Goal: Task Accomplishment & Management: Manage account settings

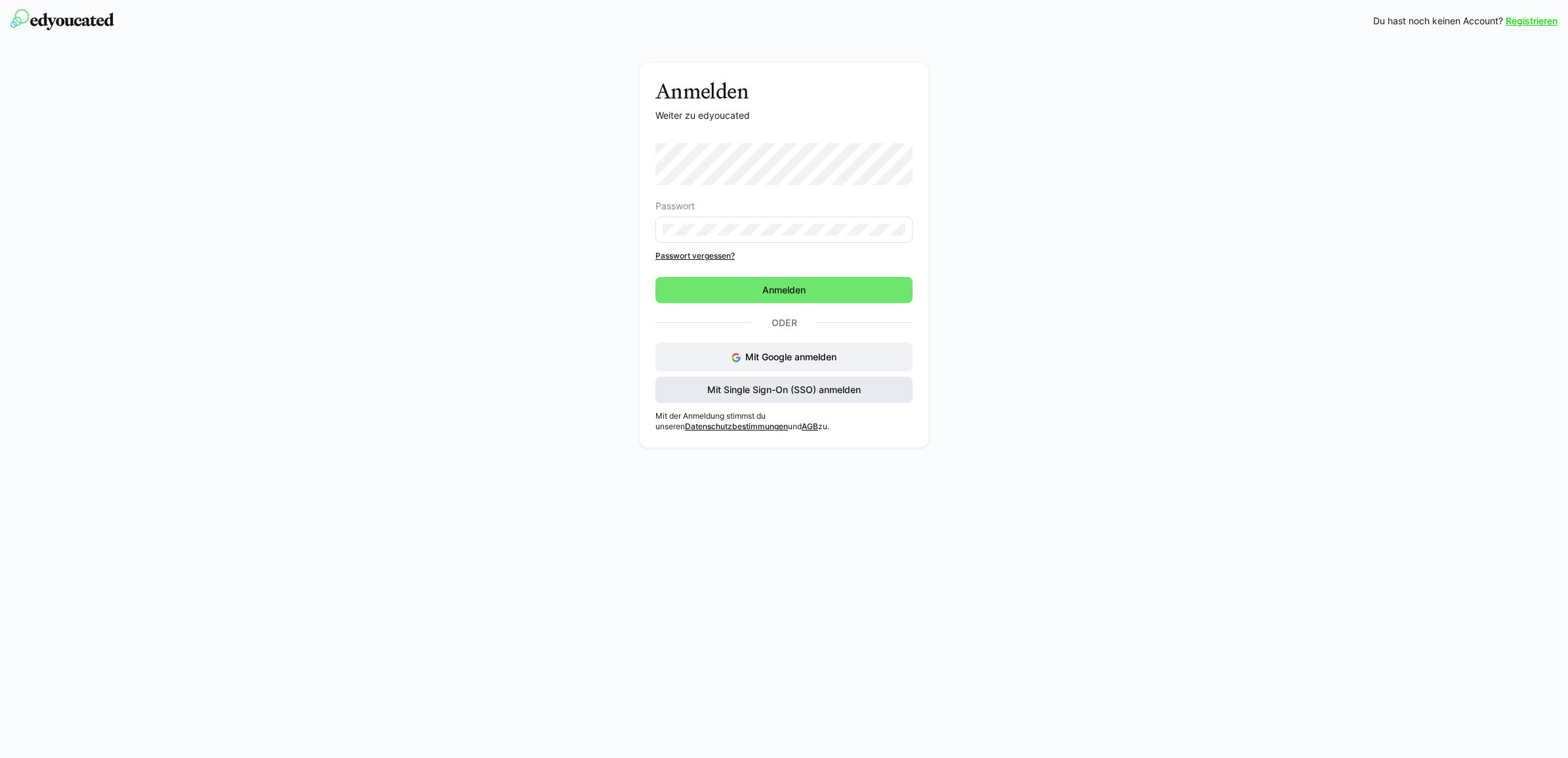
click at [745, 396] on span "Mit Single Sign-On (SSO) anmelden" at bounding box center [784, 389] width 157 height 13
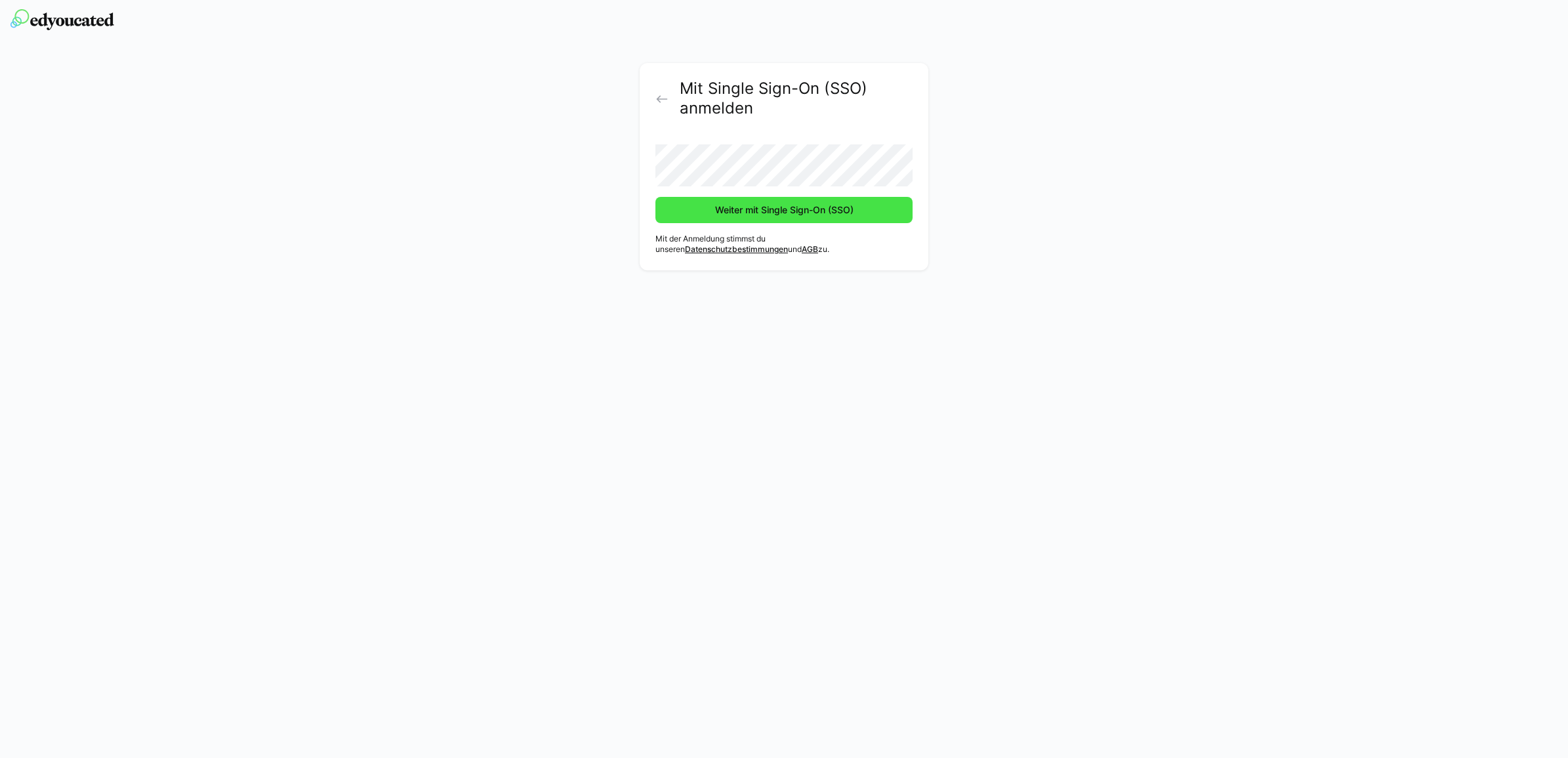
click at [737, 215] on span "Weiter mit Single Sign-On (SSO)" at bounding box center [784, 210] width 142 height 13
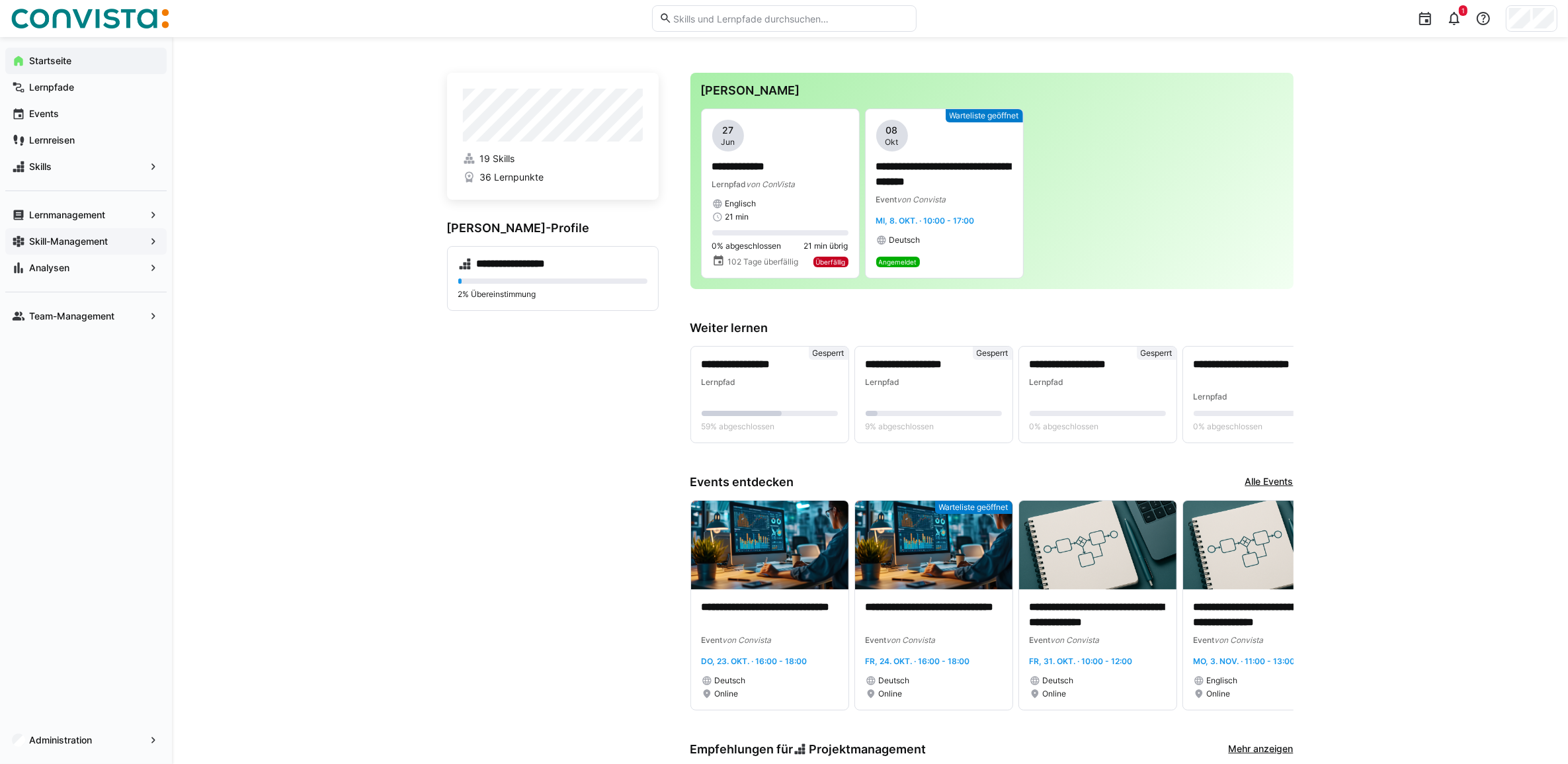
click at [0, 0] on app-navigation-label "Skill-Management" at bounding box center [0, 0] width 0 height 0
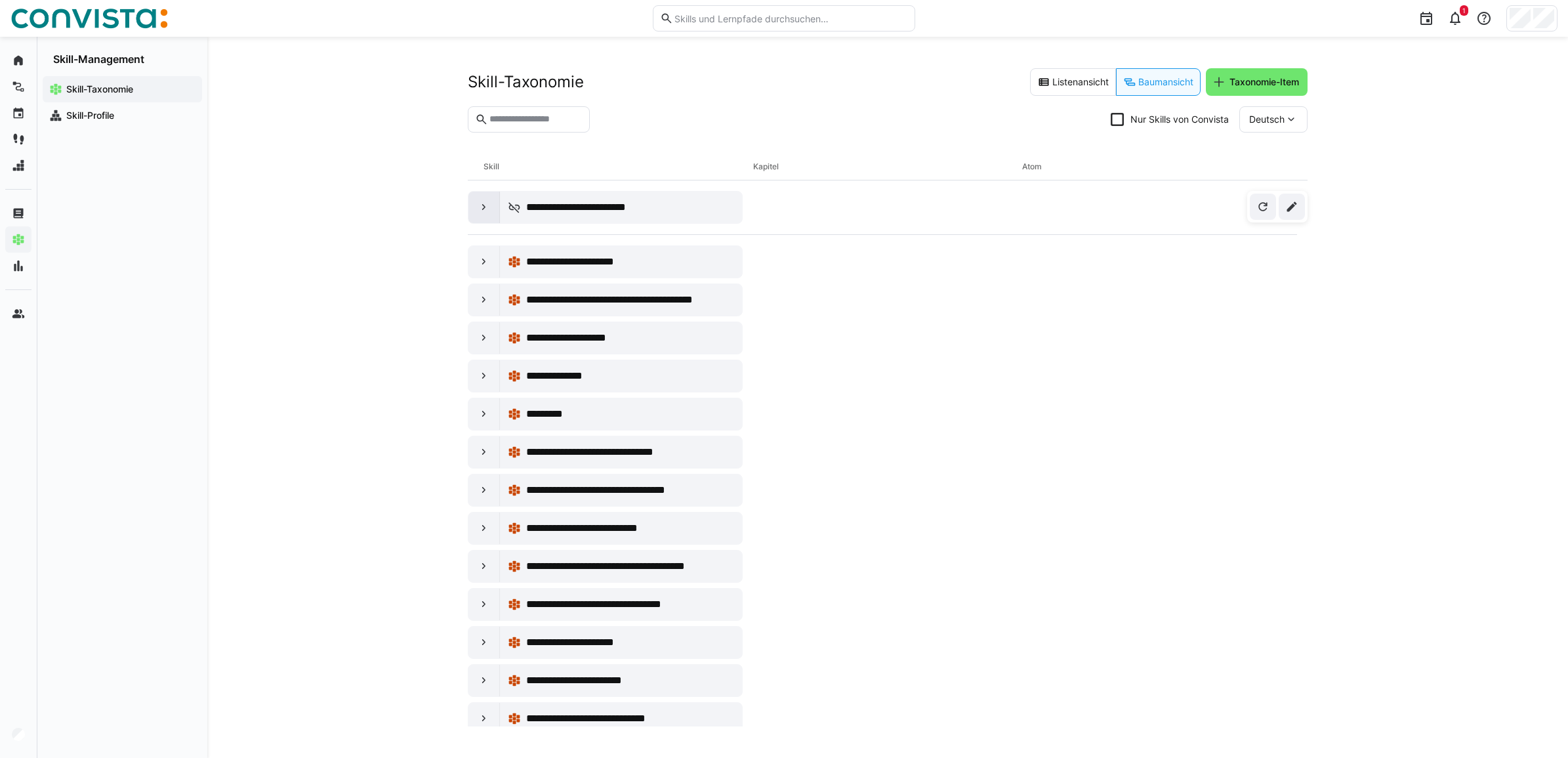
click at [476, 218] on div at bounding box center [485, 208] width 32 height 32
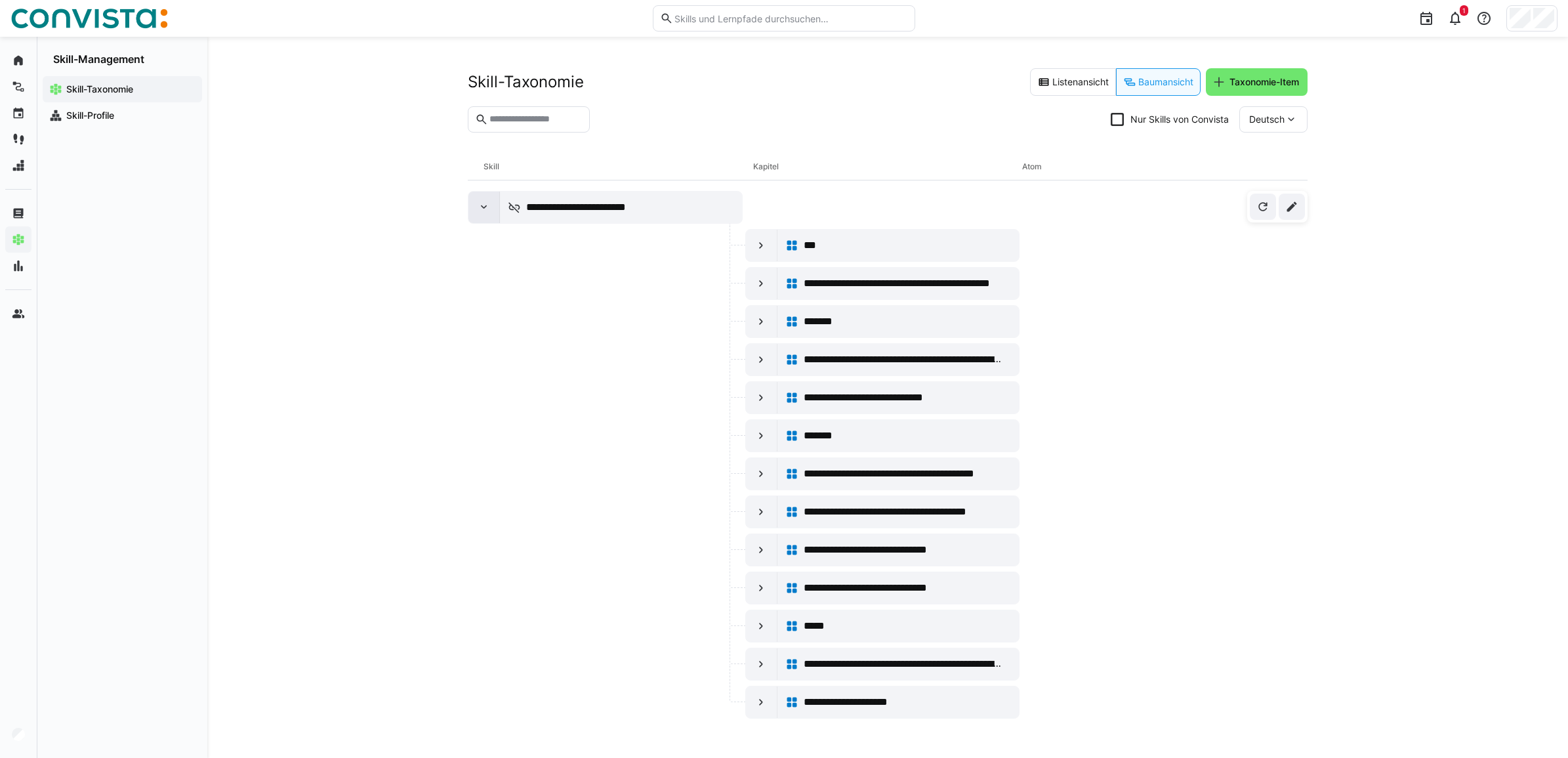
click at [479, 214] on div at bounding box center [485, 208] width 32 height 32
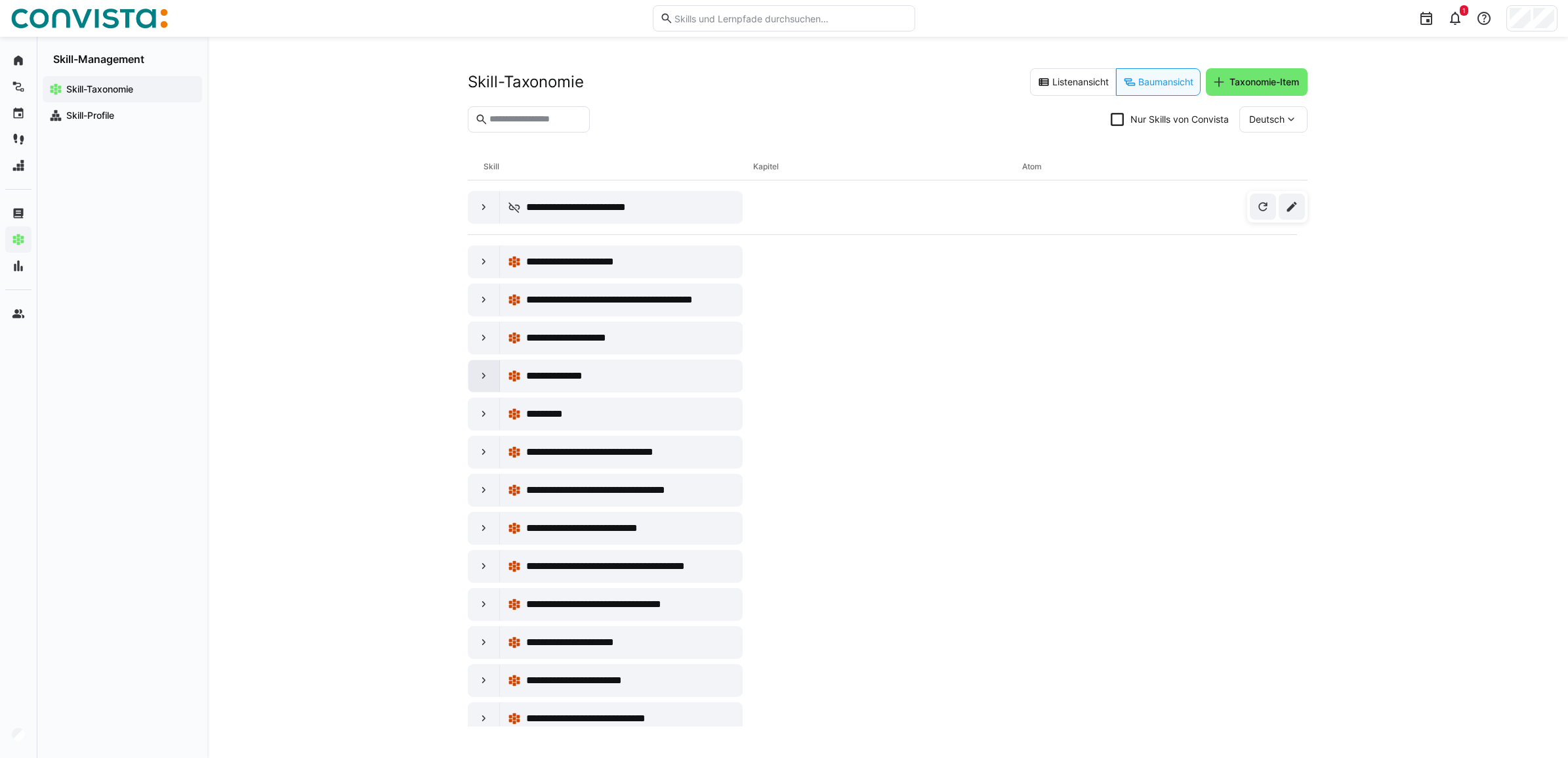
click at [480, 376] on eds-icon at bounding box center [484, 376] width 13 height 13
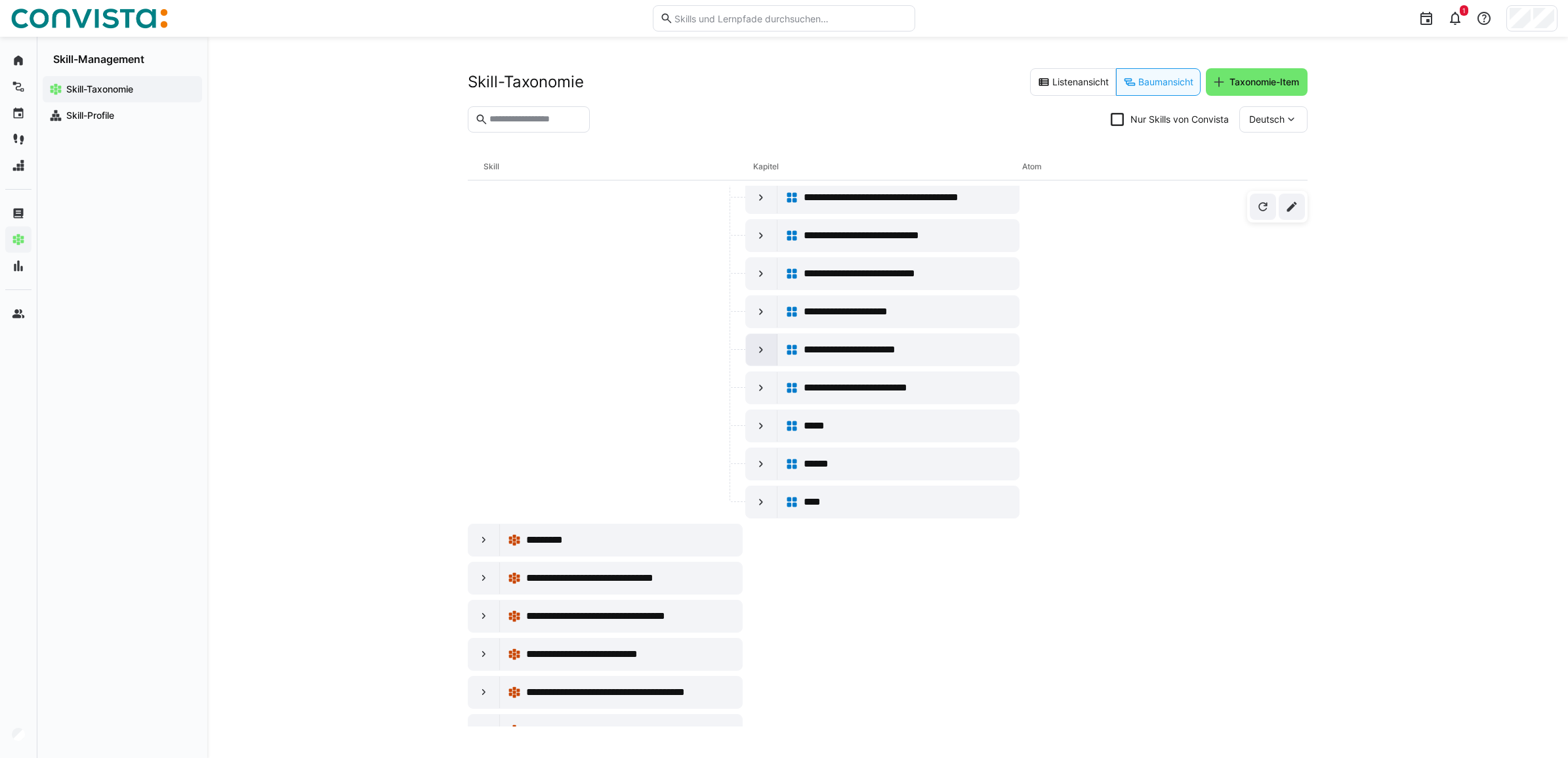
scroll to position [246, 0]
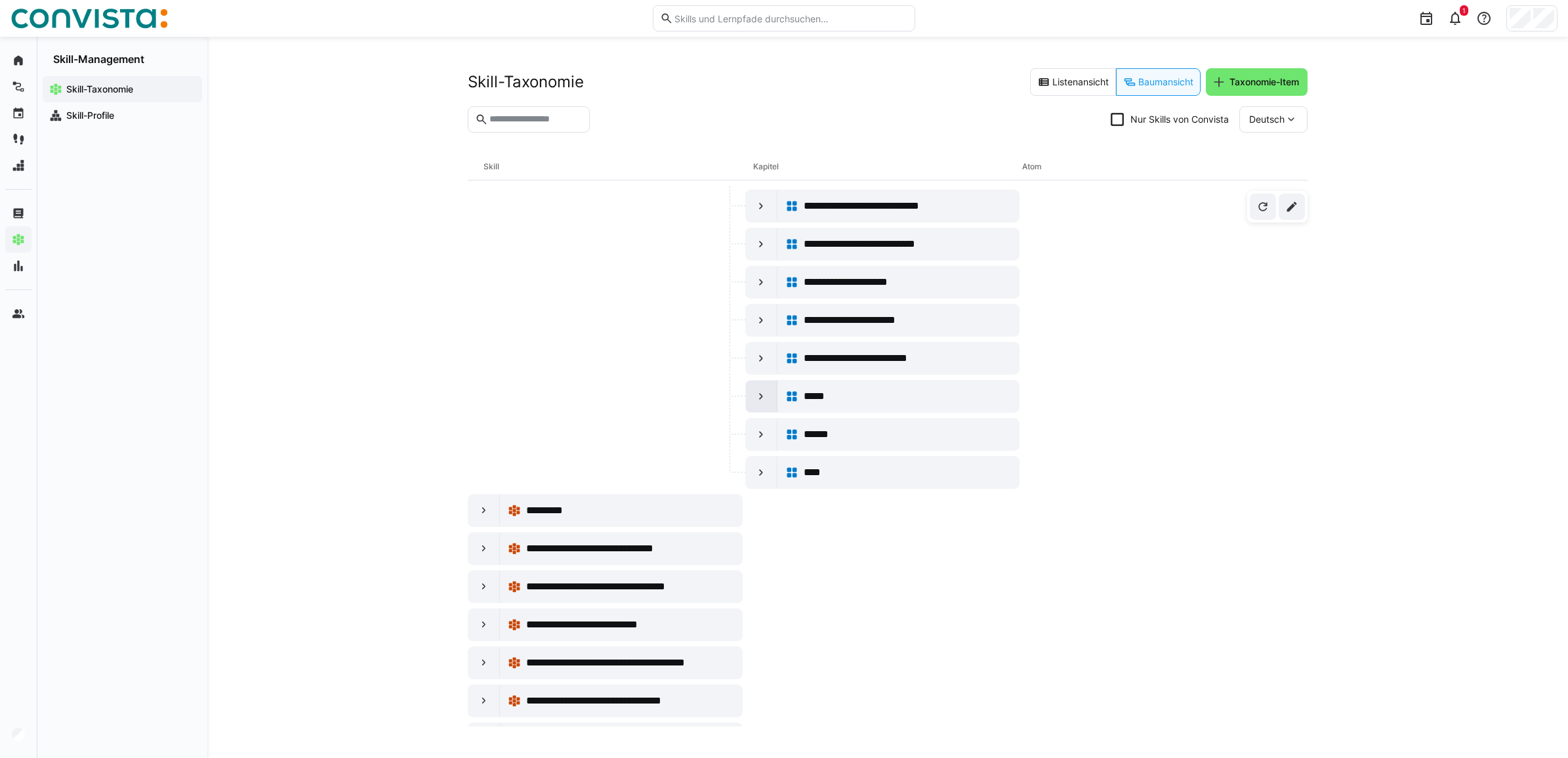
click at [761, 399] on eds-icon at bounding box center [761, 396] width 13 height 13
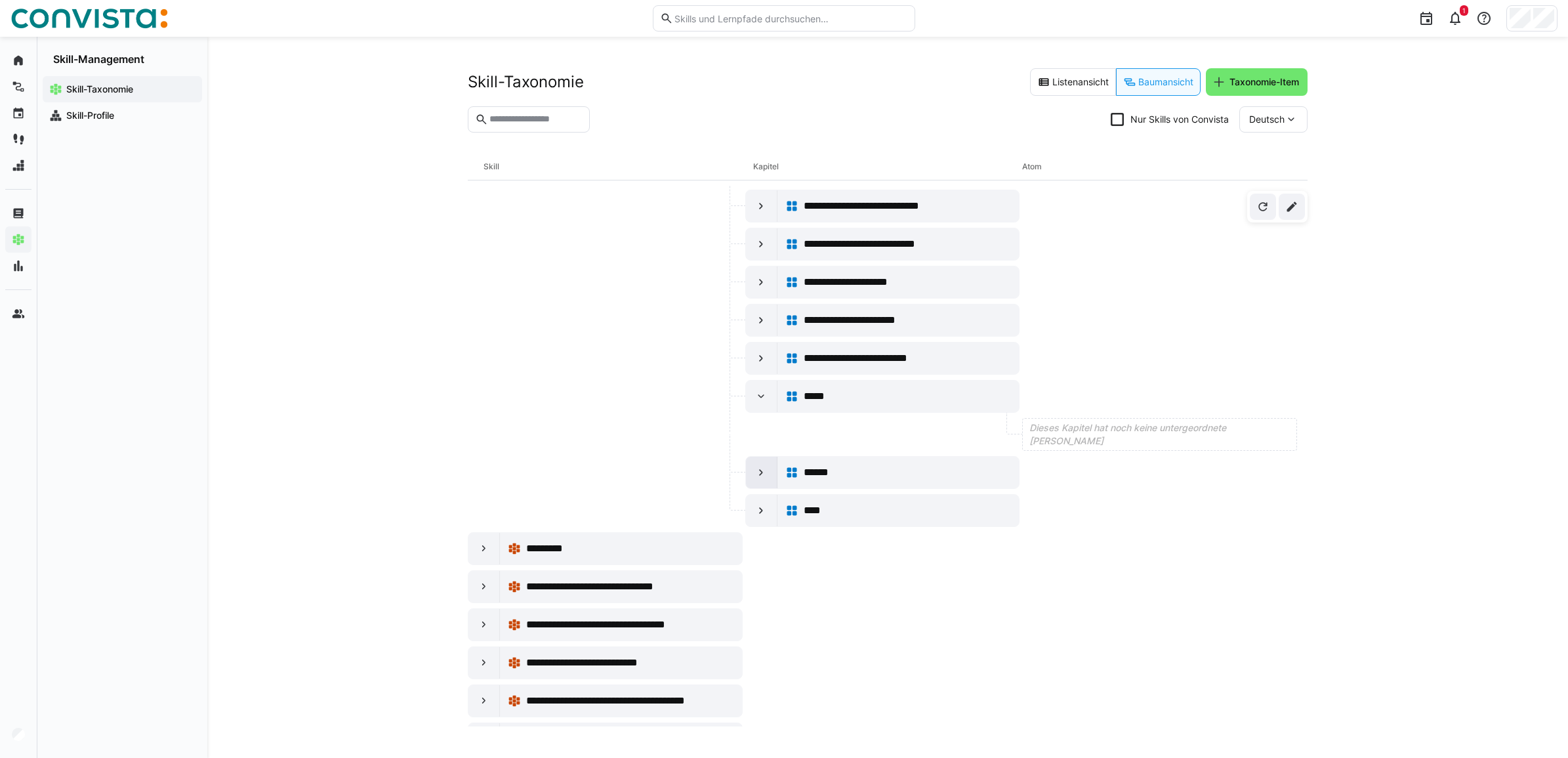
click at [748, 472] on div at bounding box center [762, 472] width 32 height 32
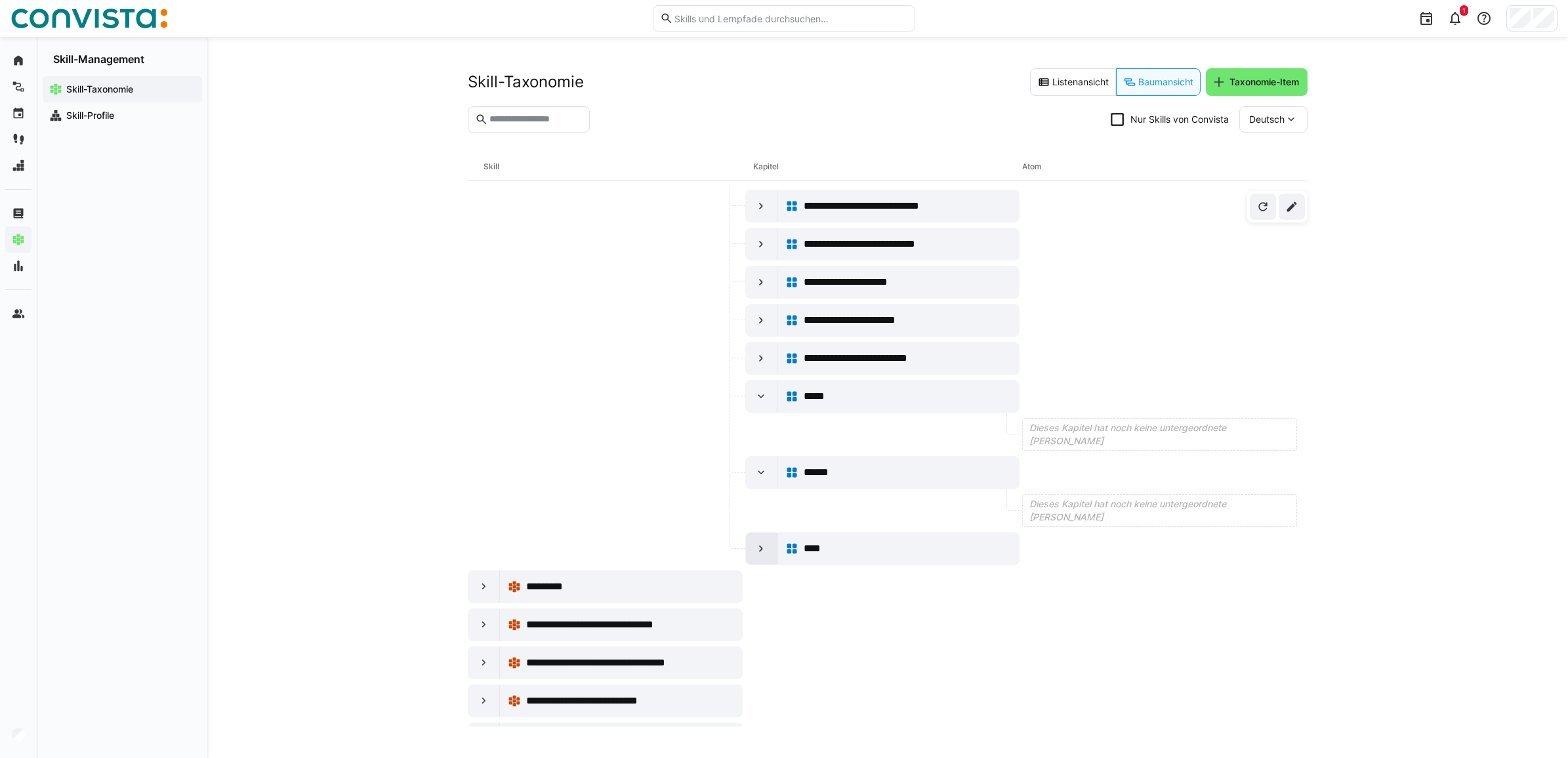
click at [769, 556] on div at bounding box center [762, 549] width 32 height 32
click at [850, 404] on div "*****" at bounding box center [907, 397] width 208 height 16
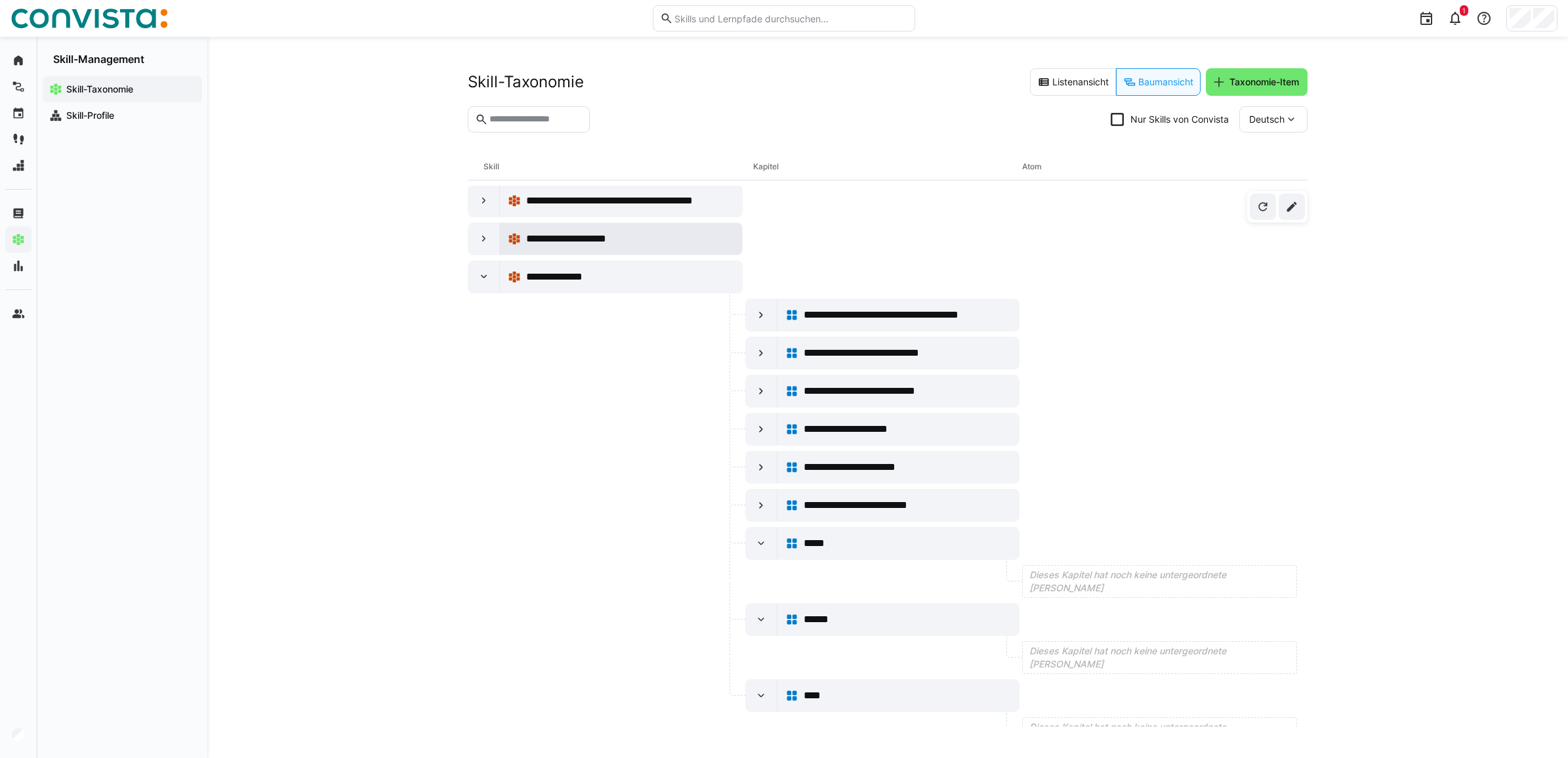
scroll to position [0, 0]
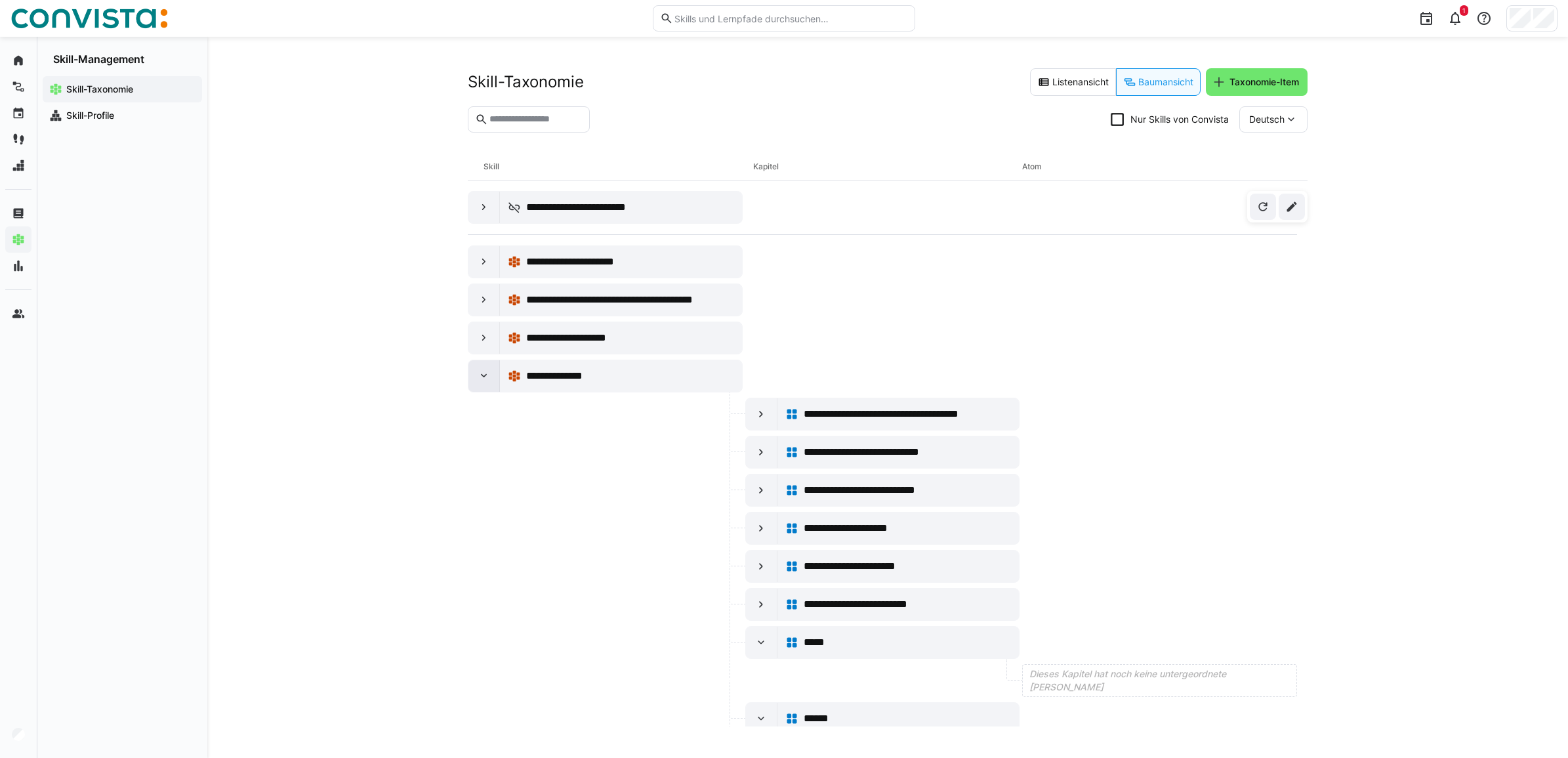
click at [479, 382] on eds-icon at bounding box center [484, 376] width 13 height 13
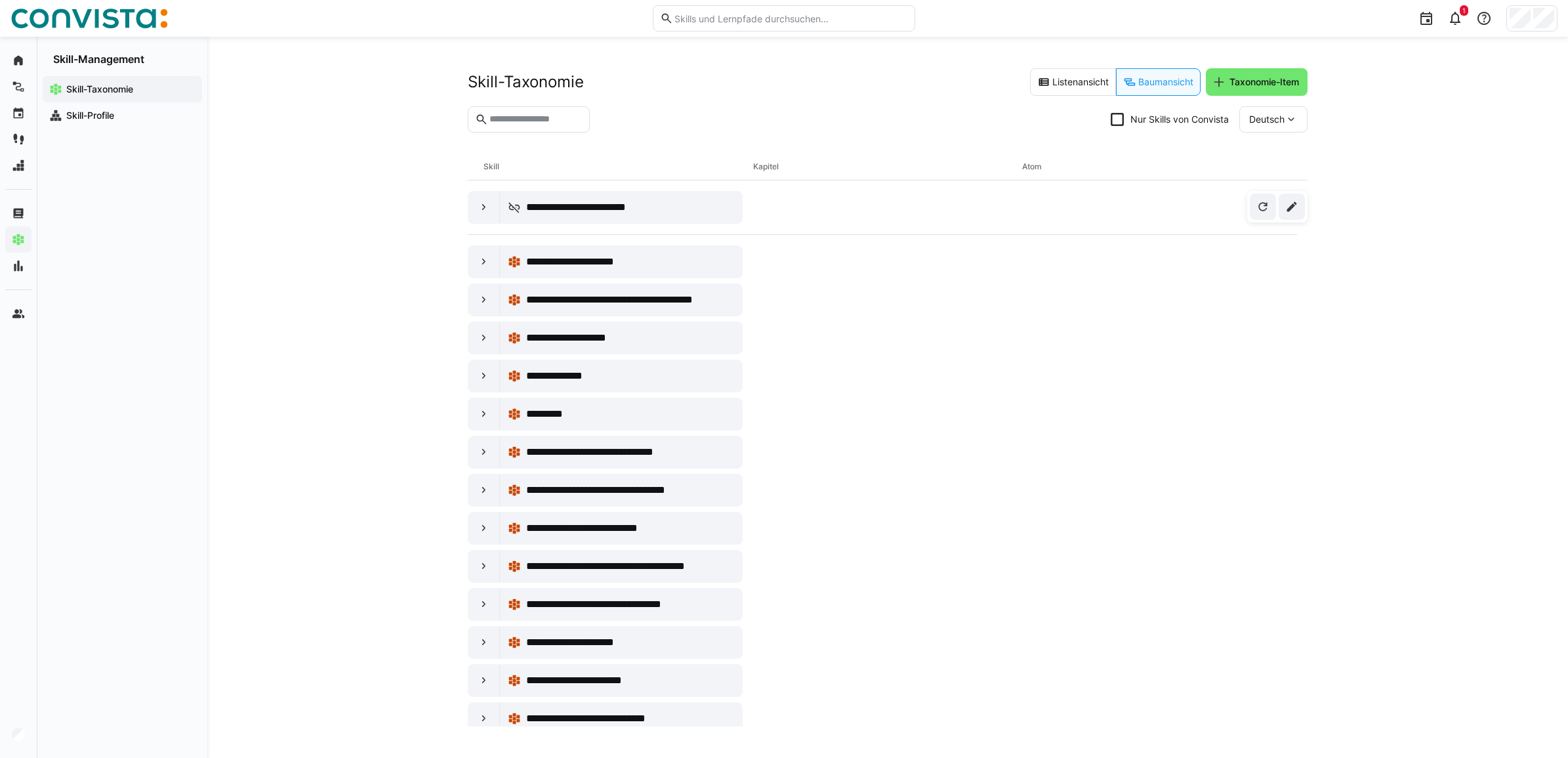
click at [530, 106] on eds-input at bounding box center [529, 119] width 122 height 26
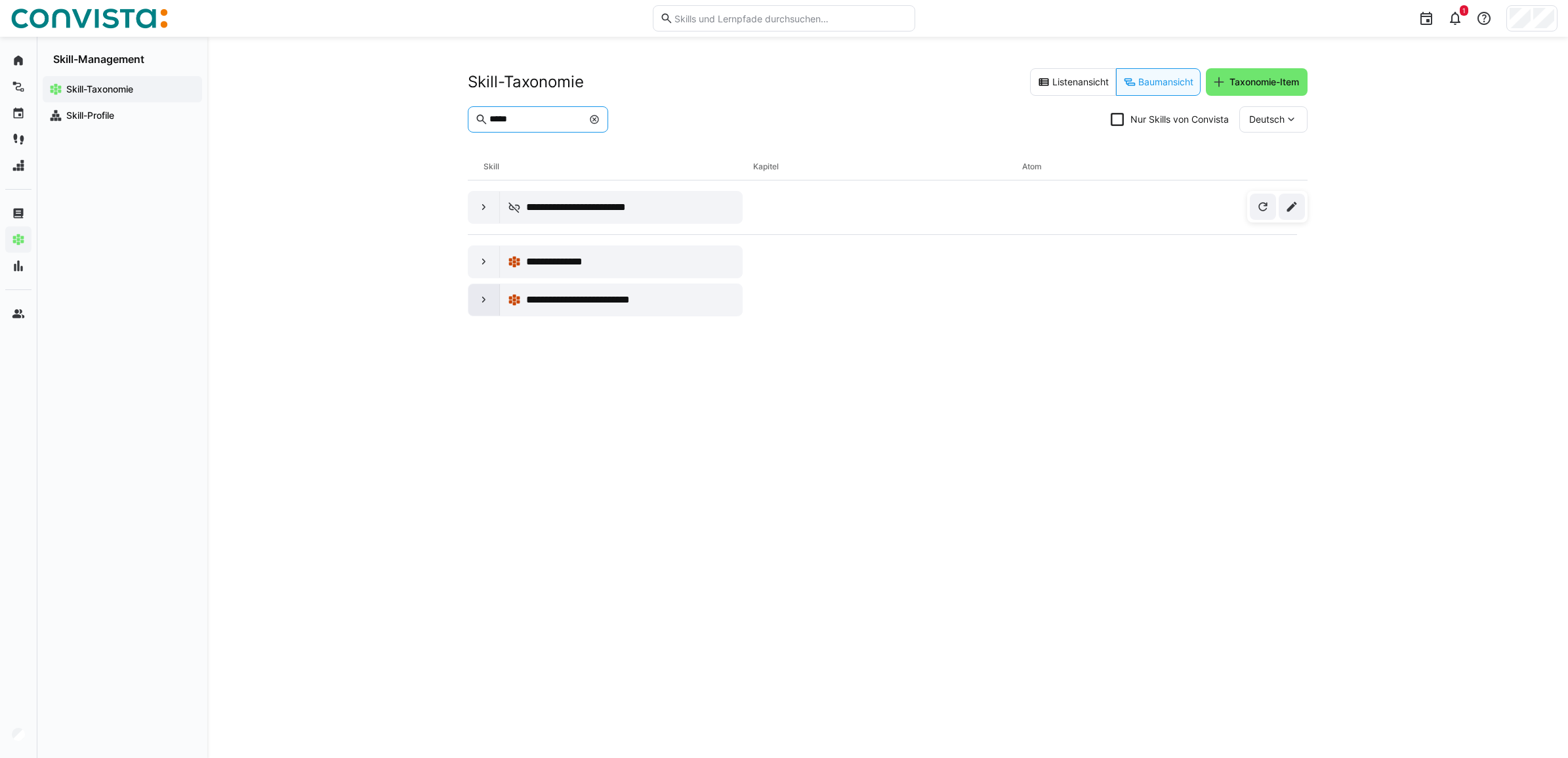
click at [481, 309] on div at bounding box center [485, 300] width 32 height 32
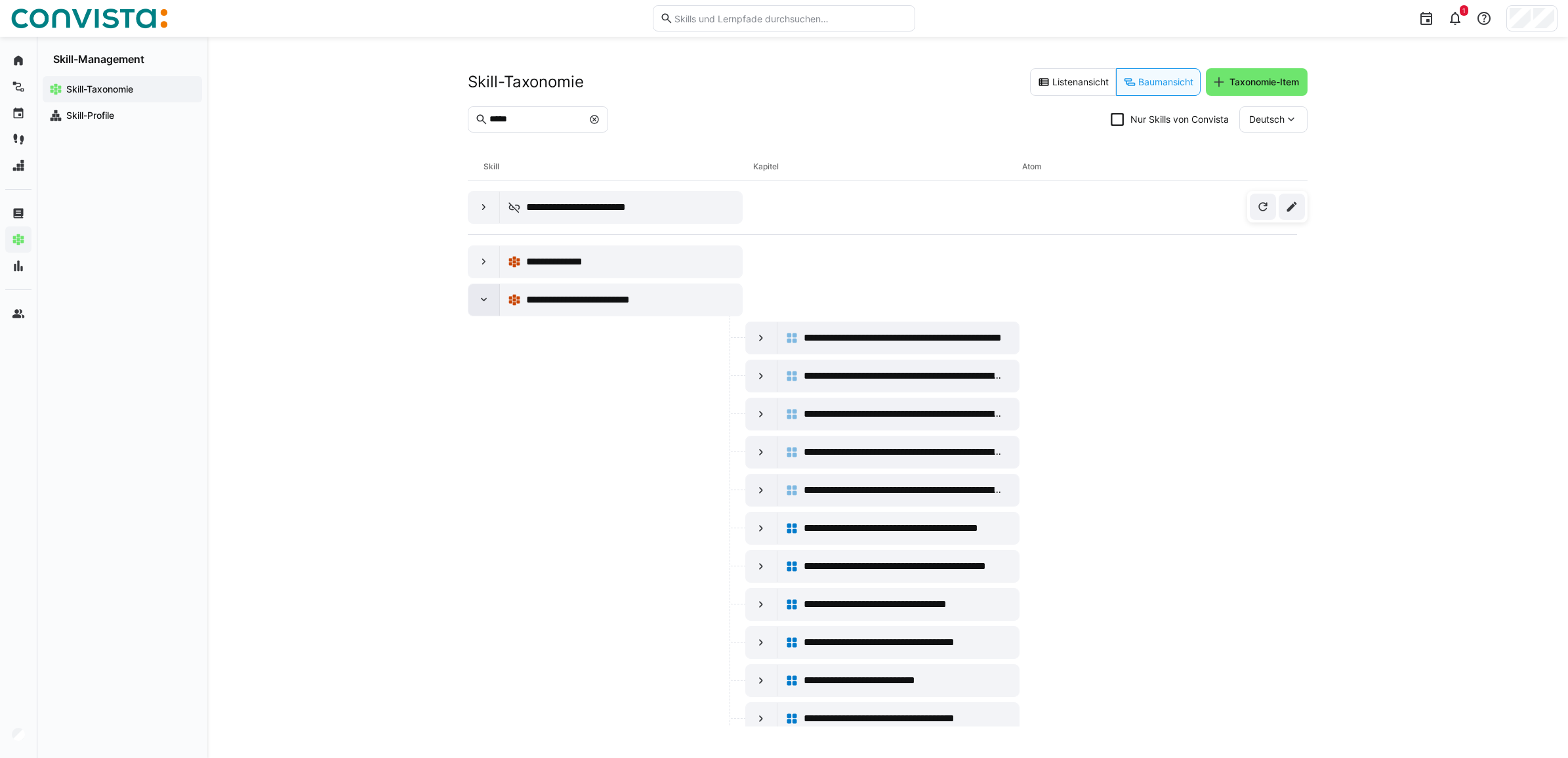
click at [480, 307] on div at bounding box center [485, 300] width 32 height 32
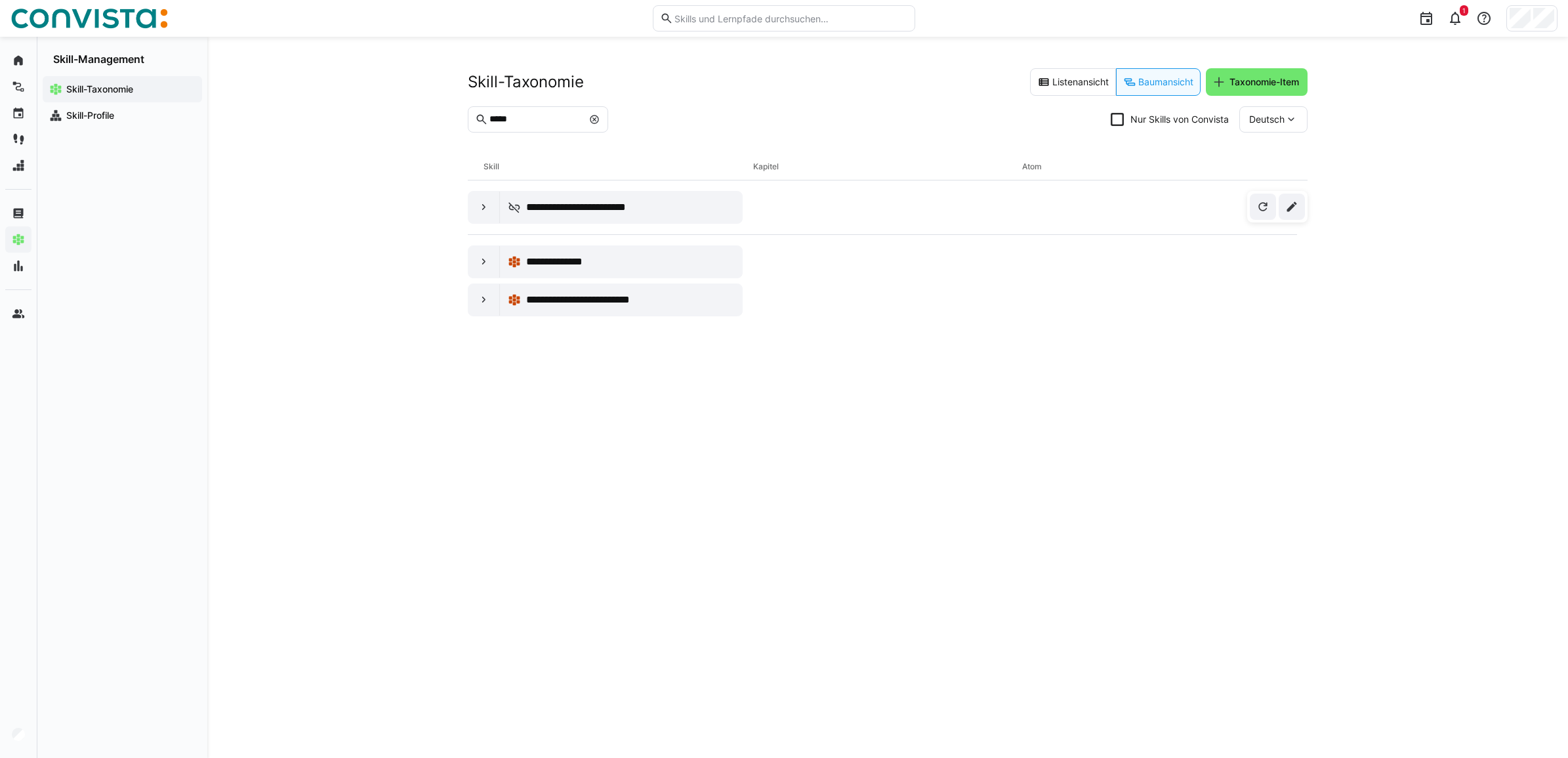
click at [499, 118] on input "*****" at bounding box center [535, 119] width 94 height 12
click at [488, 257] on div at bounding box center [485, 245] width 32 height 32
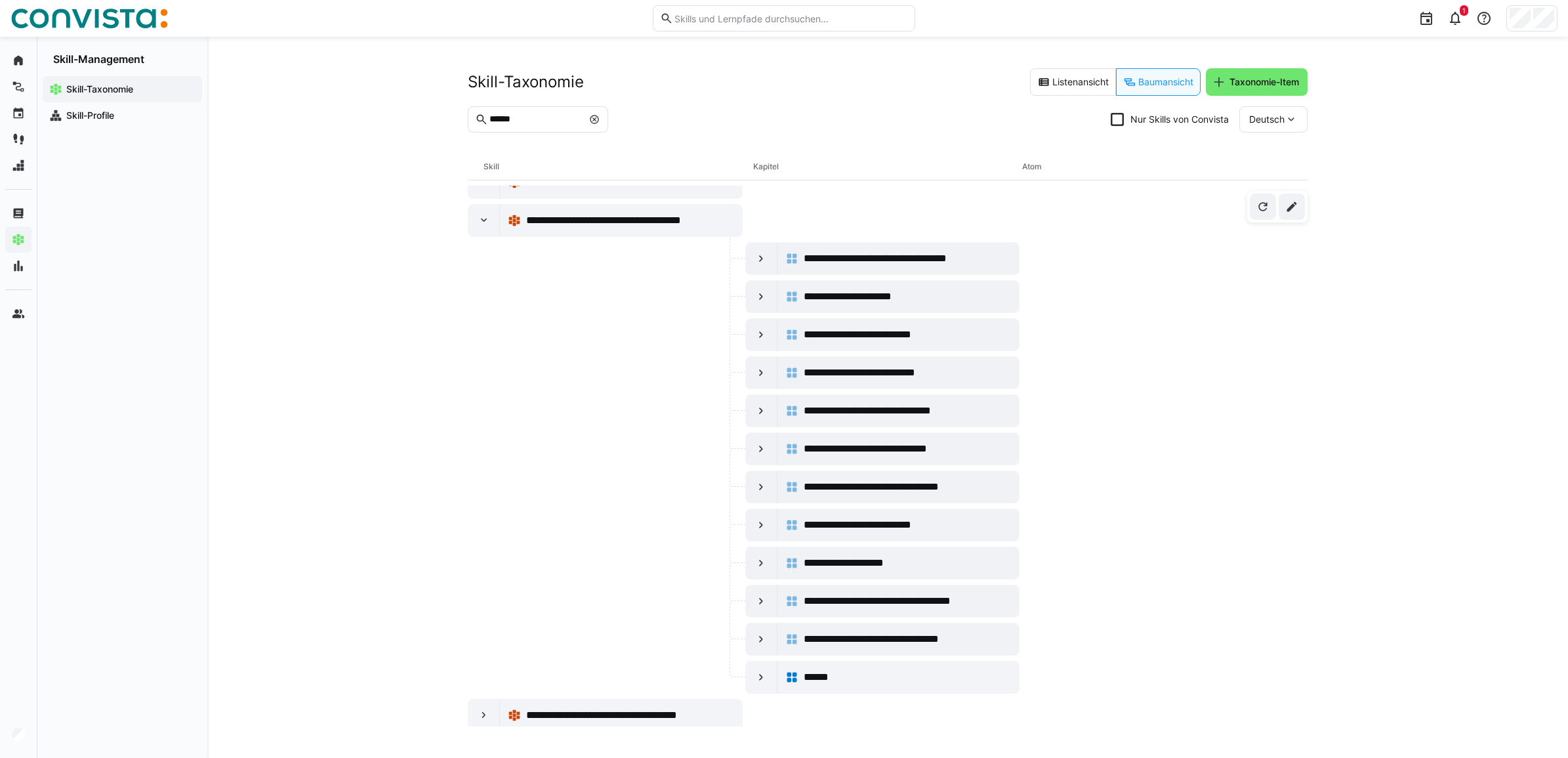
scroll to position [40, 0]
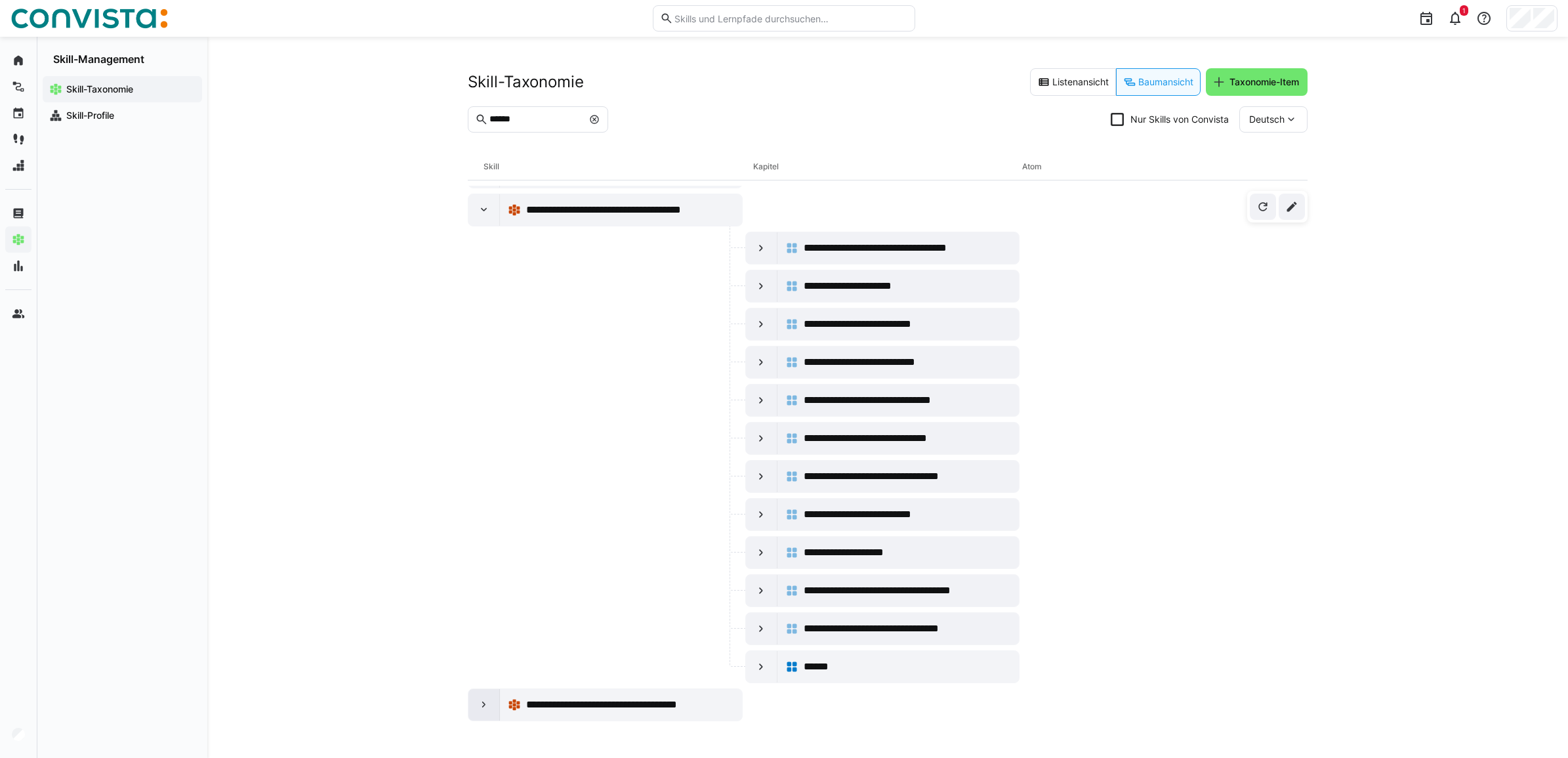
click at [476, 709] on div at bounding box center [485, 705] width 32 height 32
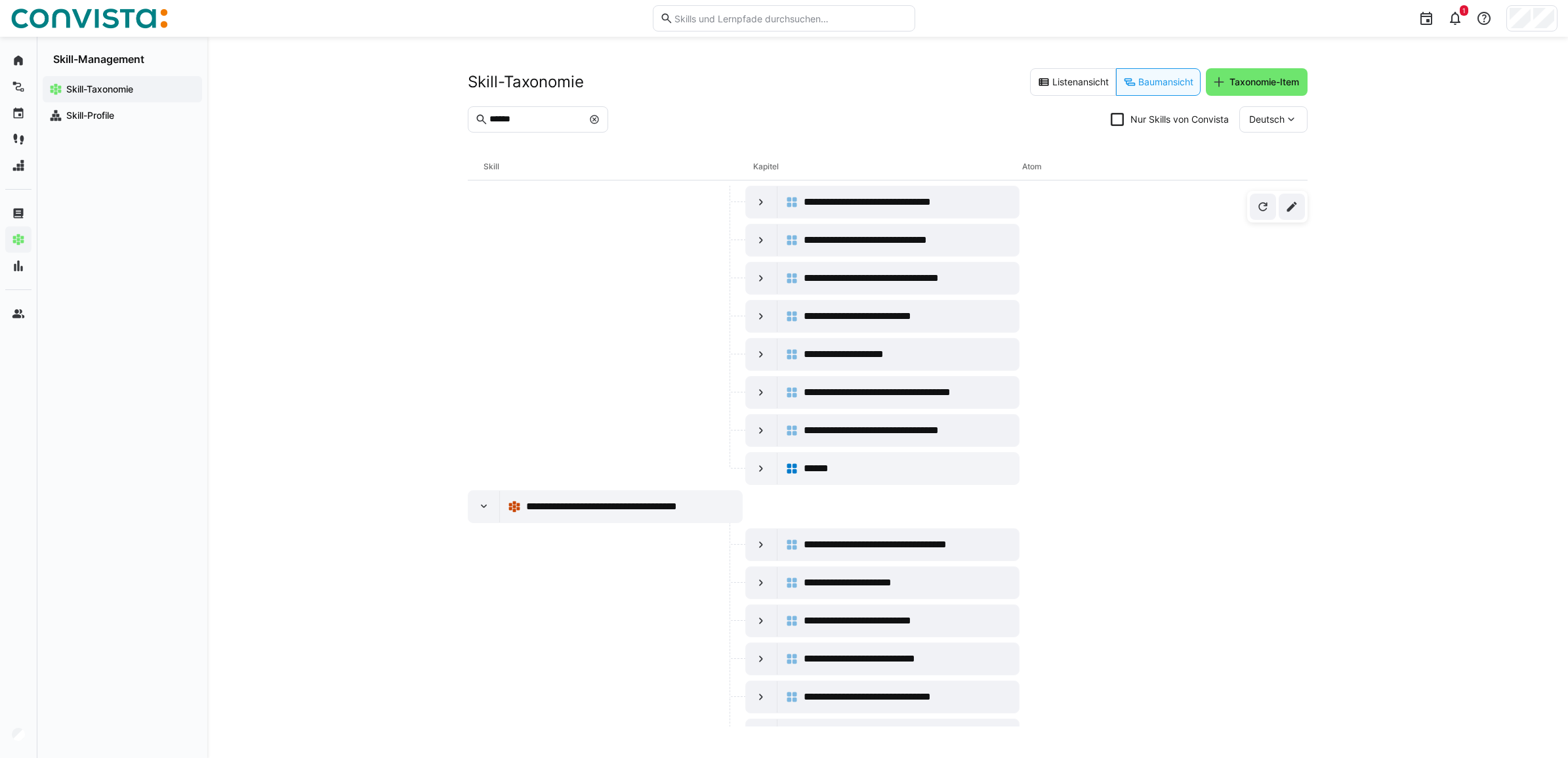
scroll to position [0, 0]
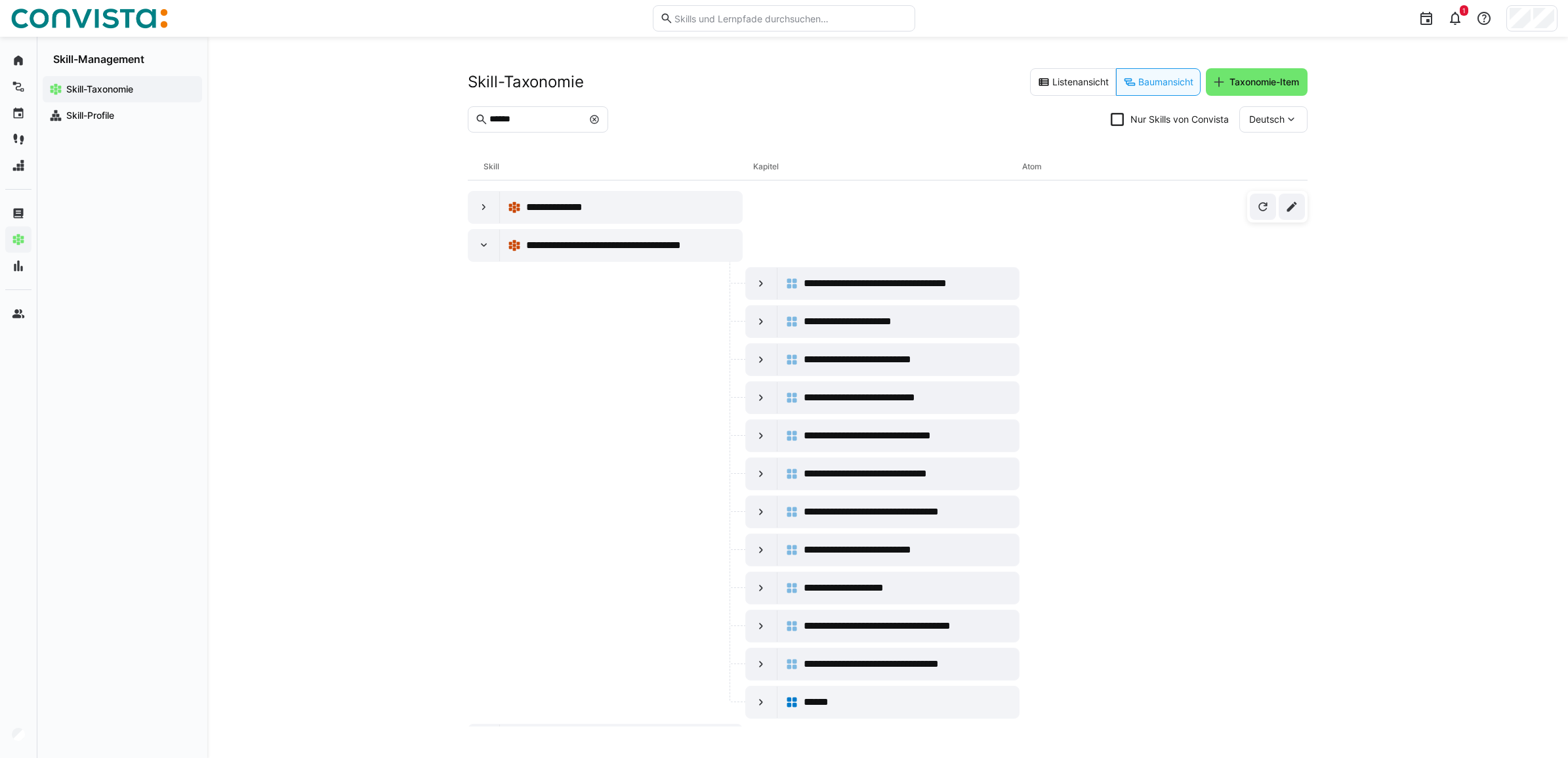
click at [501, 119] on input "******" at bounding box center [535, 119] width 94 height 12
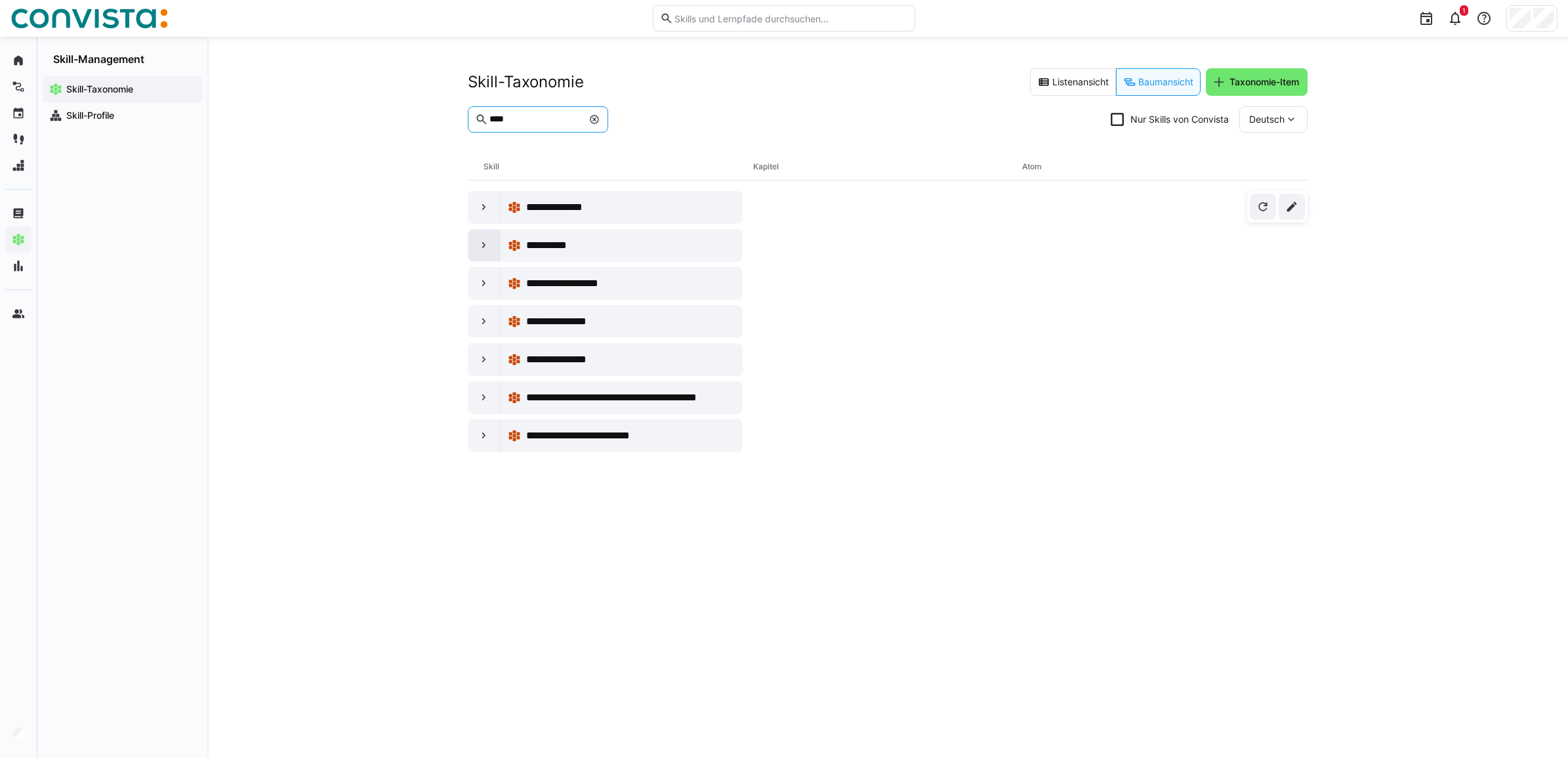
type input "****"
click at [481, 239] on eds-icon at bounding box center [484, 245] width 13 height 13
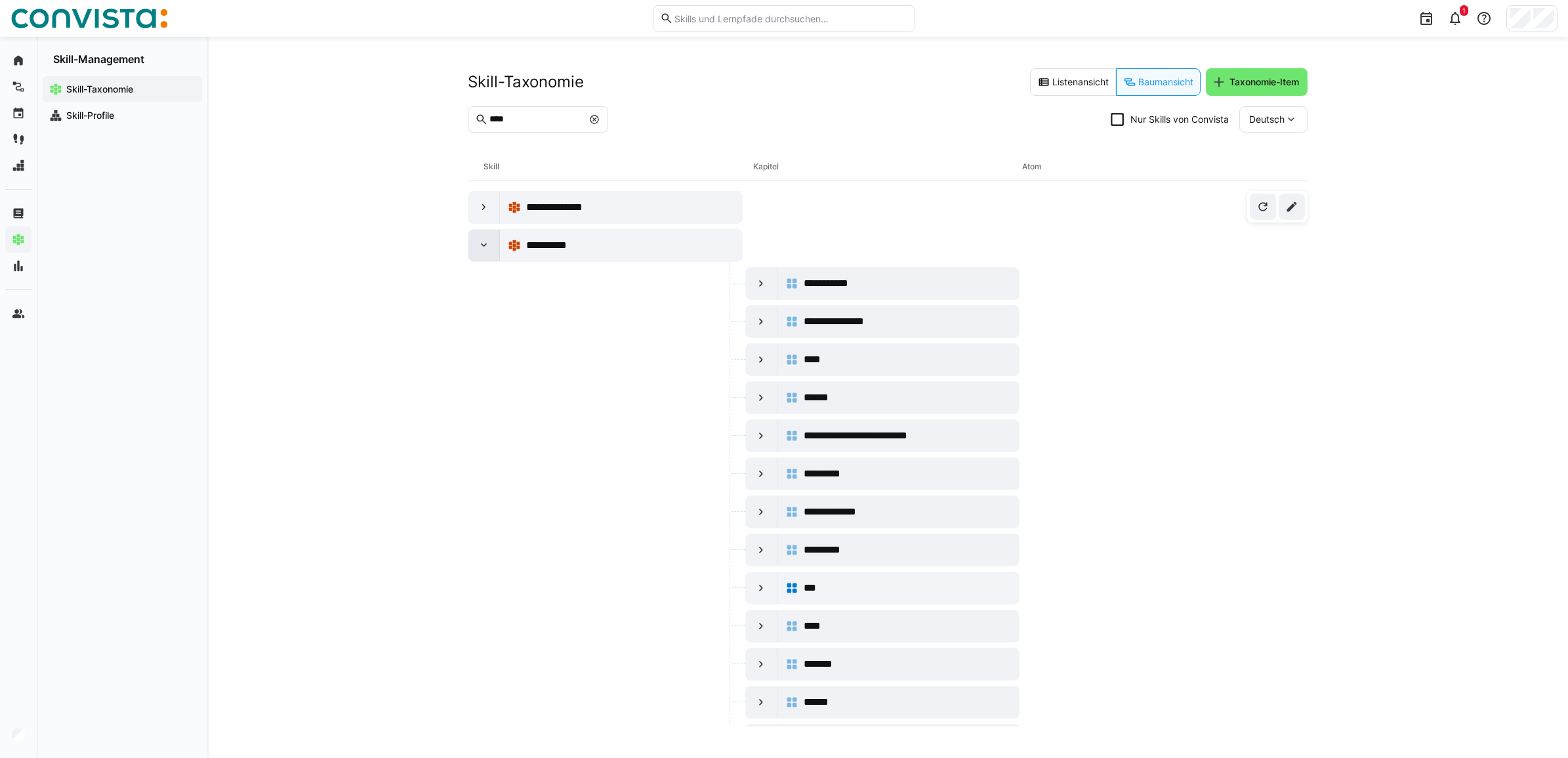
click at [489, 244] on eds-icon at bounding box center [484, 245] width 13 height 13
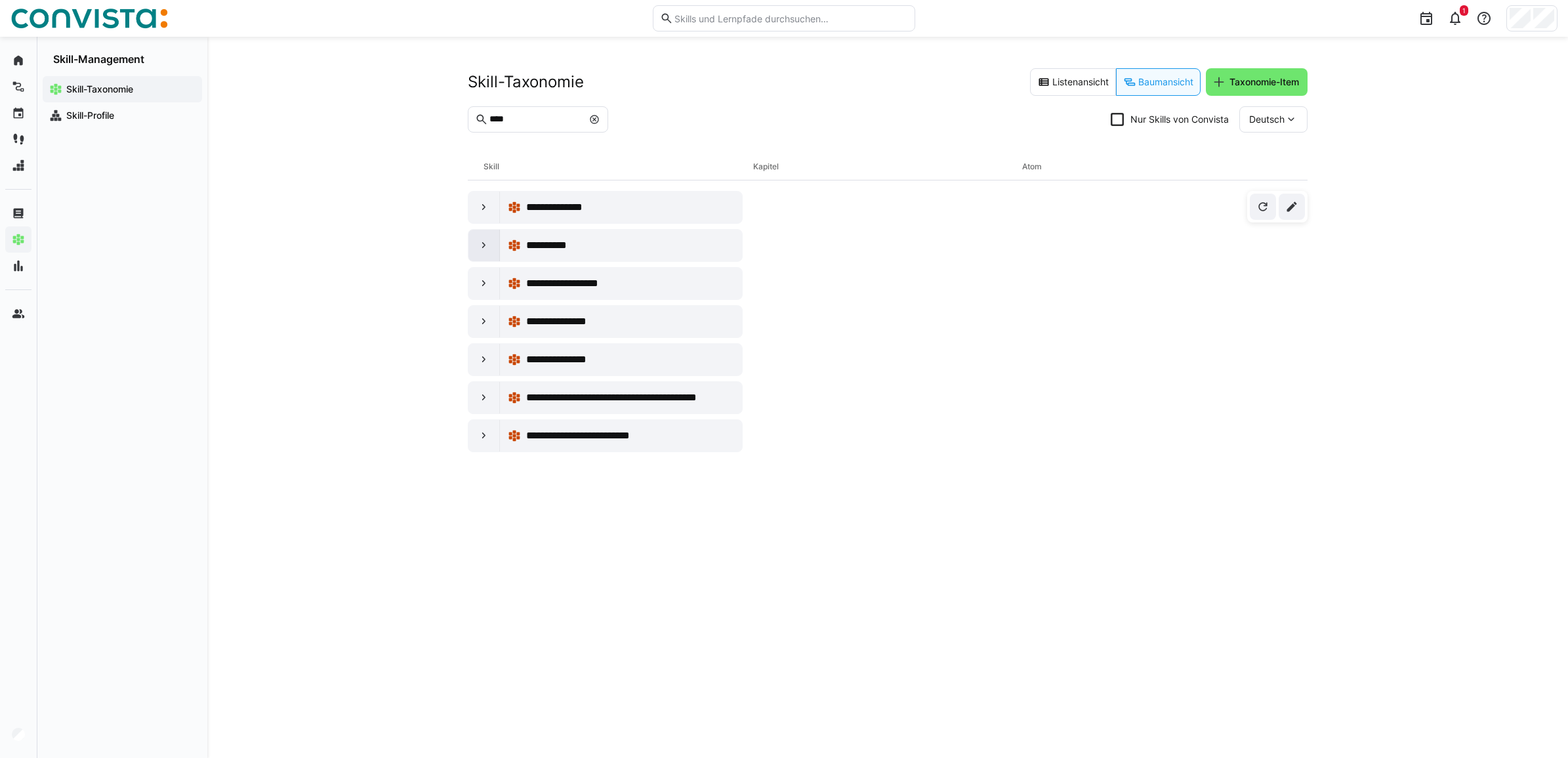
click at [489, 244] on eds-icon at bounding box center [484, 245] width 13 height 13
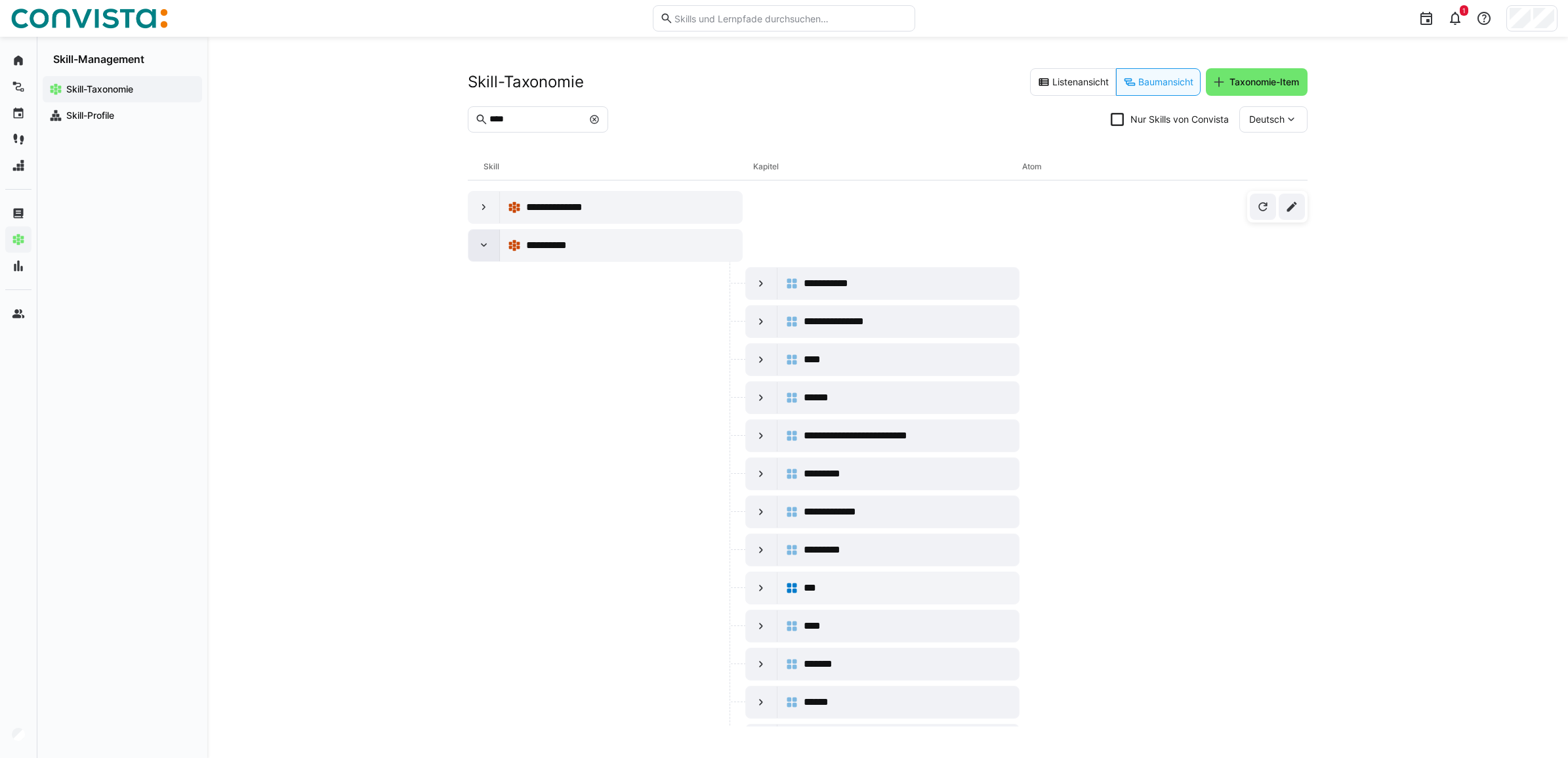
click at [477, 243] on eds-icon at bounding box center [484, 245] width 13 height 13
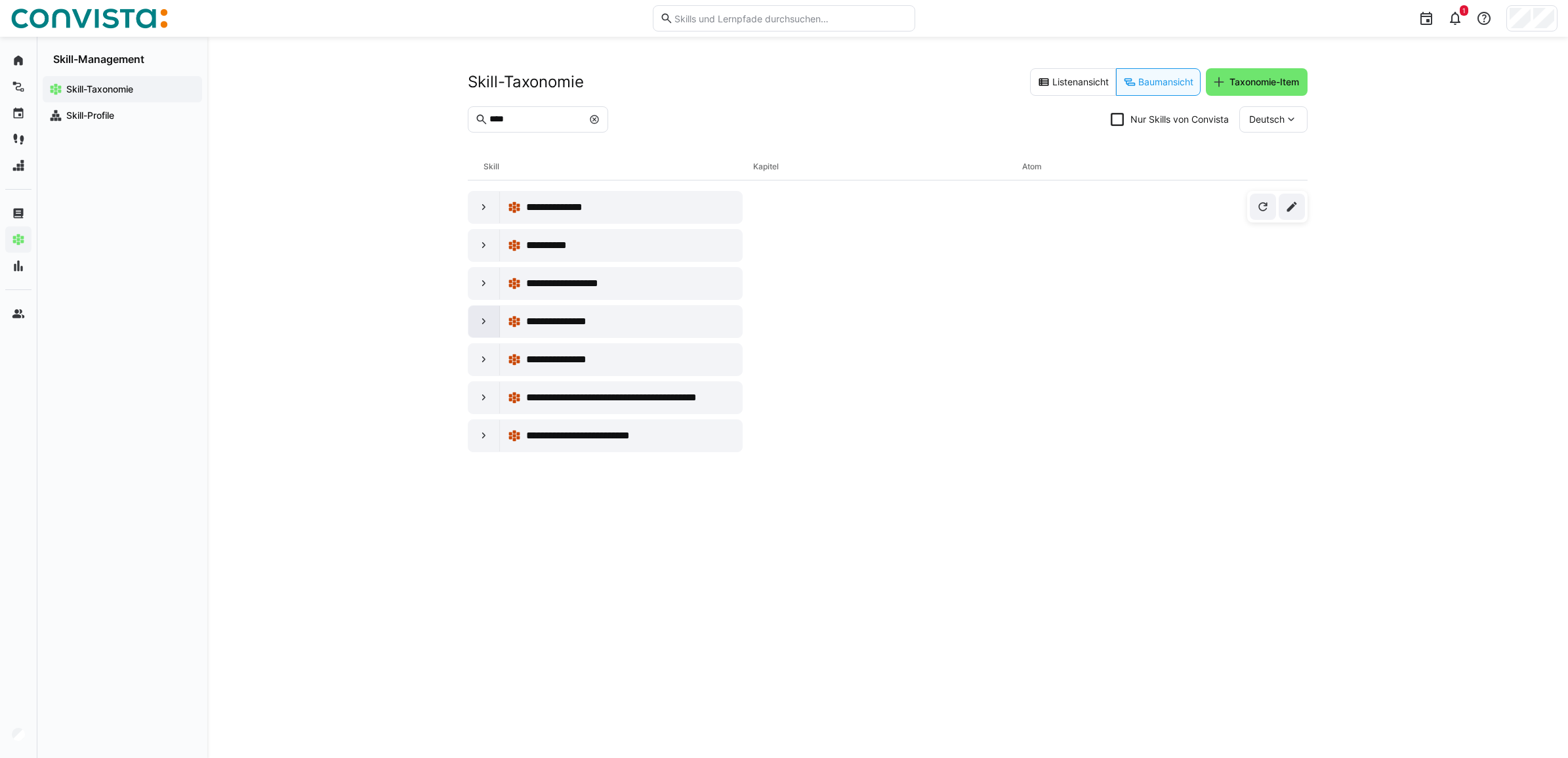
click at [477, 322] on eds-icon at bounding box center [484, 322] width 13 height 13
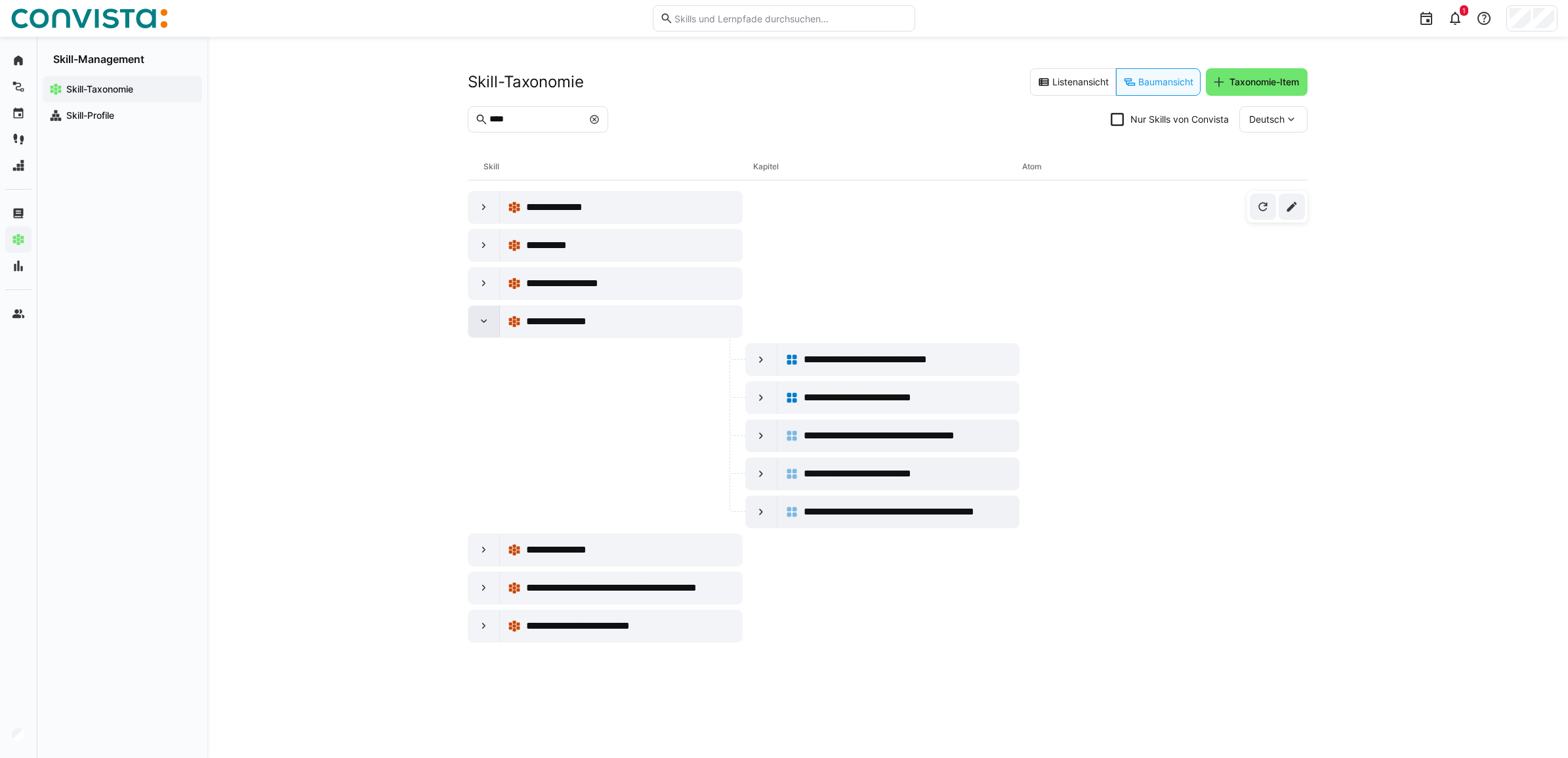
click at [483, 325] on eds-icon at bounding box center [484, 322] width 13 height 13
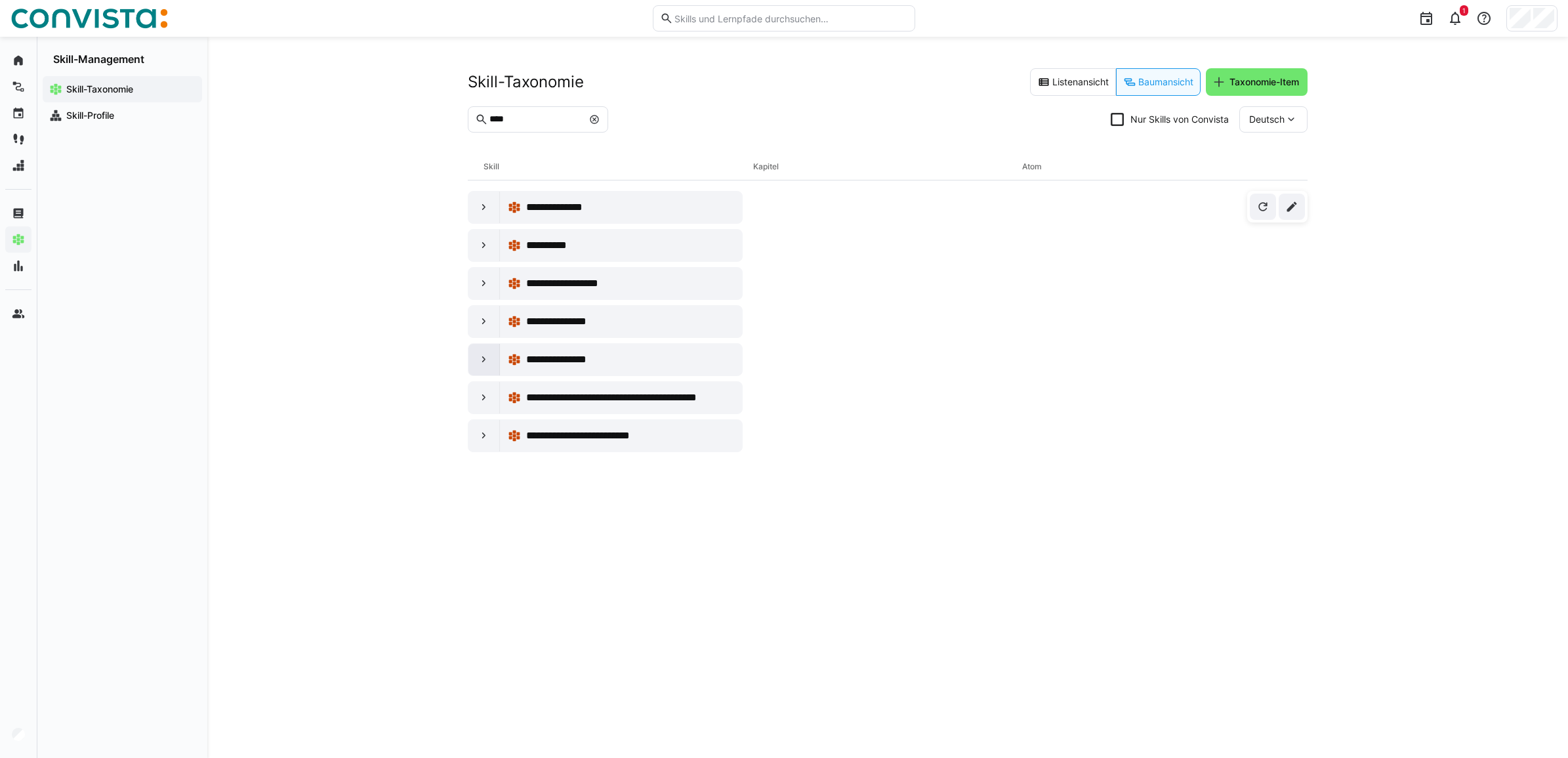
click at [484, 366] on eds-icon at bounding box center [484, 359] width 13 height 13
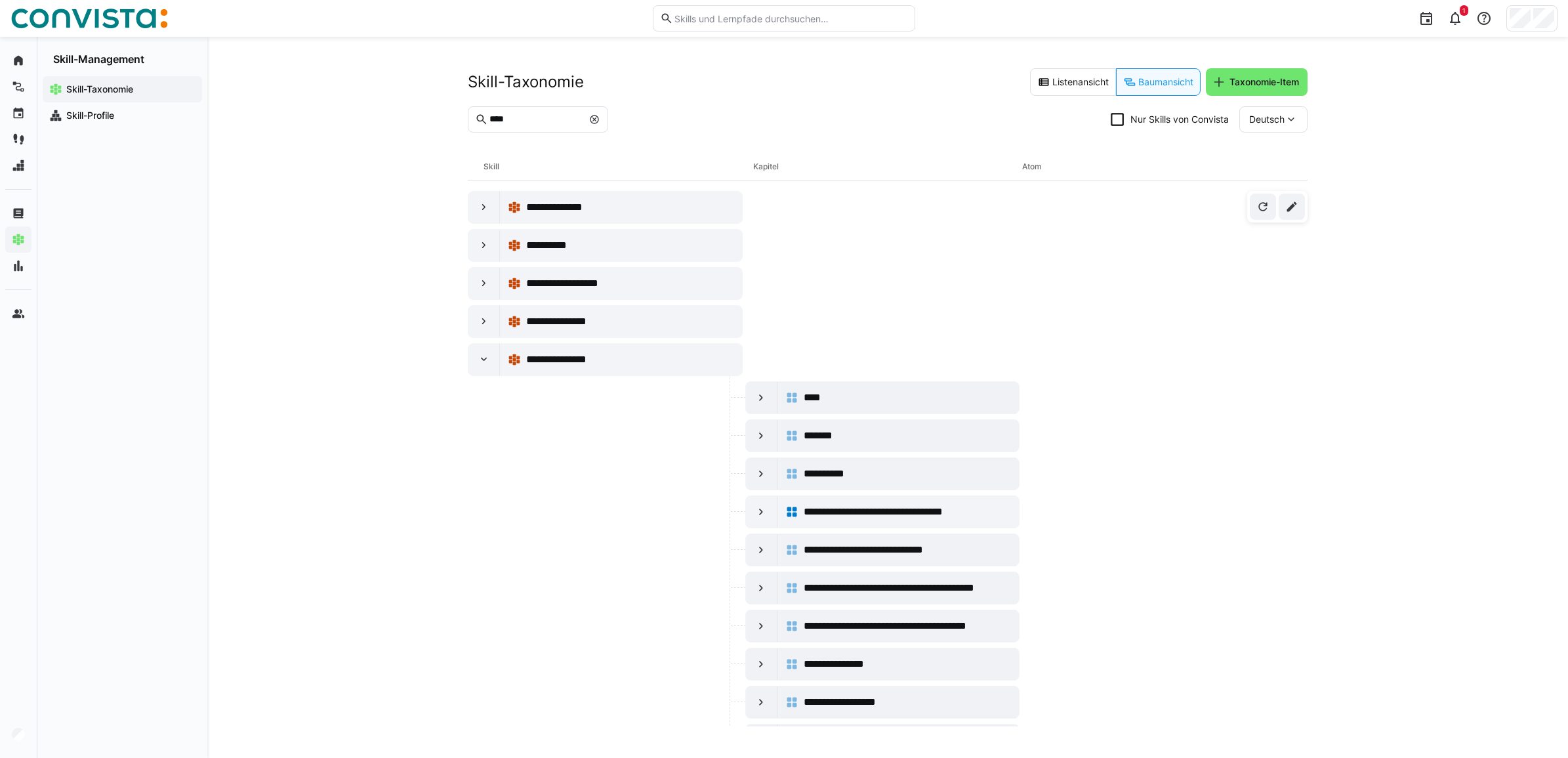
scroll to position [116, 0]
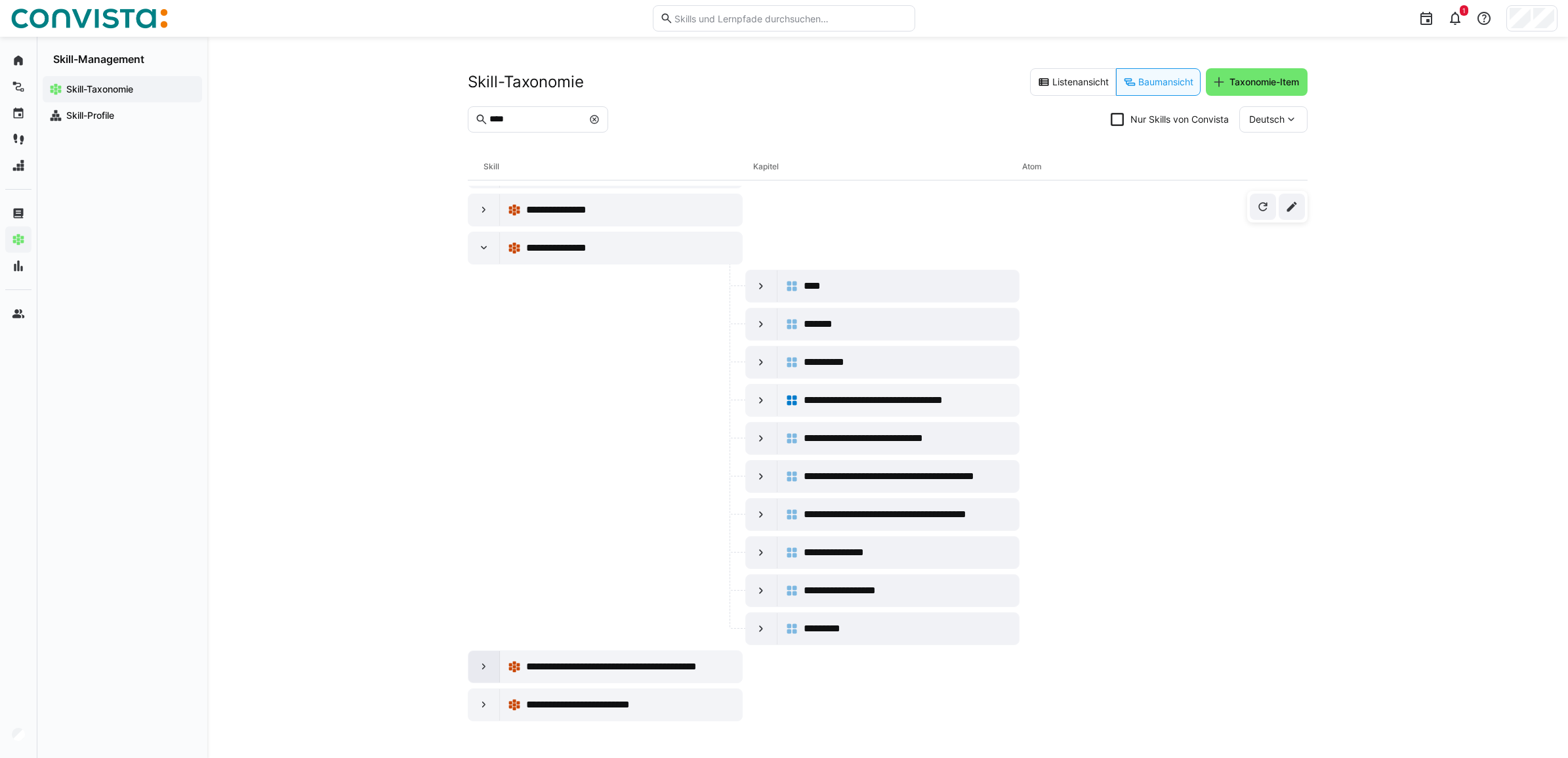
click at [483, 677] on div at bounding box center [485, 666] width 32 height 32
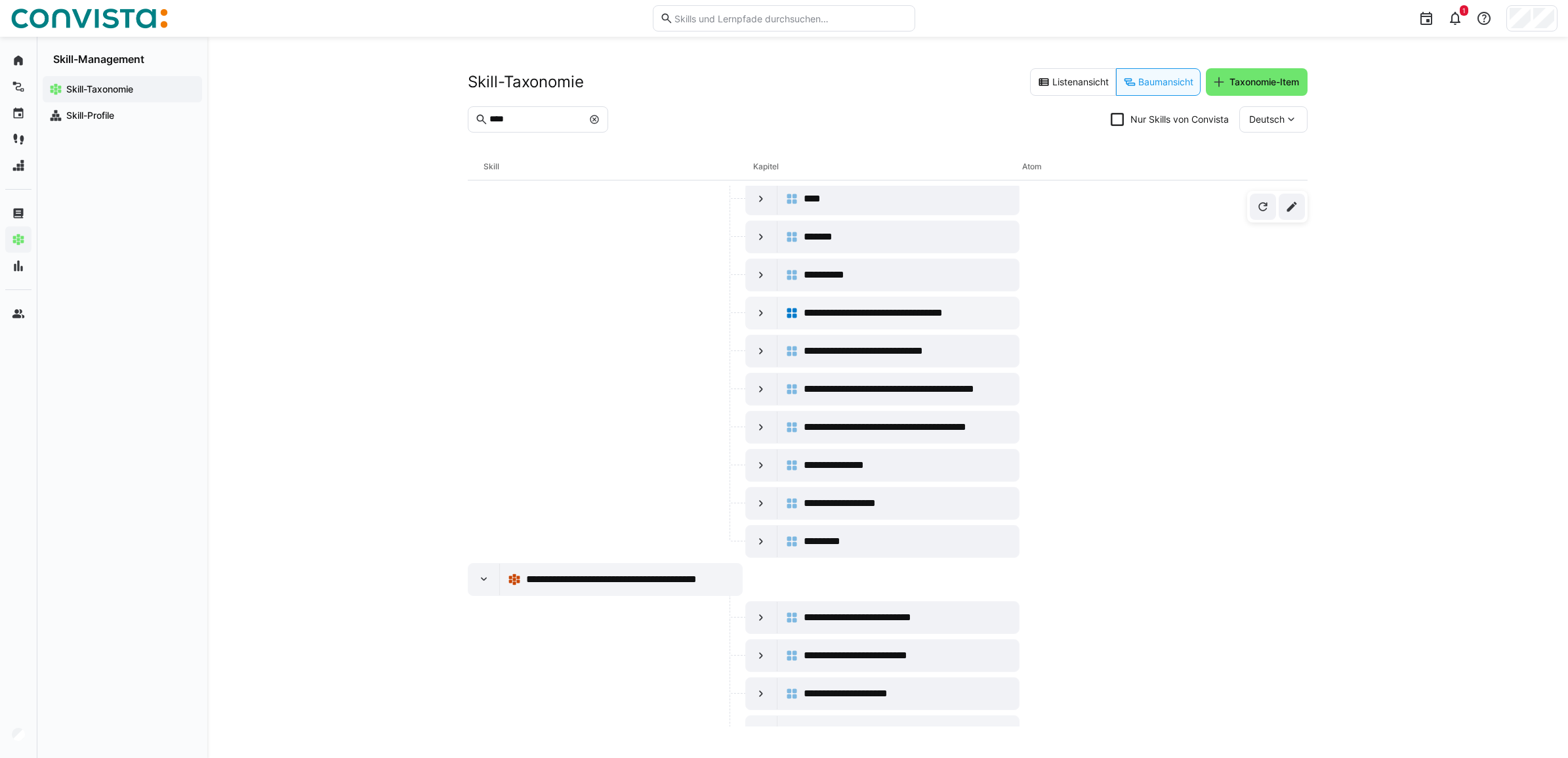
scroll to position [270, 0]
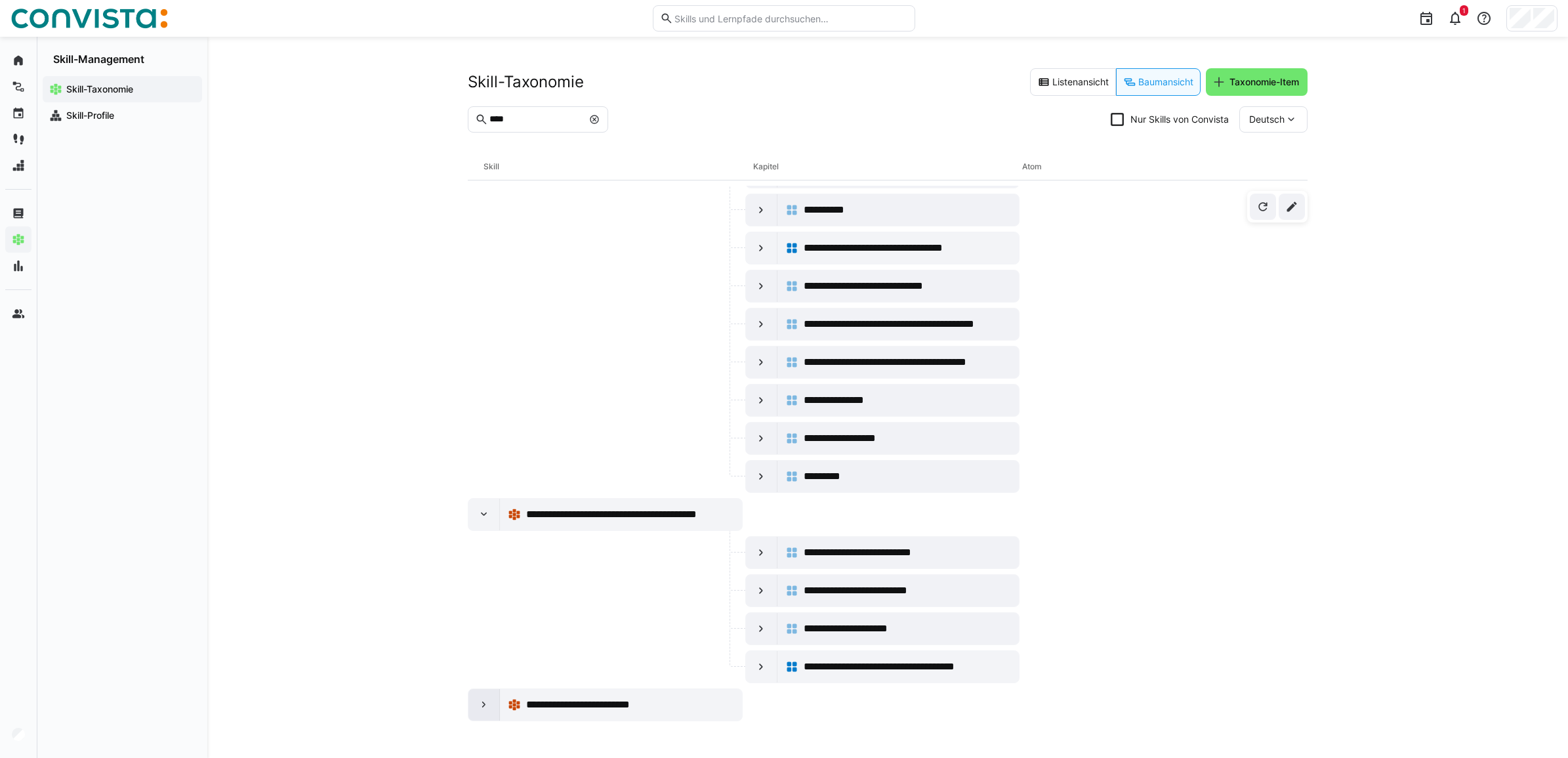
click at [489, 707] on eds-icon at bounding box center [484, 705] width 13 height 13
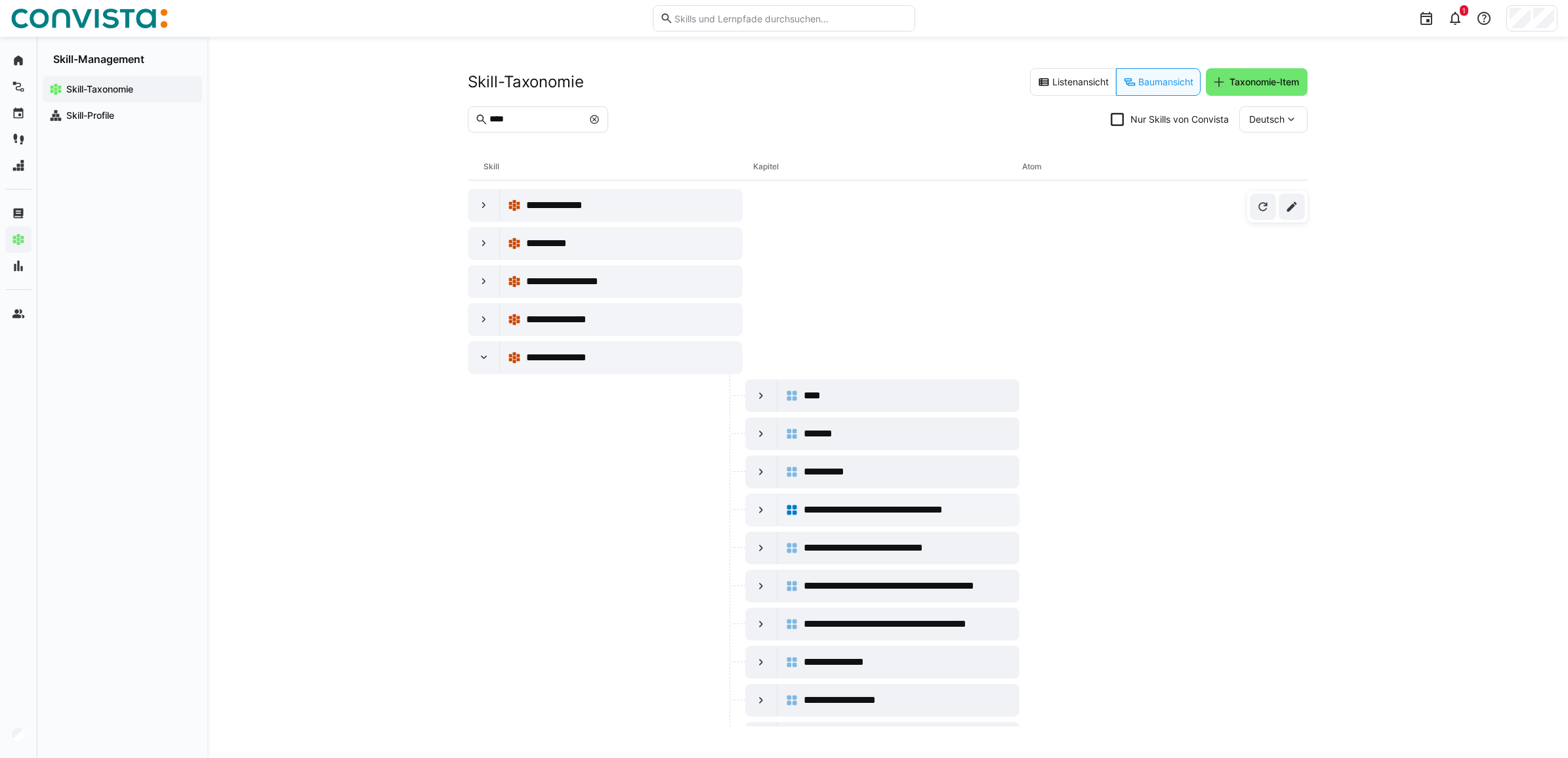
scroll to position [0, 0]
click at [483, 244] on eds-icon at bounding box center [484, 245] width 13 height 13
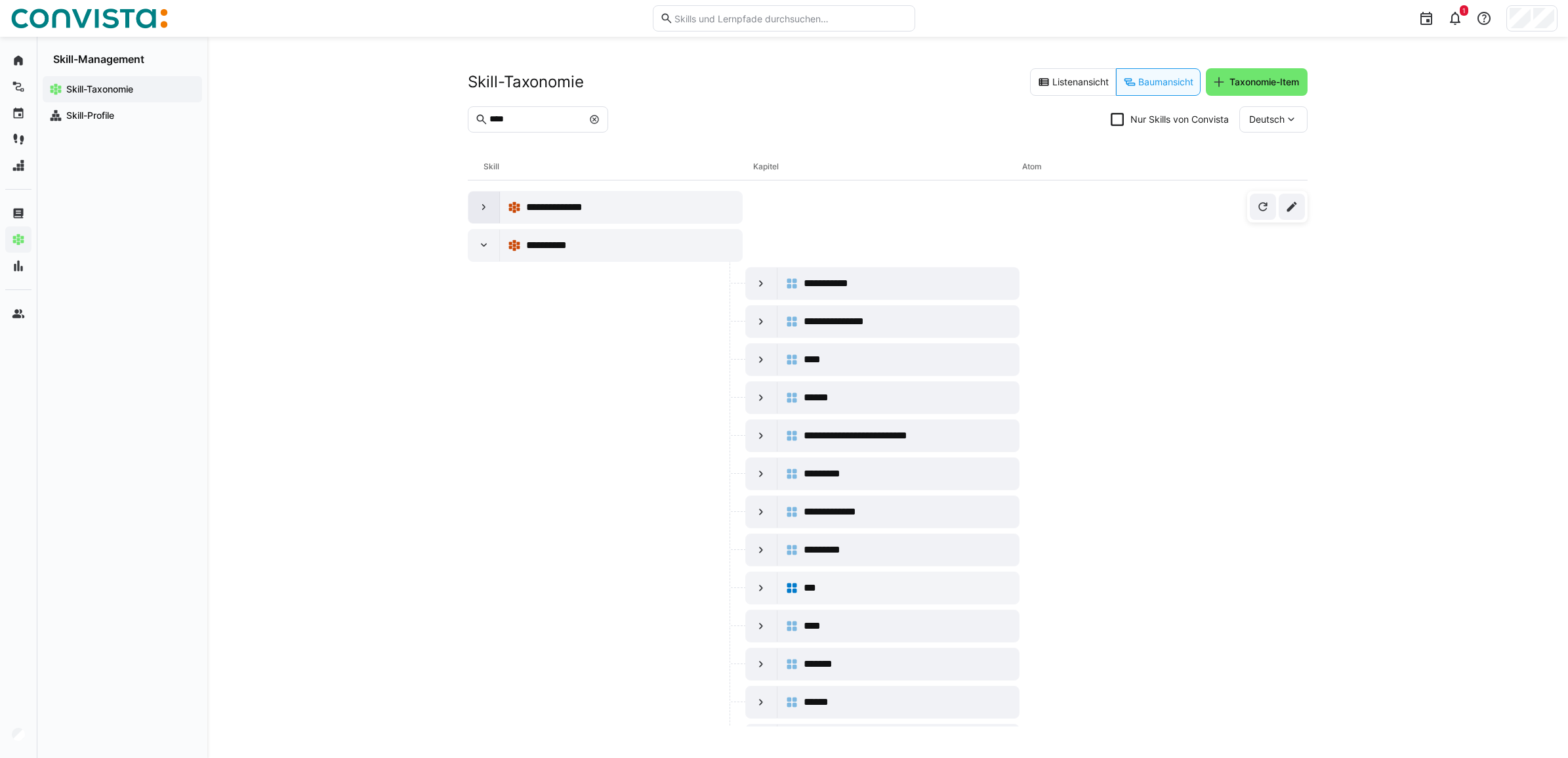
click at [484, 204] on eds-icon at bounding box center [484, 207] width 13 height 13
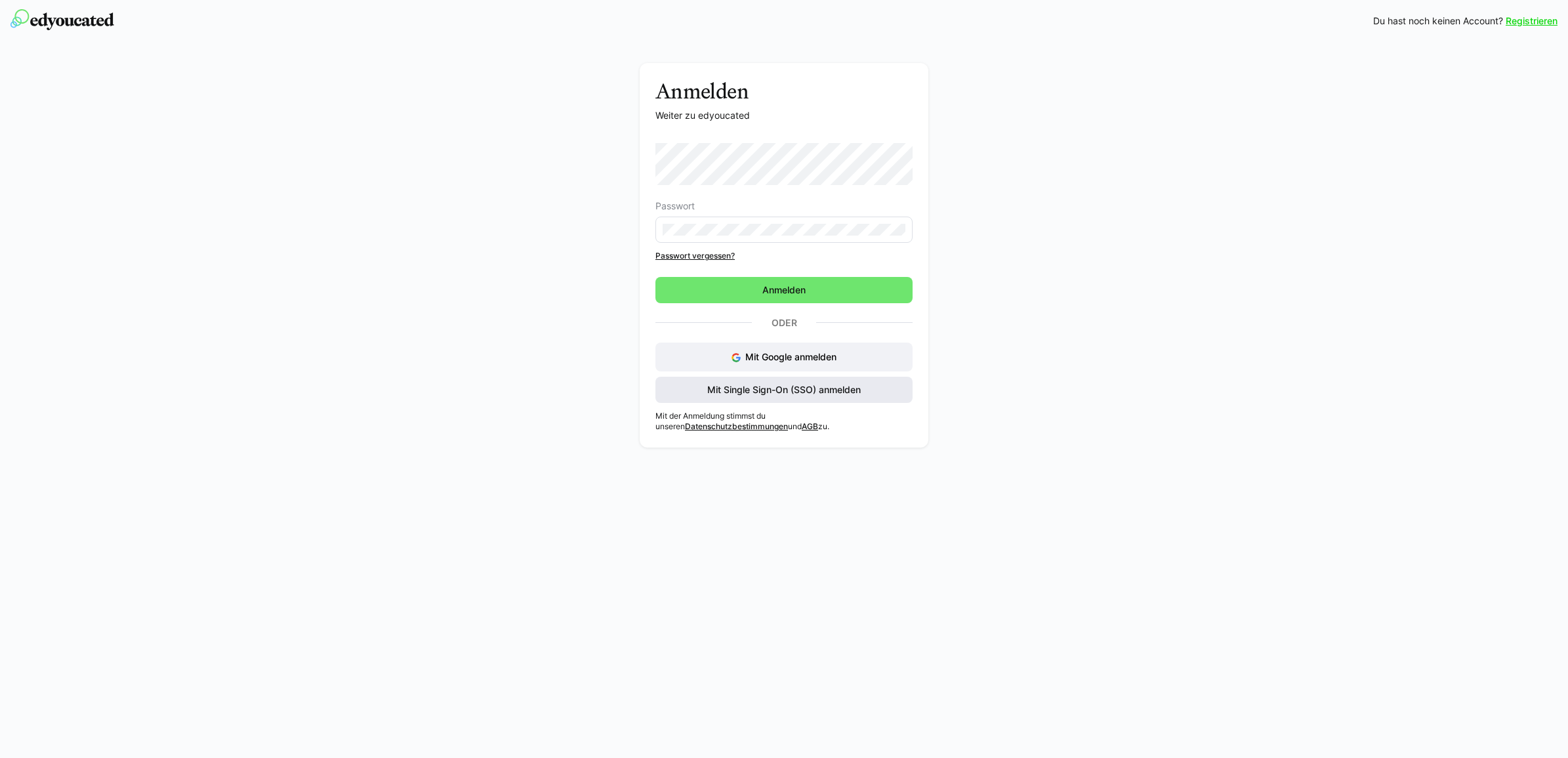
click at [789, 394] on span "Mit Single Sign-On (SSO) anmelden" at bounding box center [784, 389] width 157 height 13
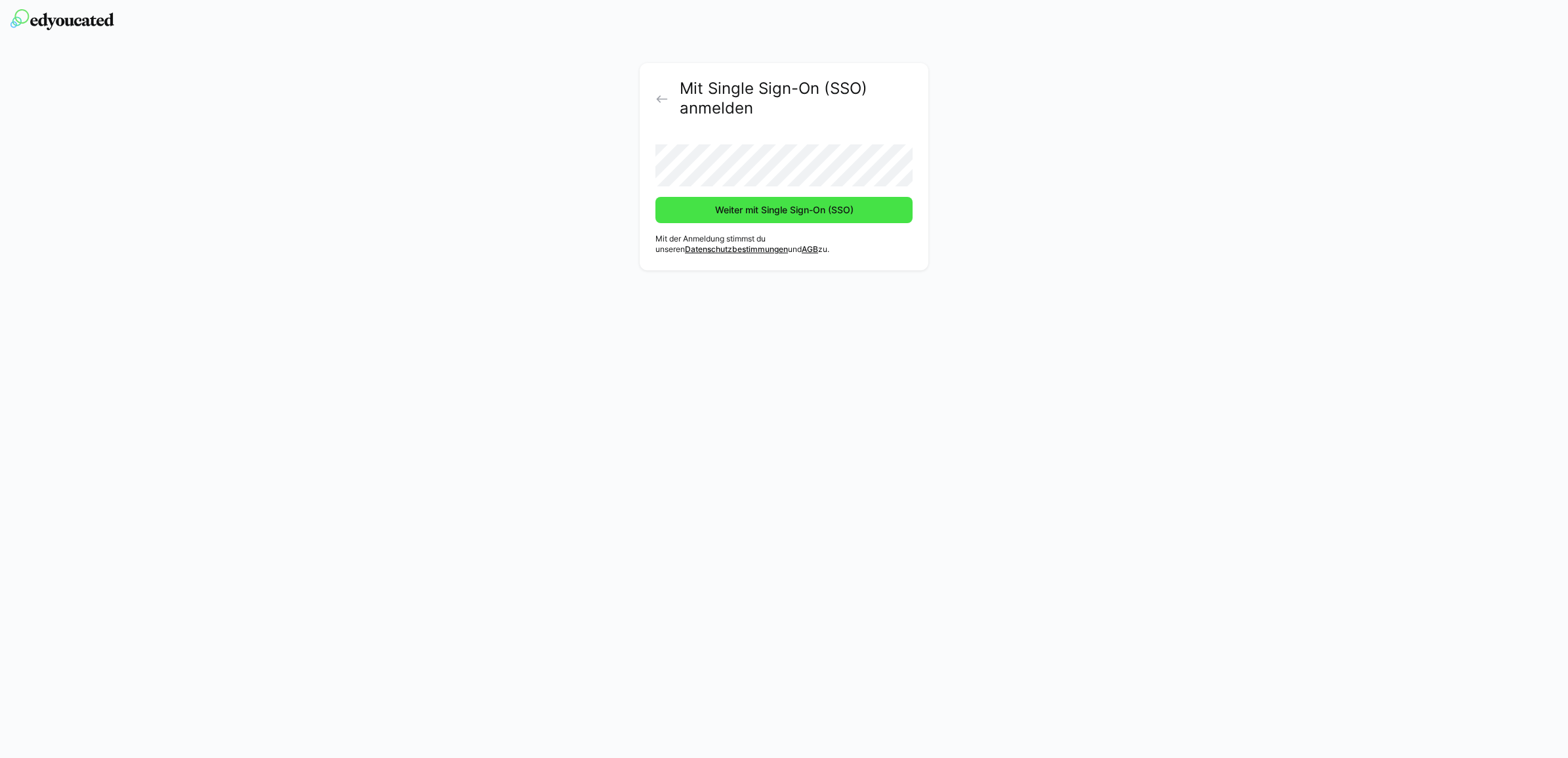
click at [740, 213] on span "Weiter mit Single Sign-On (SSO)" at bounding box center [784, 210] width 142 height 13
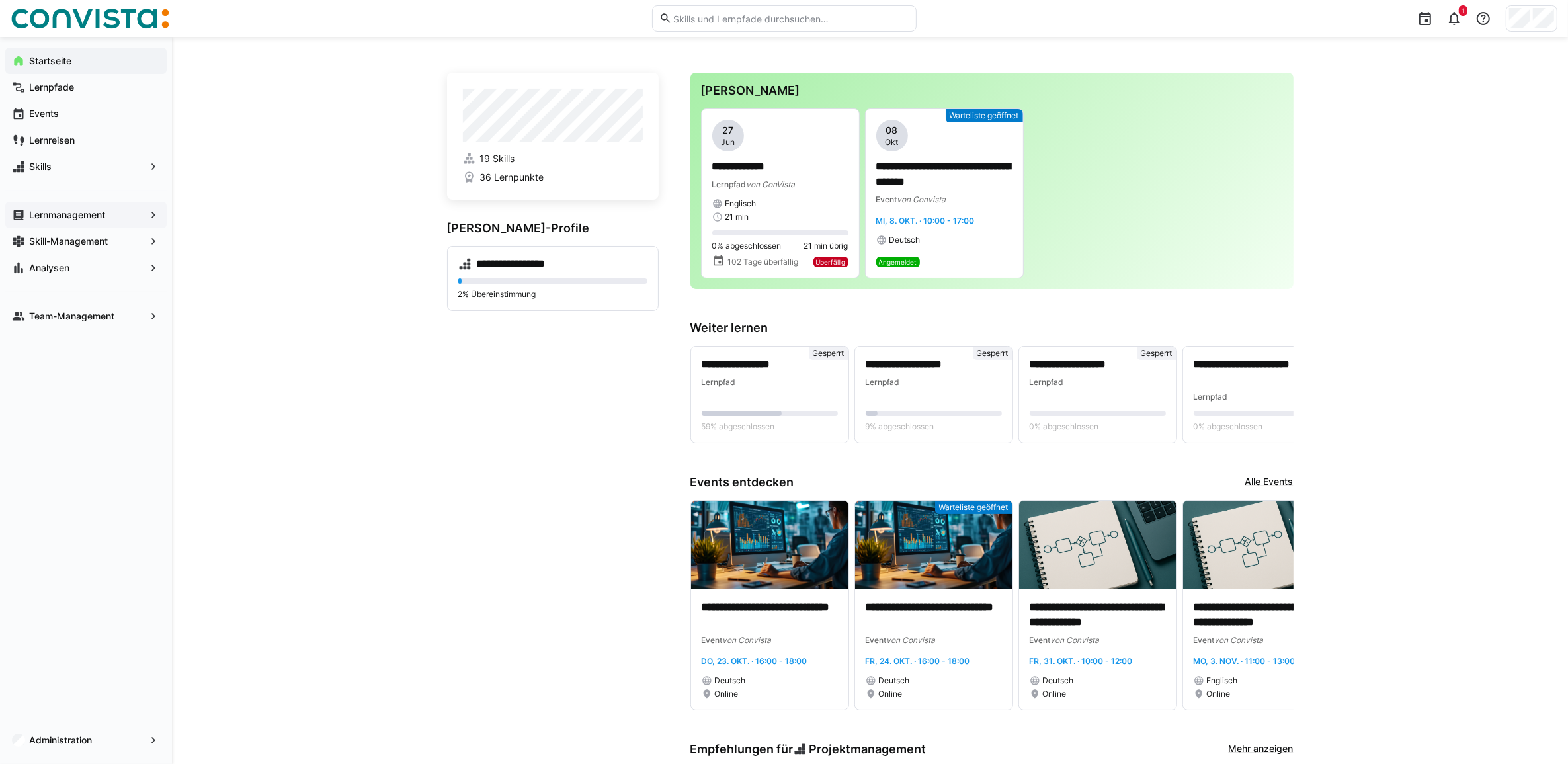
click at [117, 218] on span "Lernmanagement" at bounding box center [86, 215] width 118 height 13
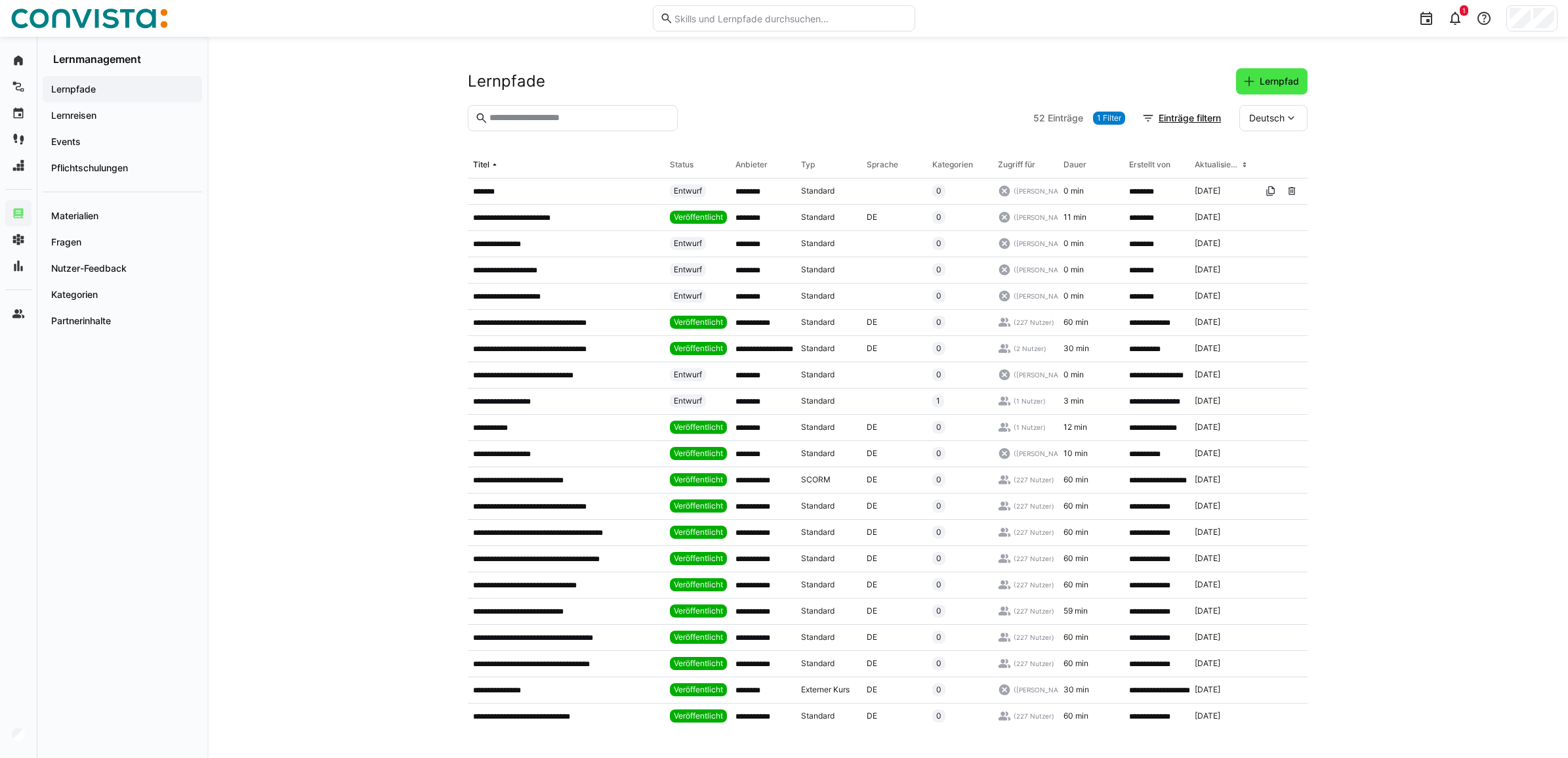
click at [1263, 84] on span "Lernpfad" at bounding box center [1279, 81] width 43 height 13
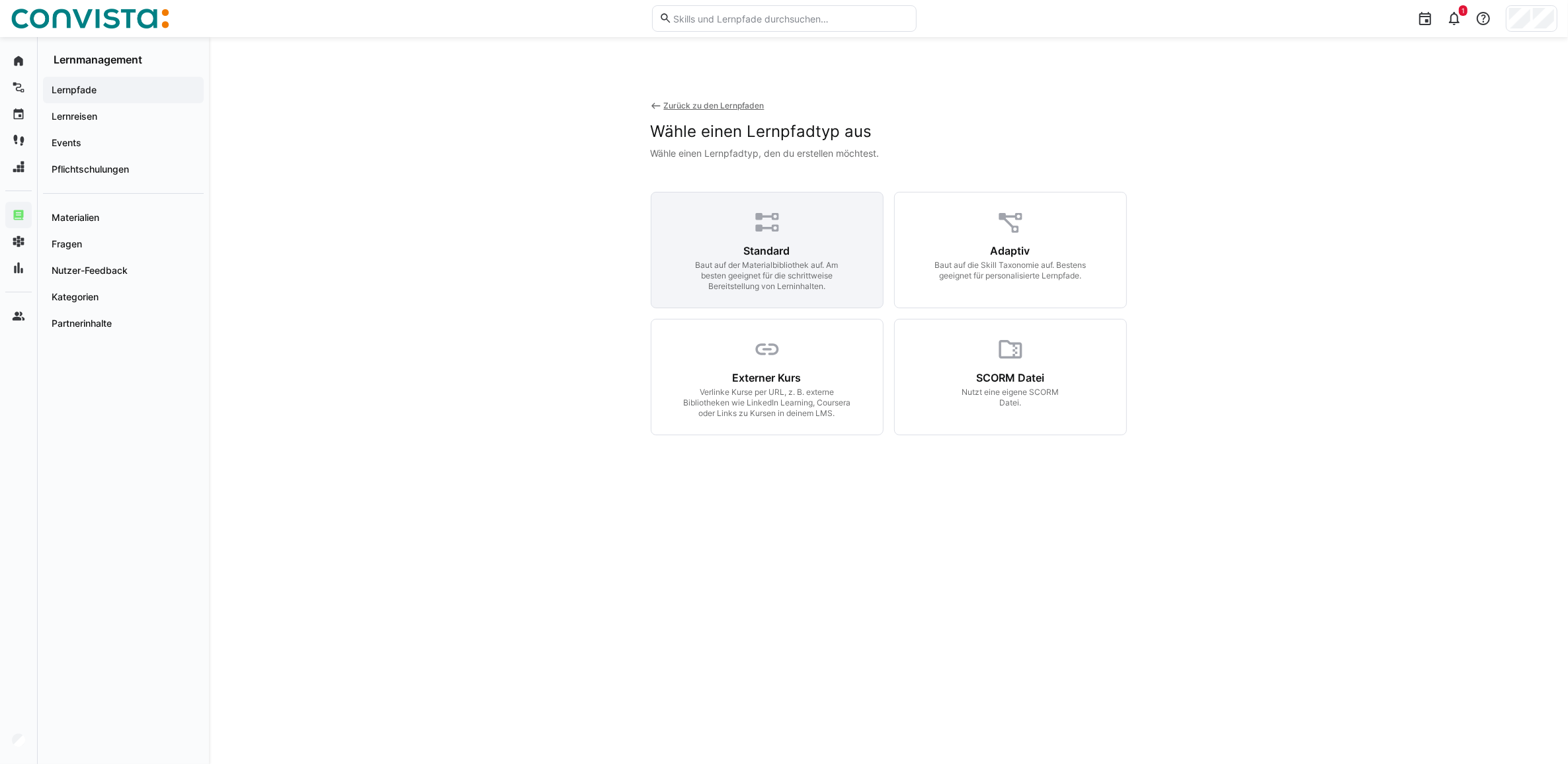
click at [781, 239] on div "Standard Baut auf der Materialbibliothek auf. Am besten geeignet für die schrit…" at bounding box center [767, 250] width 233 height 116
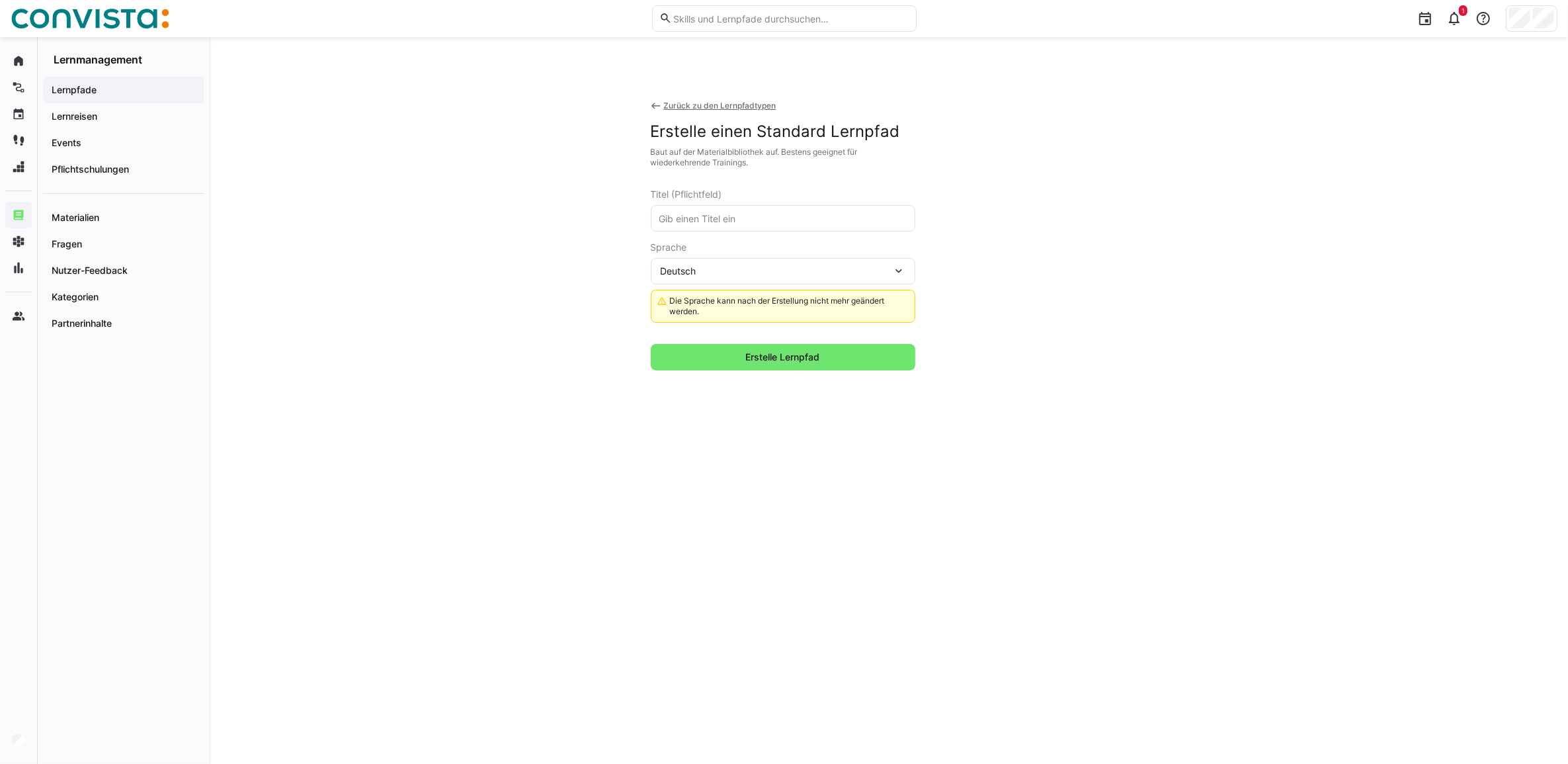
click at [701, 110] on div "Zurück zu den Lernpfadtypen" at bounding box center [720, 105] width 113 height 11
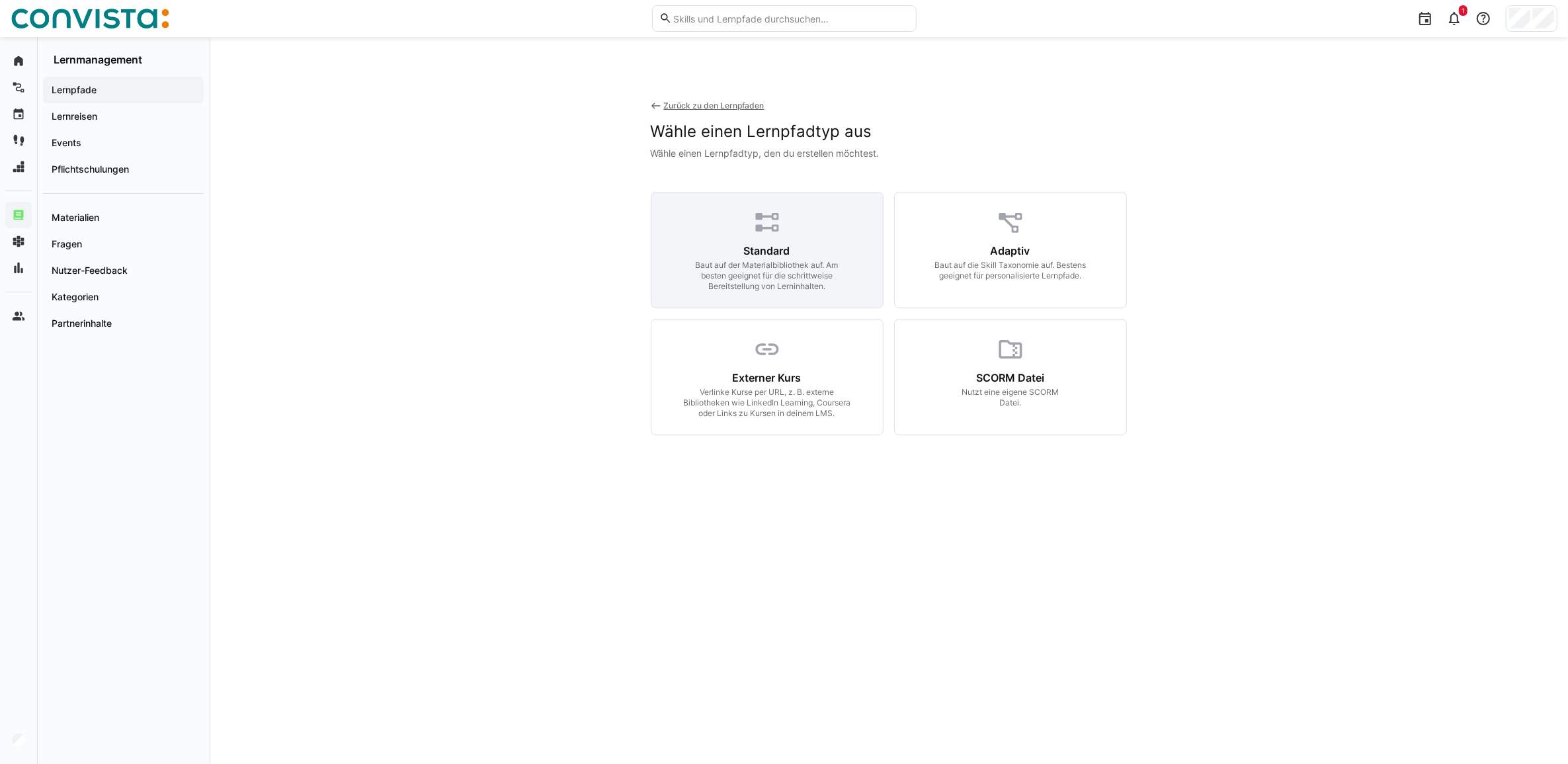
click at [810, 286] on div "Baut auf der Materialbibliothek auf. Am besten geeignet für die schrittweise Be…" at bounding box center [767, 276] width 170 height 32
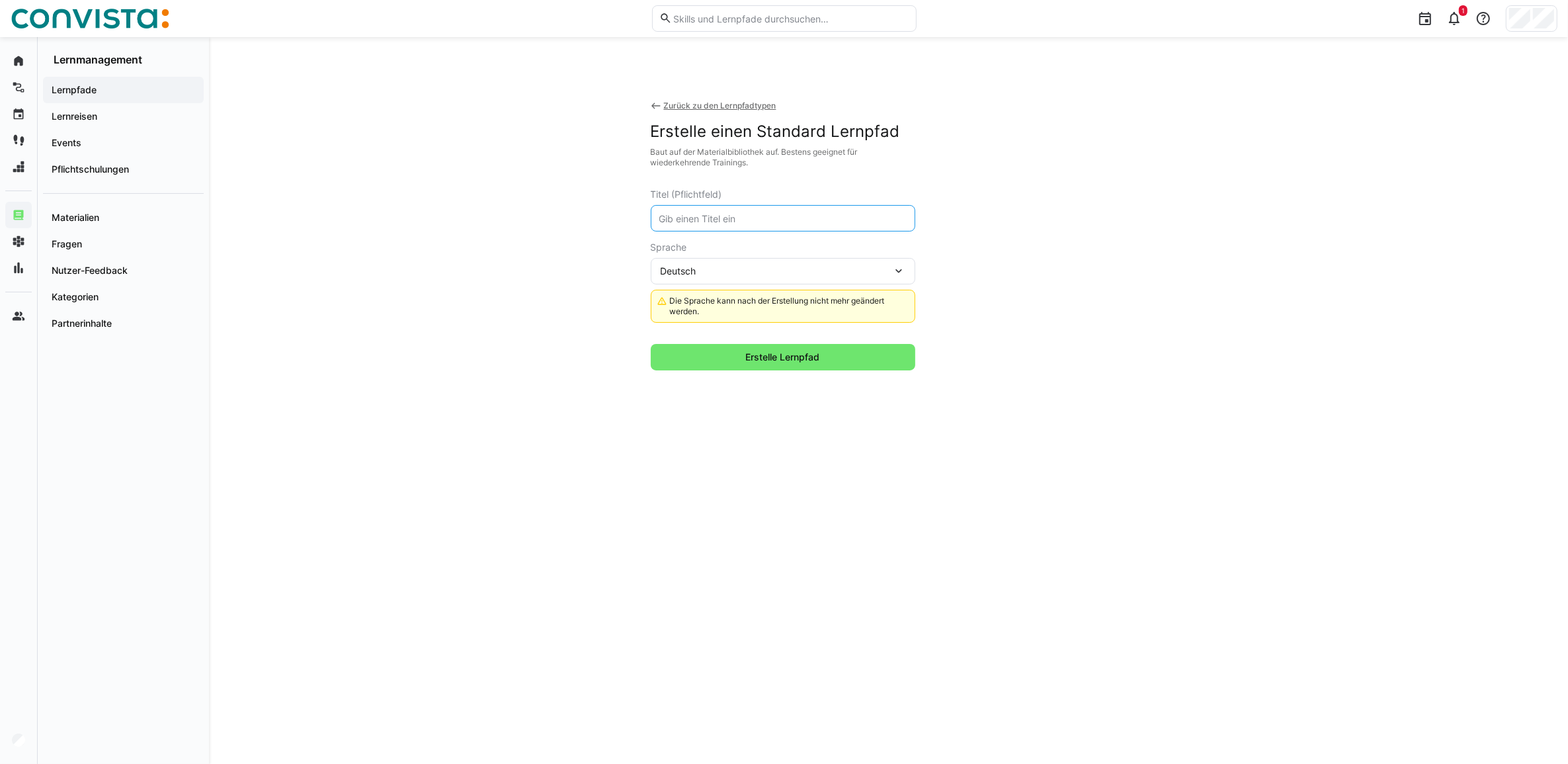
click at [765, 215] on input "text" at bounding box center [783, 218] width 250 height 12
click at [706, 95] on div "Zurück zu den Lernpfadtypen Erstelle einen Standard Lernpfad Baut auf der Mater…" at bounding box center [888, 262] width 476 height 386
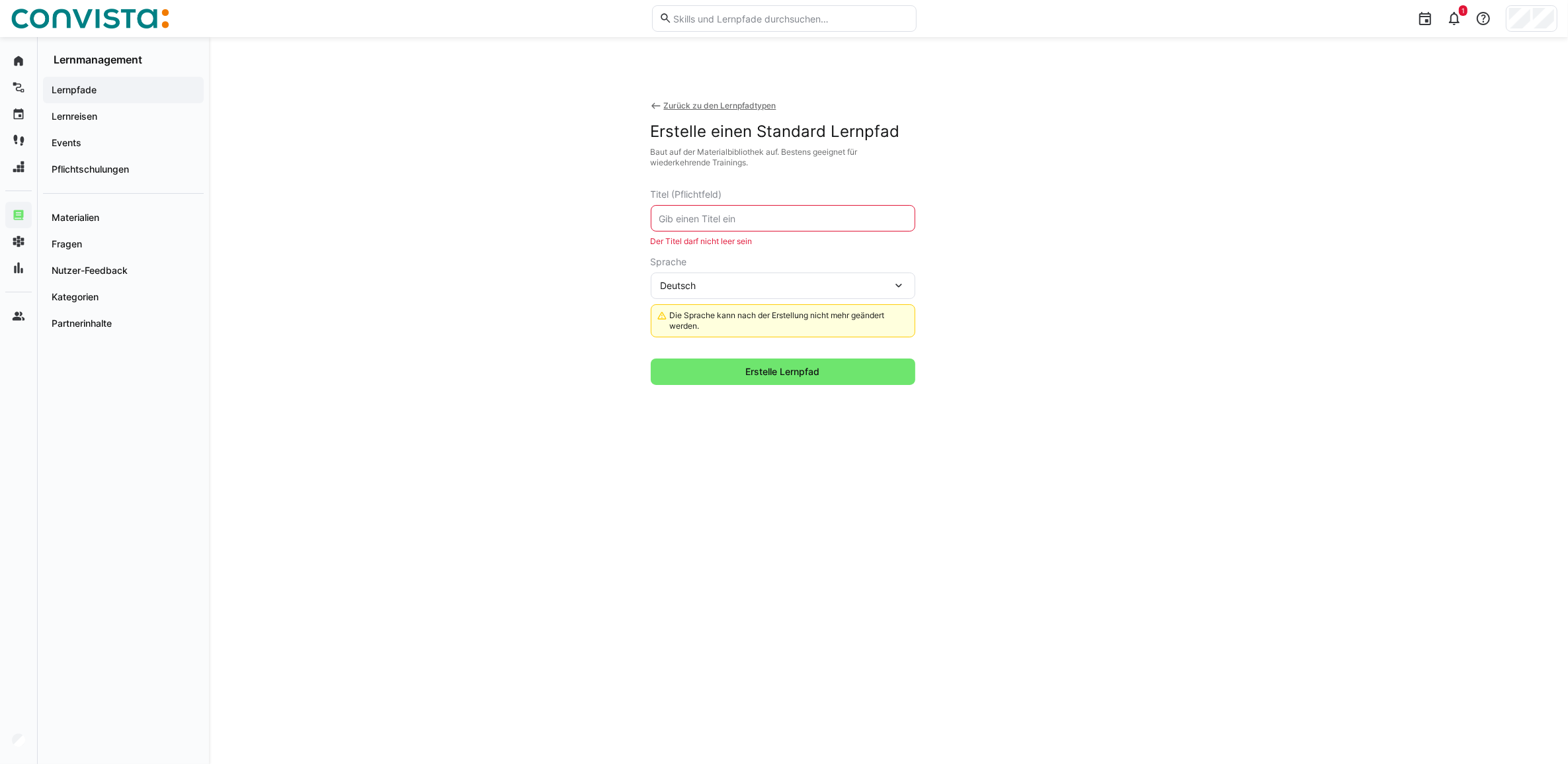
click at [709, 102] on div "Zurück zu den Lernpfadtypen" at bounding box center [720, 105] width 113 height 11
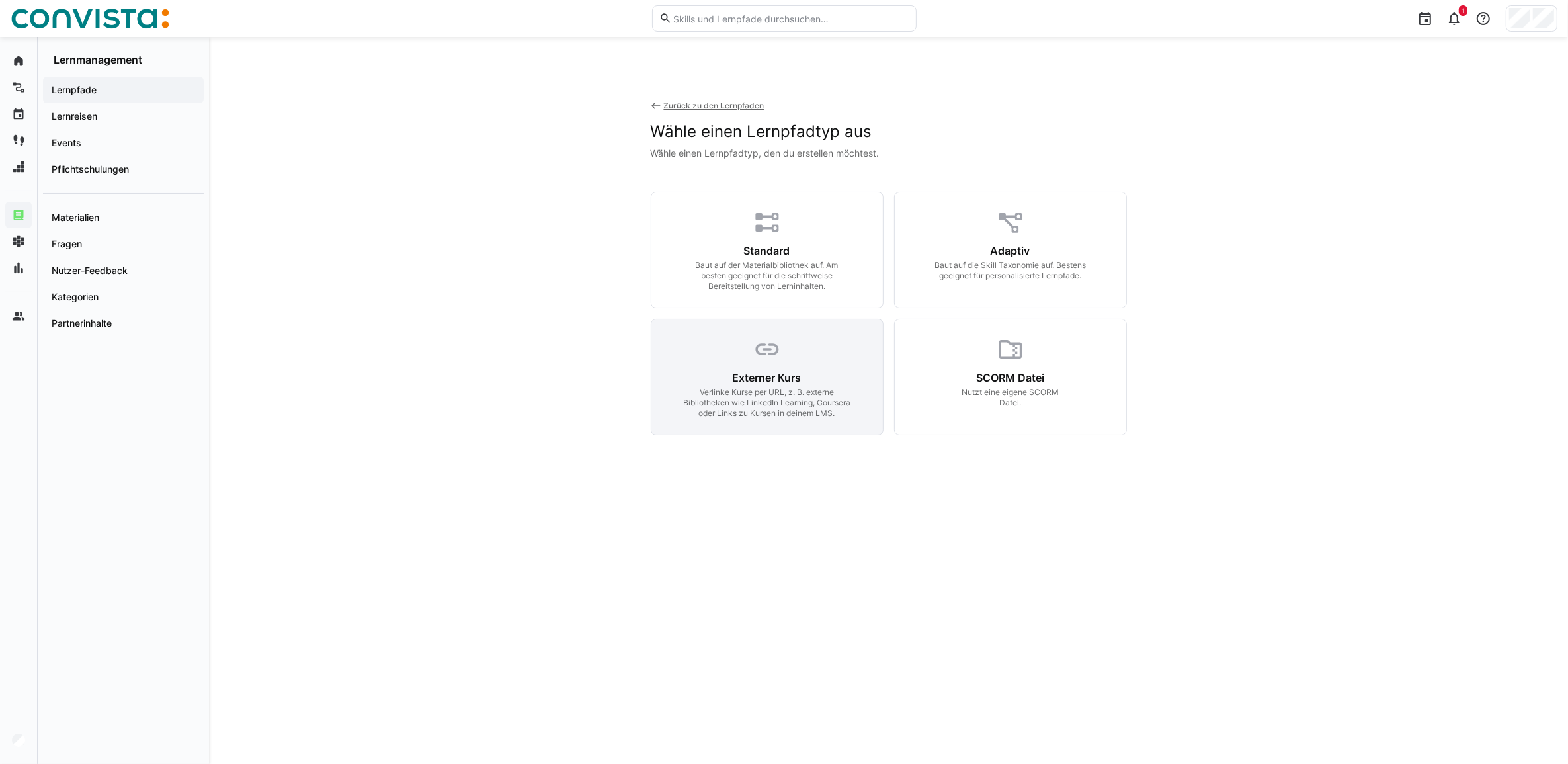
click at [733, 408] on div "Verlinke Kurse per URL, z. B. externe Bibliotheken wie LinkedIn Learning, Cours…" at bounding box center [767, 403] width 170 height 32
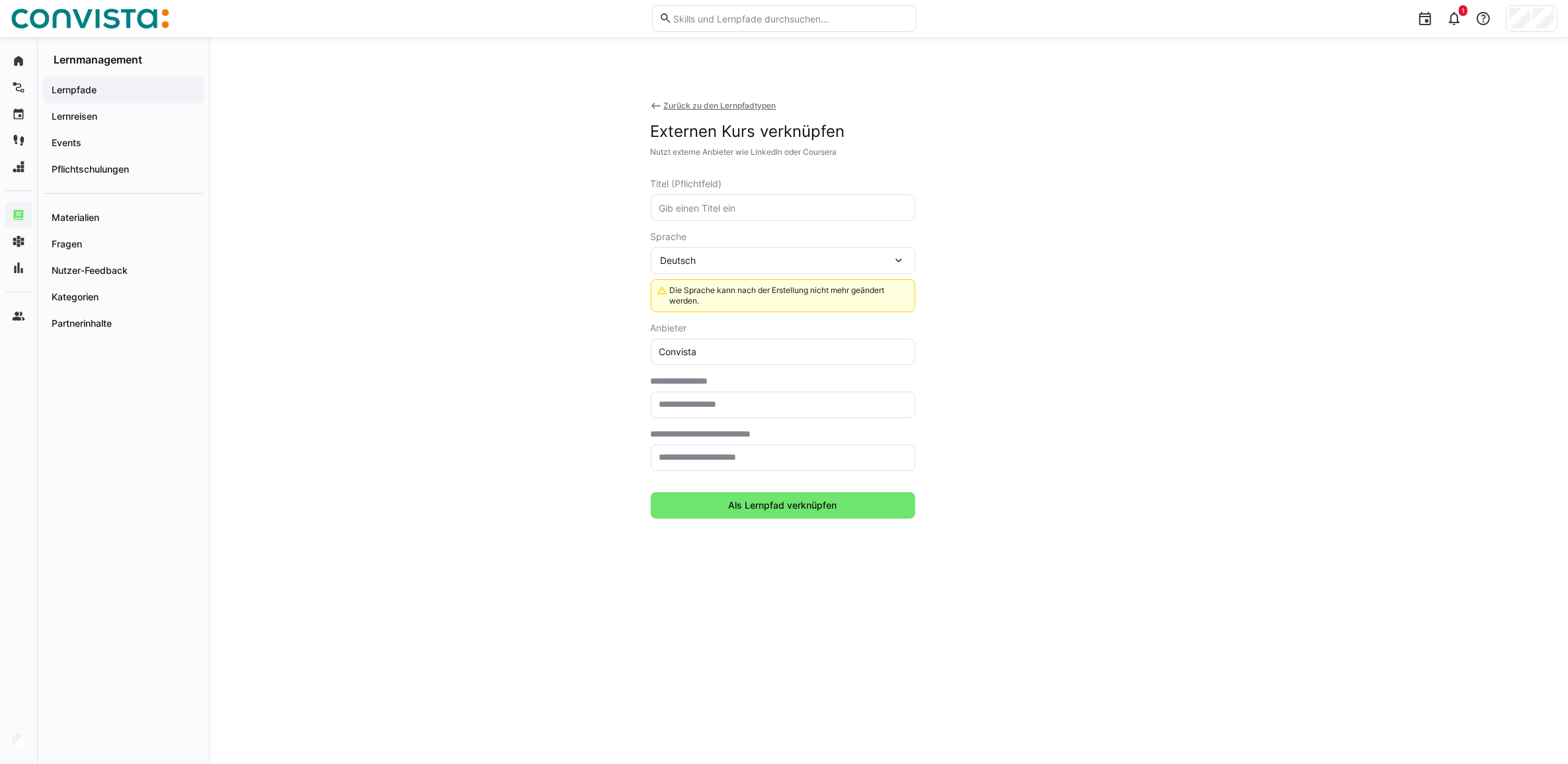
click at [762, 199] on eds-input at bounding box center [783, 207] width 265 height 26
paste input "Geschäftsprozessmodellierung mit BPMN"
type input "Geschäftsprozessmodellierung mit BPMN"
click at [718, 342] on eds-input "Convista" at bounding box center [783, 352] width 265 height 26
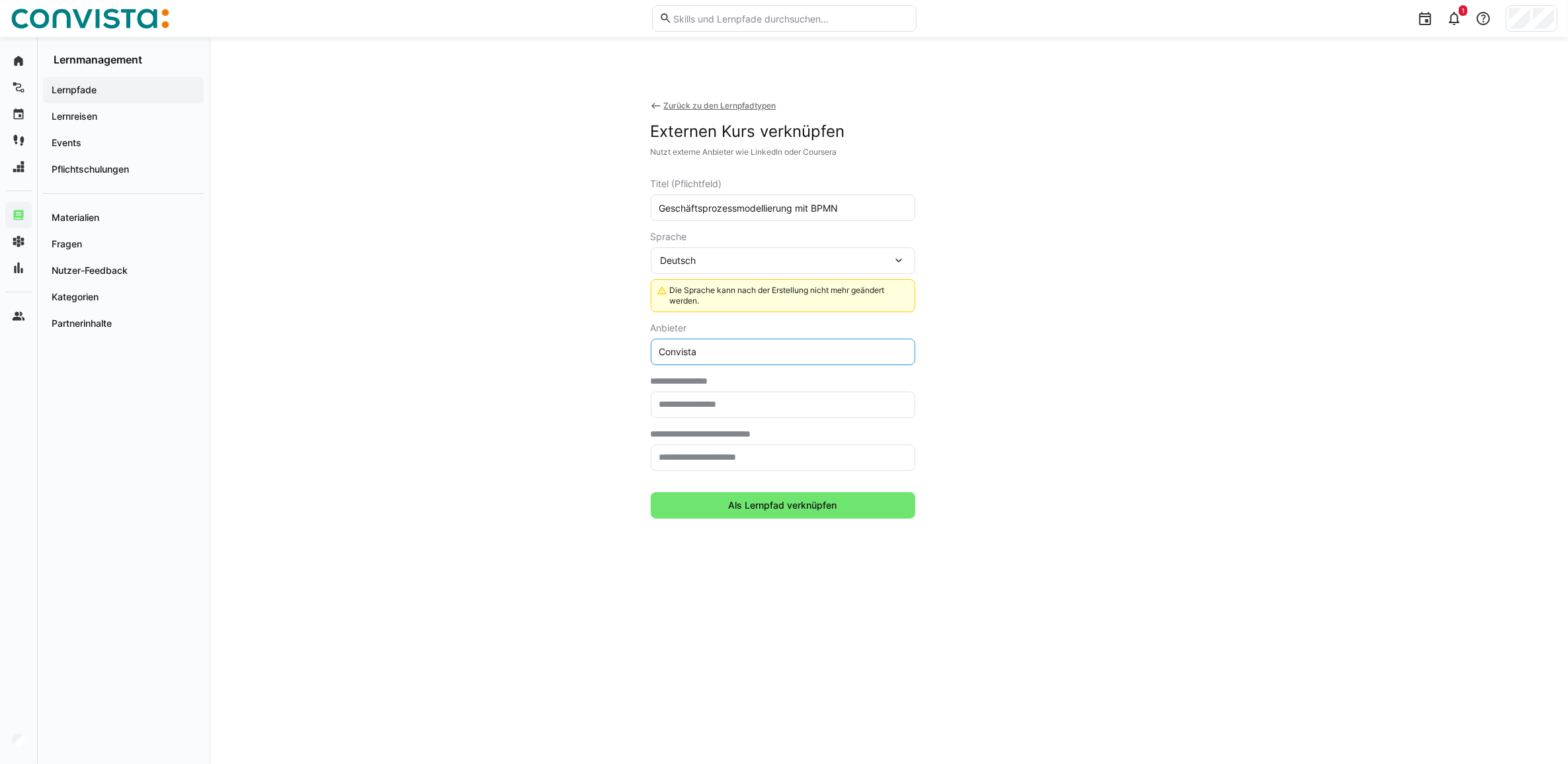
click at [716, 347] on input "Convista" at bounding box center [783, 352] width 250 height 12
type input "Espresso Tutorials"
click at [736, 406] on input "text" at bounding box center [783, 405] width 250 height 12
paste input "**********"
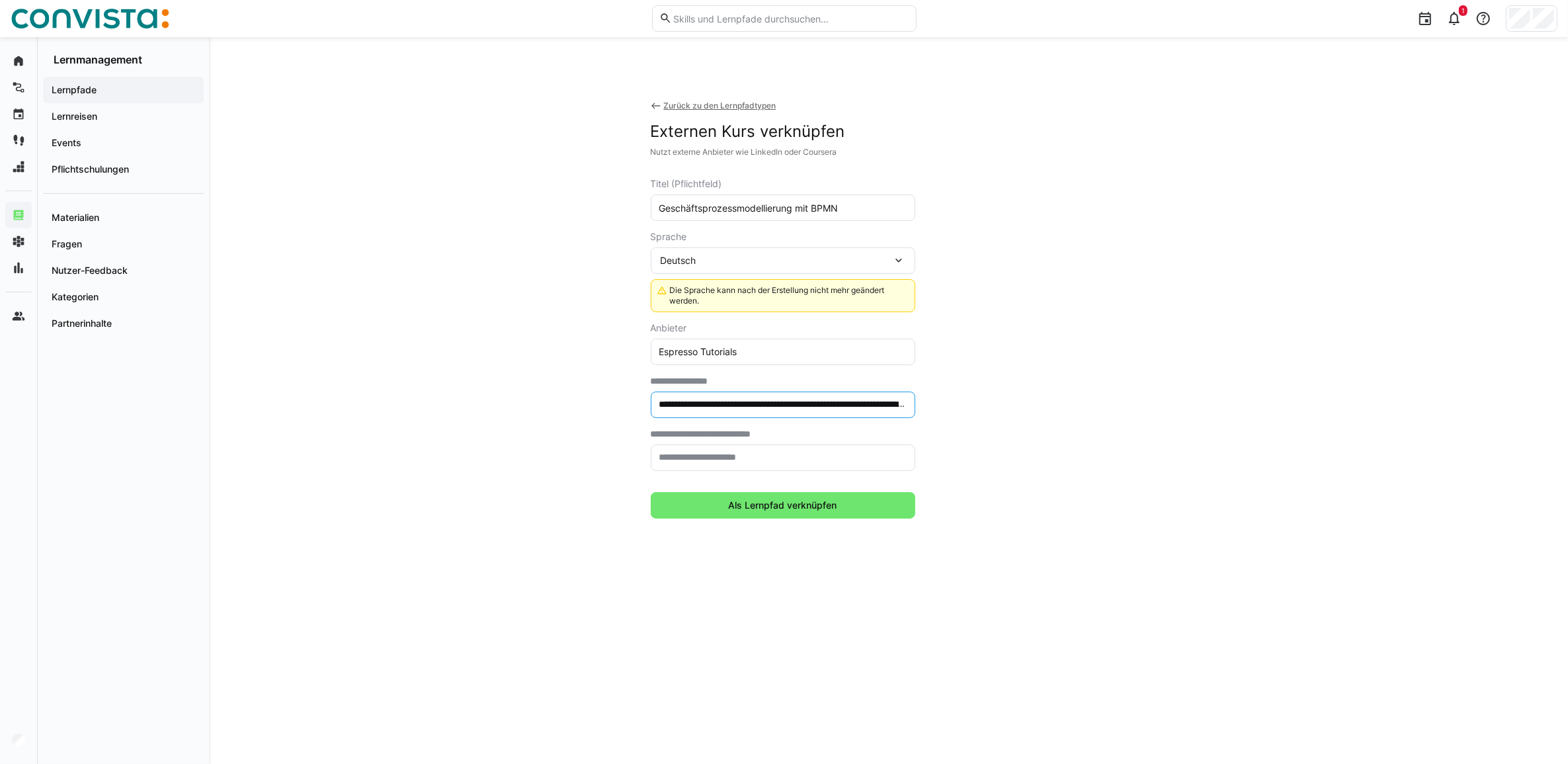
scroll to position [0, 140]
type input "**********"
click at [721, 459] on input "text" at bounding box center [783, 457] width 250 height 12
type input "***"
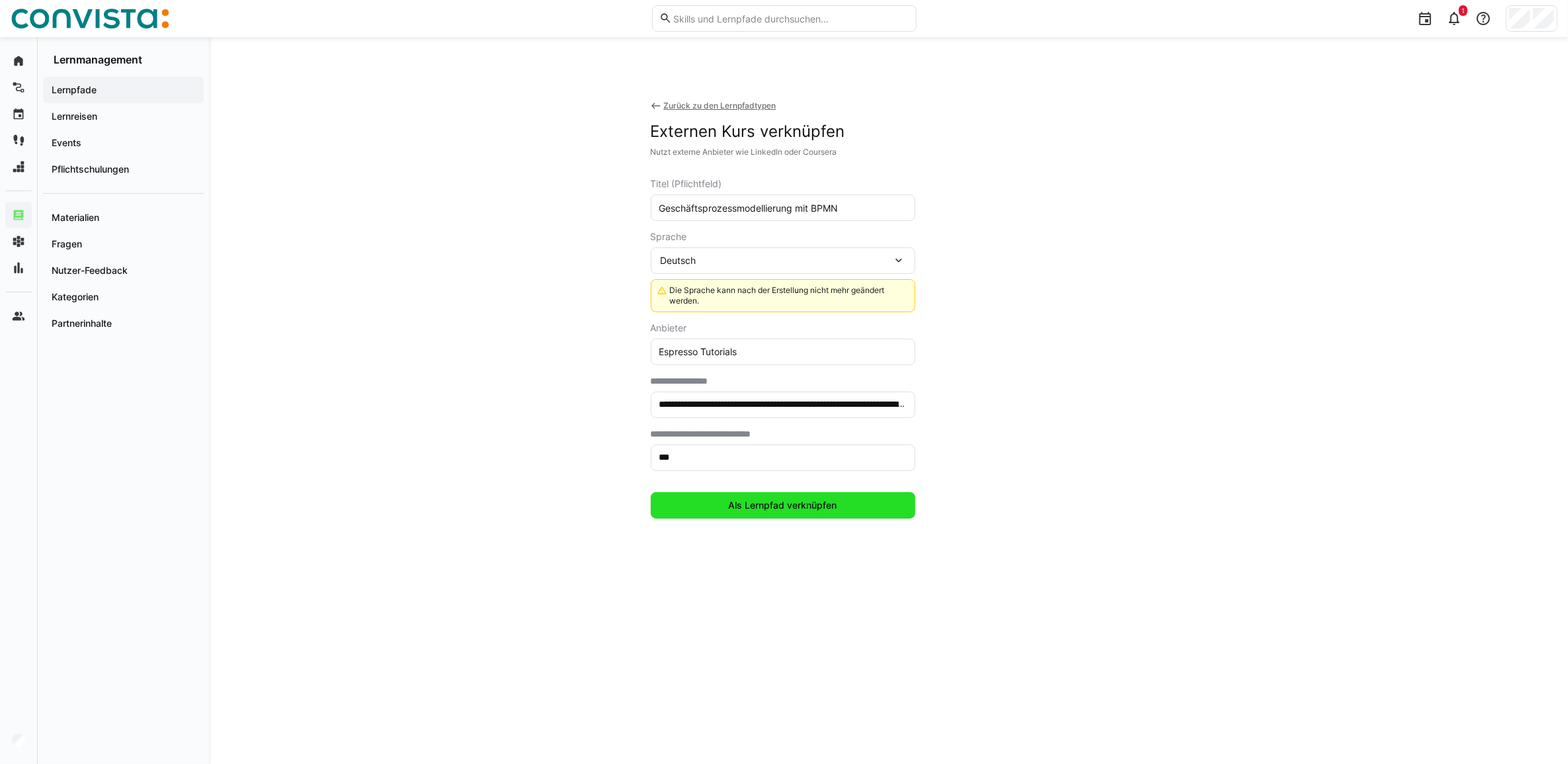
click at [774, 506] on span "Als Lernpfad verknüpfen" at bounding box center [783, 505] width 113 height 13
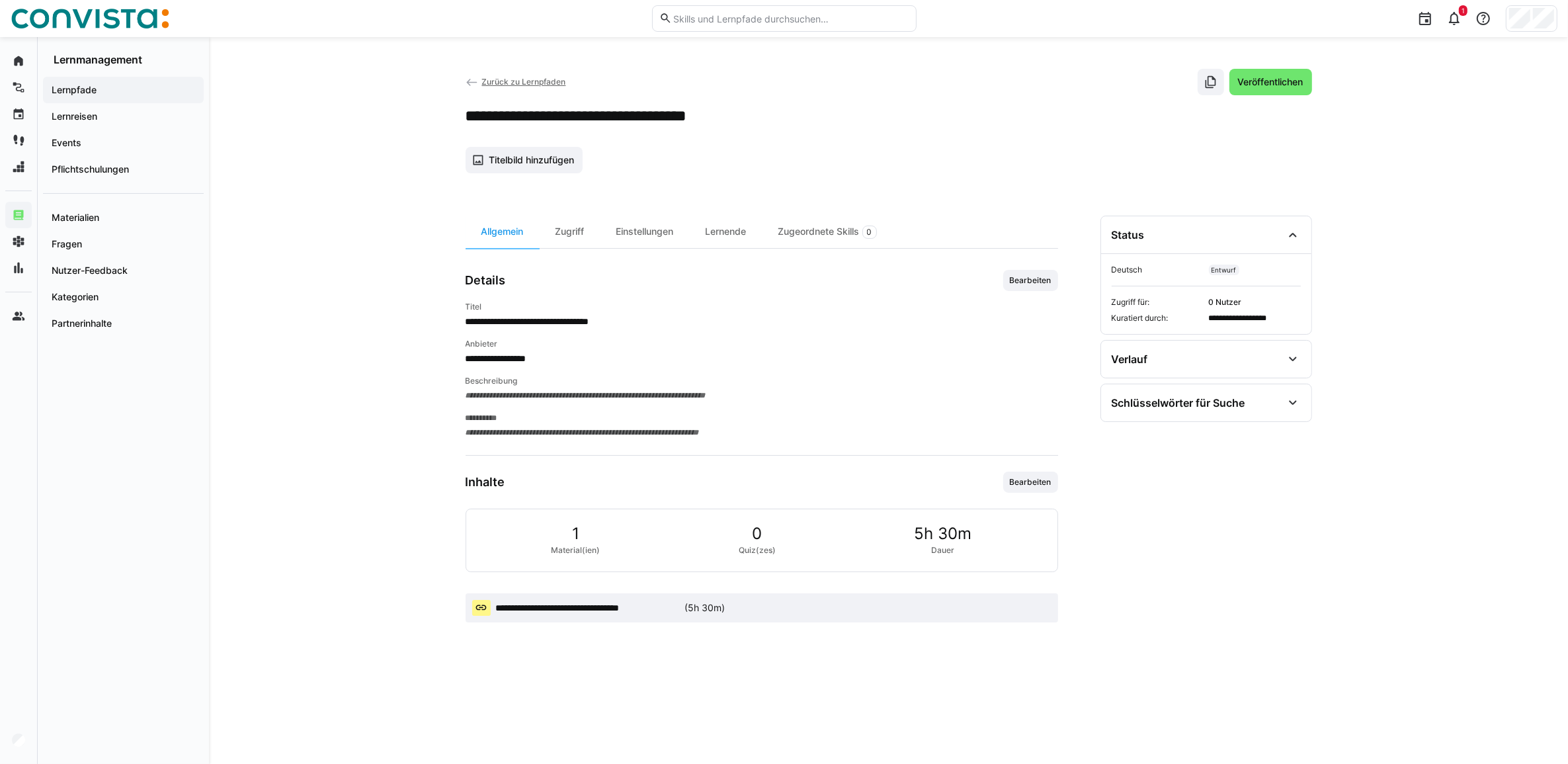
click at [1039, 273] on span "Bearbeiten" at bounding box center [1031, 280] width 55 height 21
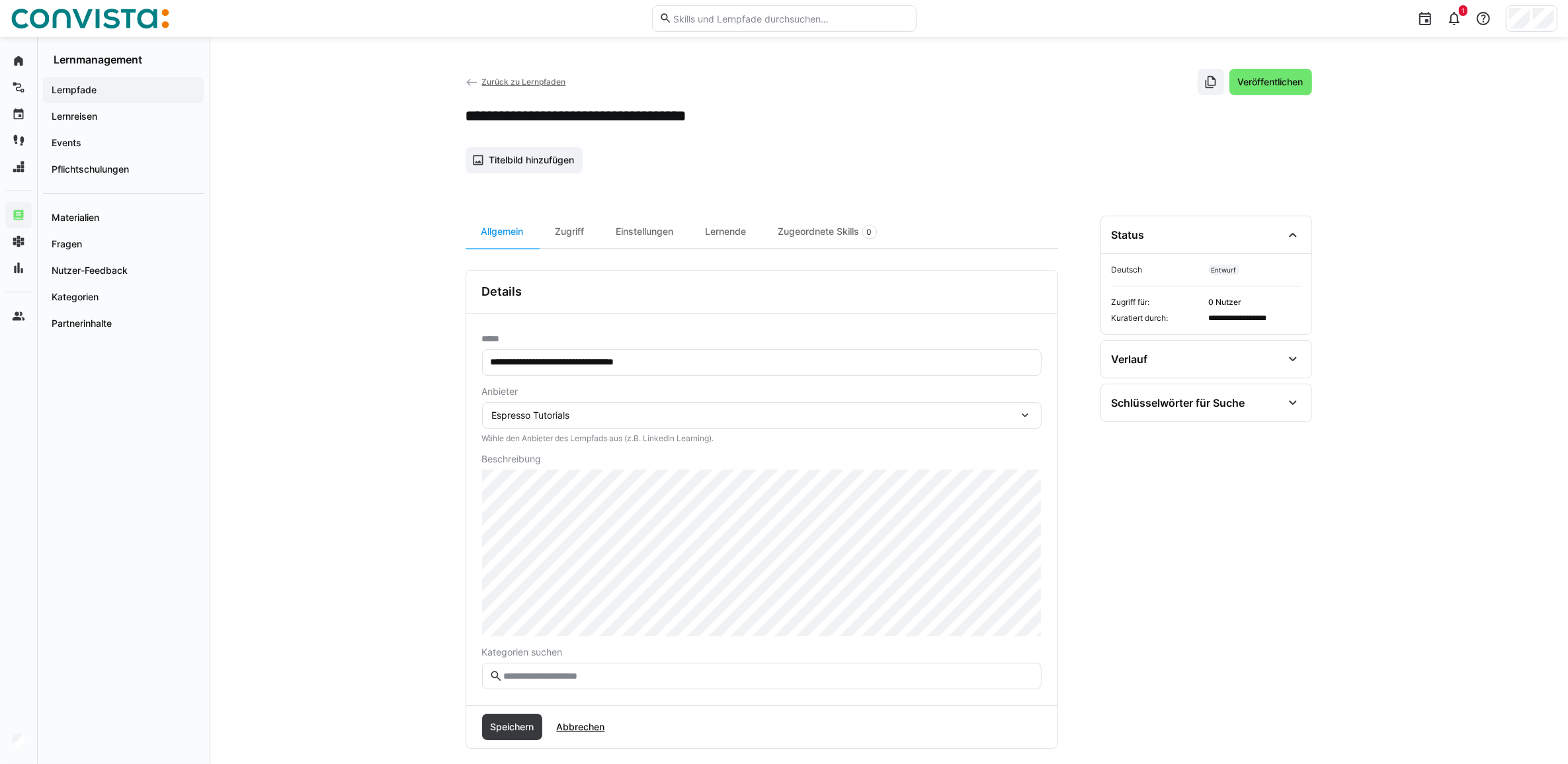
click at [610, 407] on div "Espresso Tutorials" at bounding box center [762, 415] width 560 height 26
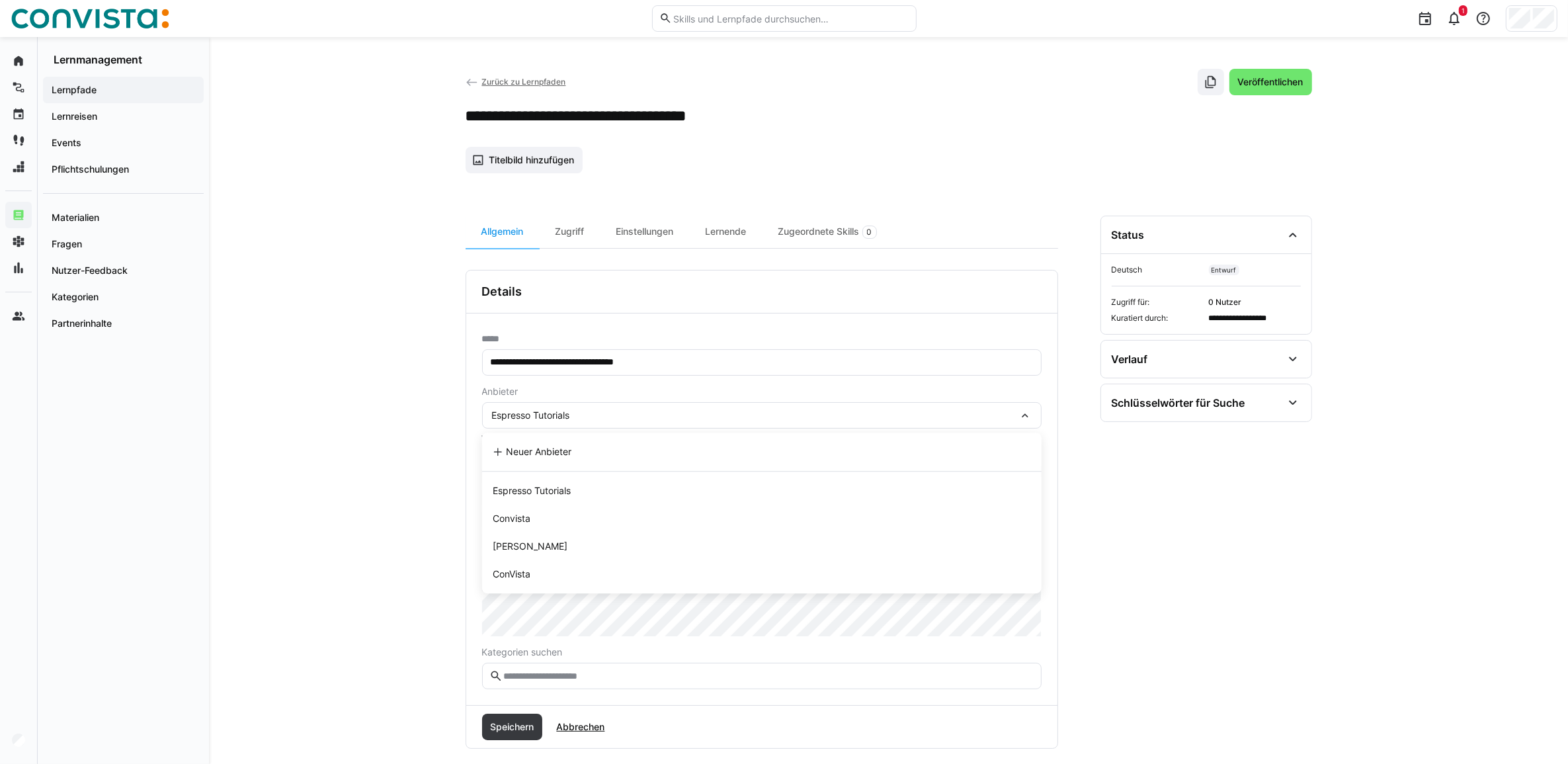
click at [610, 407] on div "Espresso Tutorials Neuer Anbieter Espresso Tutorials Convista Faktor Zehn ConVi…" at bounding box center [762, 415] width 560 height 26
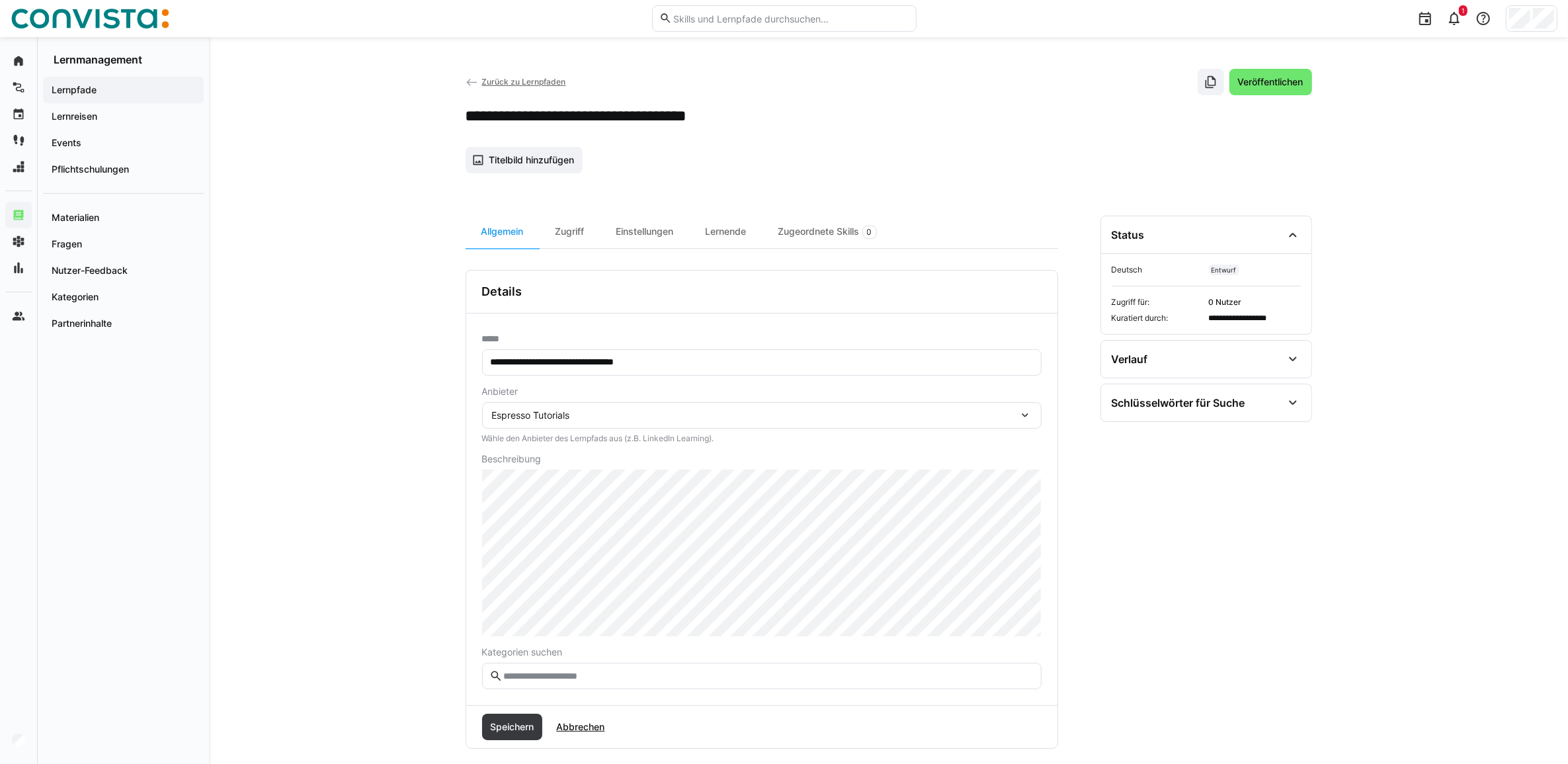
scroll to position [83, 0]
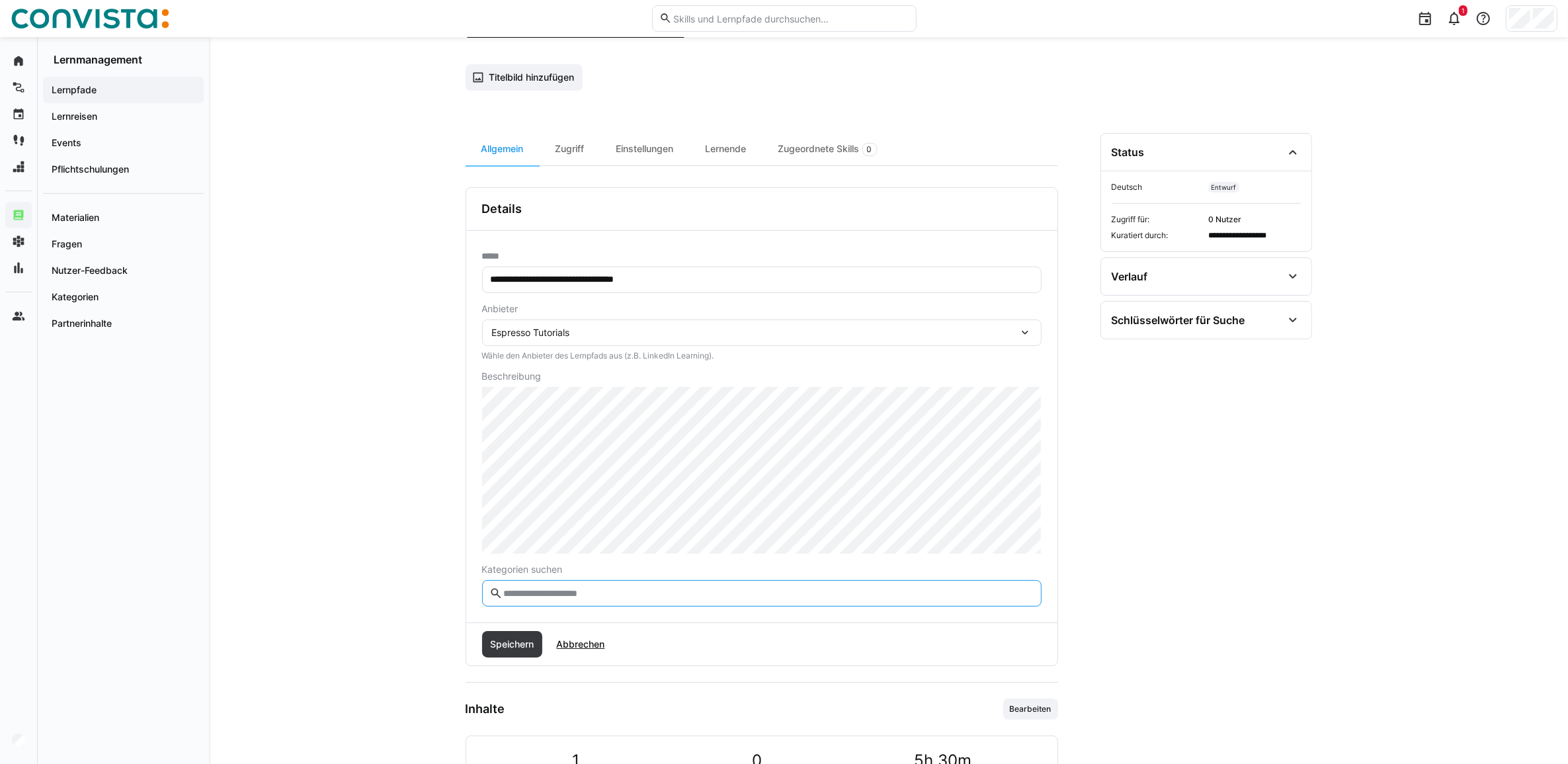
click at [523, 594] on input "text" at bounding box center [768, 593] width 531 height 12
click at [493, 597] on eds-icon at bounding box center [496, 593] width 13 height 13
click at [523, 592] on input "text" at bounding box center [768, 593] width 531 height 12
click at [516, 597] on input "****" at bounding box center [768, 593] width 531 height 12
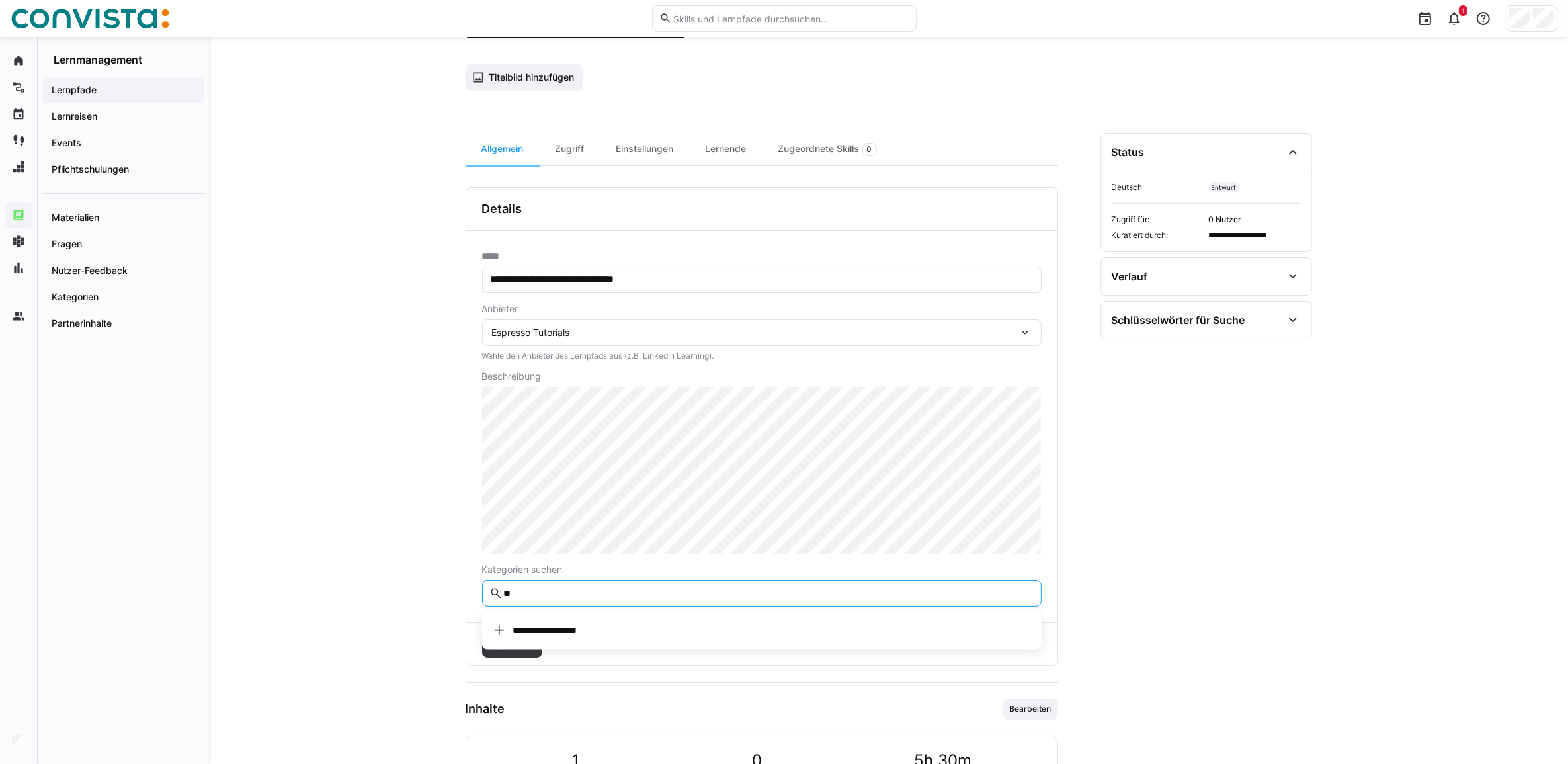
type input "*"
click at [437, 587] on div "**********" at bounding box center [888, 417] width 1359 height 927
click at [506, 656] on span "Speichern" at bounding box center [512, 644] width 61 height 26
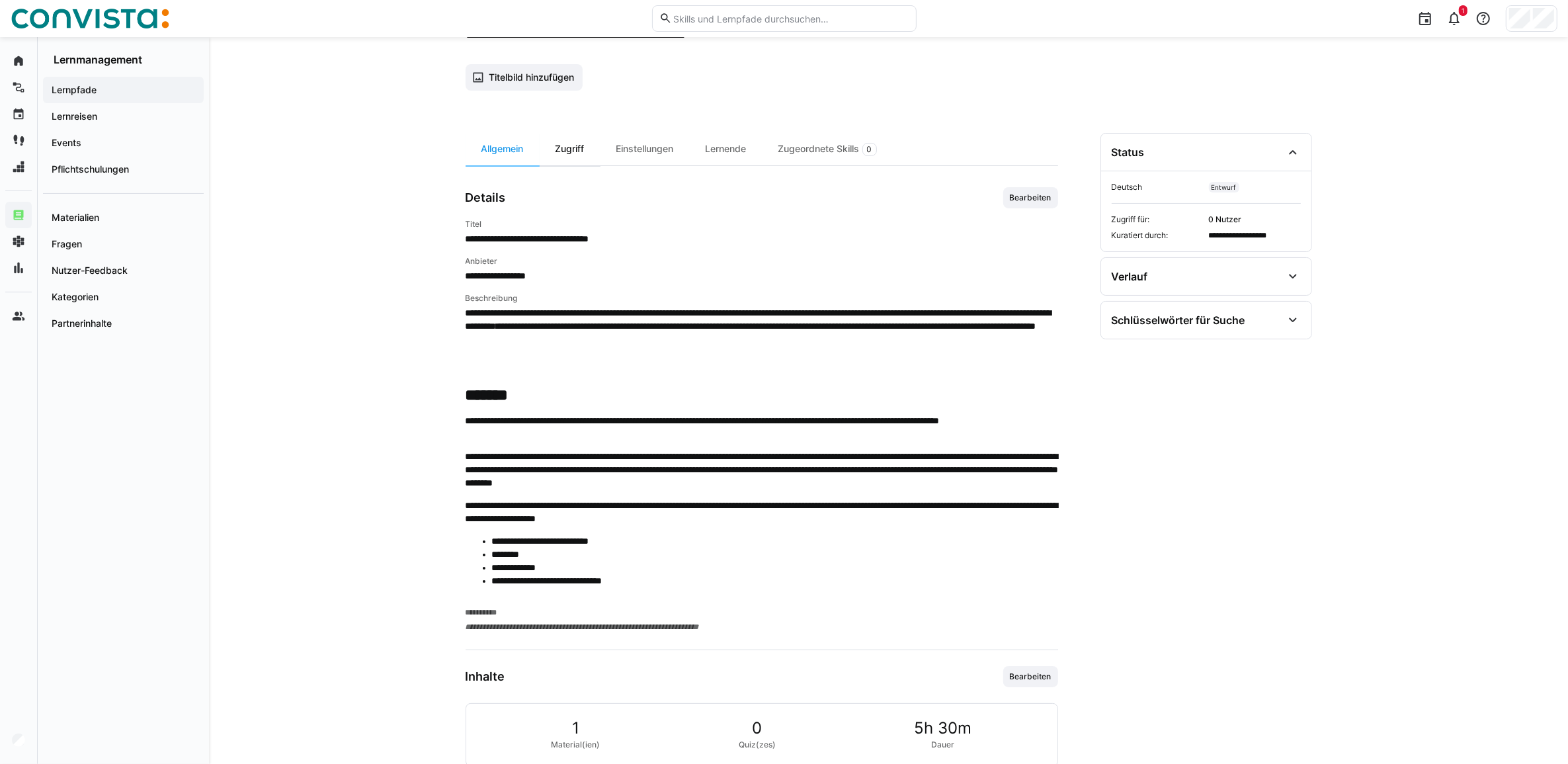
click at [580, 153] on div "Zugriff" at bounding box center [570, 149] width 61 height 33
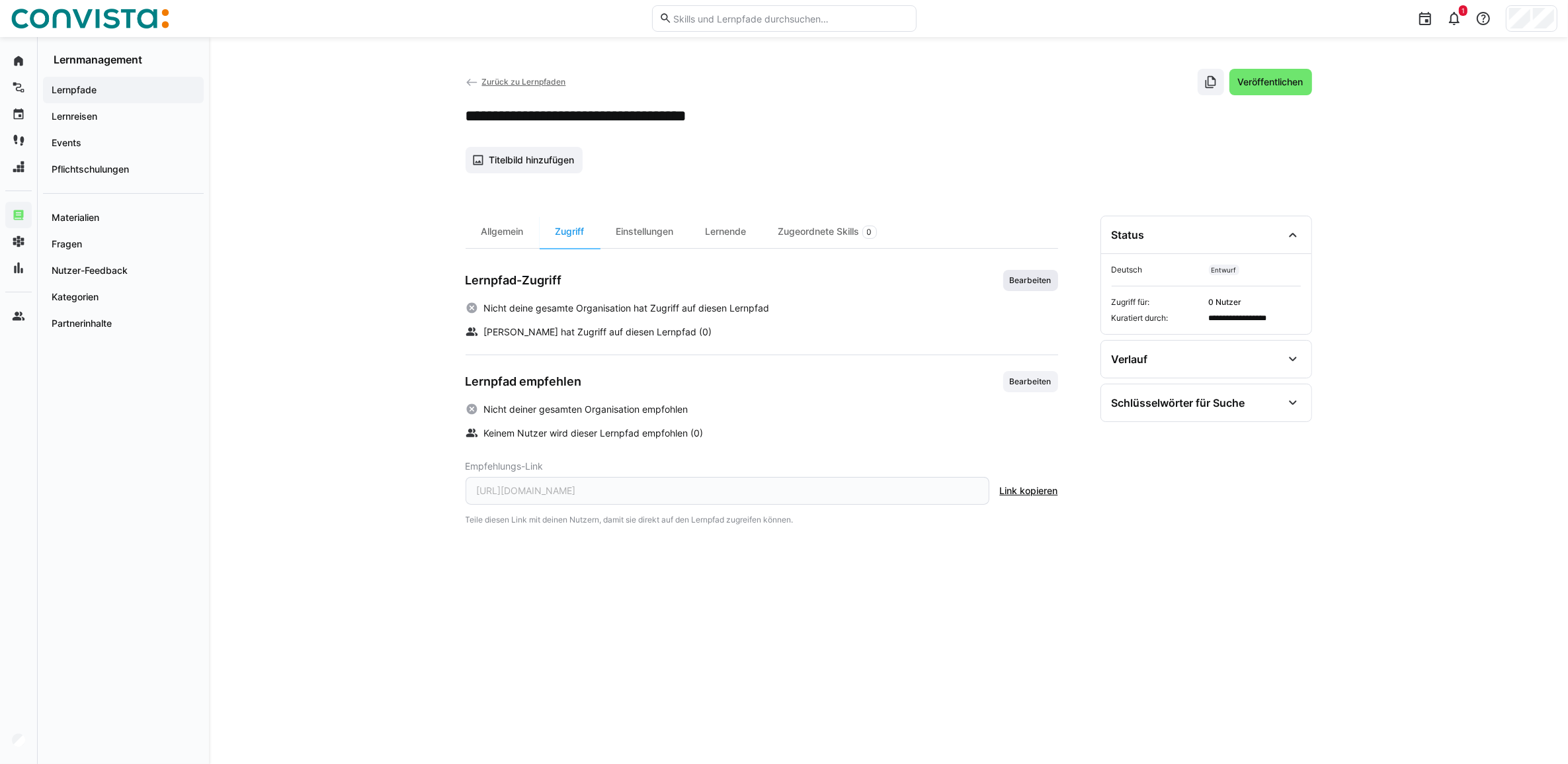
click at [1032, 282] on span "Bearbeiten" at bounding box center [1030, 280] width 44 height 11
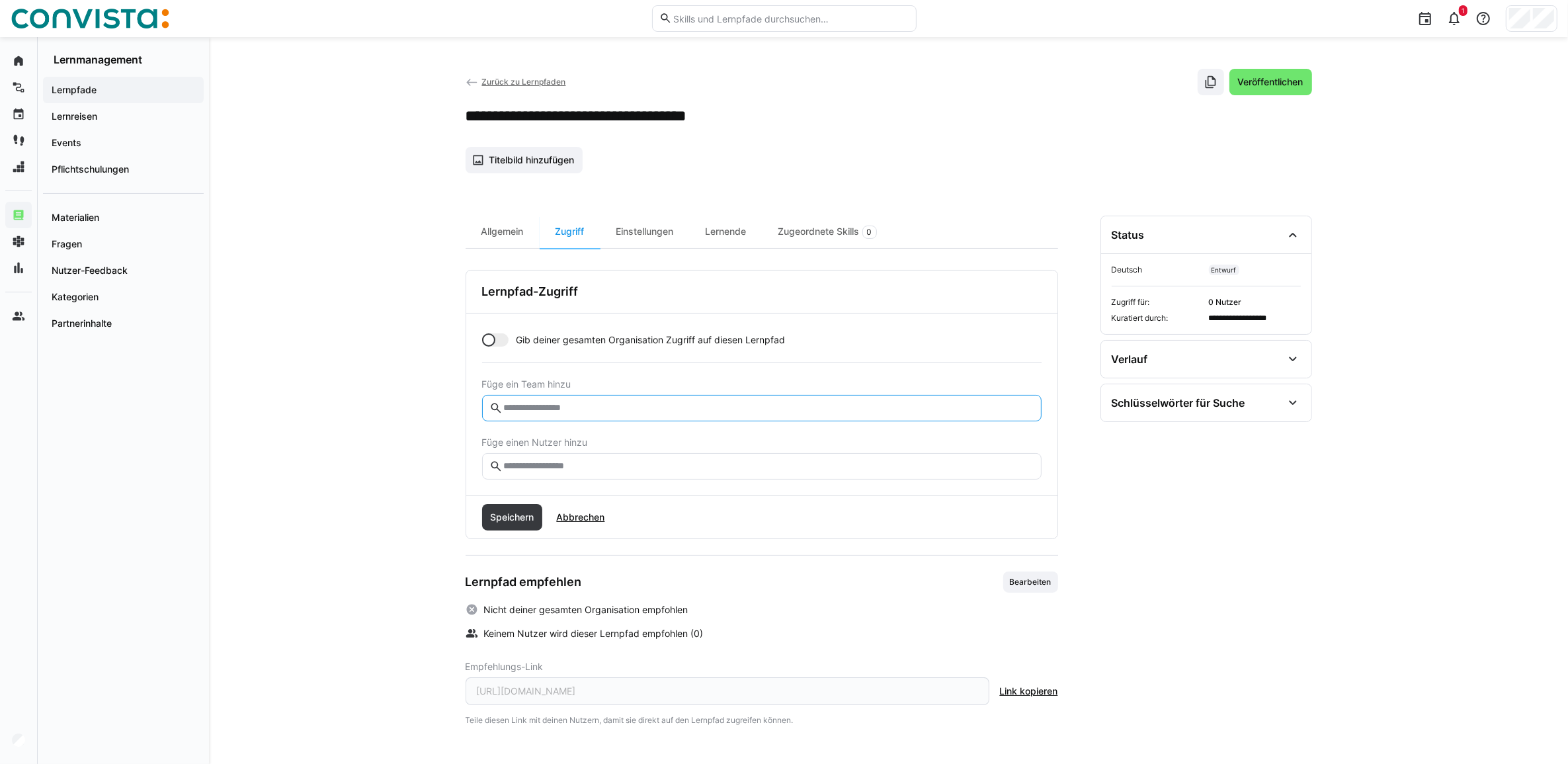
click at [543, 411] on input "text" at bounding box center [768, 408] width 531 height 12
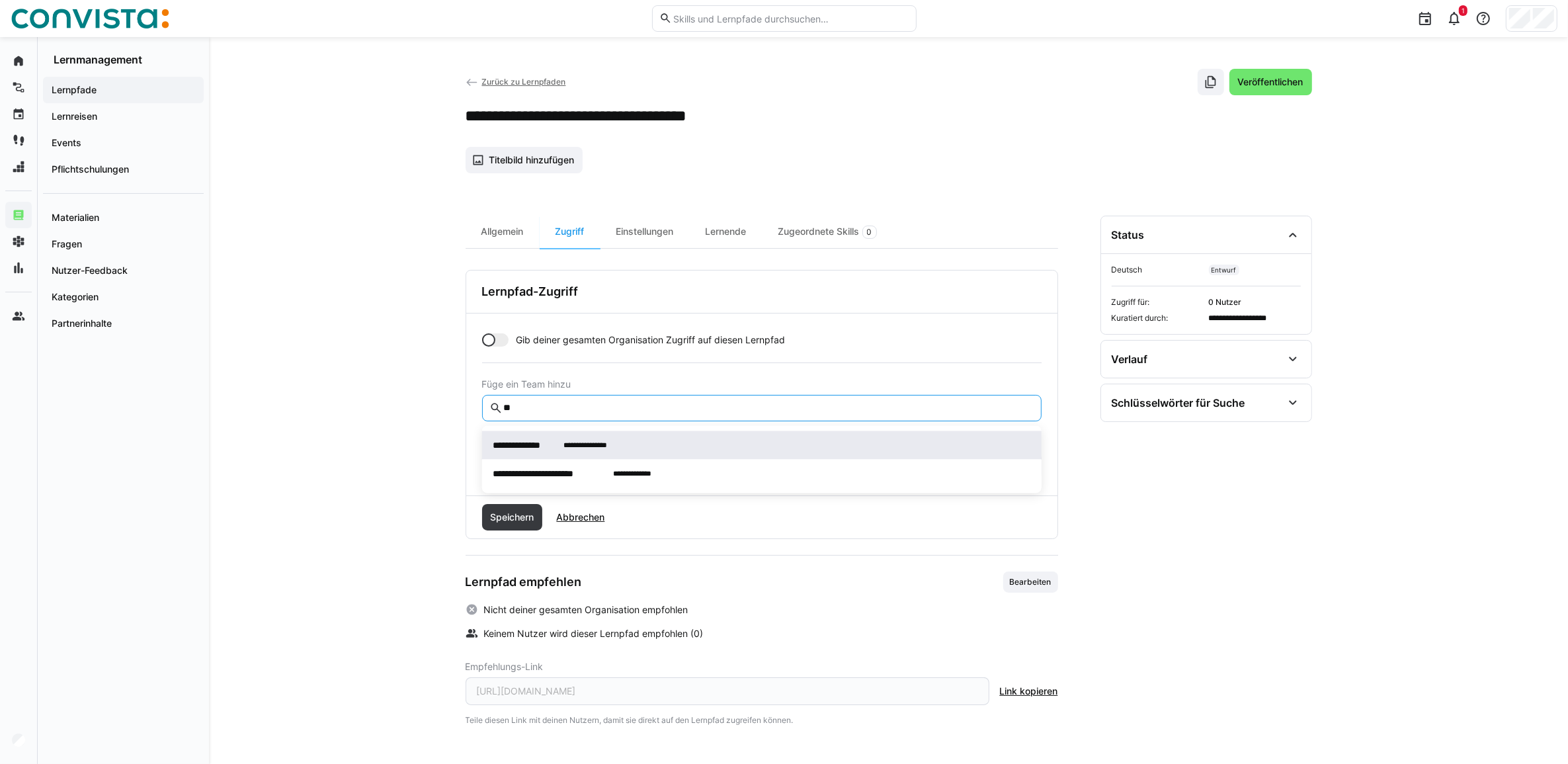
type input "**"
click at [536, 443] on span "**********" at bounding box center [527, 445] width 68 height 13
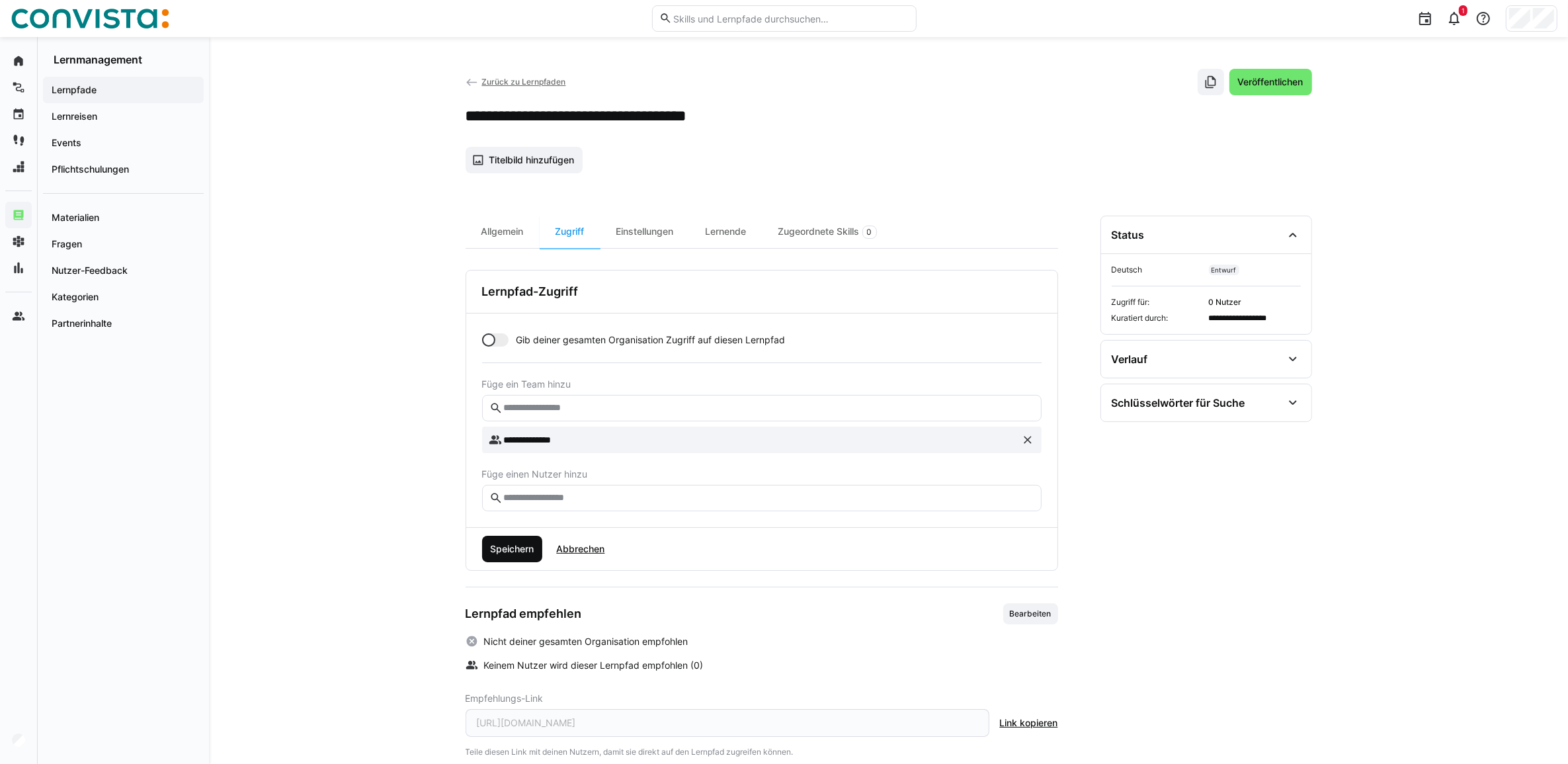
click at [506, 558] on span "Speichern" at bounding box center [512, 549] width 61 height 26
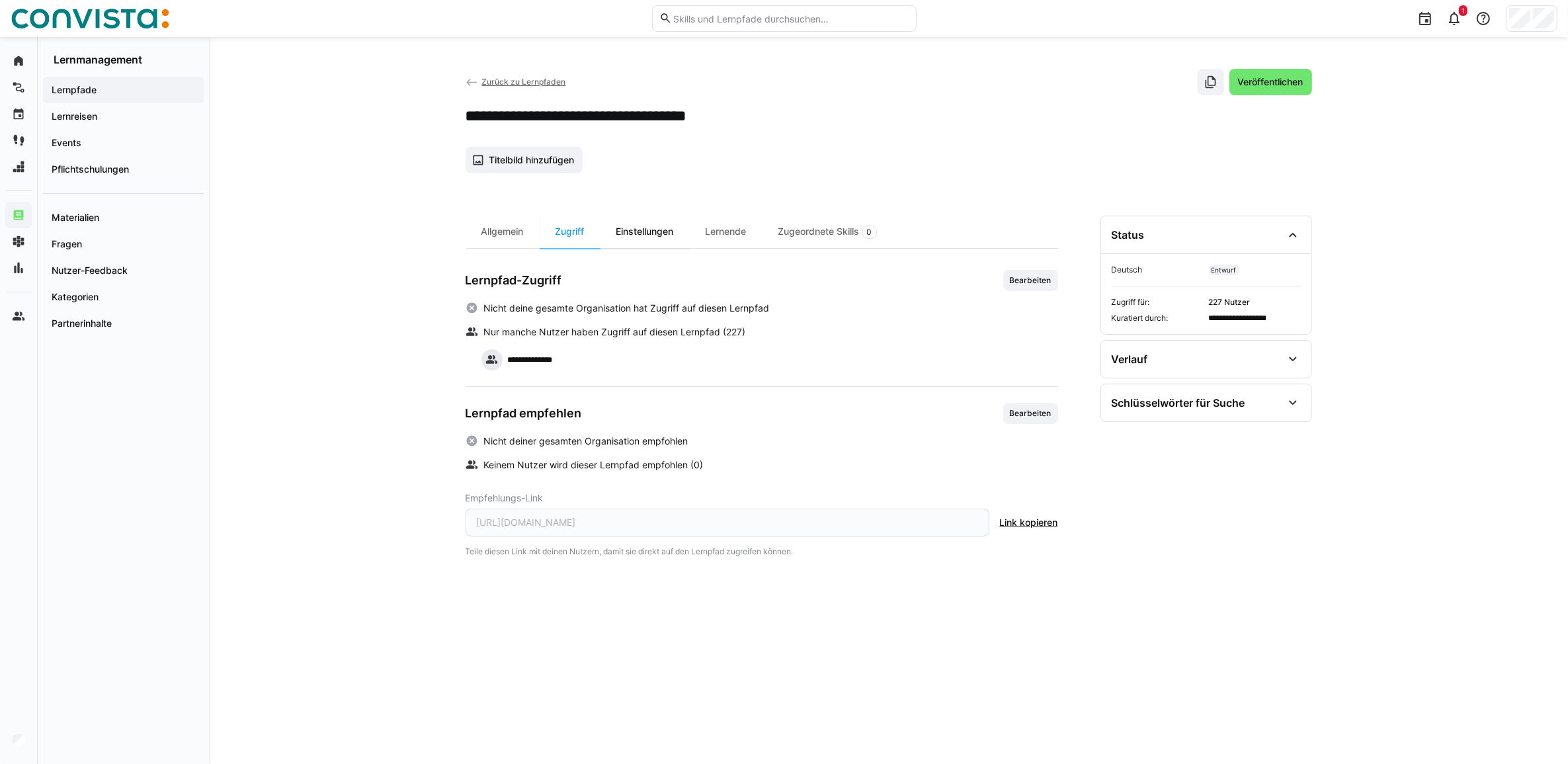
click at [642, 237] on div "Einstellungen" at bounding box center [645, 232] width 89 height 33
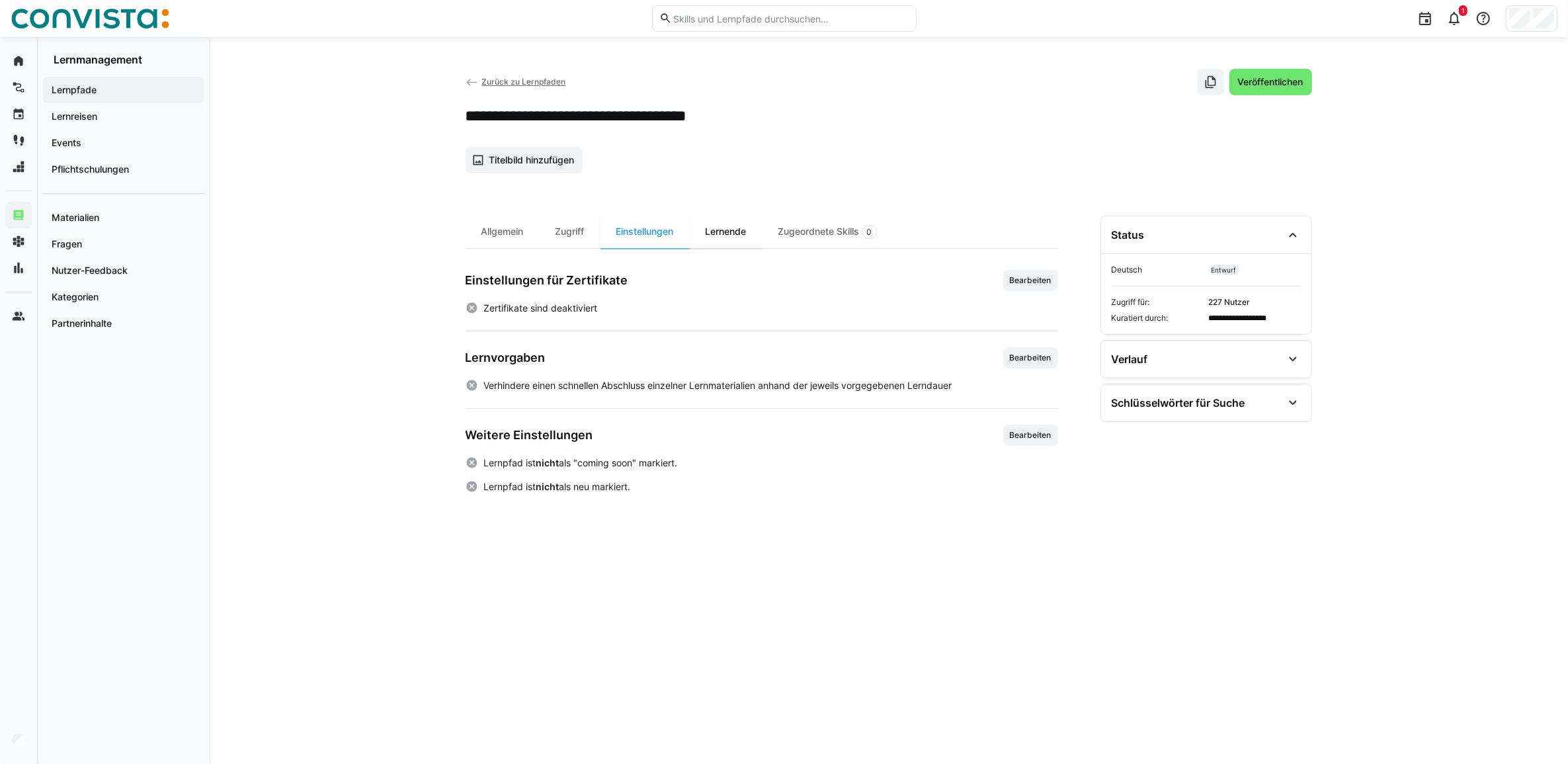
click at [737, 237] on div "Lernende" at bounding box center [726, 232] width 73 height 33
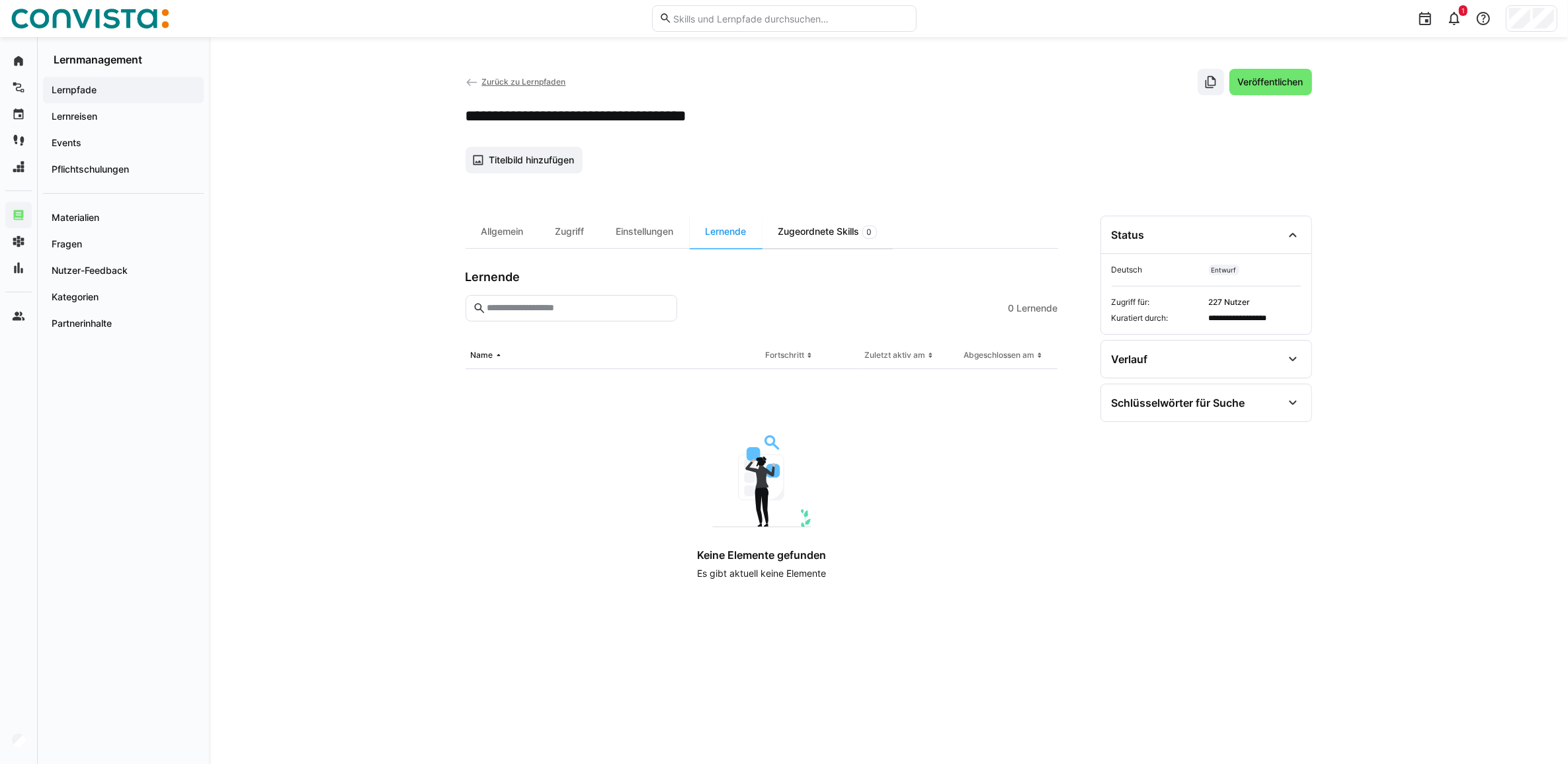
click at [845, 232] on div "Zugeordnete Skills 0" at bounding box center [827, 232] width 130 height 33
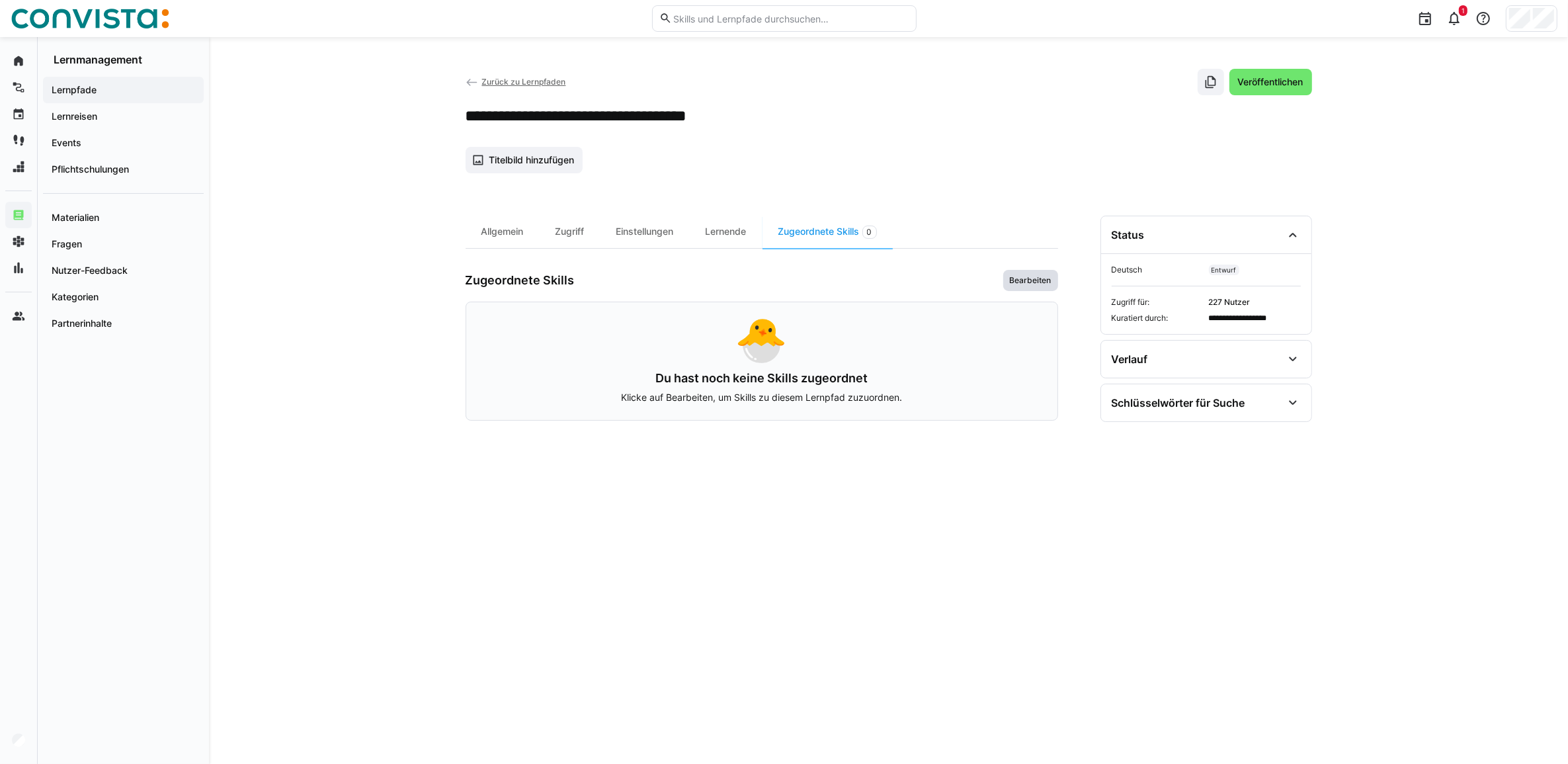
click at [1019, 279] on span "Bearbeiten" at bounding box center [1030, 280] width 44 height 11
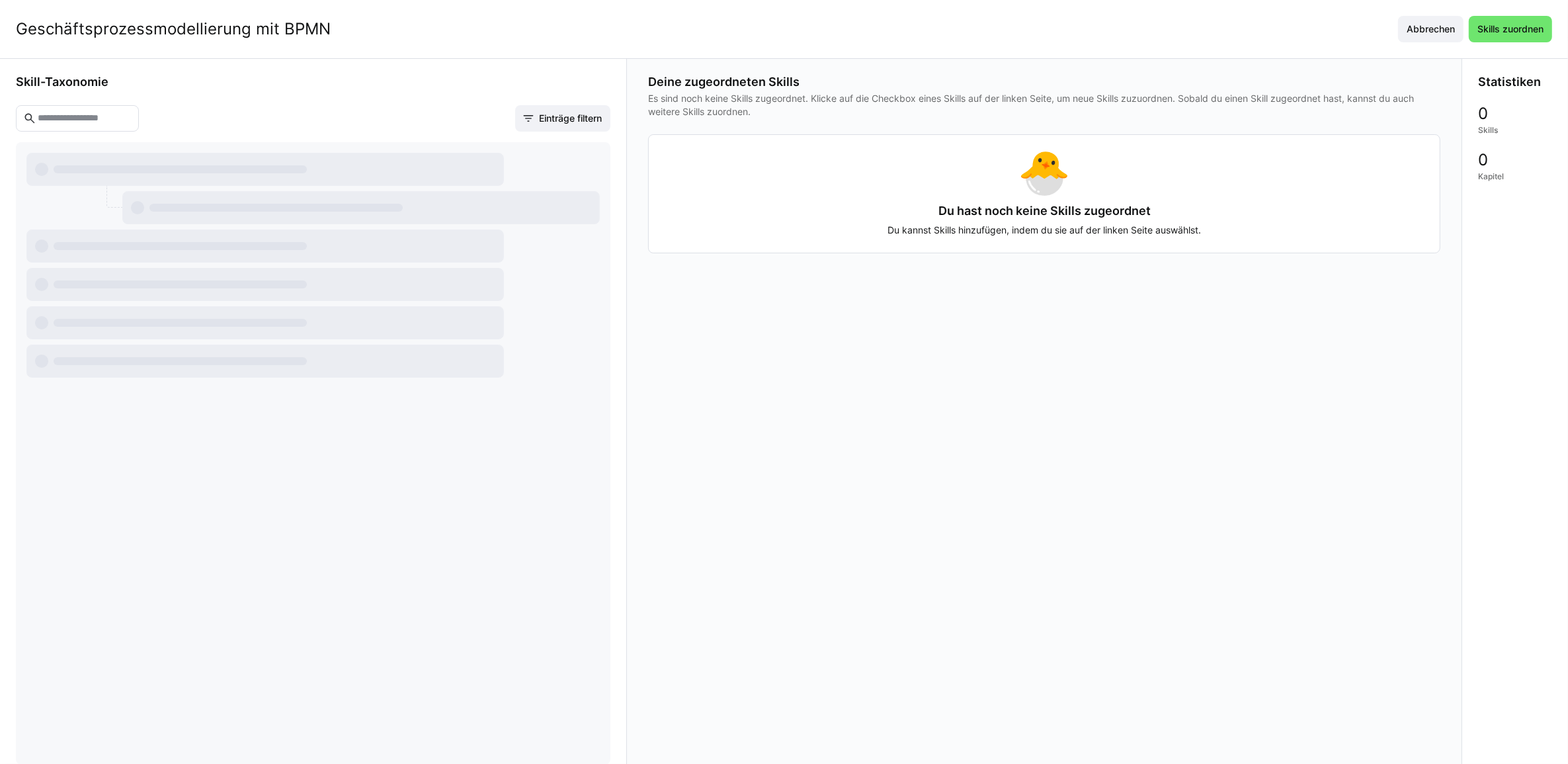
click at [87, 132] on div at bounding box center [77, 118] width 123 height 26
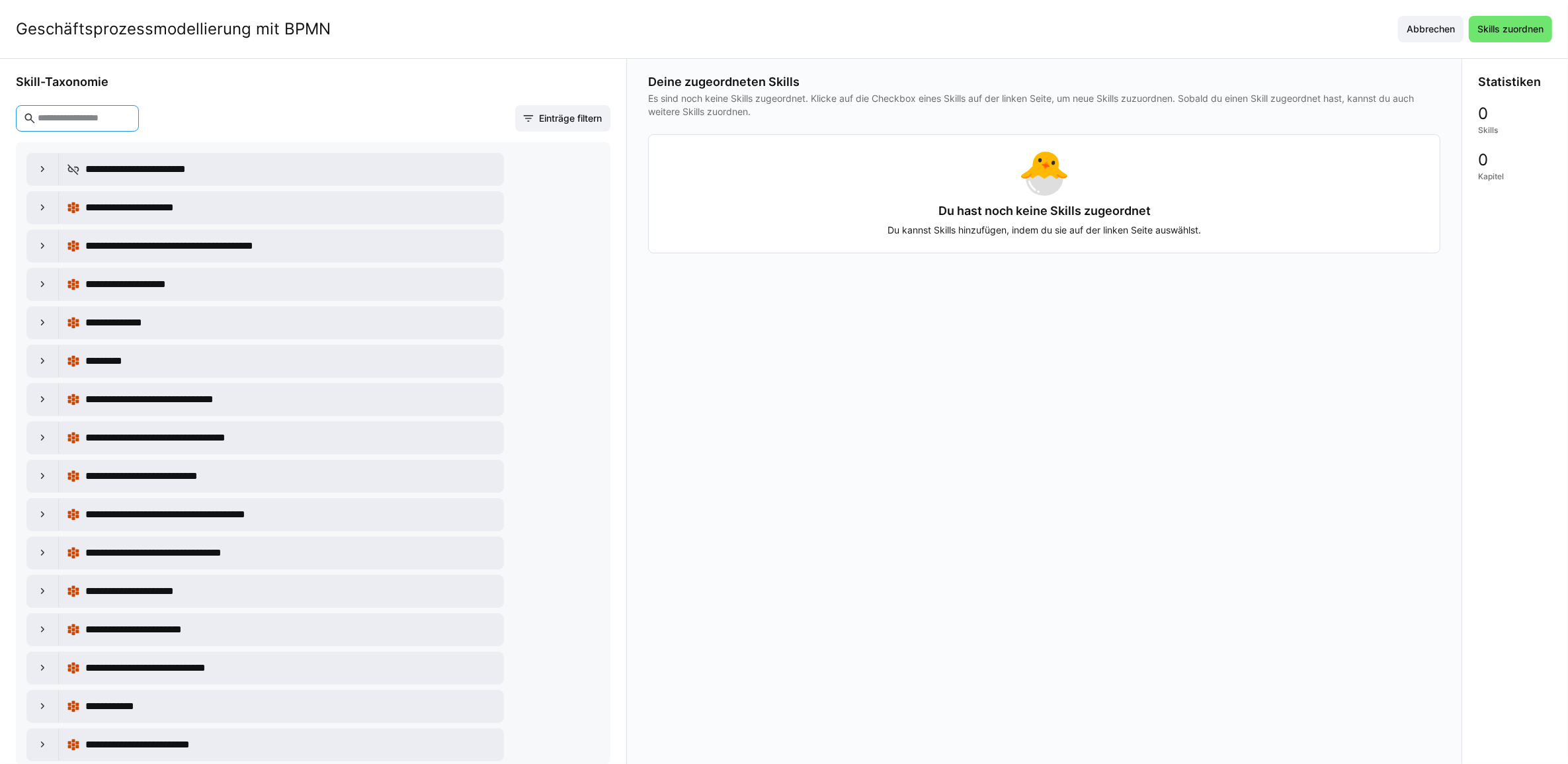
click at [89, 118] on input "text" at bounding box center [84, 118] width 95 height 12
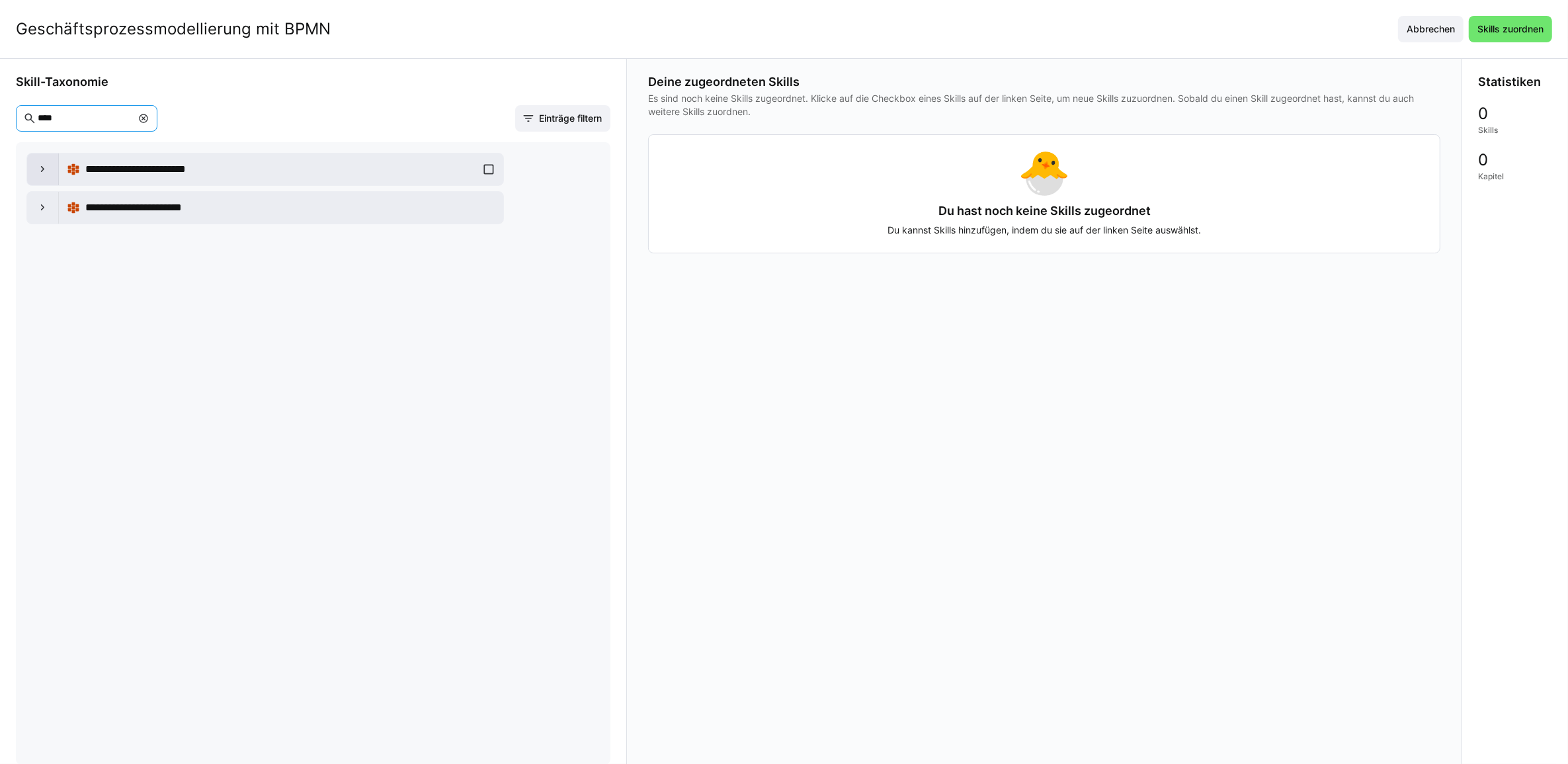
click at [40, 172] on eds-icon at bounding box center [43, 169] width 13 height 13
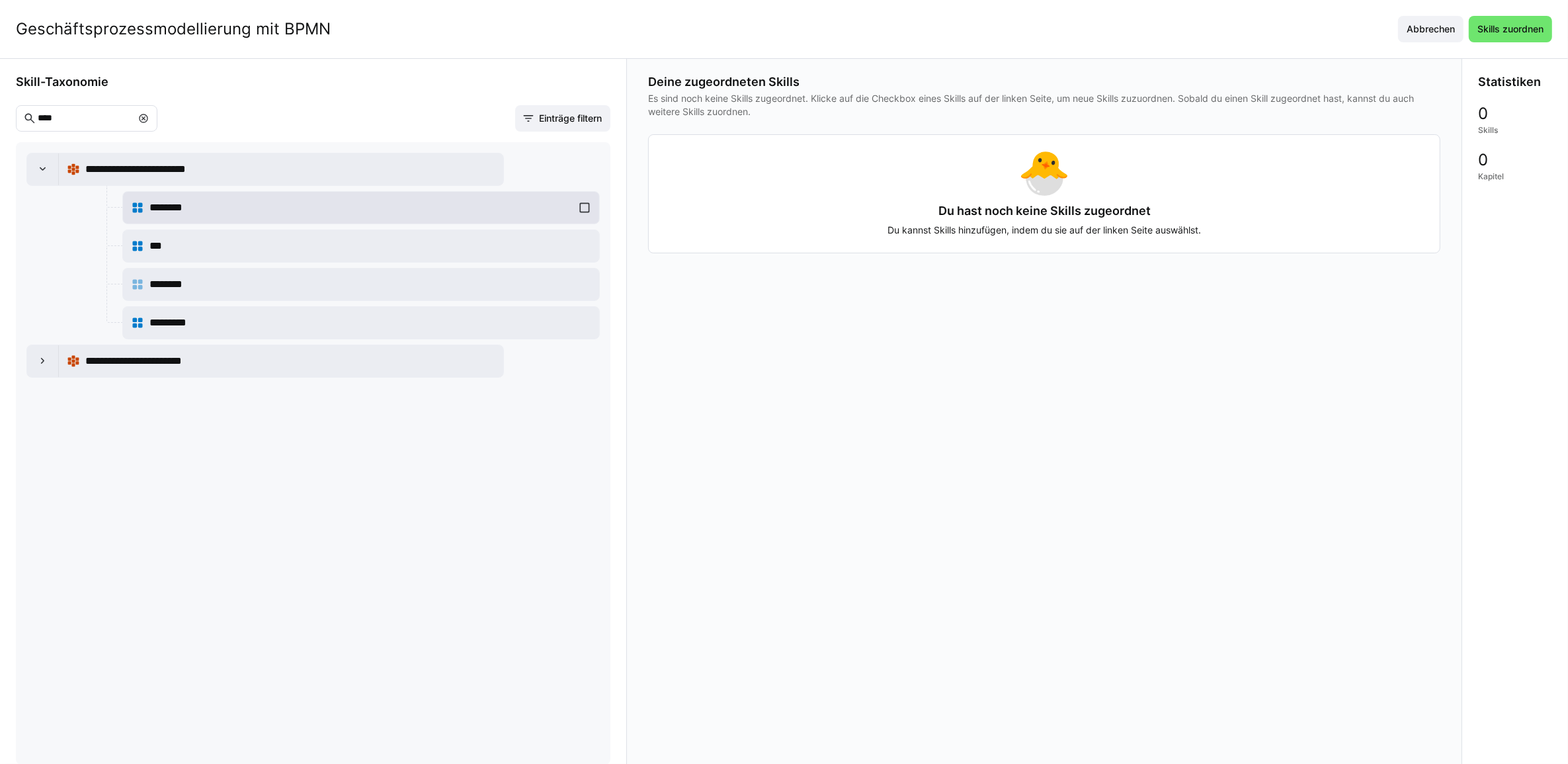
click at [214, 210] on div "********" at bounding box center [361, 208] width 423 height 16
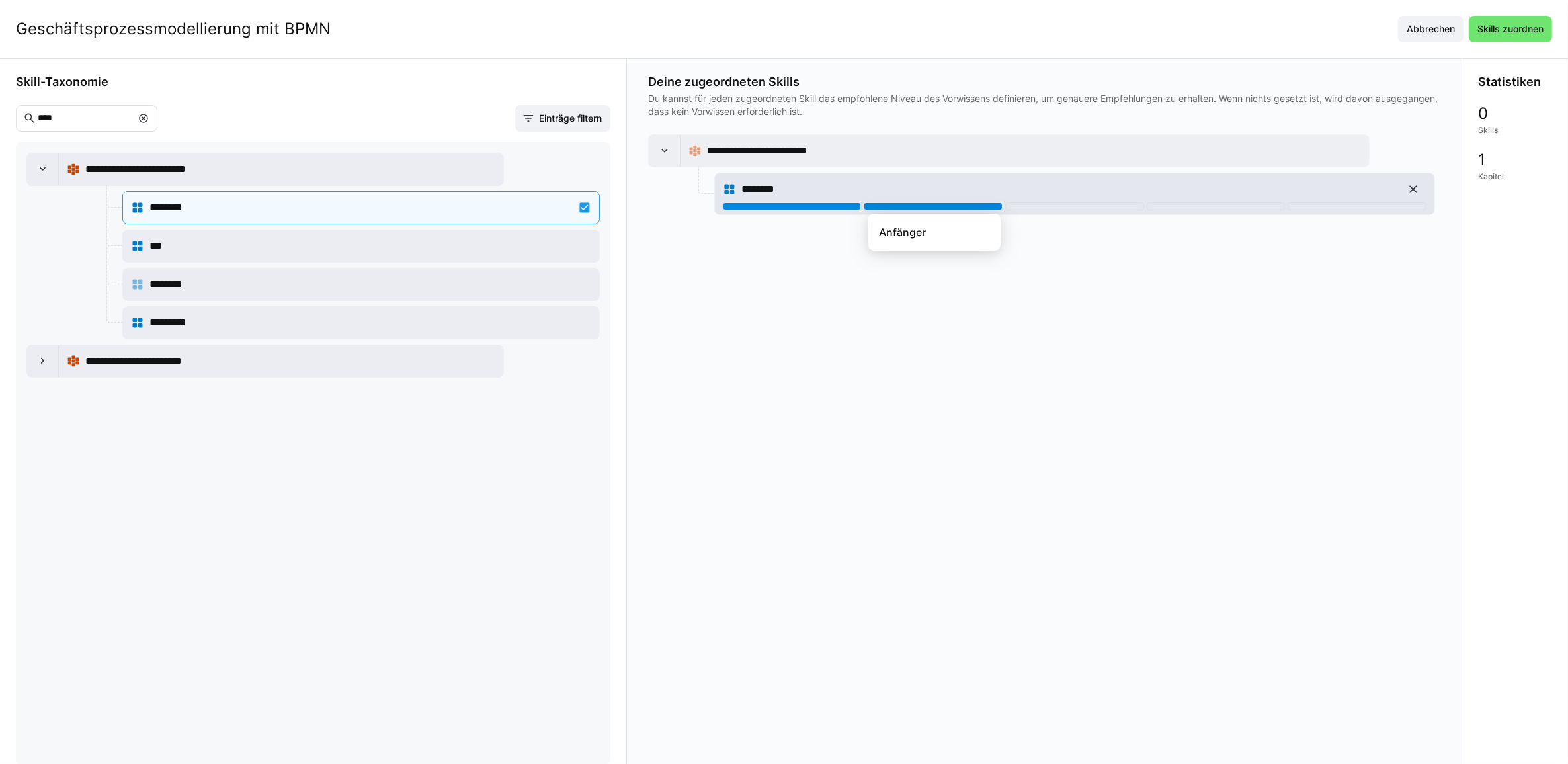
click at [922, 204] on div at bounding box center [933, 206] width 139 height 8
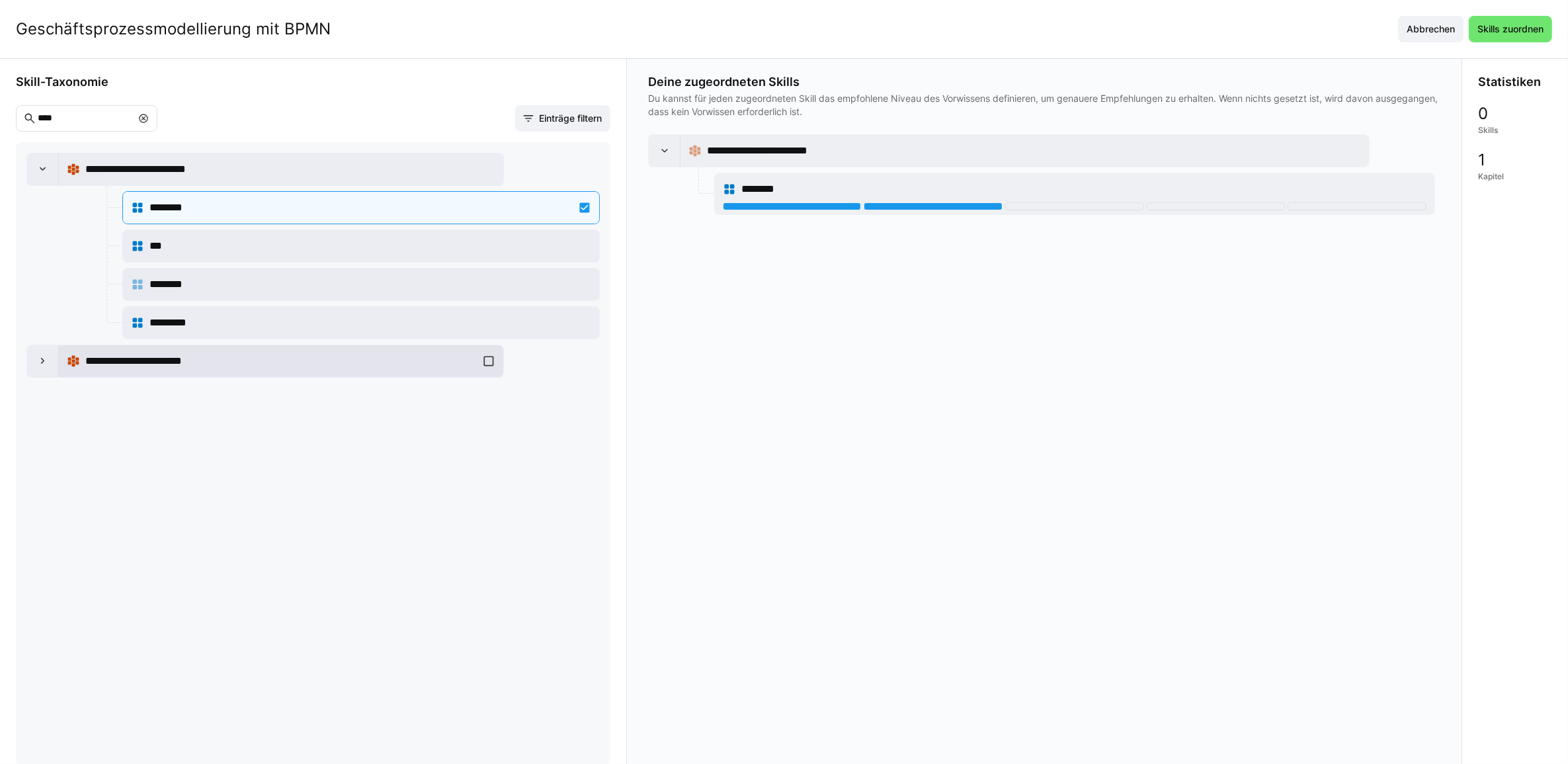
click at [170, 369] on span "**********" at bounding box center [156, 361] width 143 height 16
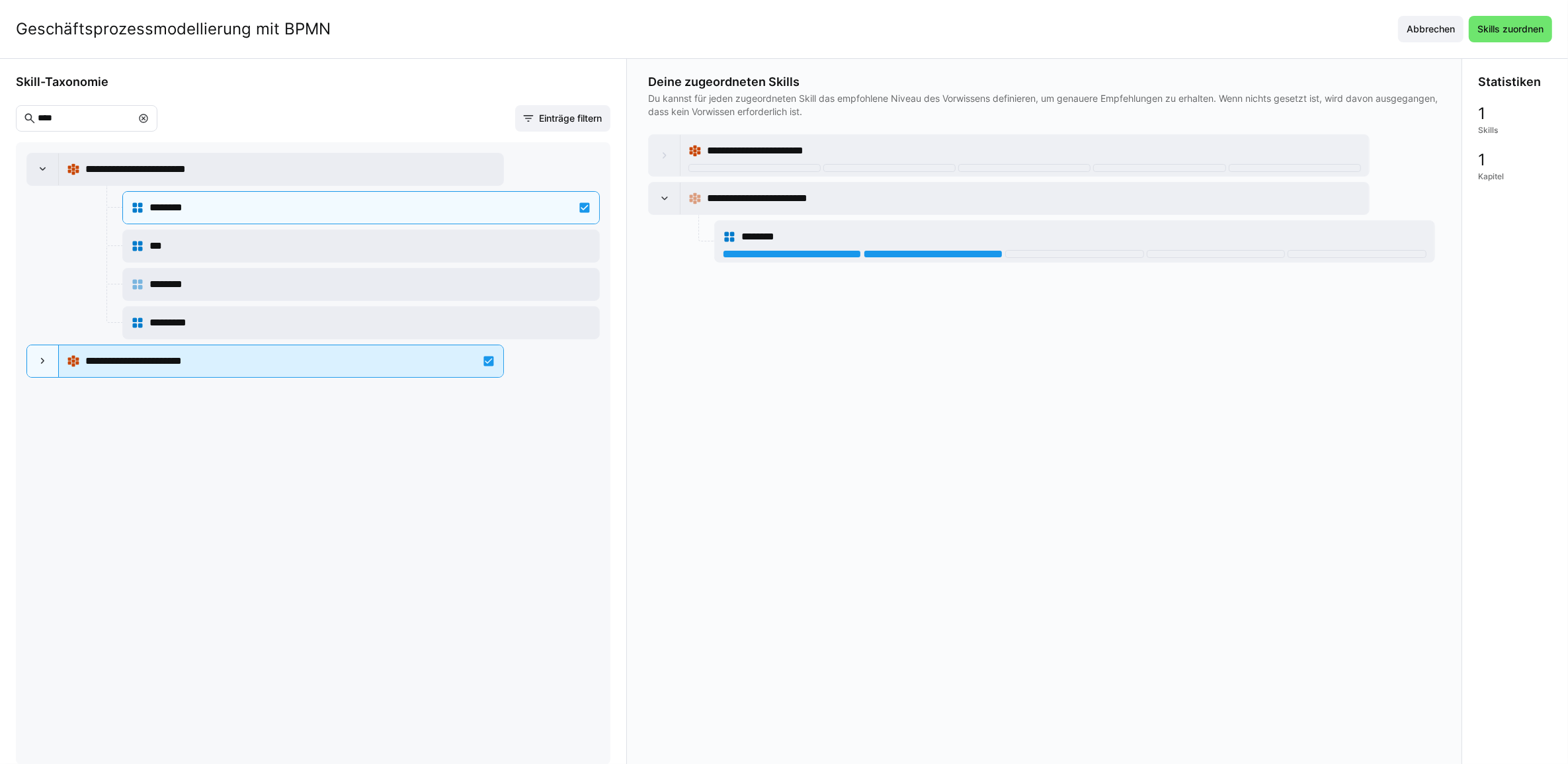
click at [141, 364] on span "**********" at bounding box center [156, 361] width 143 height 16
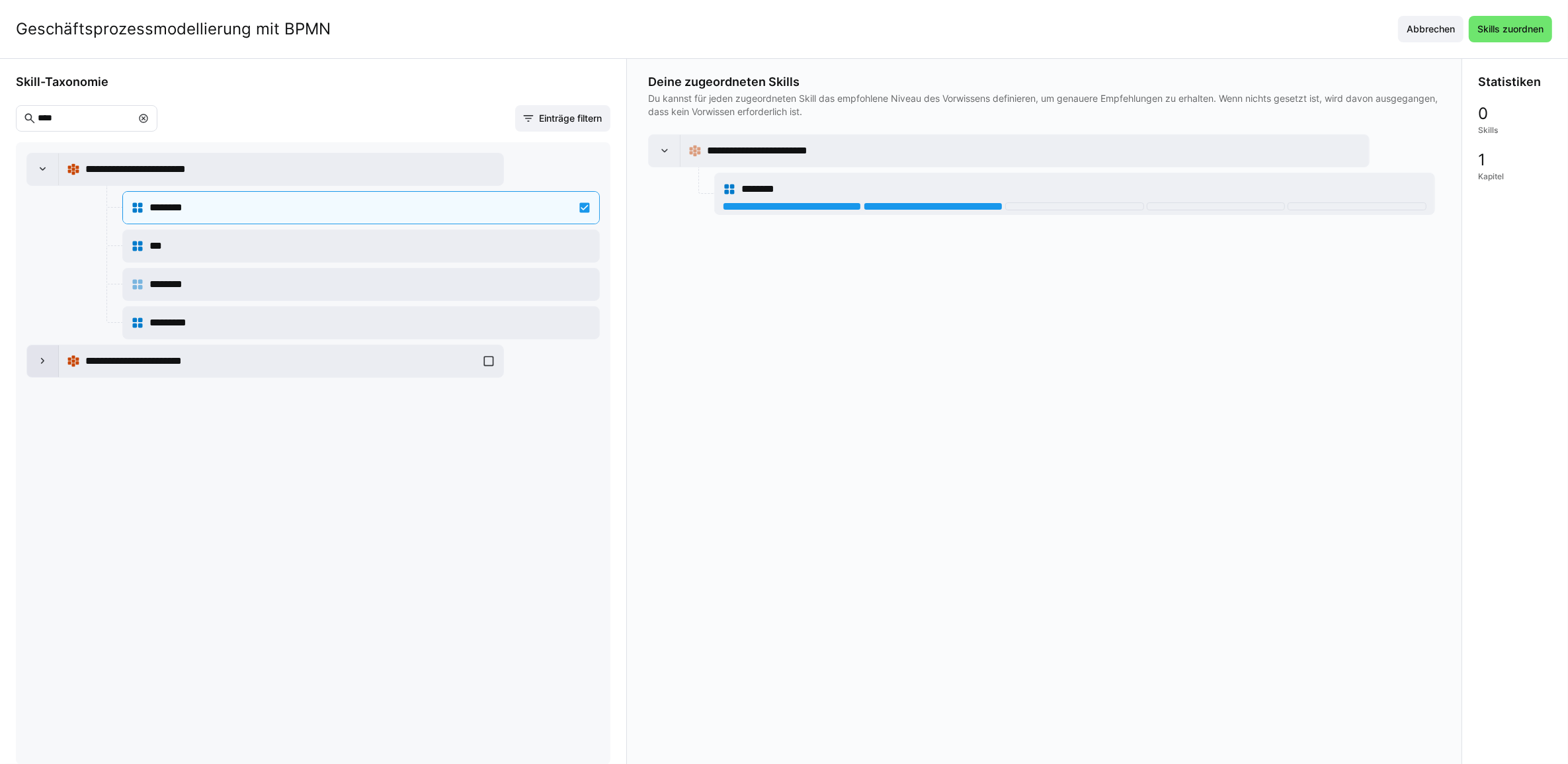
click at [53, 365] on div at bounding box center [43, 361] width 32 height 32
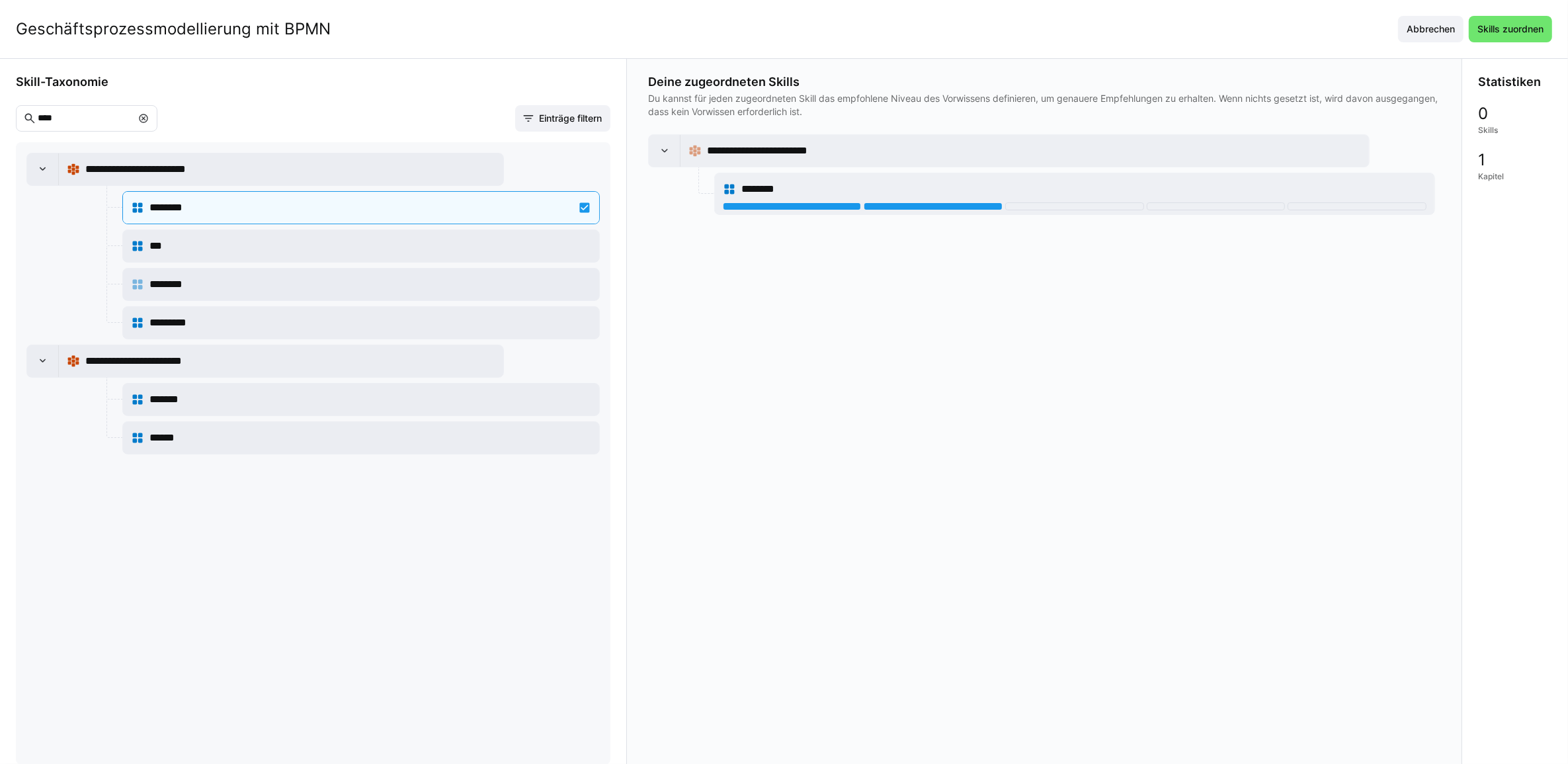
click at [90, 128] on eds-input "****" at bounding box center [87, 118] width 142 height 26
click at [55, 117] on input "****" at bounding box center [84, 118] width 95 height 12
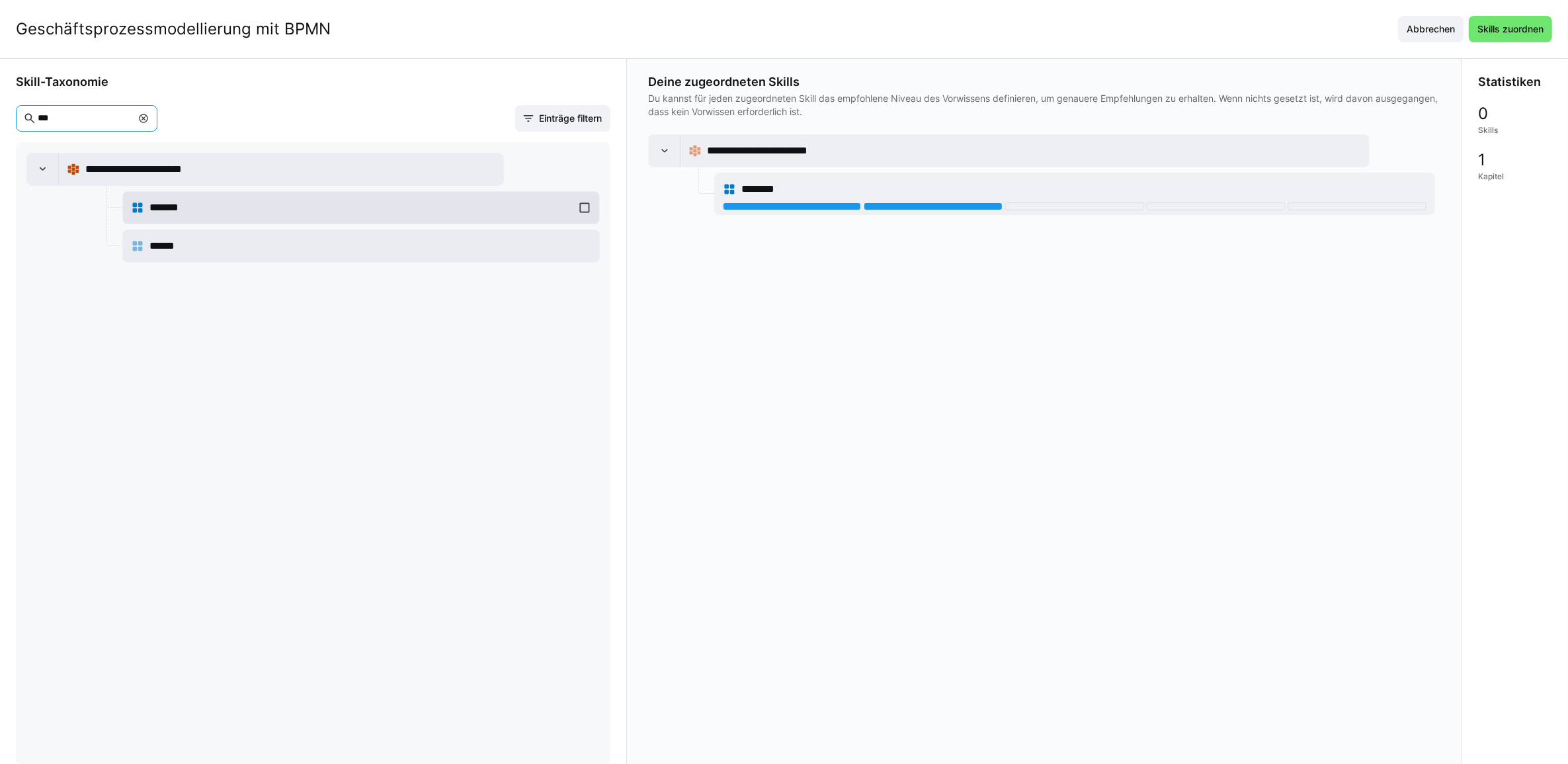
type input "***"
click at [584, 206] on div "*******" at bounding box center [361, 207] width 460 height 26
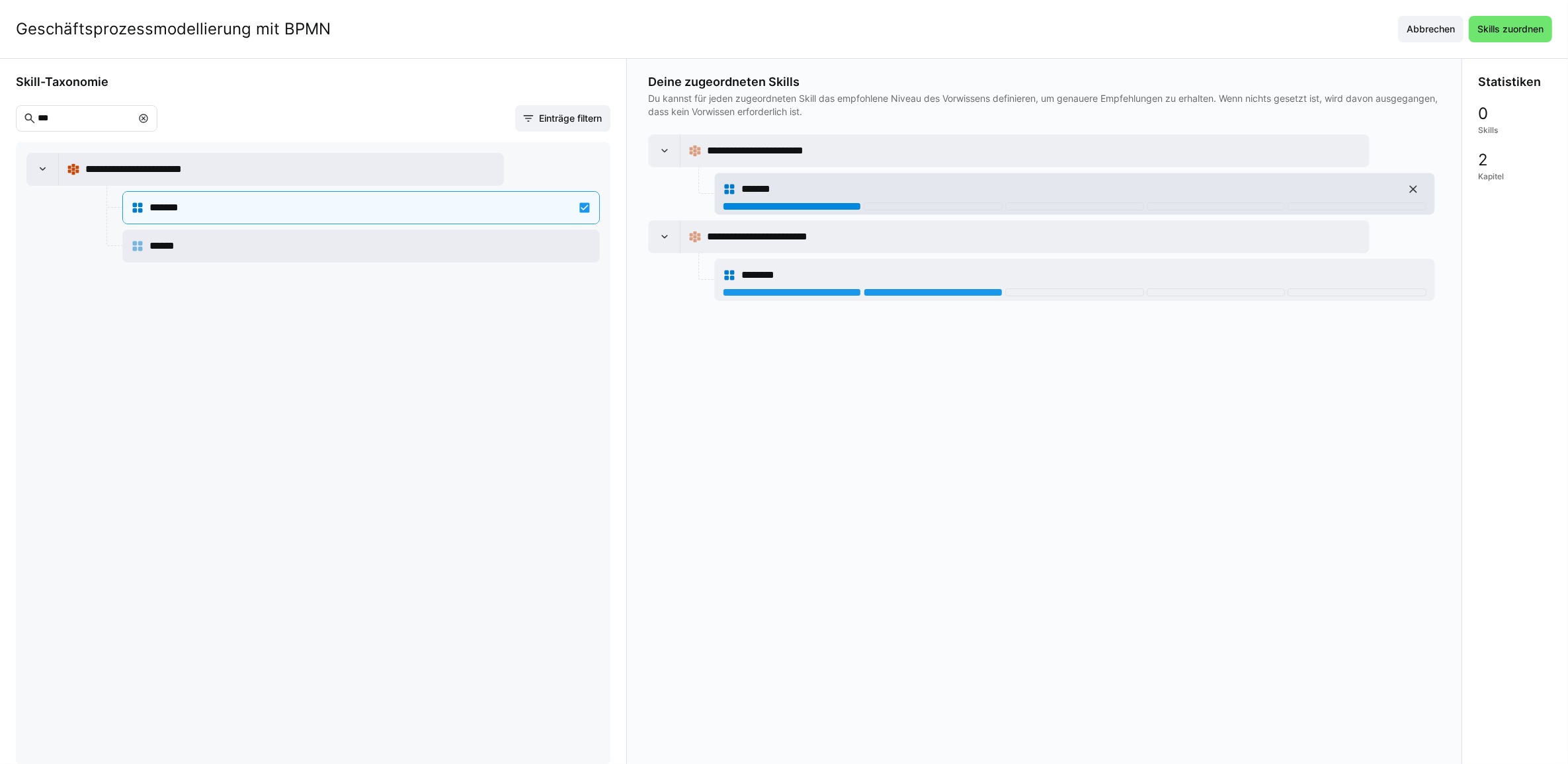
click at [816, 207] on div at bounding box center [792, 206] width 139 height 8
click at [44, 169] on eds-icon at bounding box center [43, 169] width 13 height 13
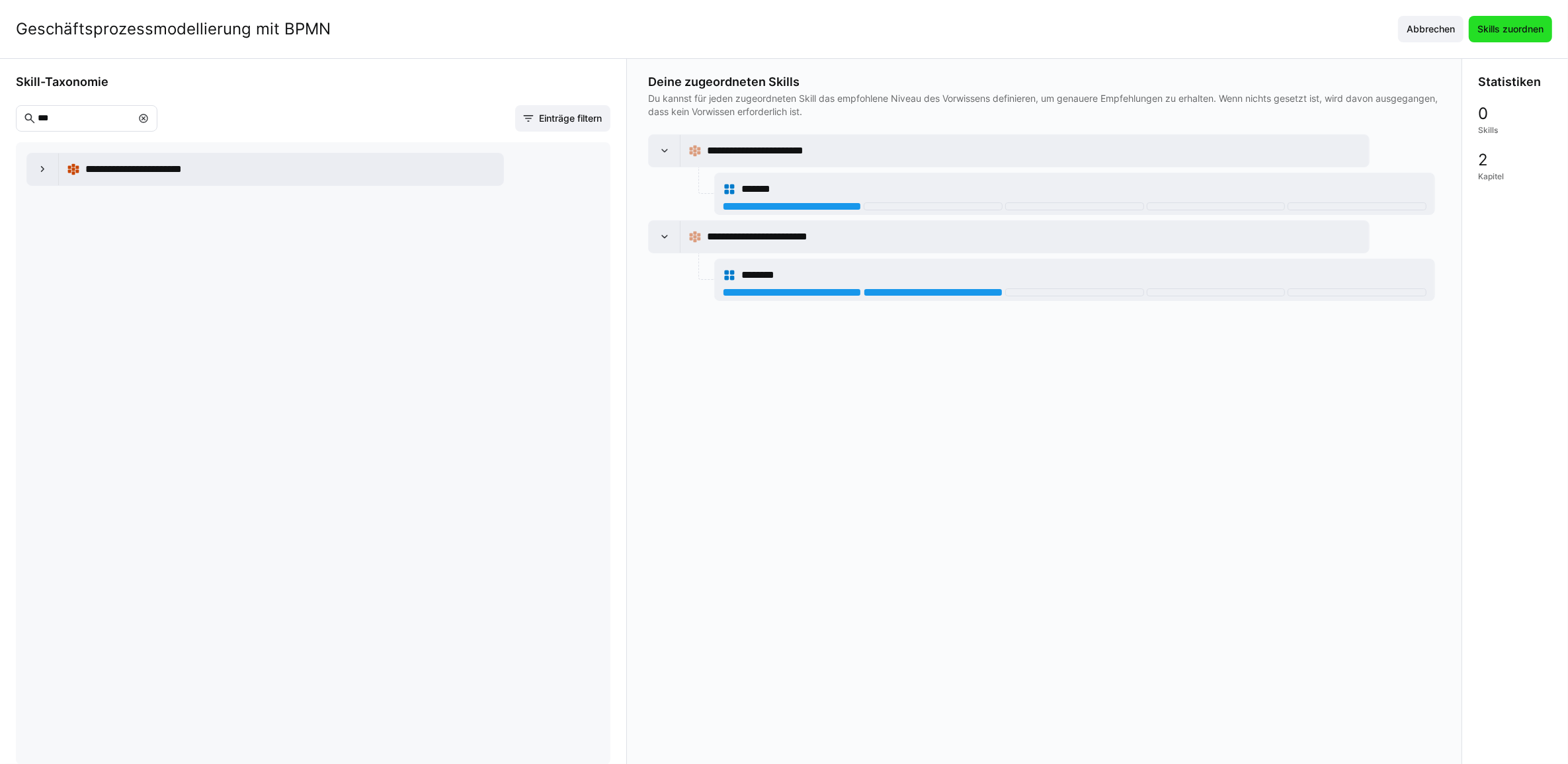
click at [1552, 26] on span "Skills zuordnen" at bounding box center [1511, 29] width 84 height 26
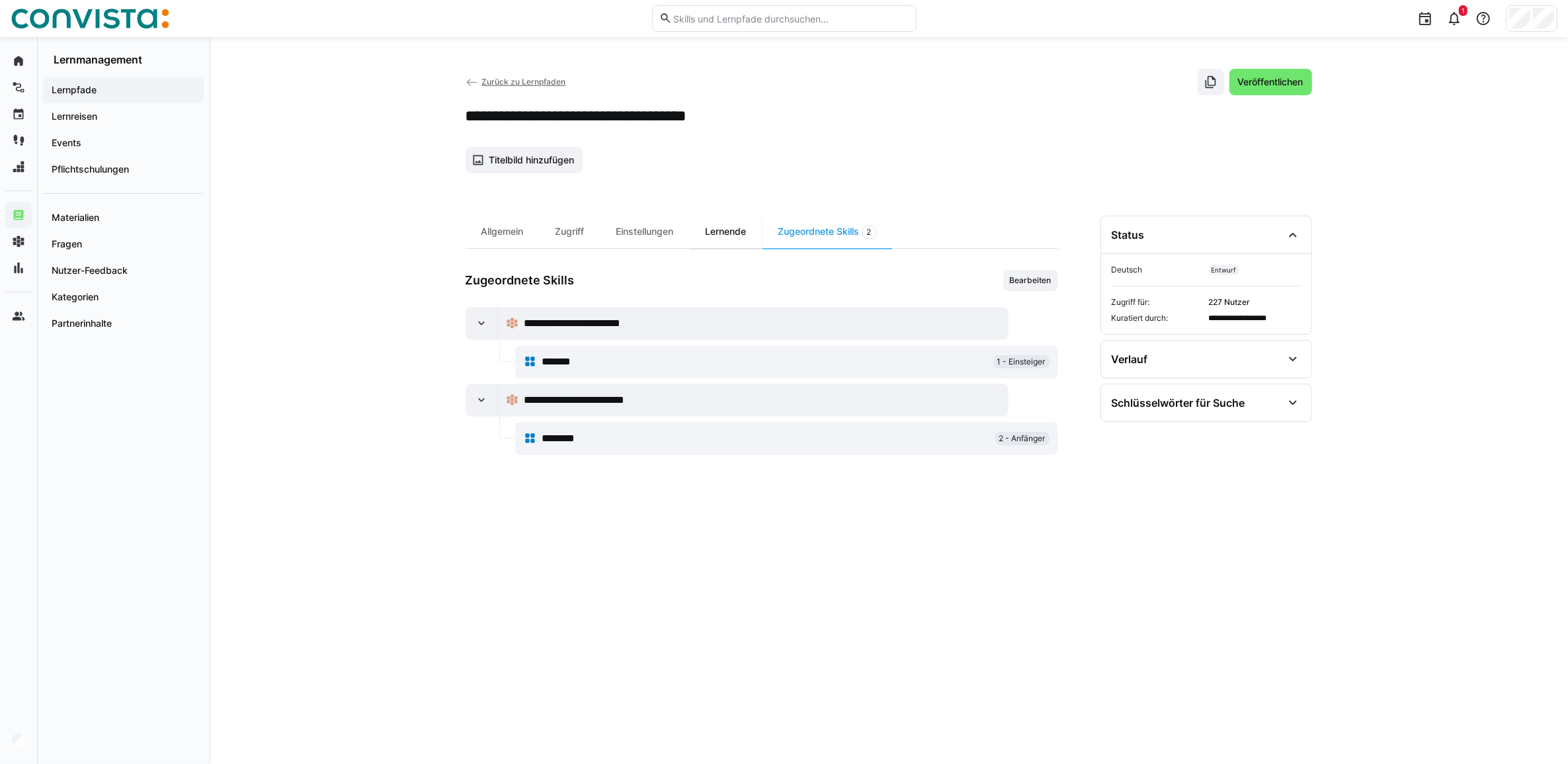
click at [731, 236] on div "Lernende" at bounding box center [726, 232] width 73 height 33
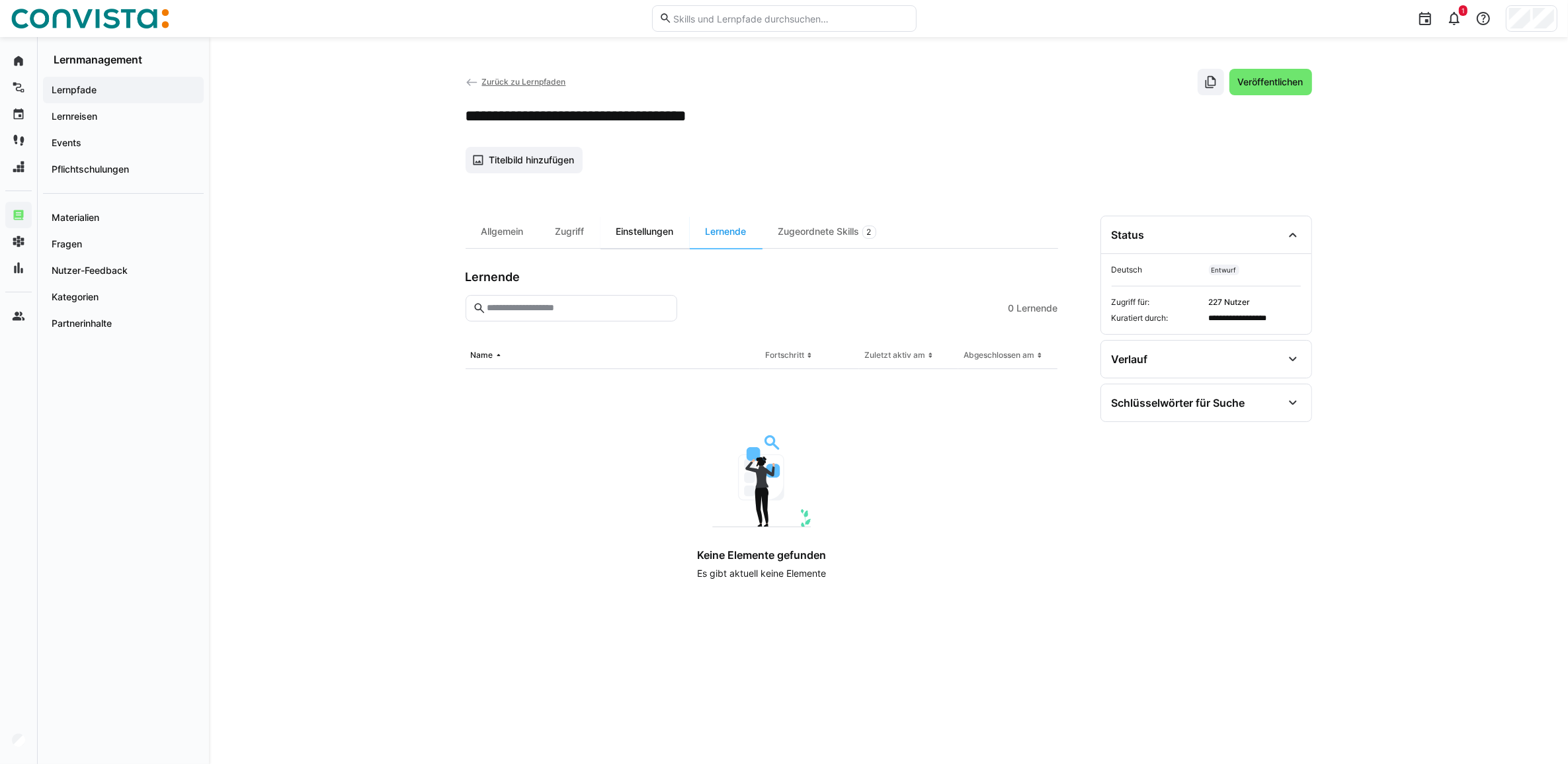
click at [663, 240] on div "Einstellungen" at bounding box center [645, 232] width 89 height 33
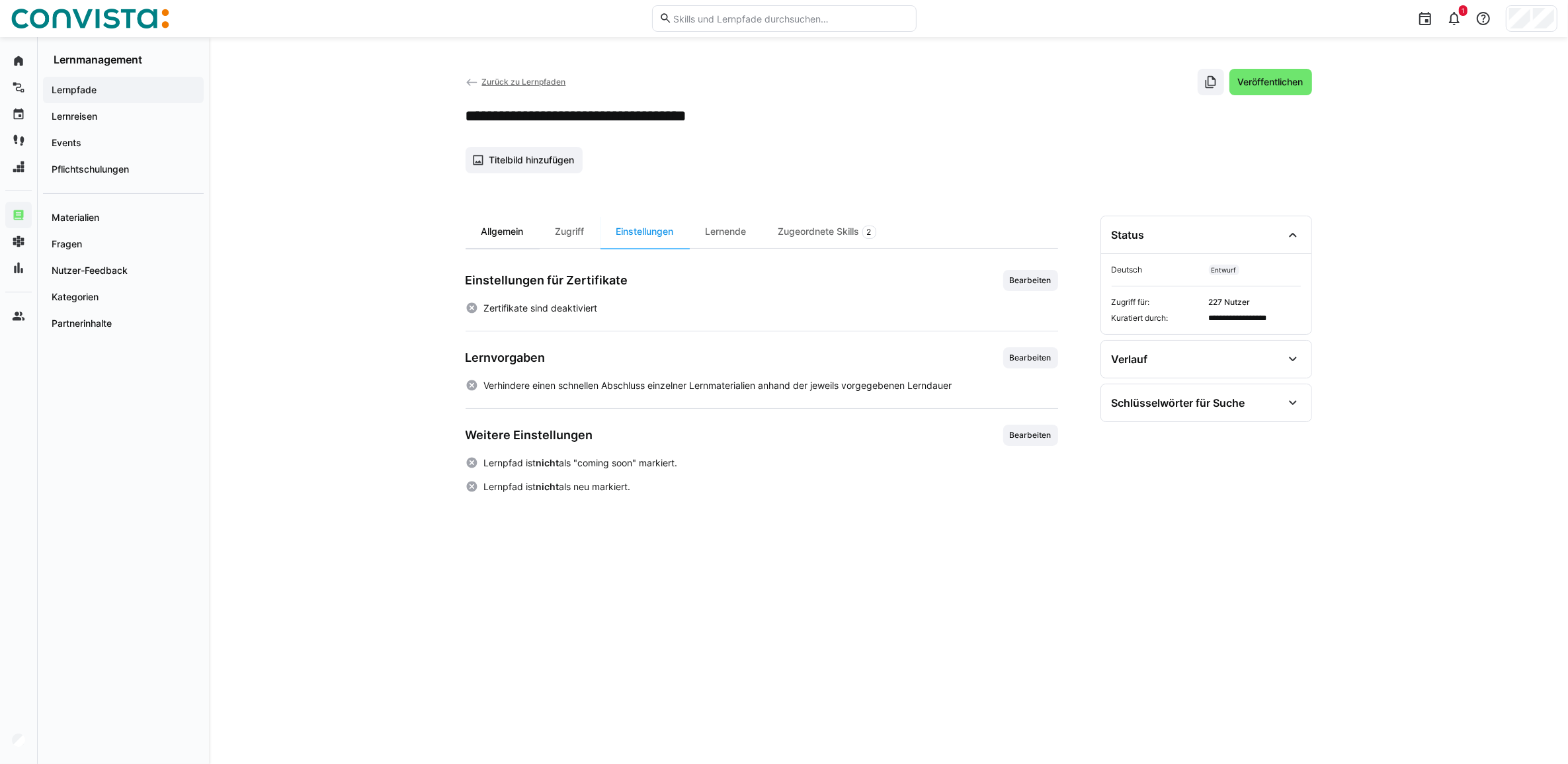
drag, startPoint x: 553, startPoint y: 242, endPoint x: 539, endPoint y: 240, distance: 14.1
click at [553, 242] on div "Zugriff" at bounding box center [570, 232] width 61 height 33
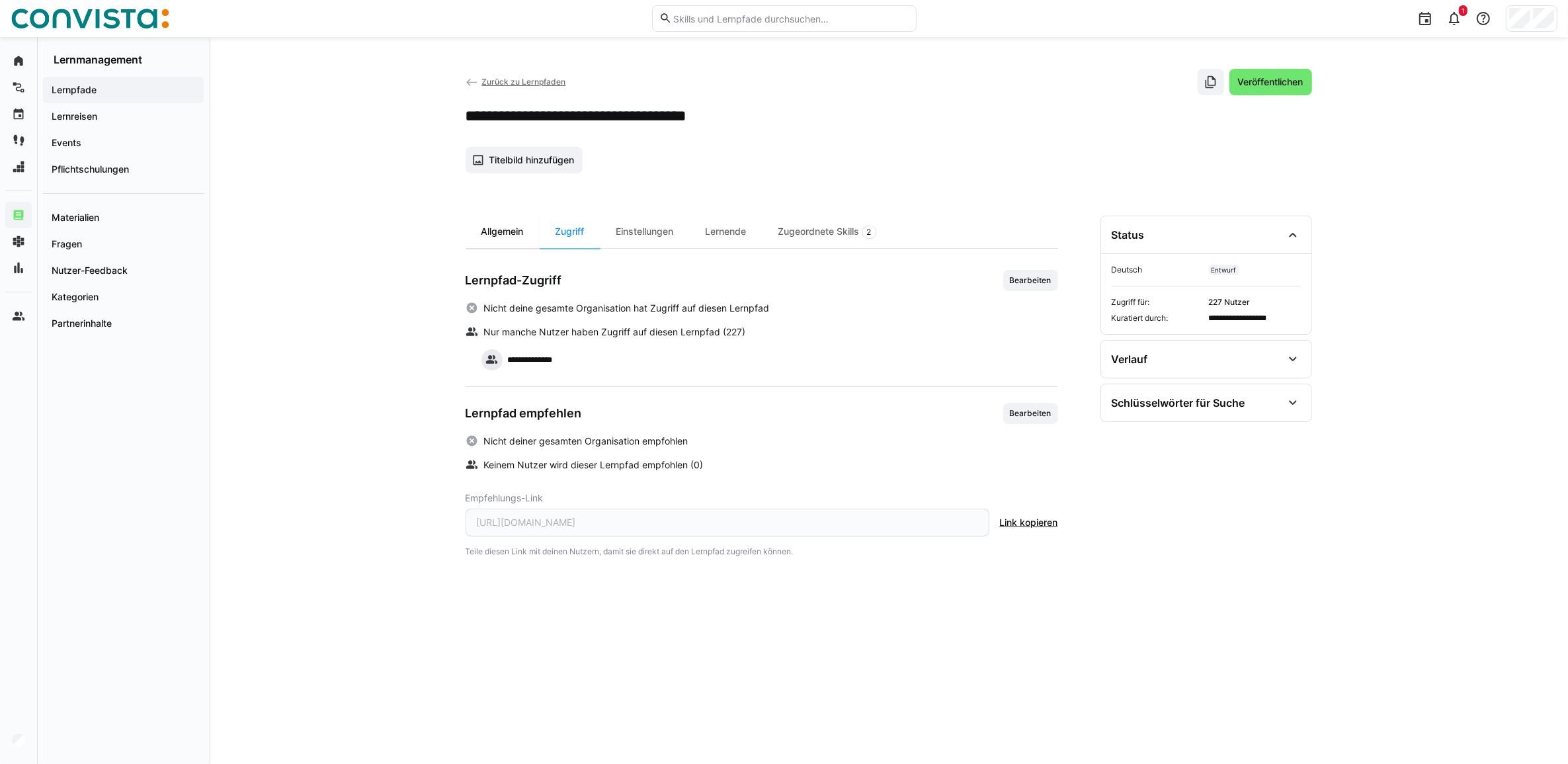
click at [517, 233] on div "Allgemein" at bounding box center [502, 232] width 74 height 33
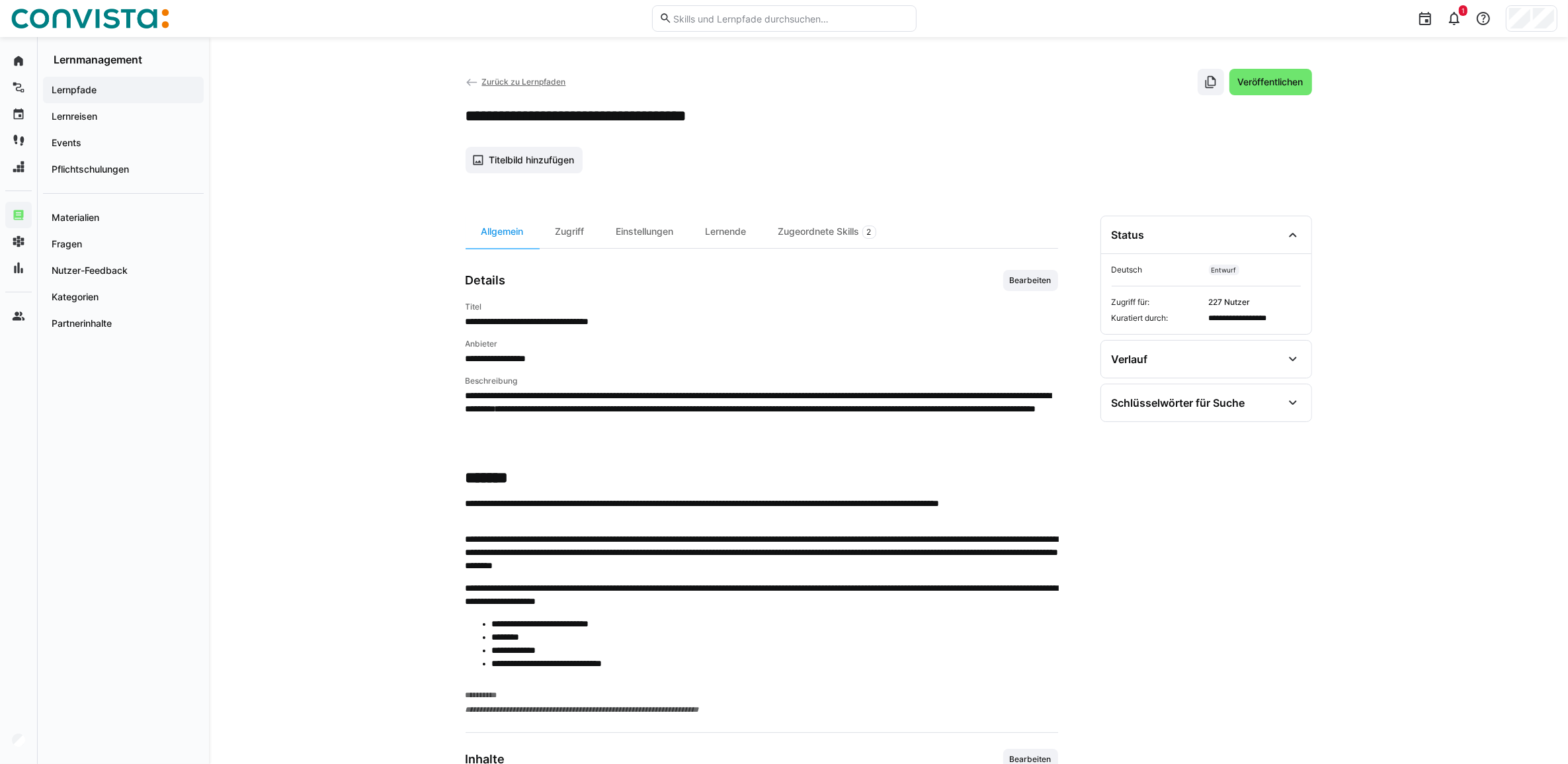
click at [533, 137] on app-details-header "**********" at bounding box center [888, 121] width 847 height 105
click at [534, 148] on span "Titelbild hinzufügen" at bounding box center [524, 160] width 118 height 26
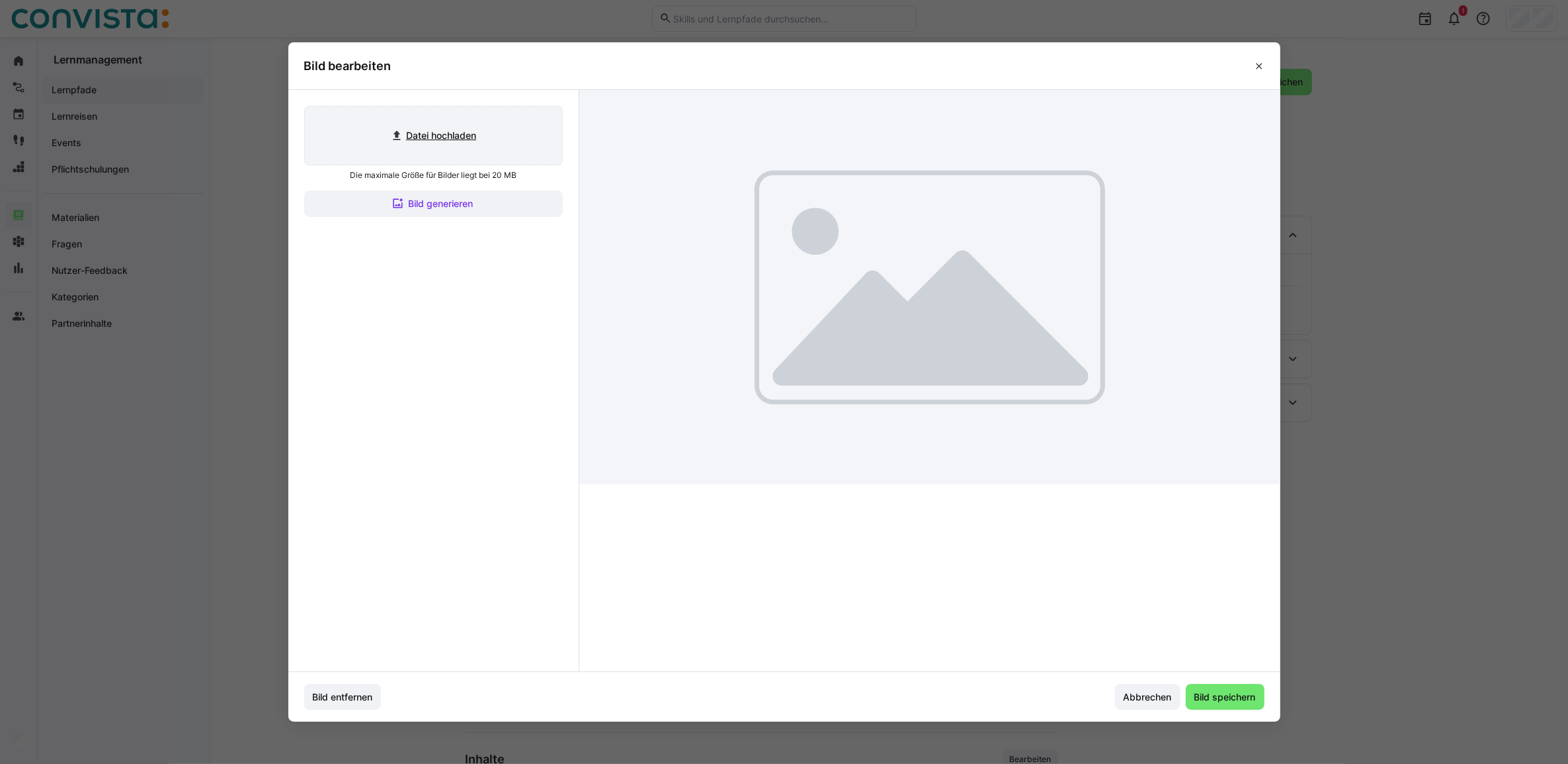
click at [467, 143] on input "file" at bounding box center [433, 135] width 257 height 58
type input "C:\fakepath\Faktor Zehn Titelbild Lernpfade.png"
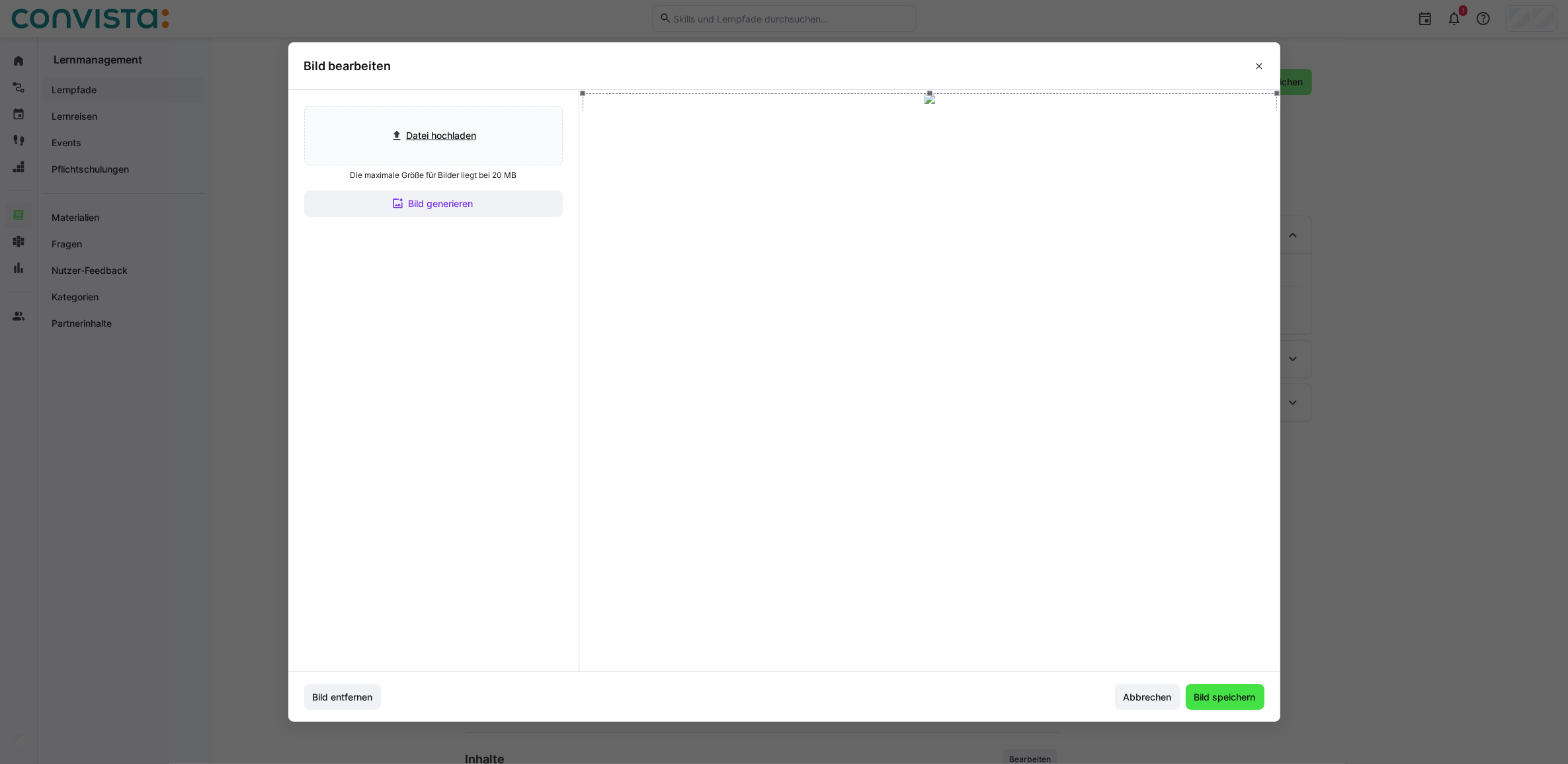
click at [1237, 700] on span "Bild speichern" at bounding box center [1225, 697] width 65 height 13
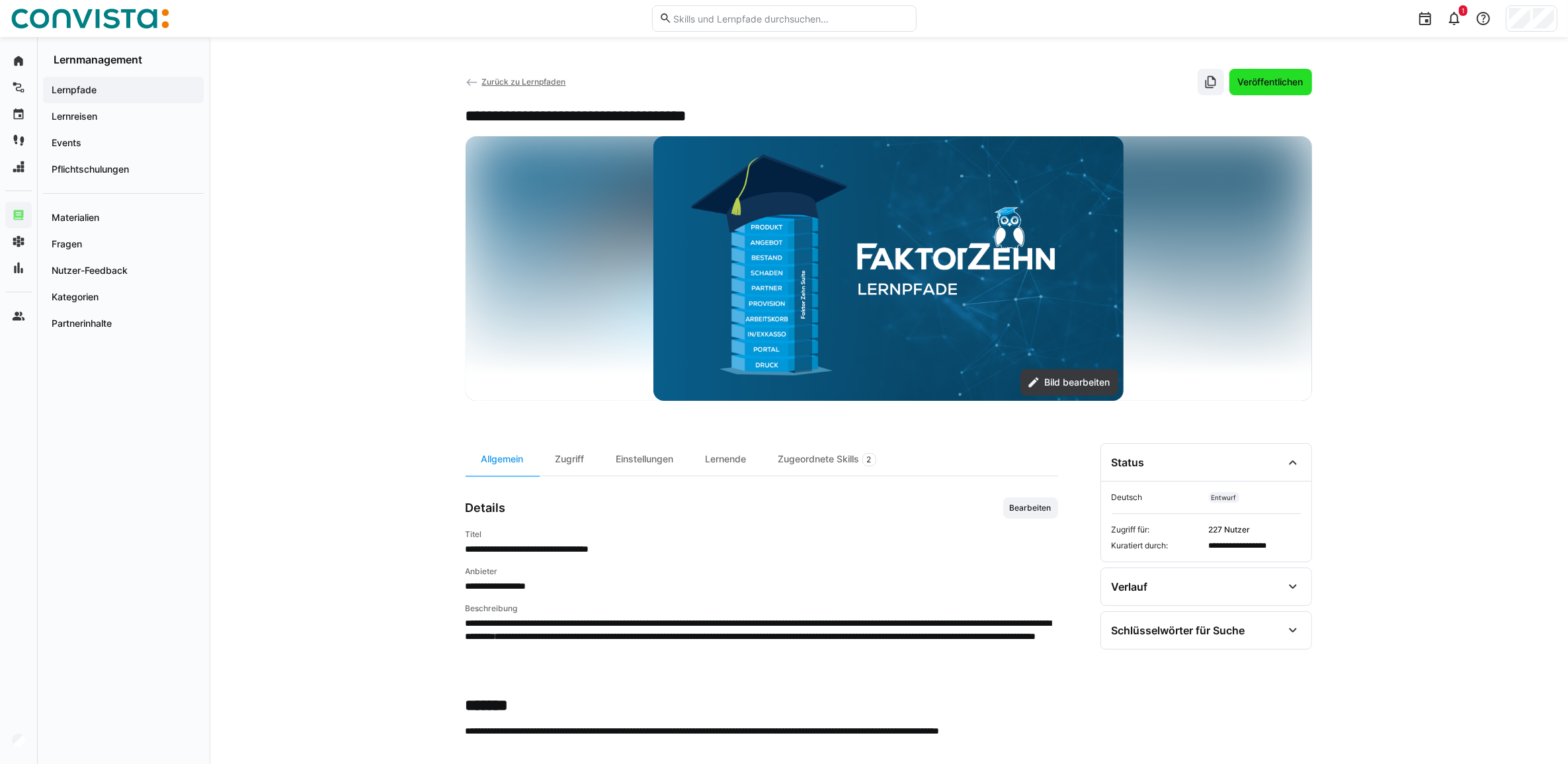
click at [1284, 84] on span "Veröffentlichen" at bounding box center [1271, 82] width 70 height 13
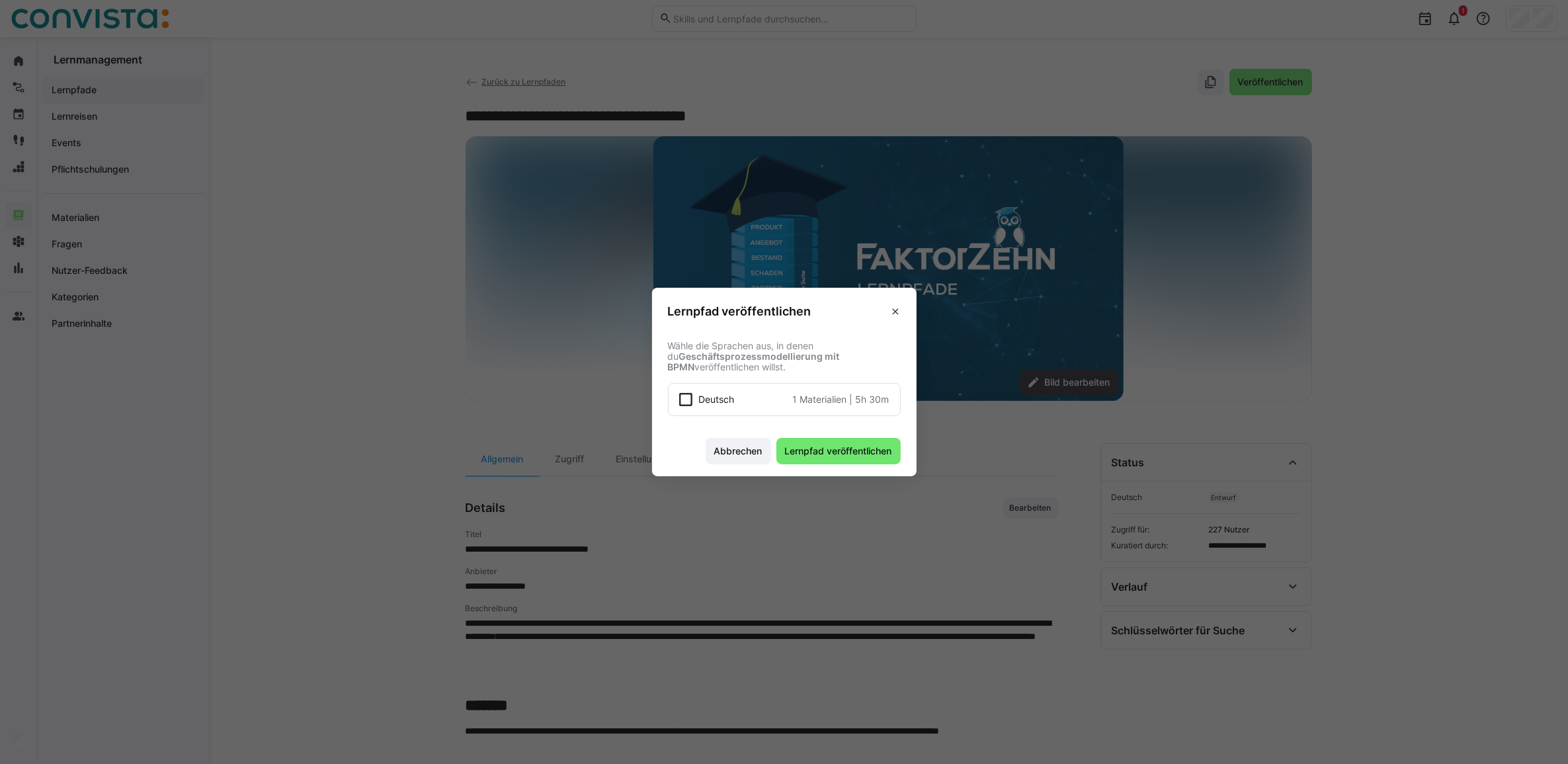
click at [693, 398] on icon at bounding box center [686, 399] width 13 height 13
click at [852, 455] on span "Lernpfad veröffentlichen" at bounding box center [838, 451] width 111 height 13
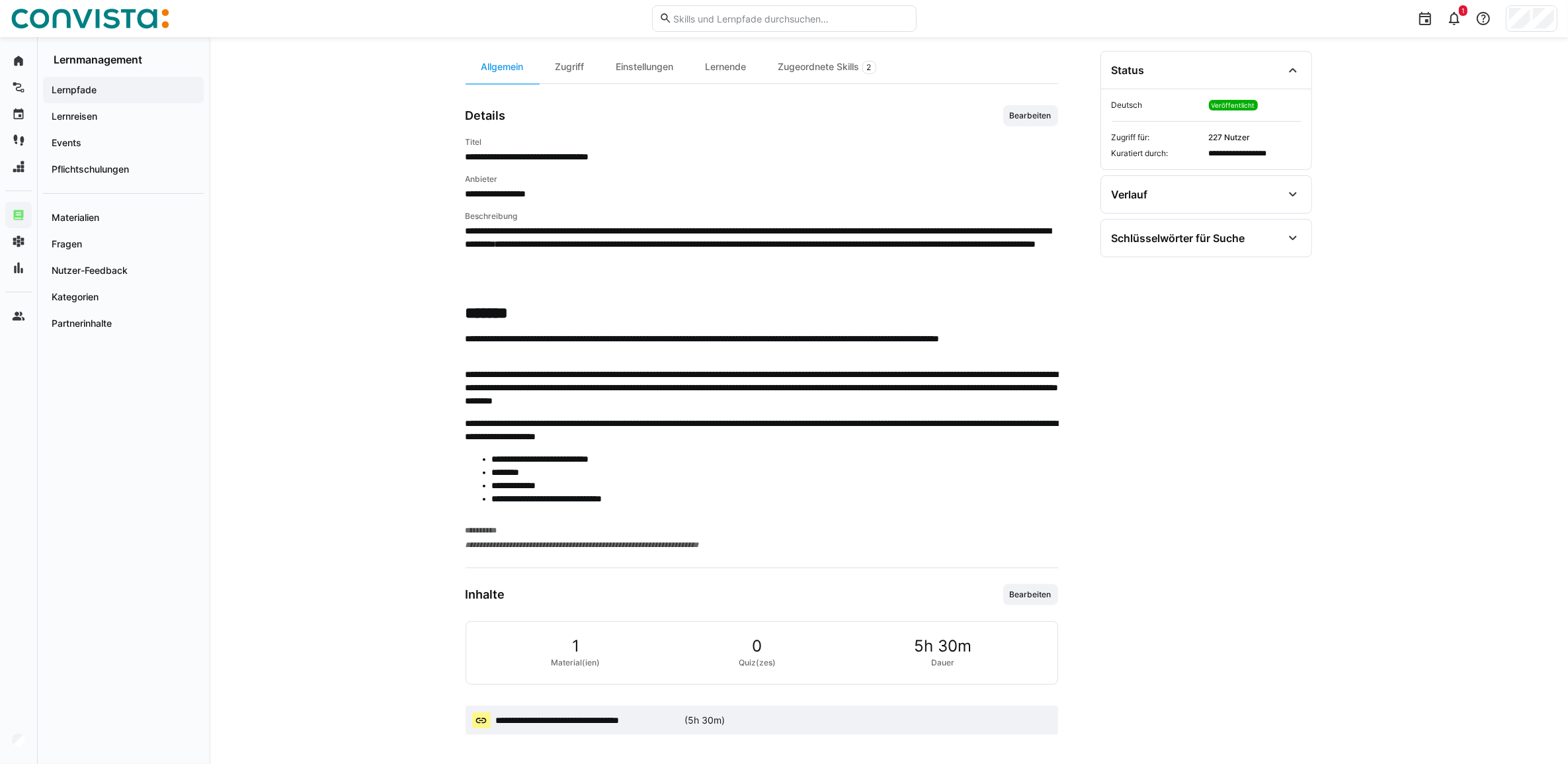
scroll to position [397, 0]
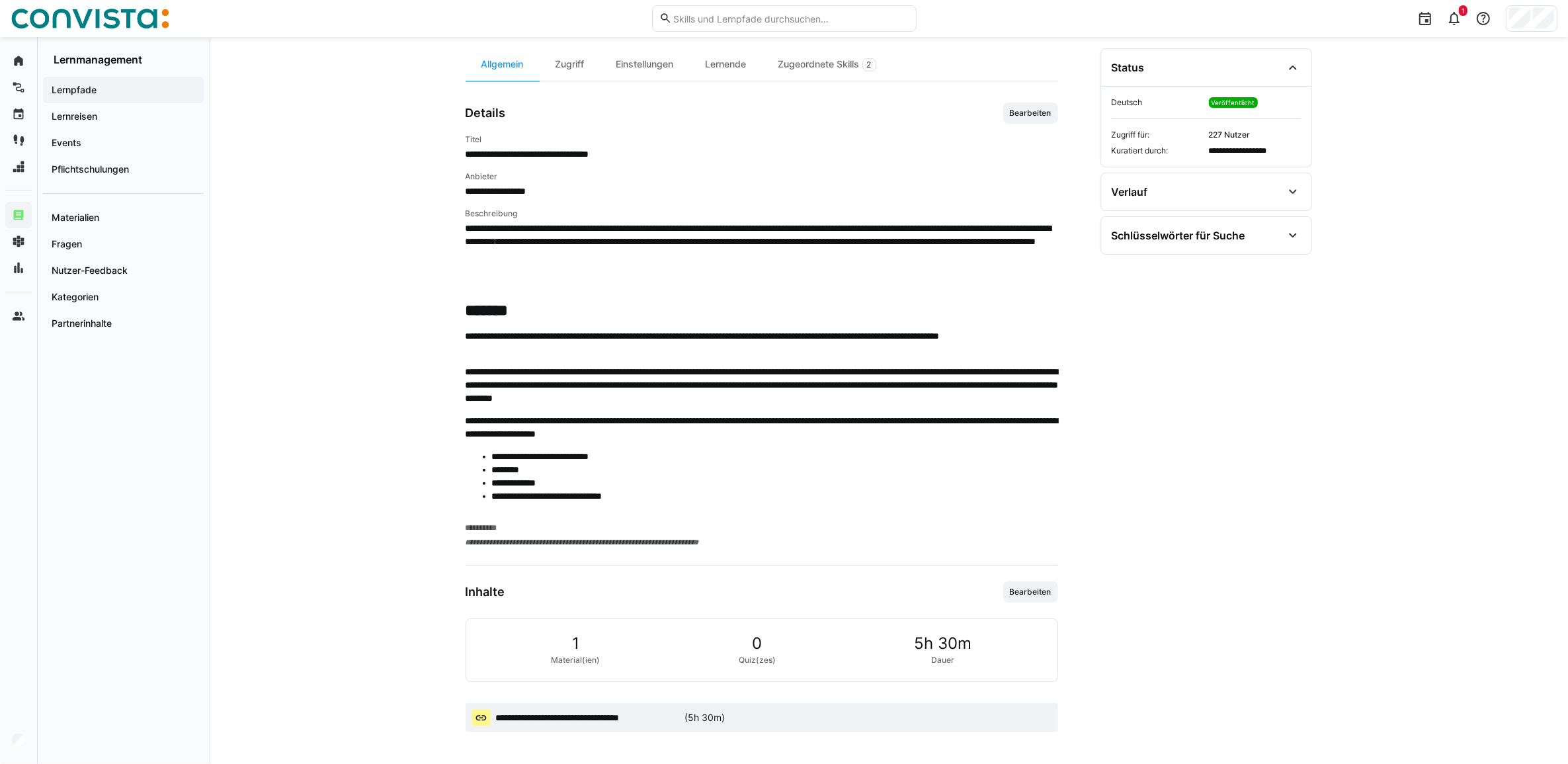
click at [660, 715] on span "**********" at bounding box center [587, 717] width 184 height 13
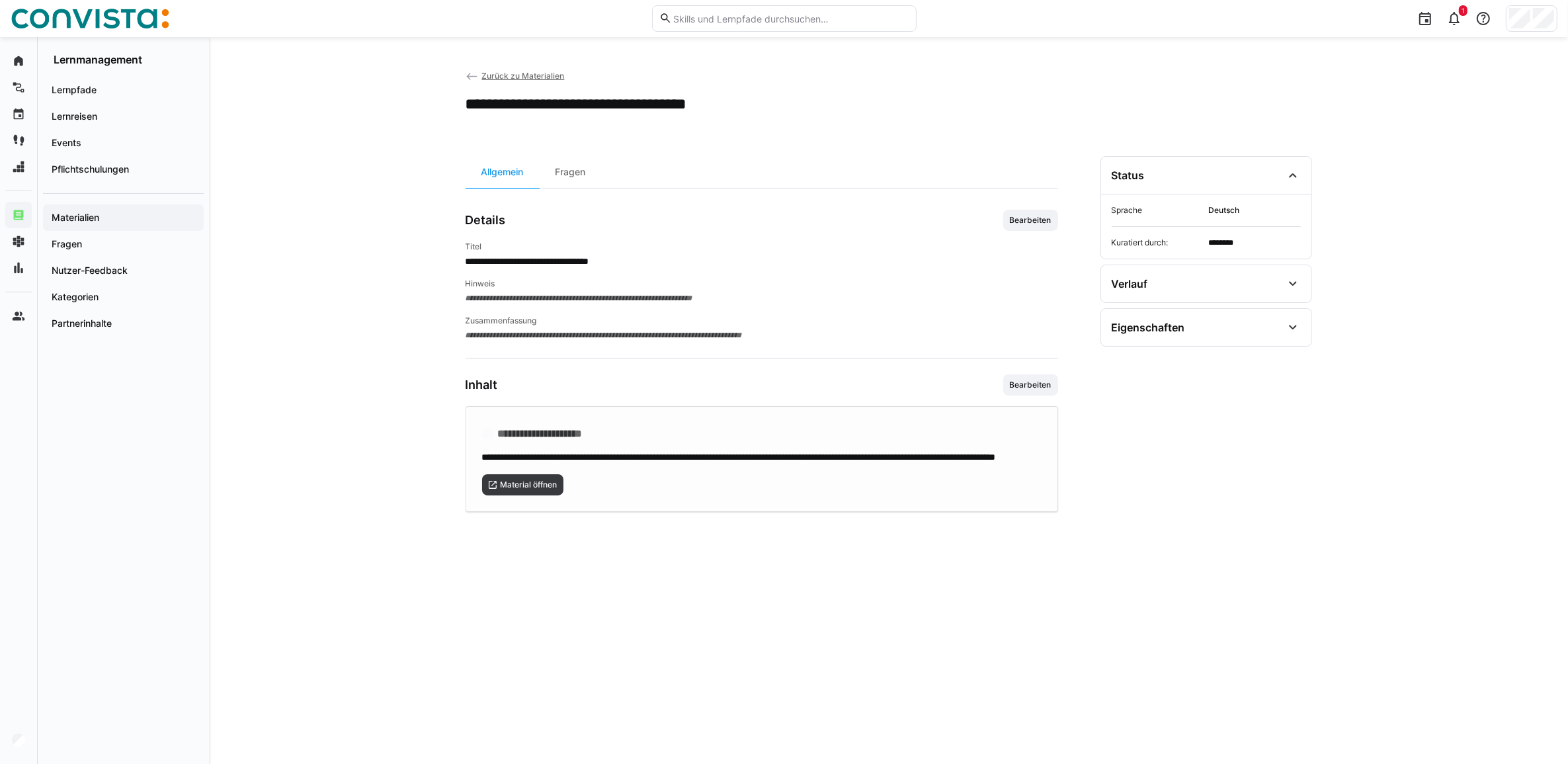
click at [528, 510] on div "**********" at bounding box center [761, 459] width 592 height 106
click at [529, 78] on span "Zurück zu Materialien" at bounding box center [523, 76] width 83 height 10
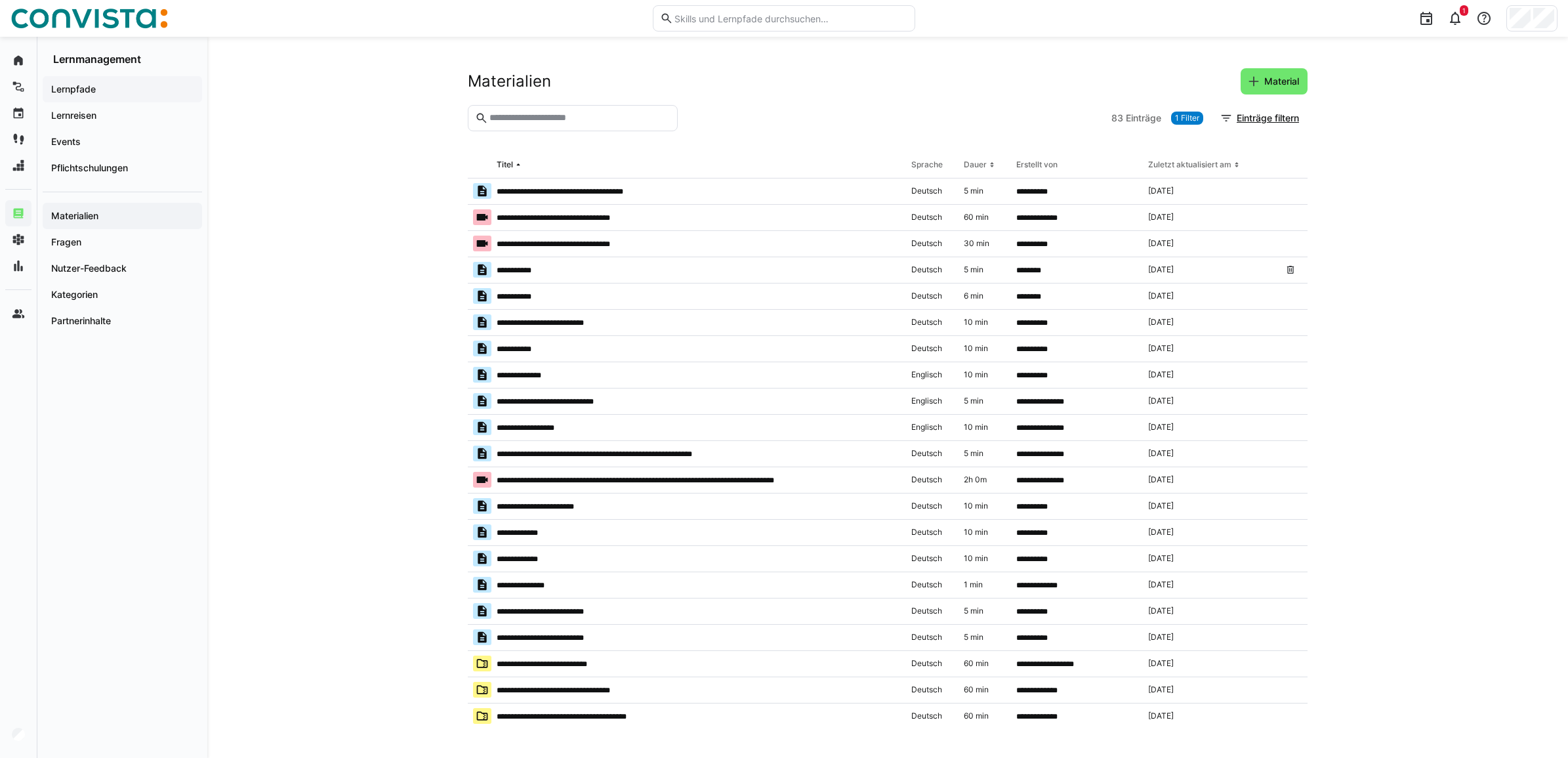
click at [105, 91] on span "Lernpfade" at bounding box center [122, 89] width 146 height 13
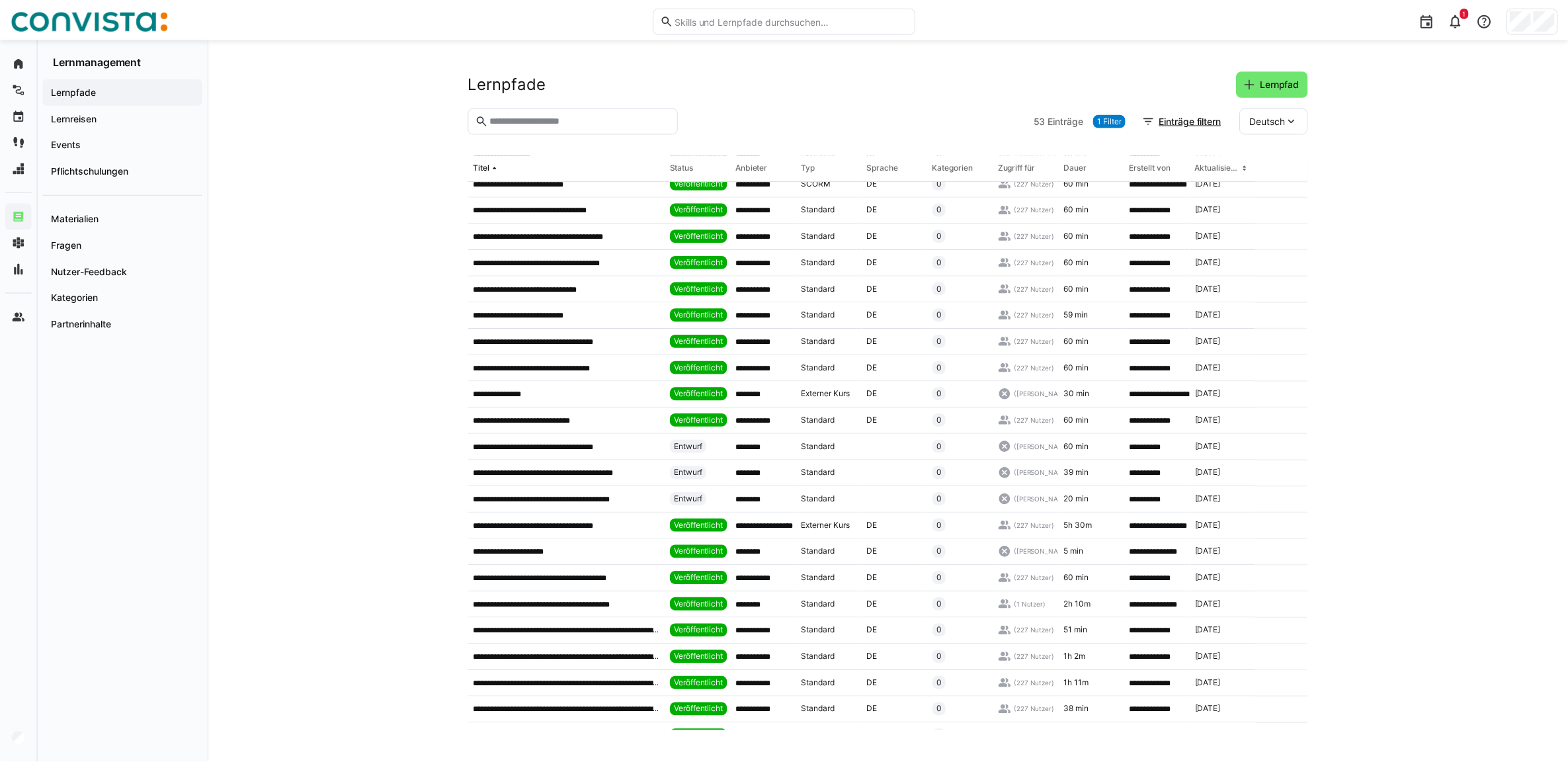
scroll to position [331, 0]
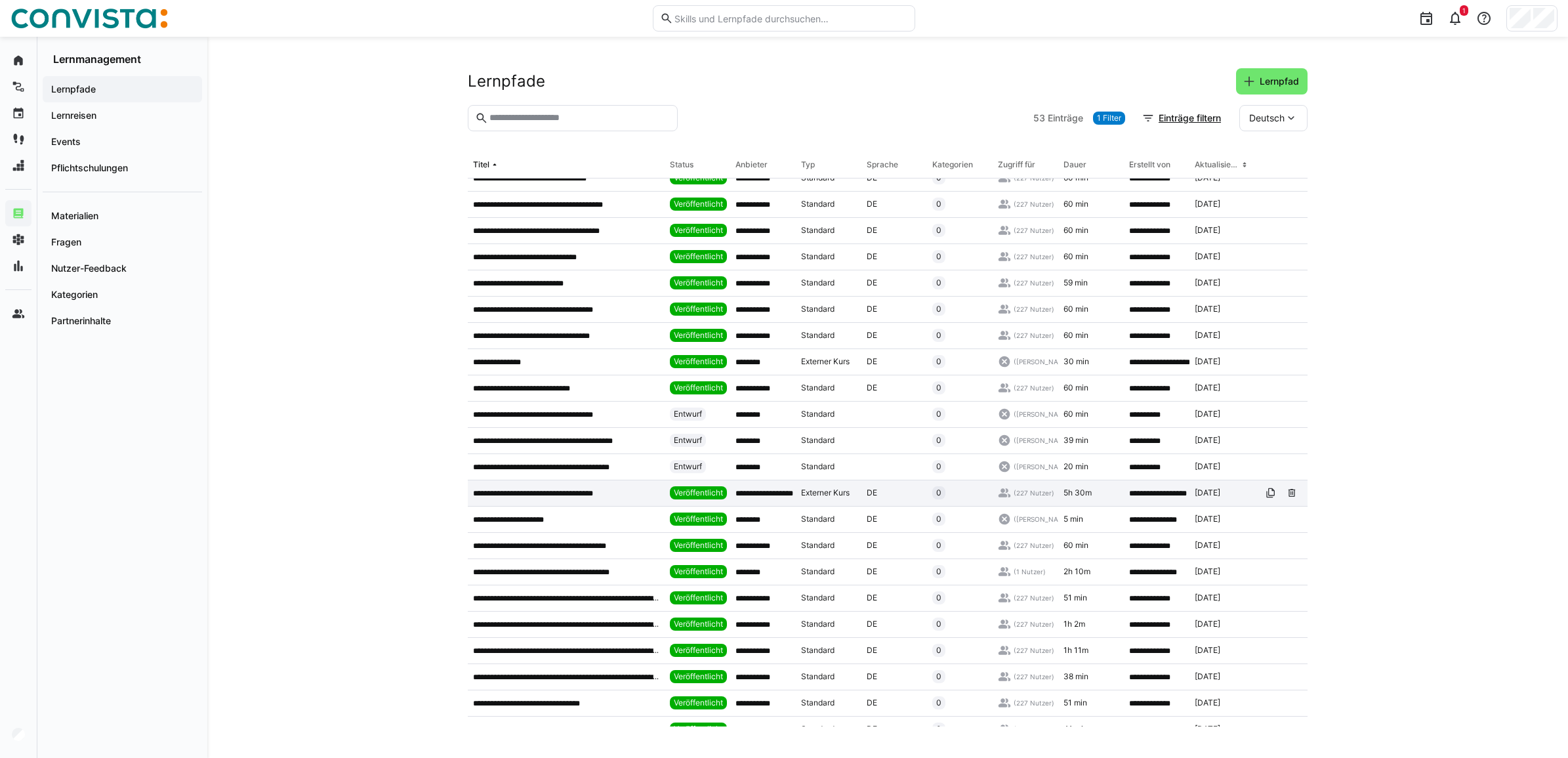
click at [534, 490] on p "**********" at bounding box center [551, 493] width 157 height 11
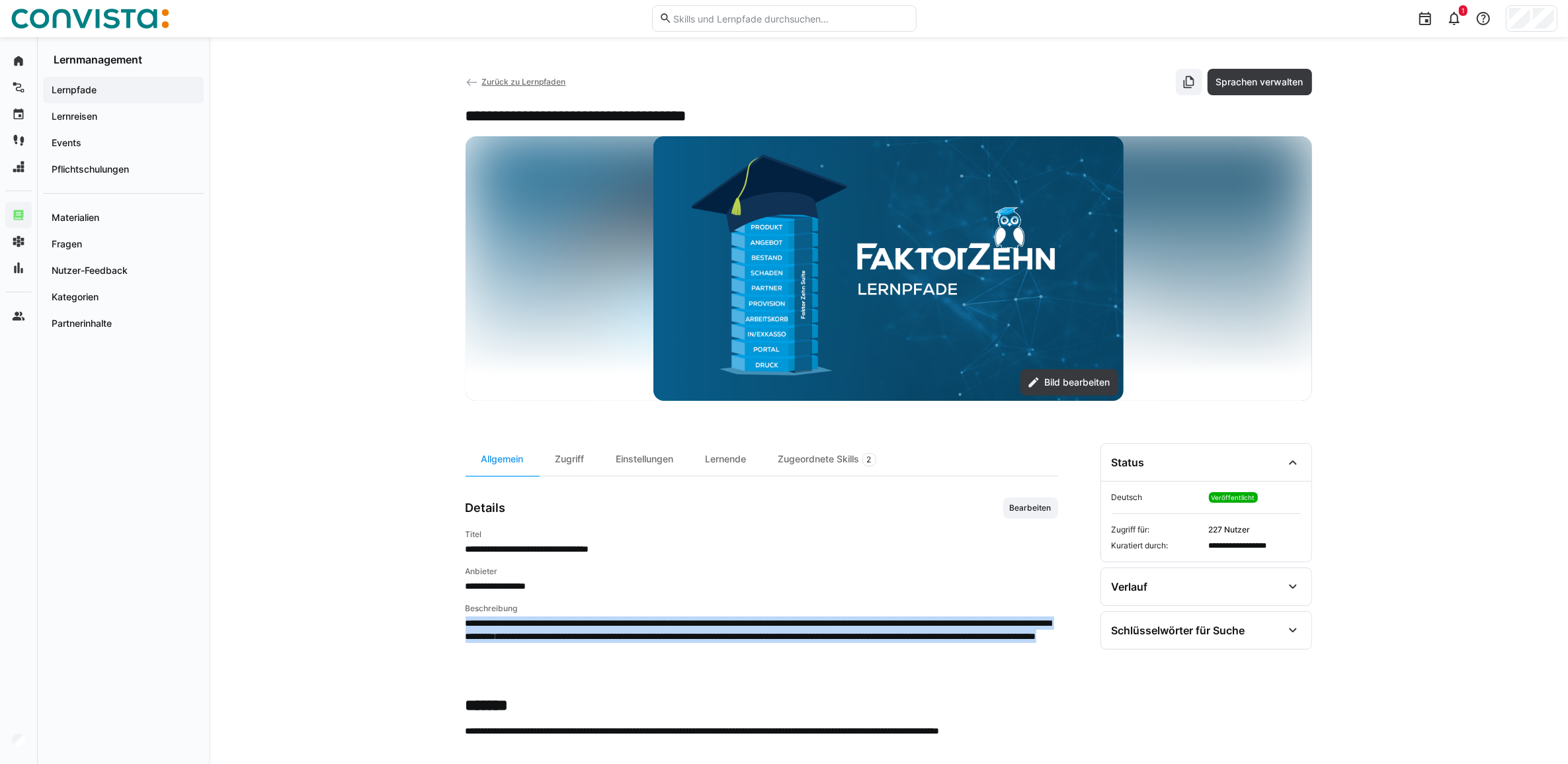
drag, startPoint x: 887, startPoint y: 652, endPoint x: 465, endPoint y: 628, distance: 422.7
click at [465, 628] on p "**********" at bounding box center [761, 636] width 592 height 40
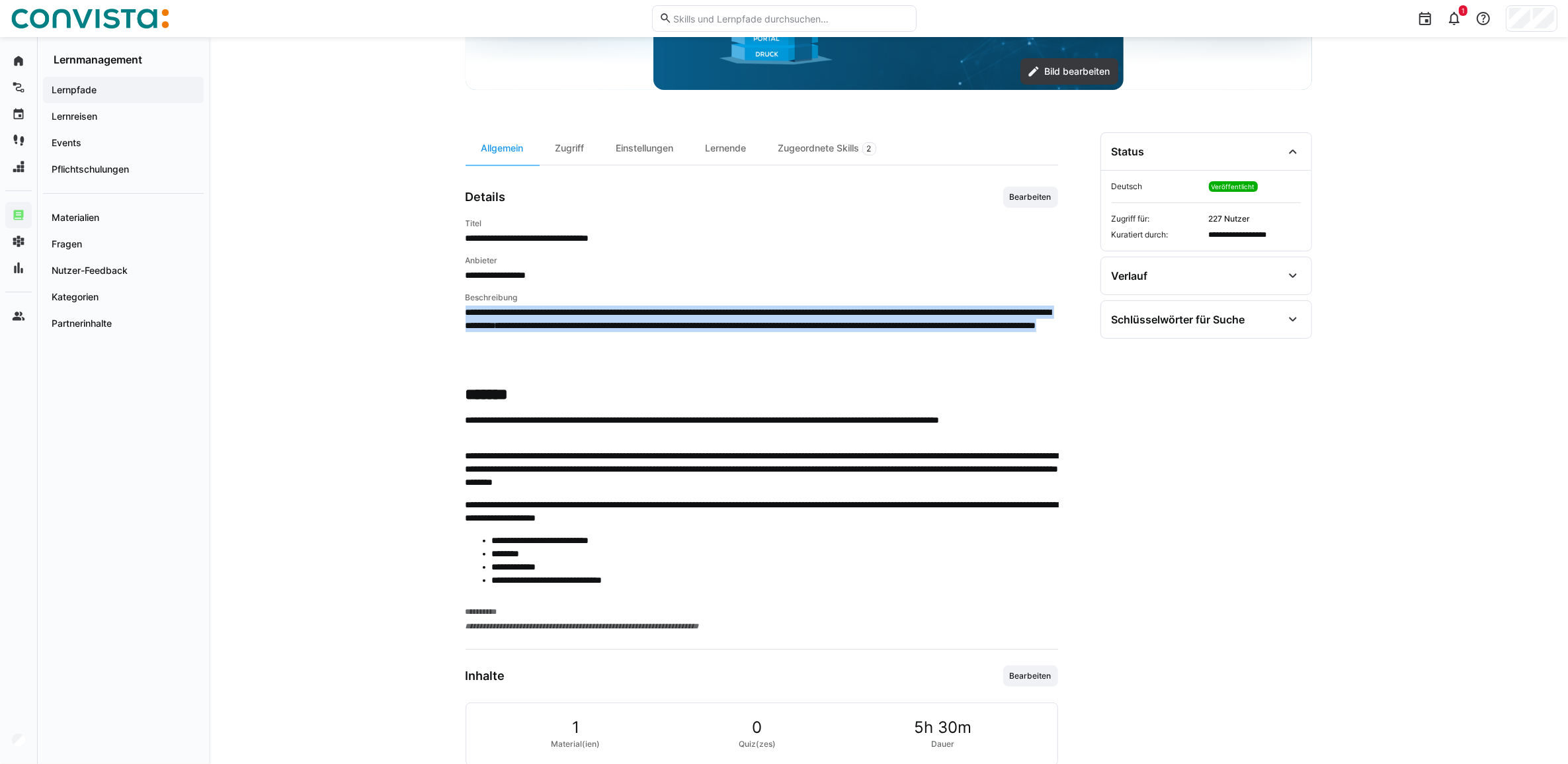
scroll to position [397, 0]
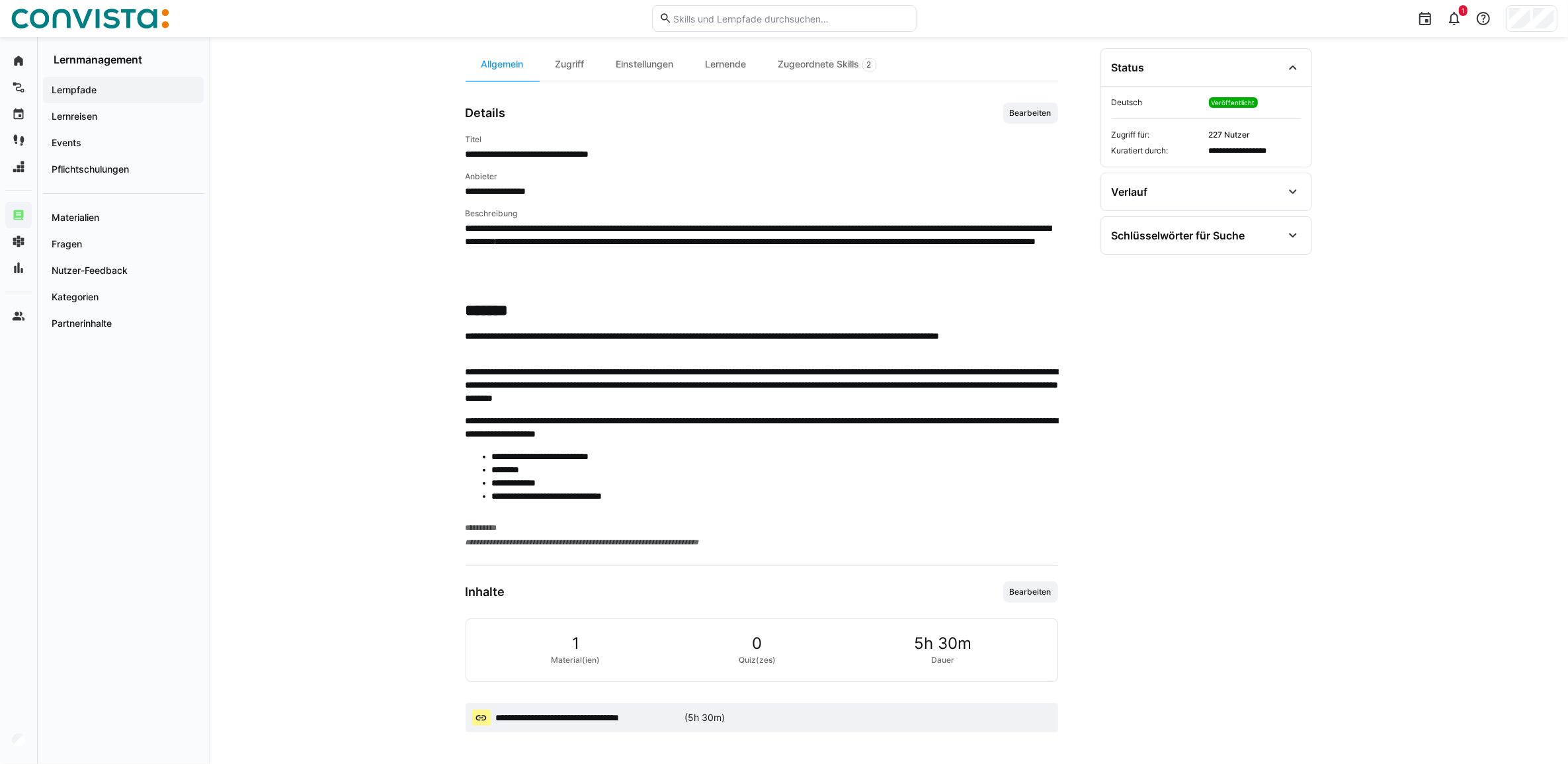
click at [664, 707] on app-material-badge "**********" at bounding box center [761, 717] width 592 height 29
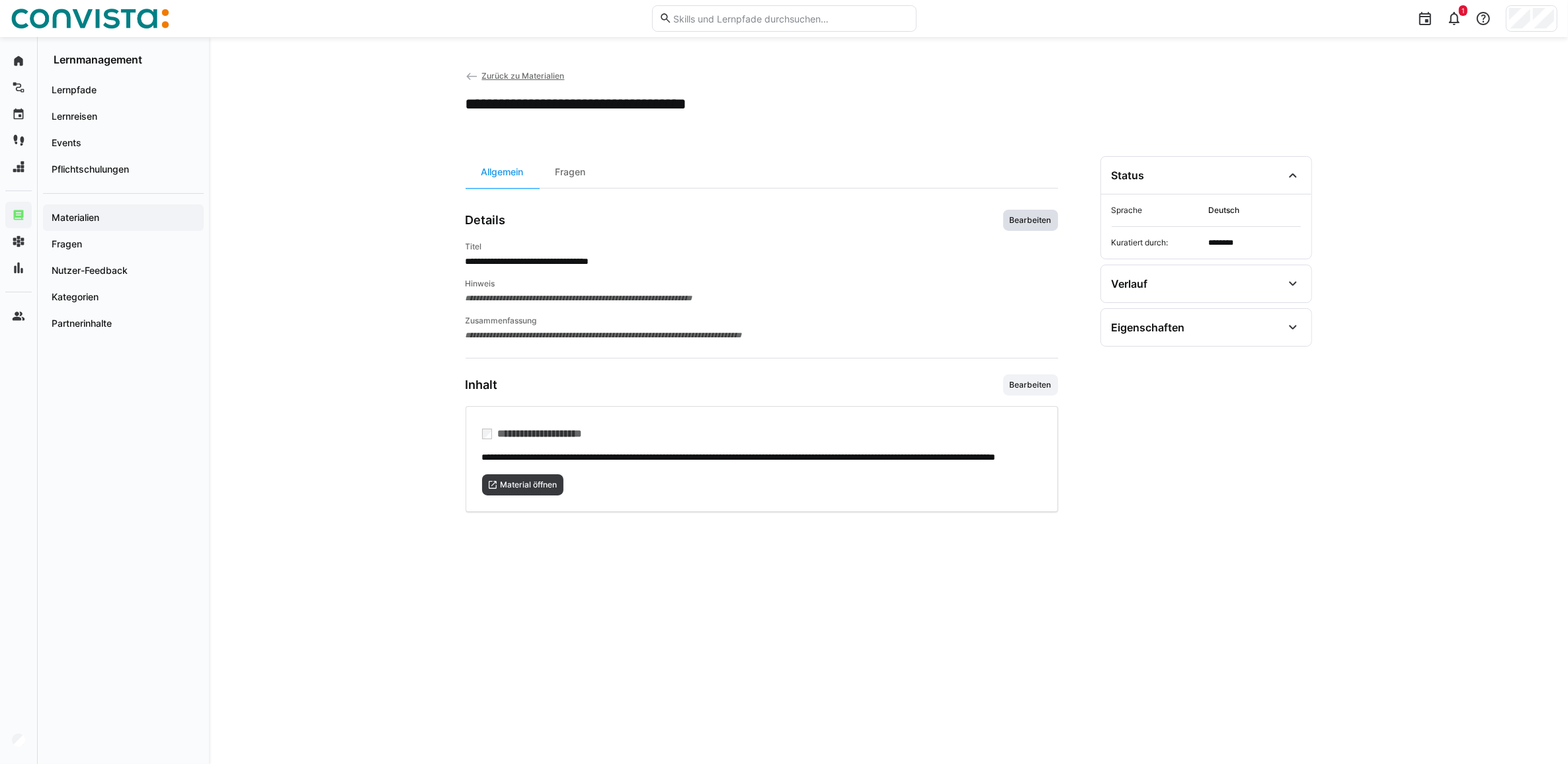
click at [1040, 225] on span "Bearbeiten" at bounding box center [1030, 220] width 44 height 11
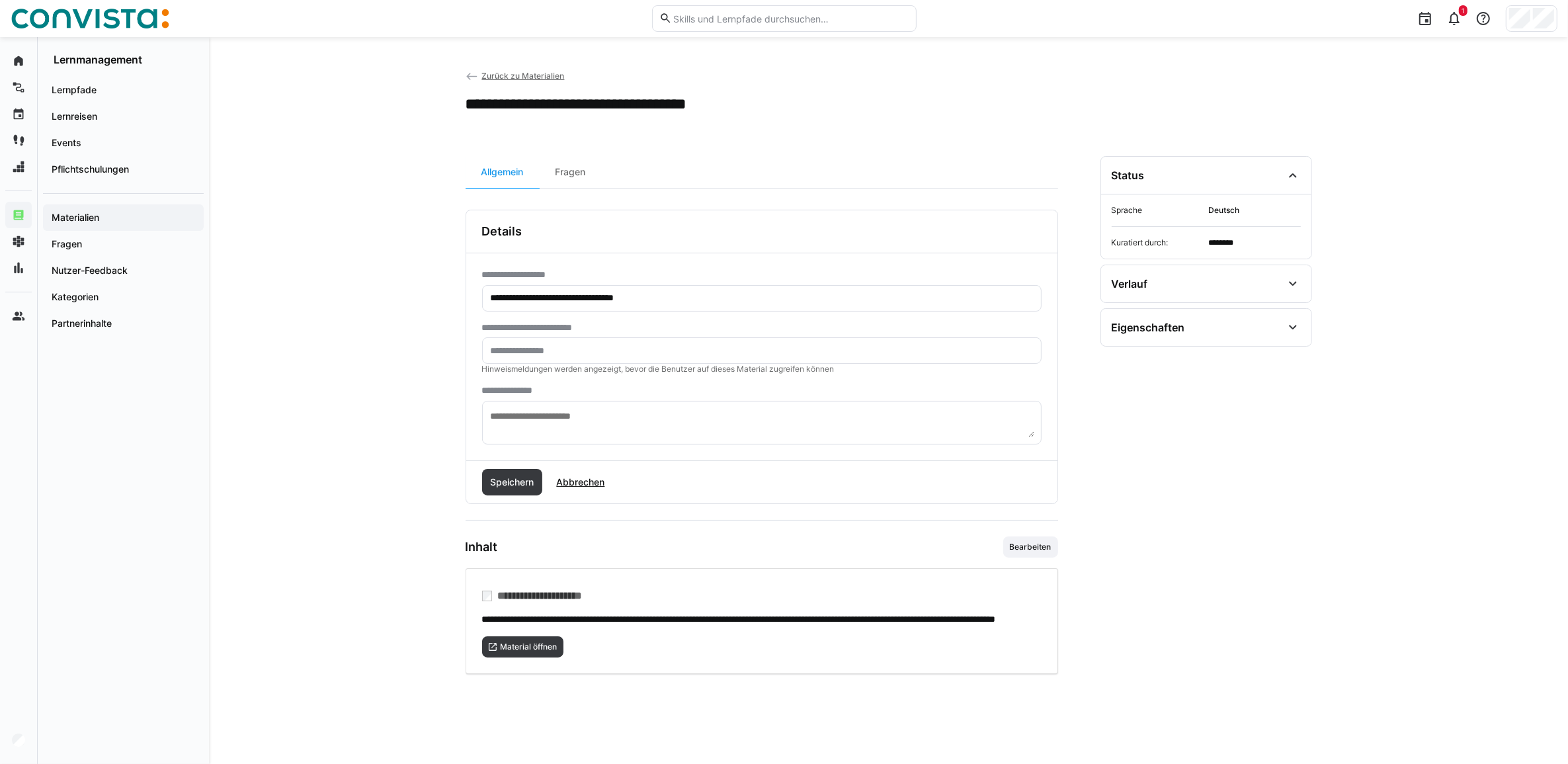
click at [518, 355] on input "text" at bounding box center [762, 350] width 545 height 12
paste input "**********"
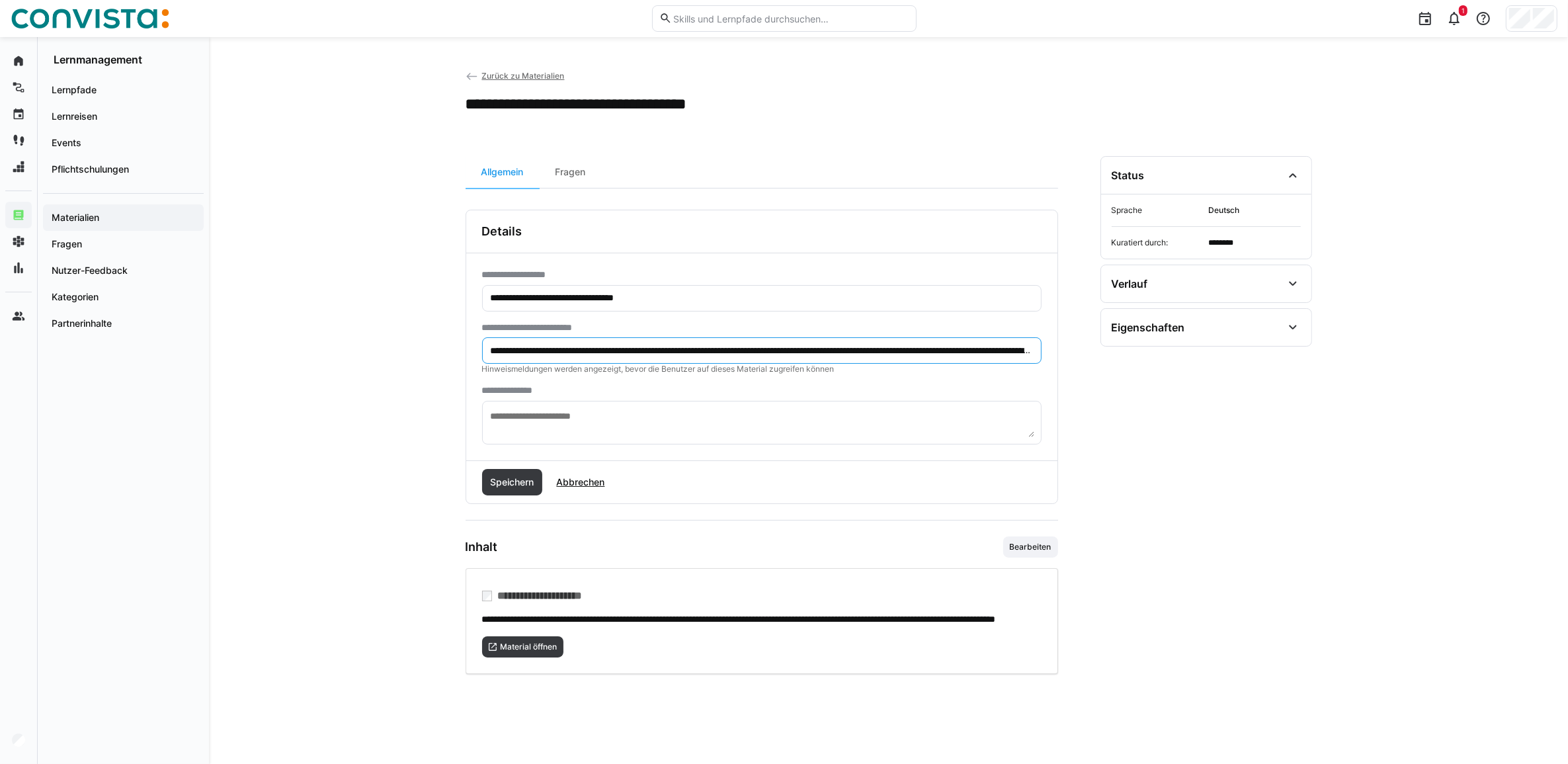
scroll to position [0, 1022]
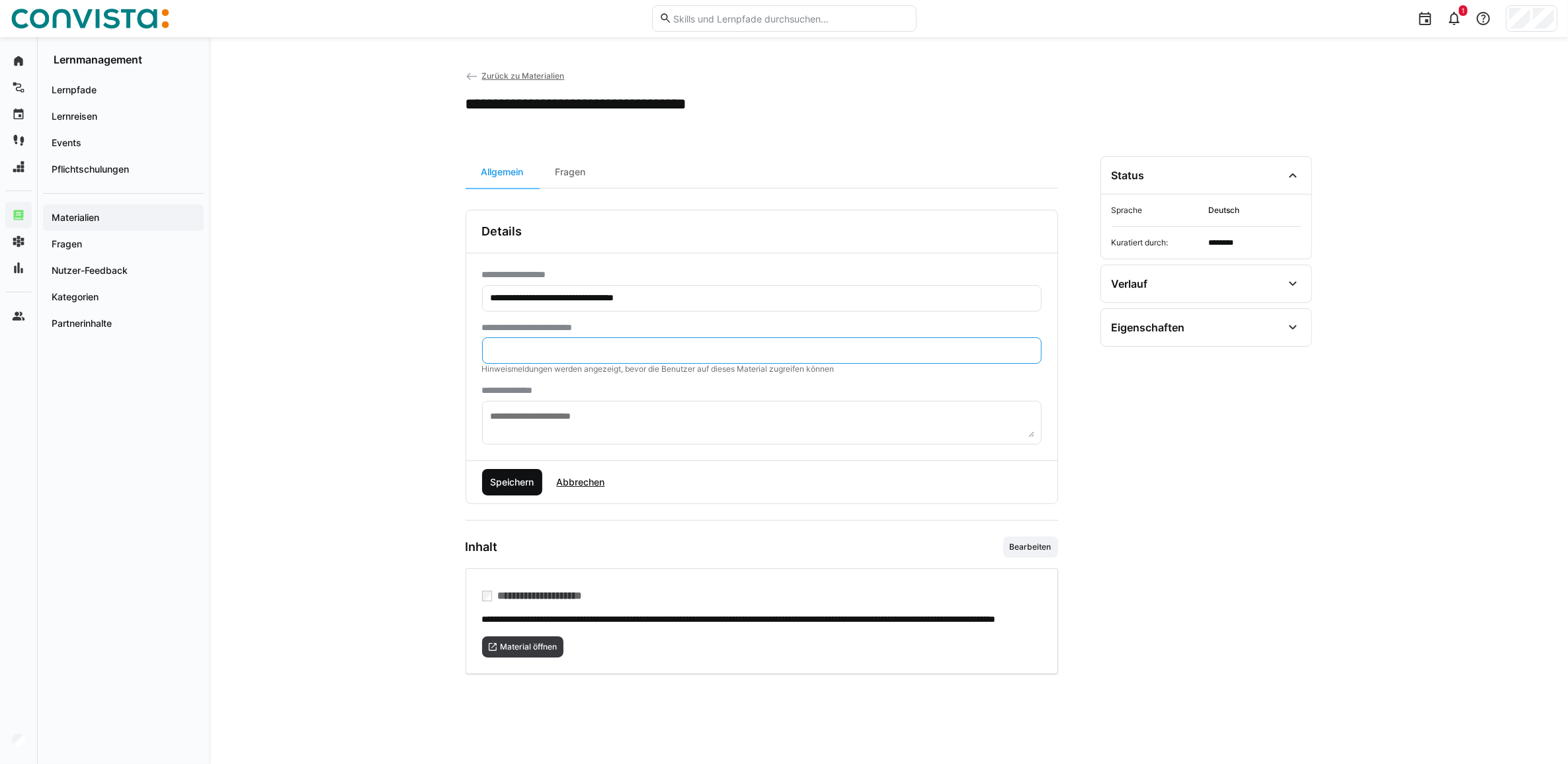
type input "**********"
click at [504, 484] on span "Speichern" at bounding box center [512, 482] width 48 height 13
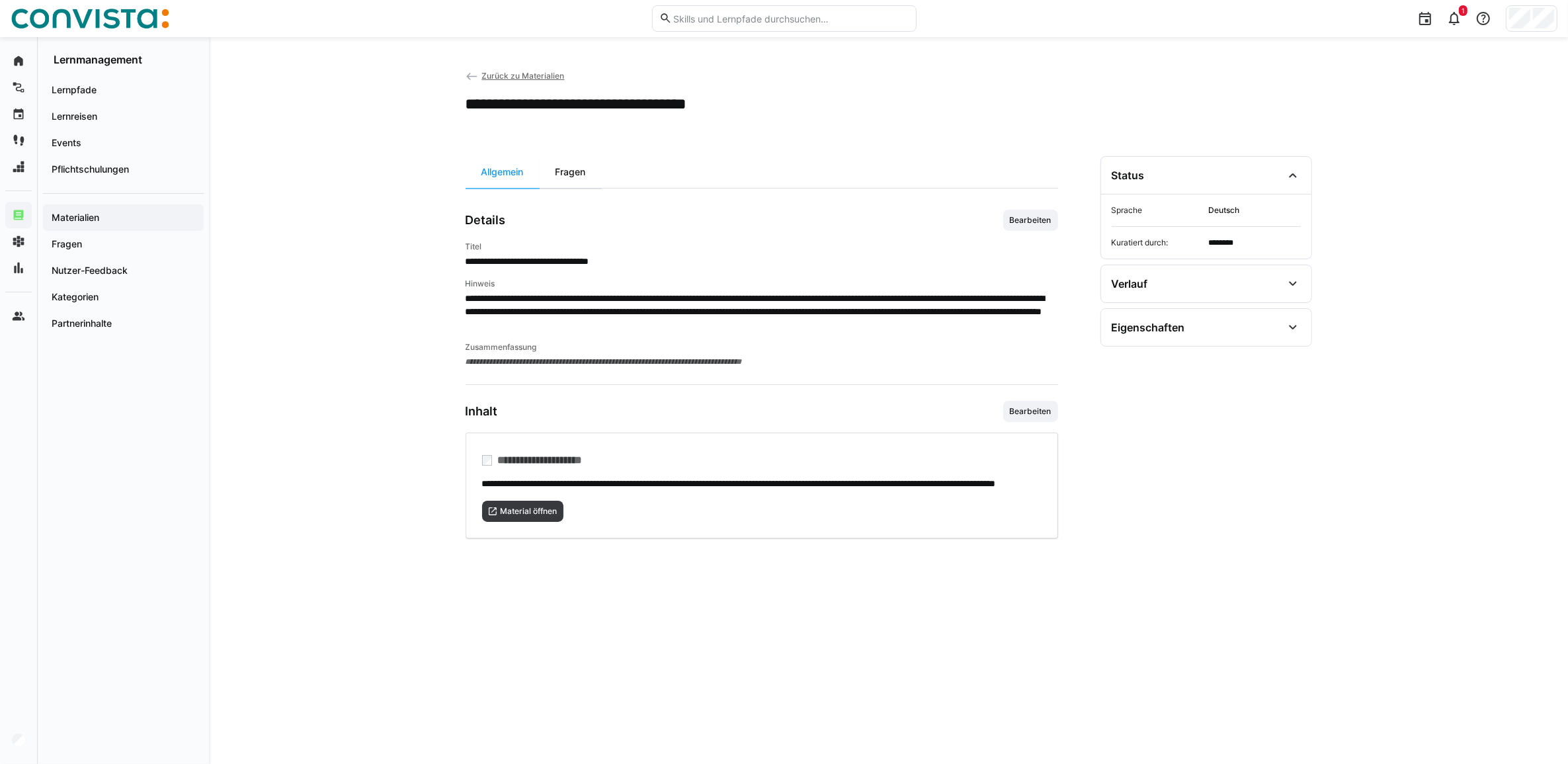
click at [576, 176] on div "Fragen" at bounding box center [571, 172] width 63 height 32
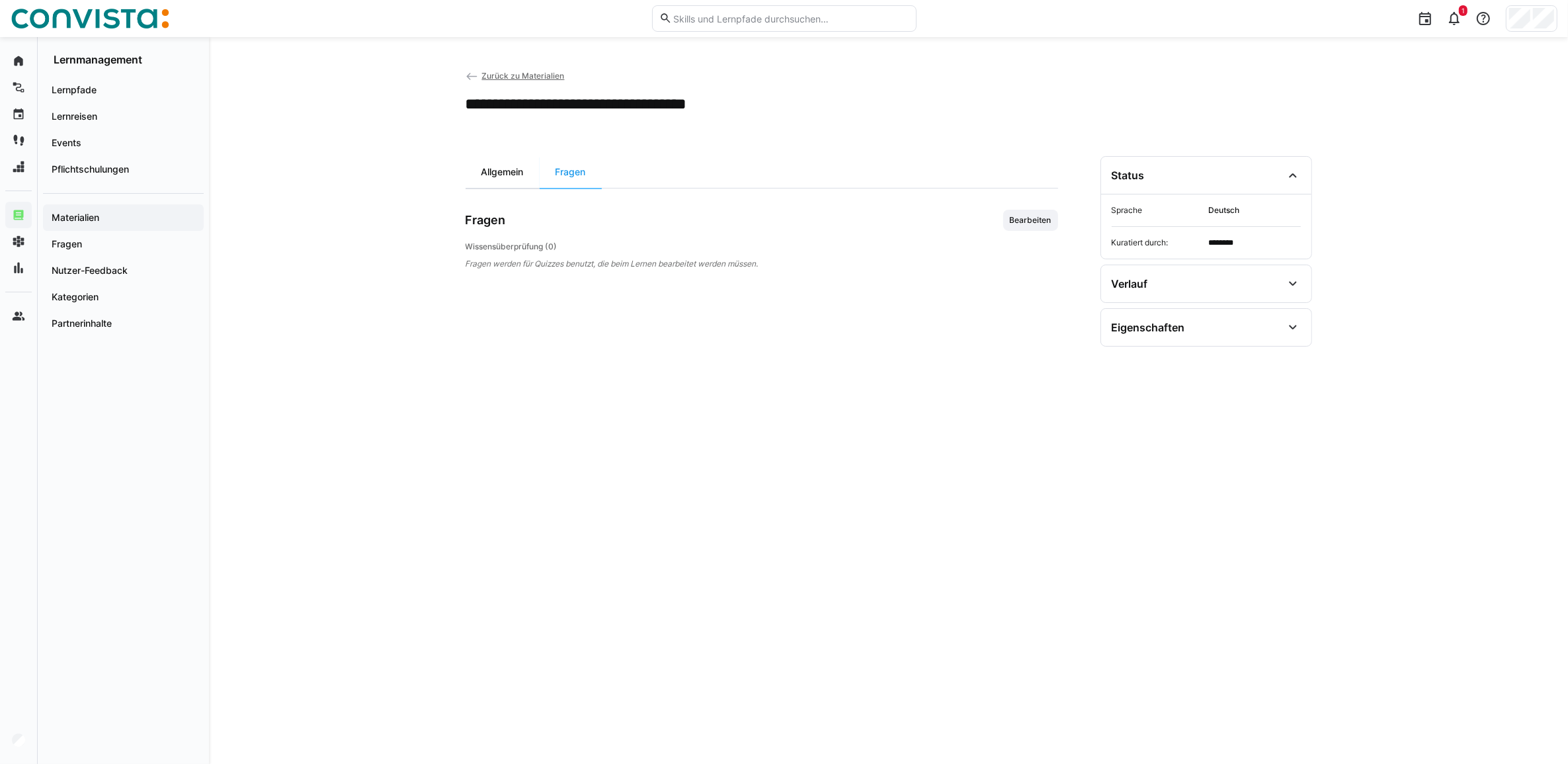
click at [502, 180] on div "Allgemein" at bounding box center [502, 172] width 74 height 32
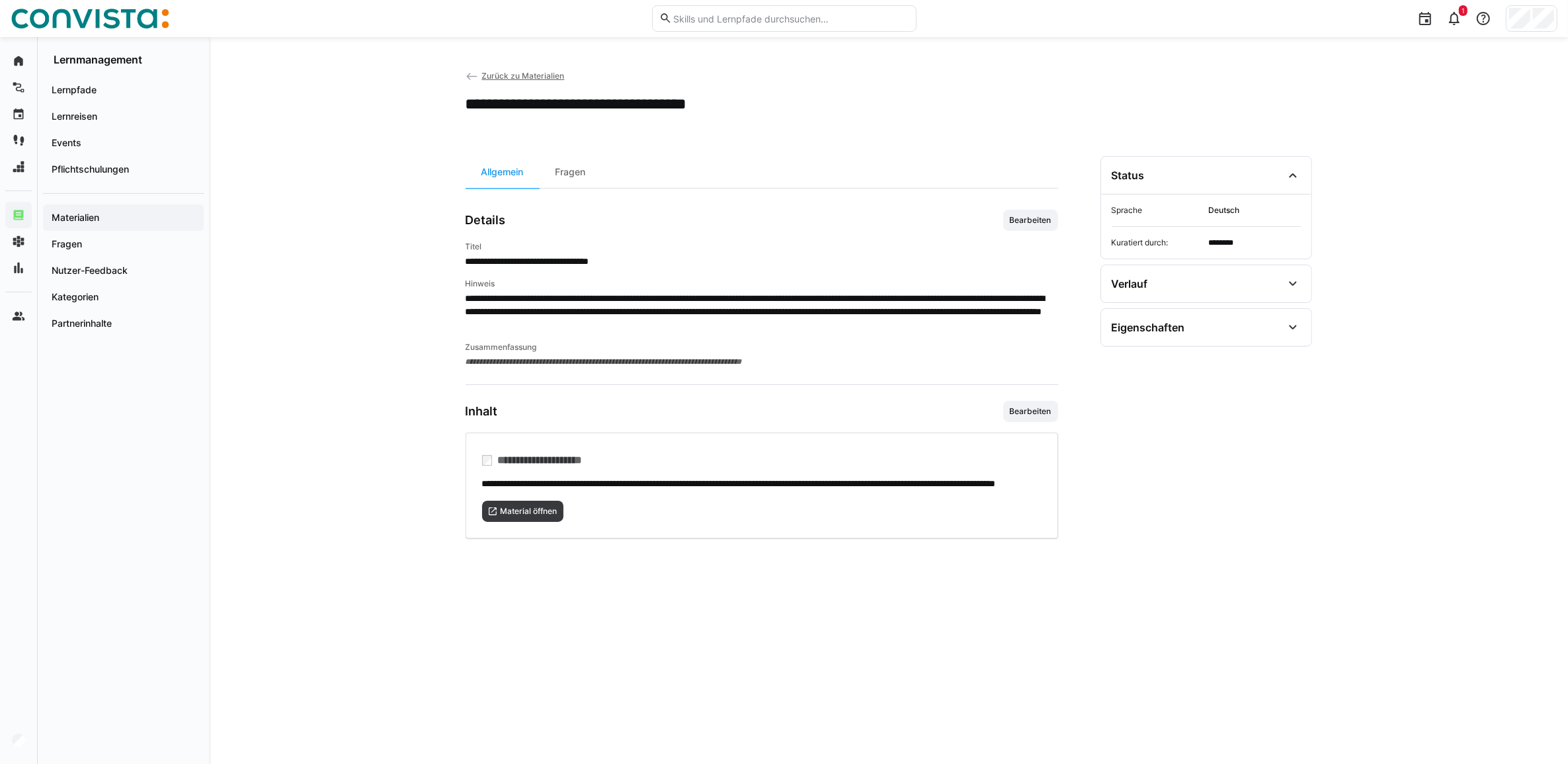
click at [520, 78] on span "Zurück zu Materialien" at bounding box center [523, 76] width 83 height 10
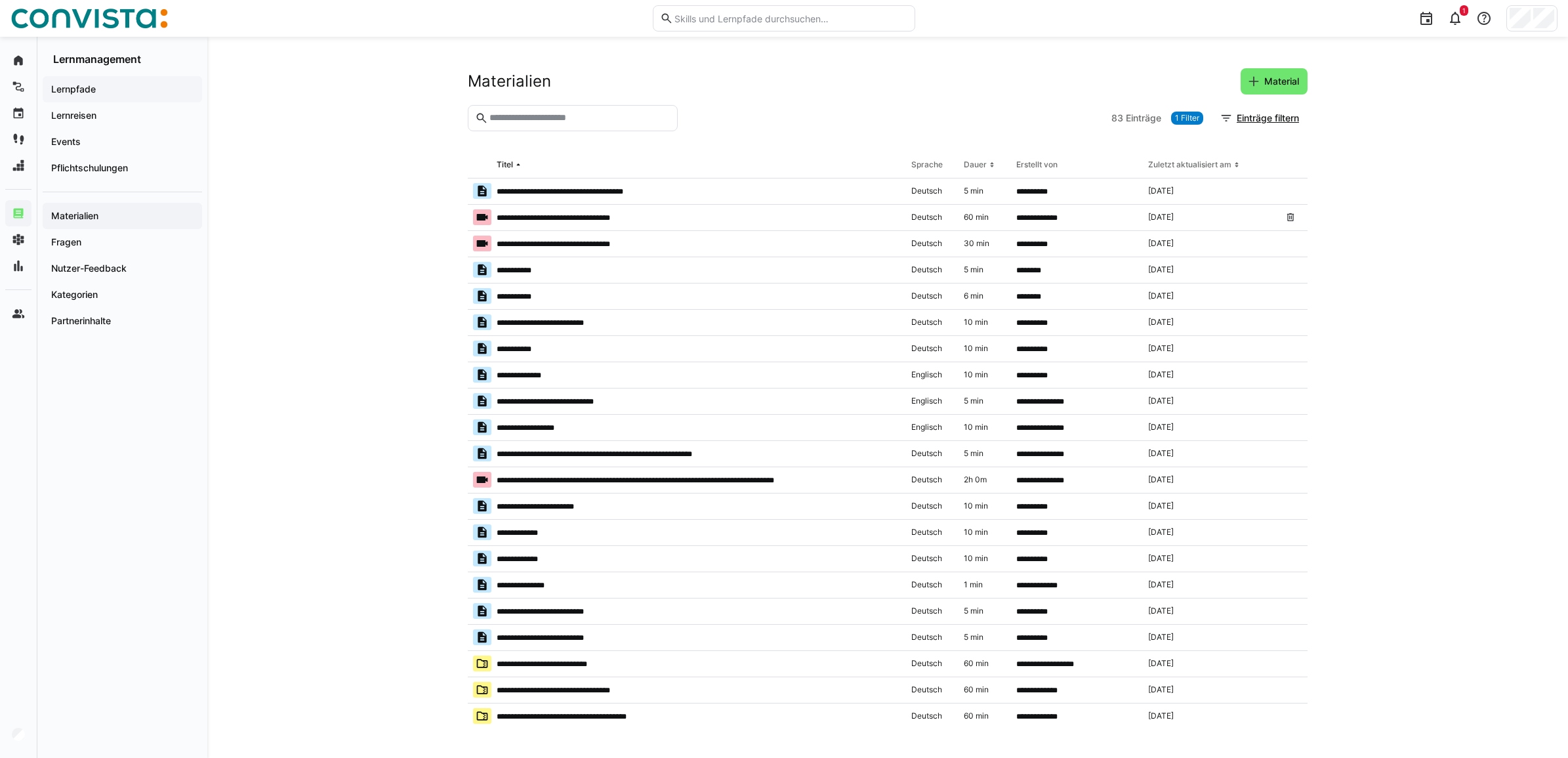
click at [109, 80] on div "Lernpfade" at bounding box center [122, 89] width 159 height 26
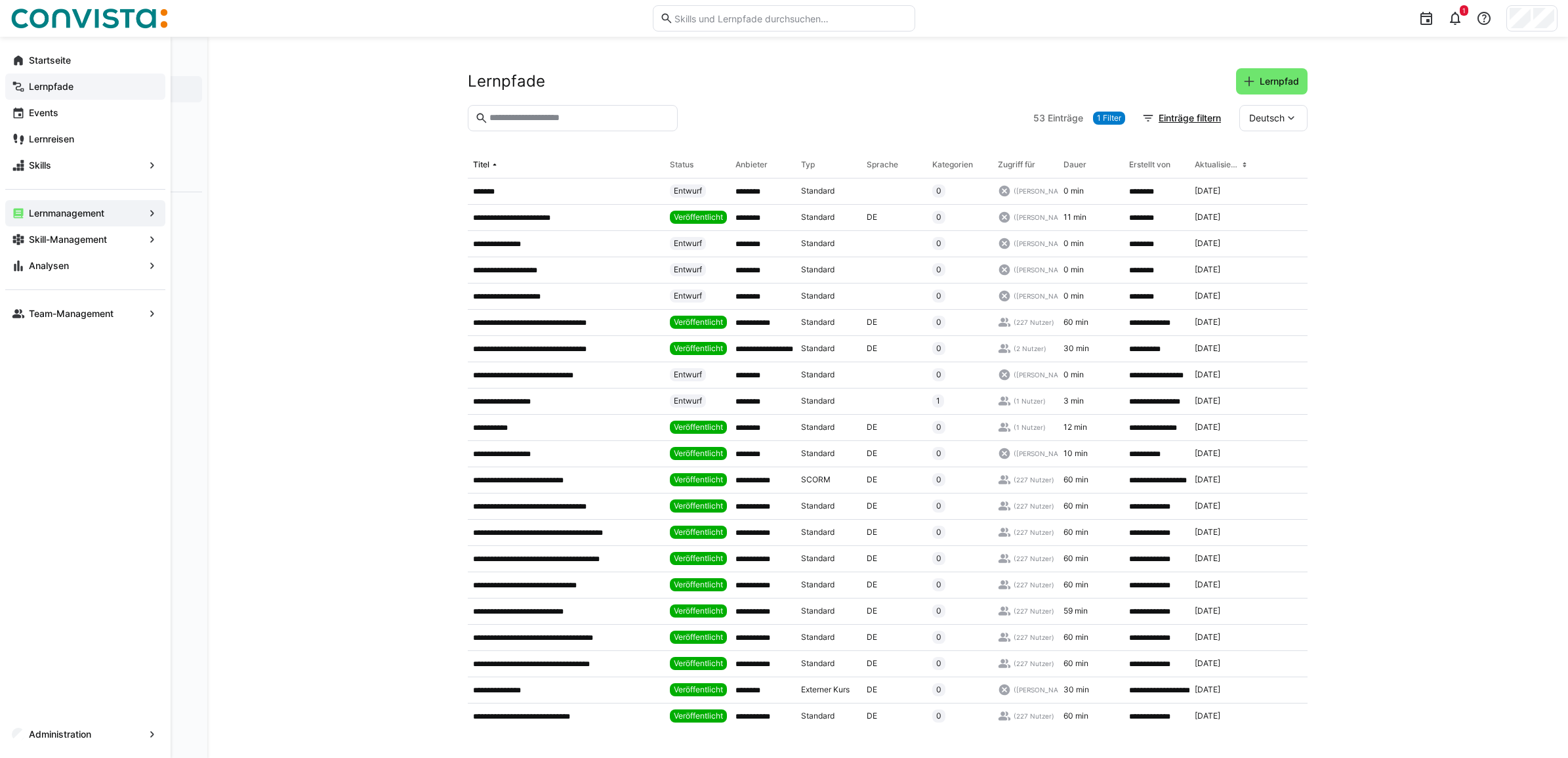
click at [25, 84] on eds-icon at bounding box center [18, 87] width 13 height 13
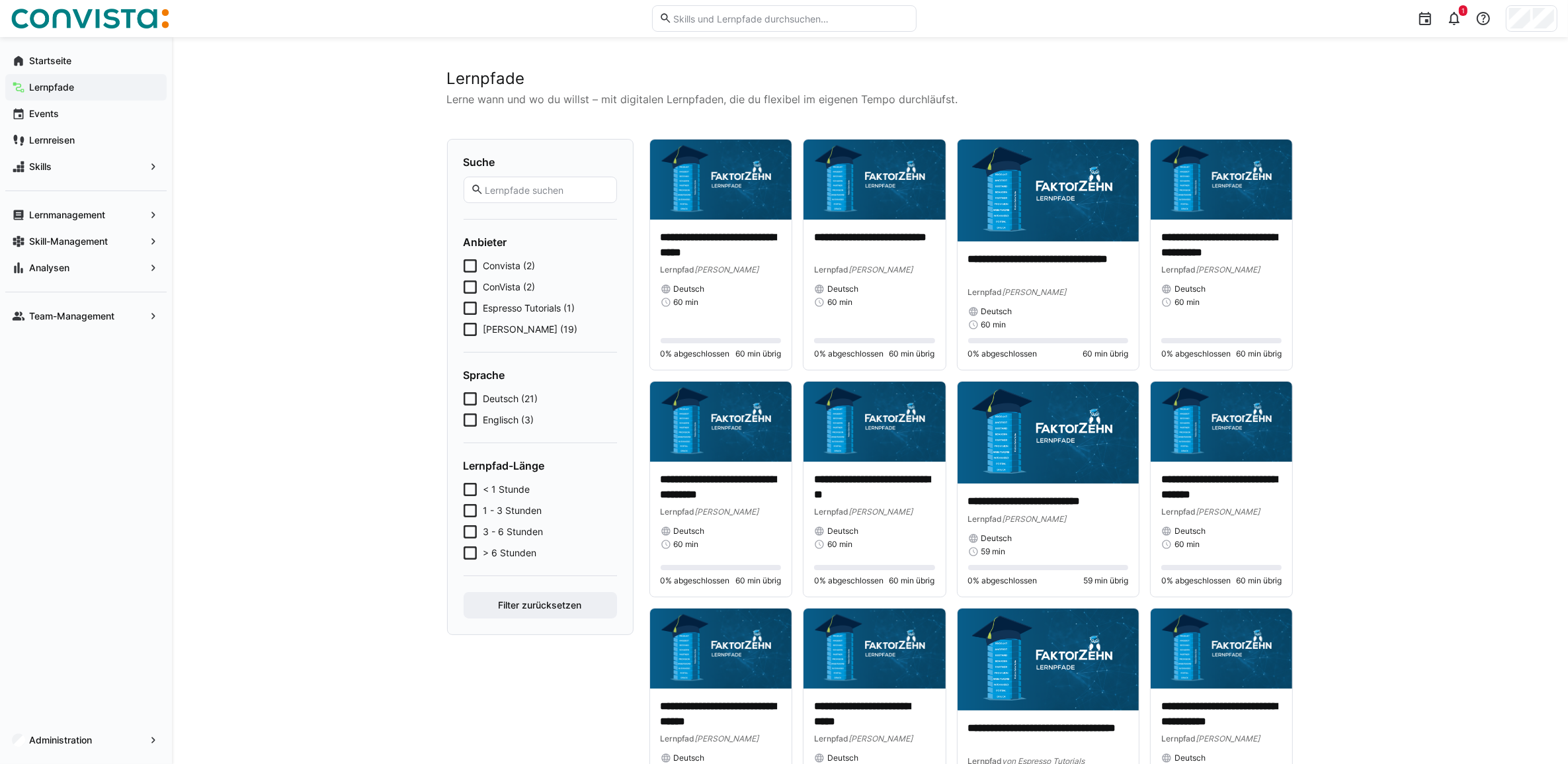
click at [496, 313] on span "Espresso Tutorials (1)" at bounding box center [529, 308] width 92 height 13
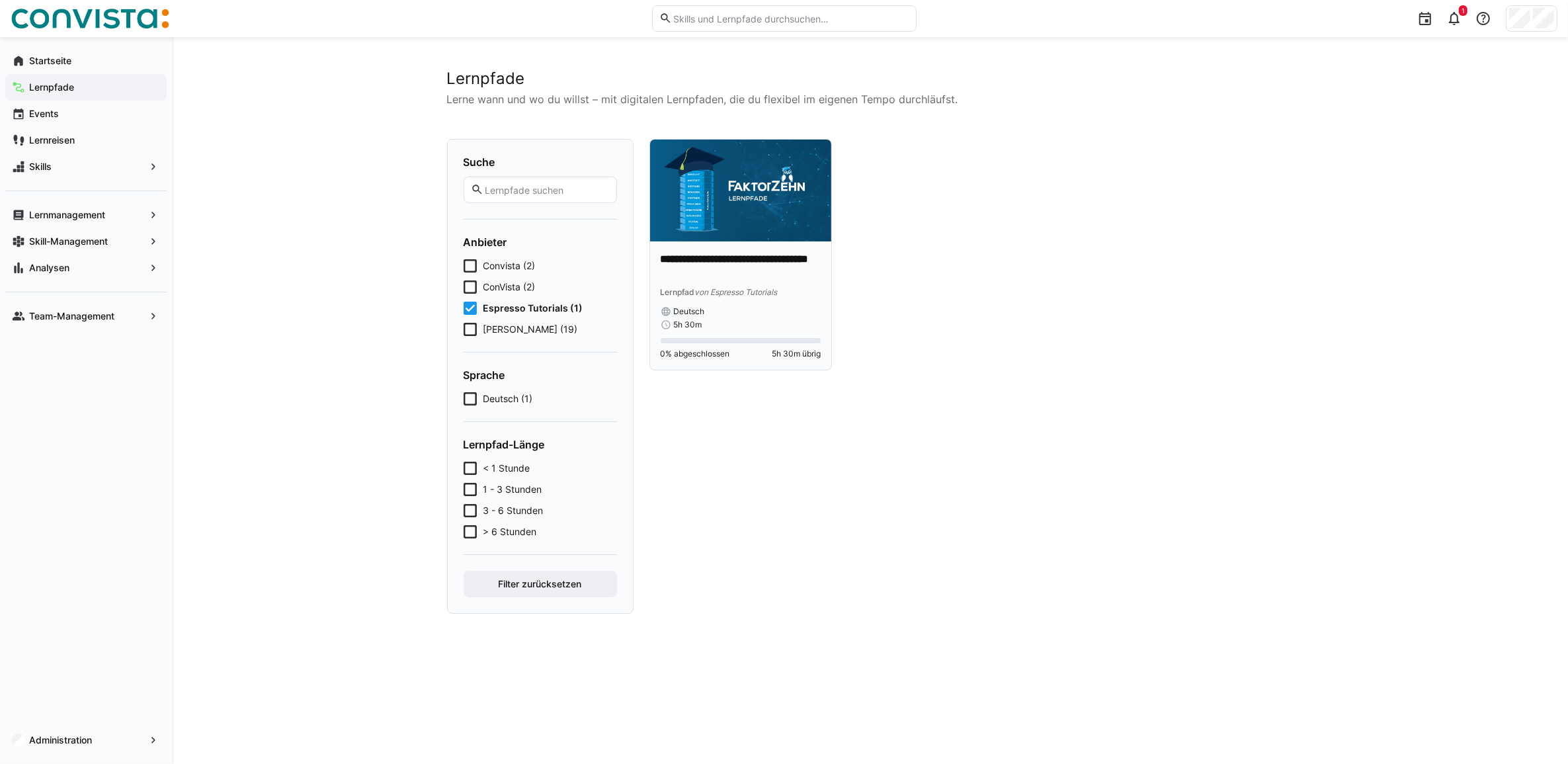
click at [712, 258] on p "**********" at bounding box center [741, 268] width 160 height 31
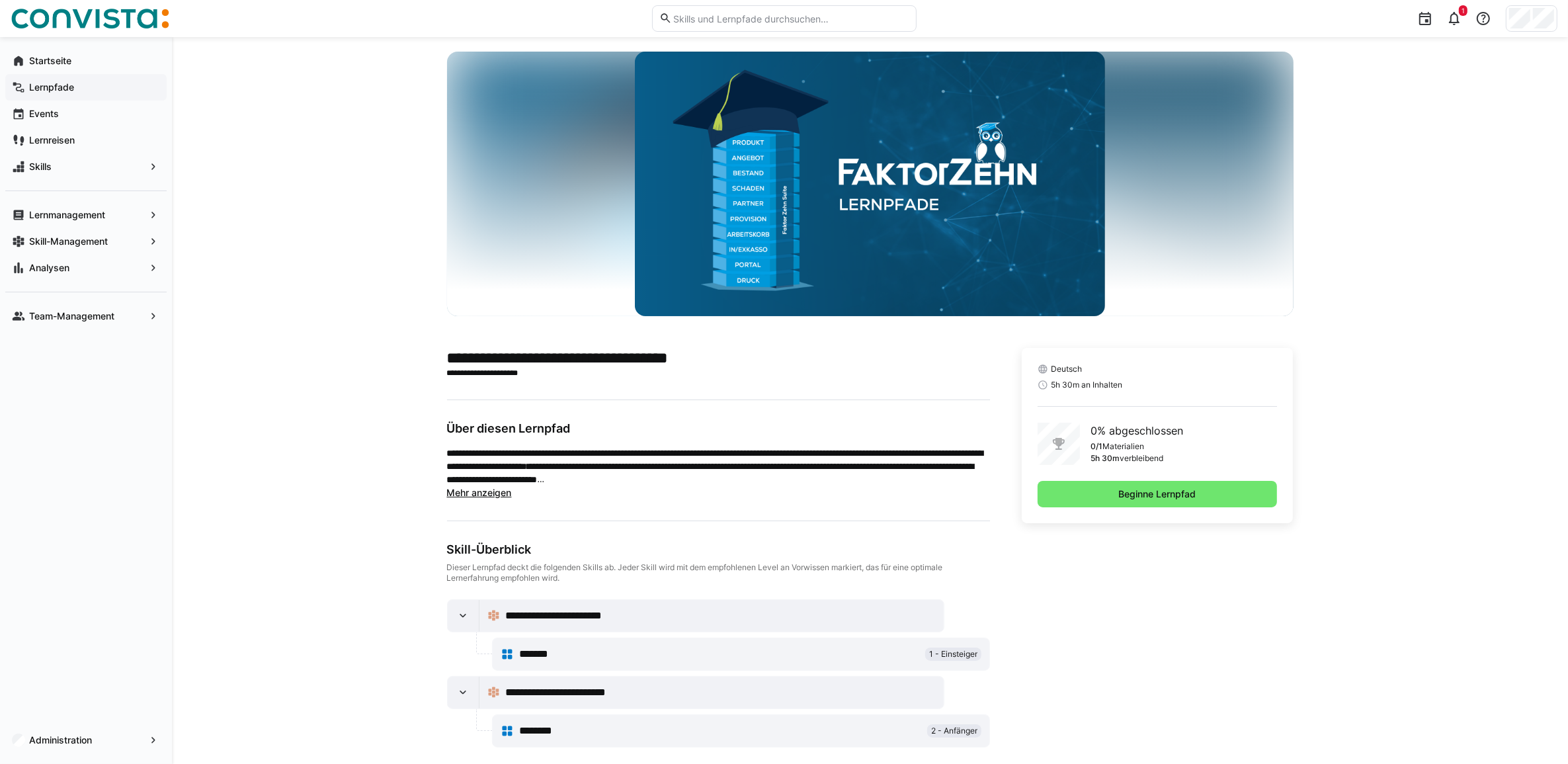
scroll to position [33, 0]
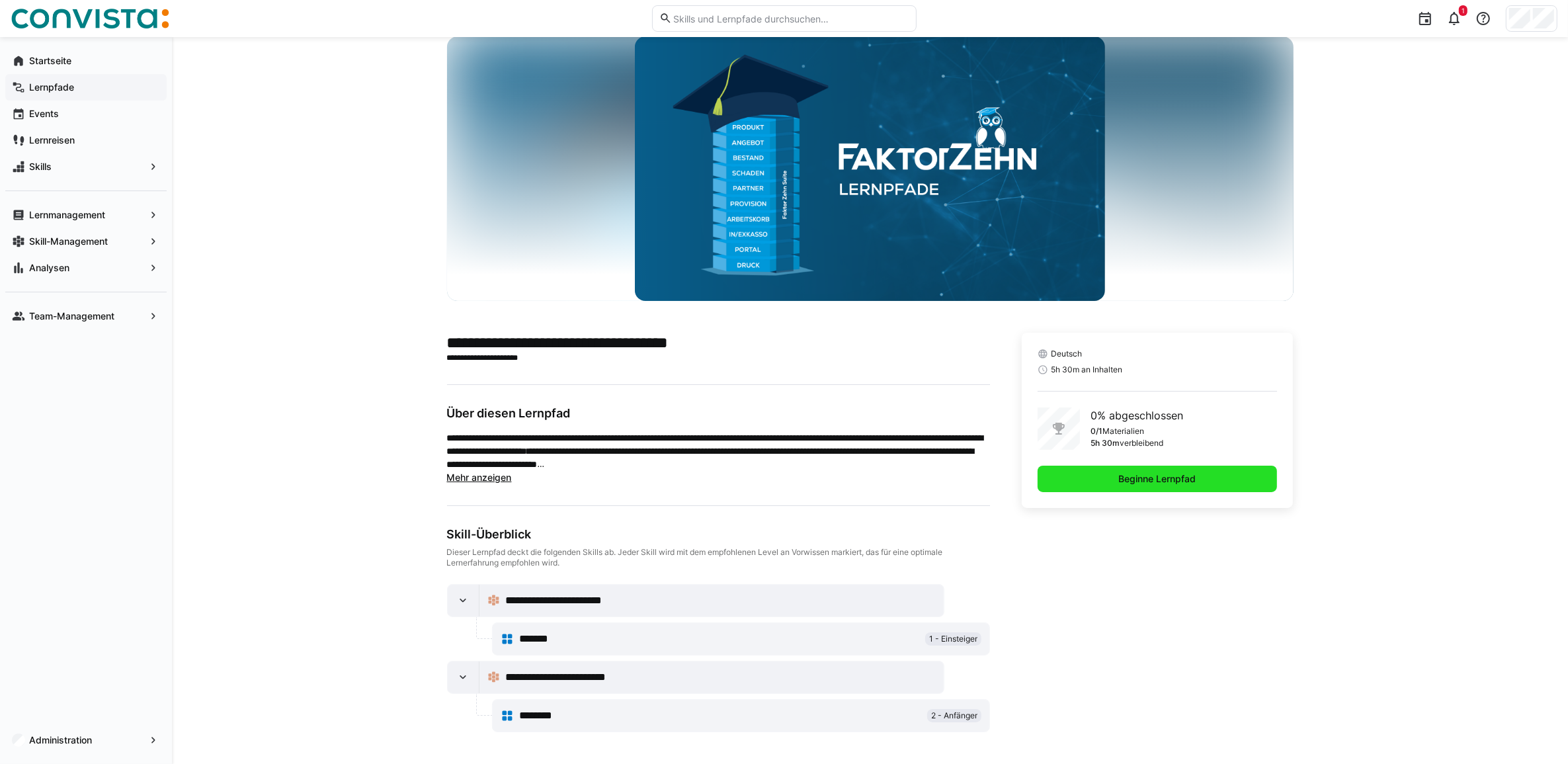
click at [1106, 474] on span "Beginne Lernpfad" at bounding box center [1157, 478] width 240 height 26
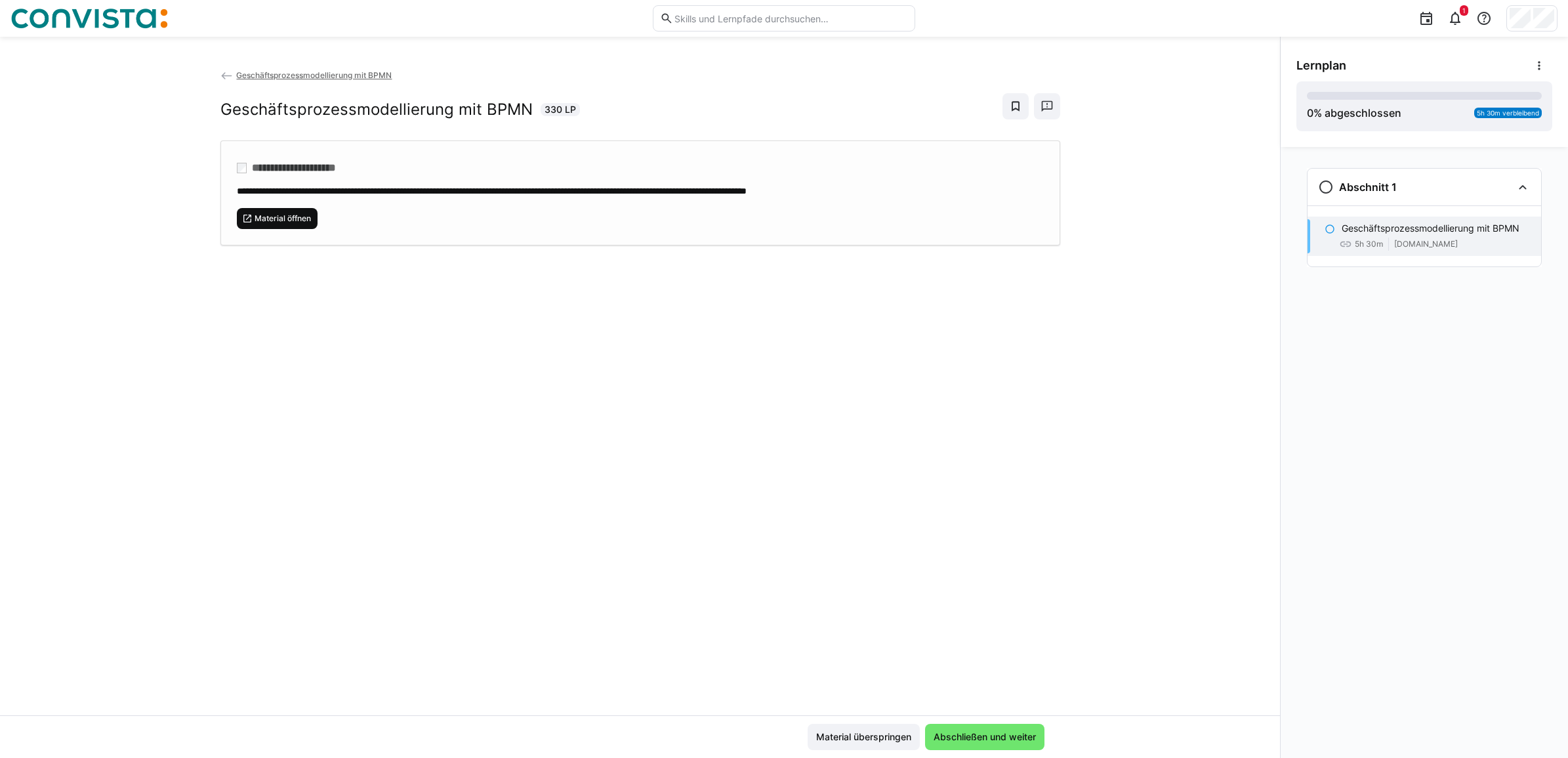
click at [294, 215] on span "Material öffnen" at bounding box center [283, 219] width 59 height 11
click at [305, 76] on span "Geschäftsprozessmodellierung mit BPMN" at bounding box center [314, 75] width 156 height 10
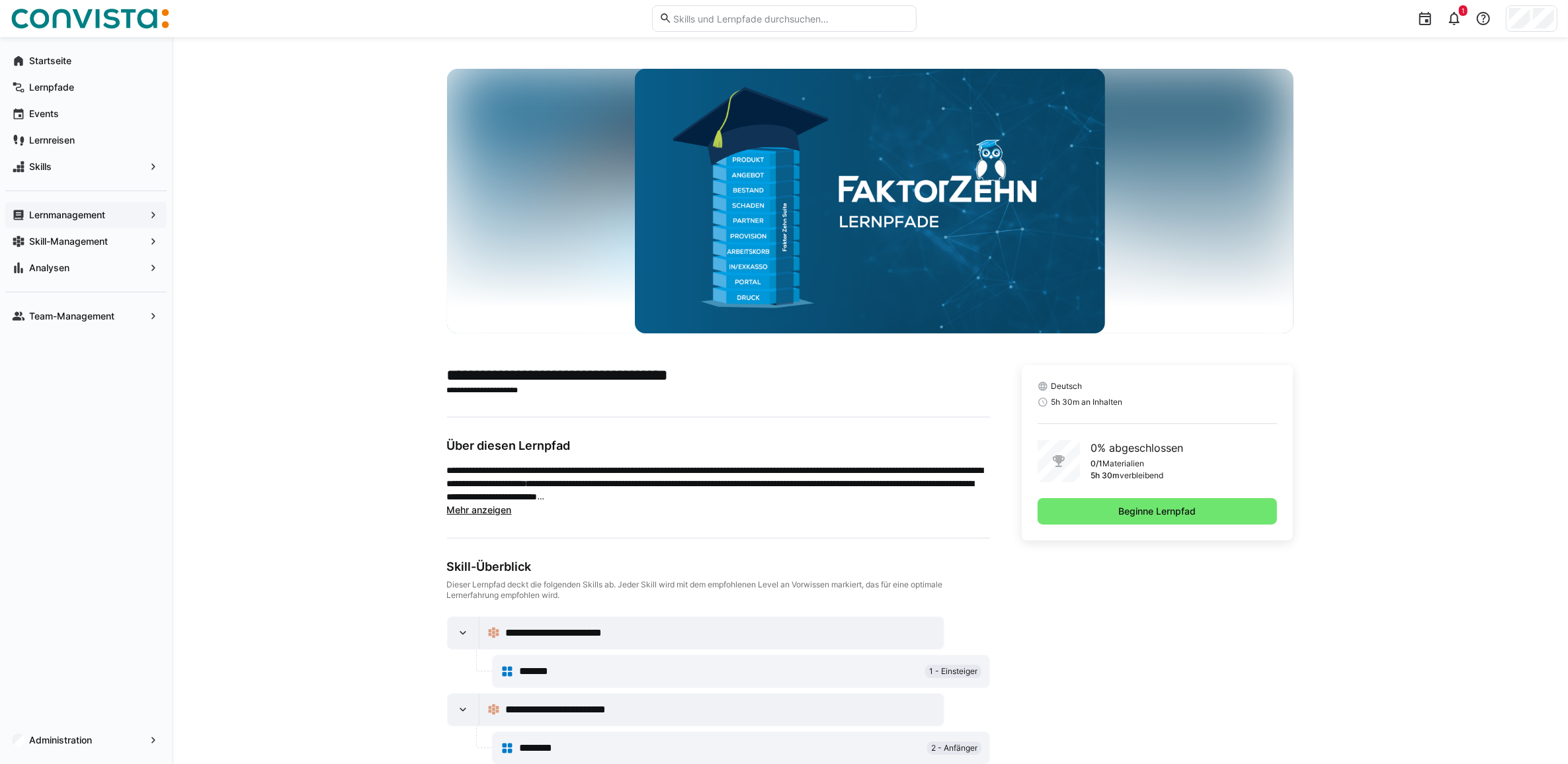
click at [0, 0] on app-navigation-label "Lernmanagement" at bounding box center [0, 0] width 0 height 0
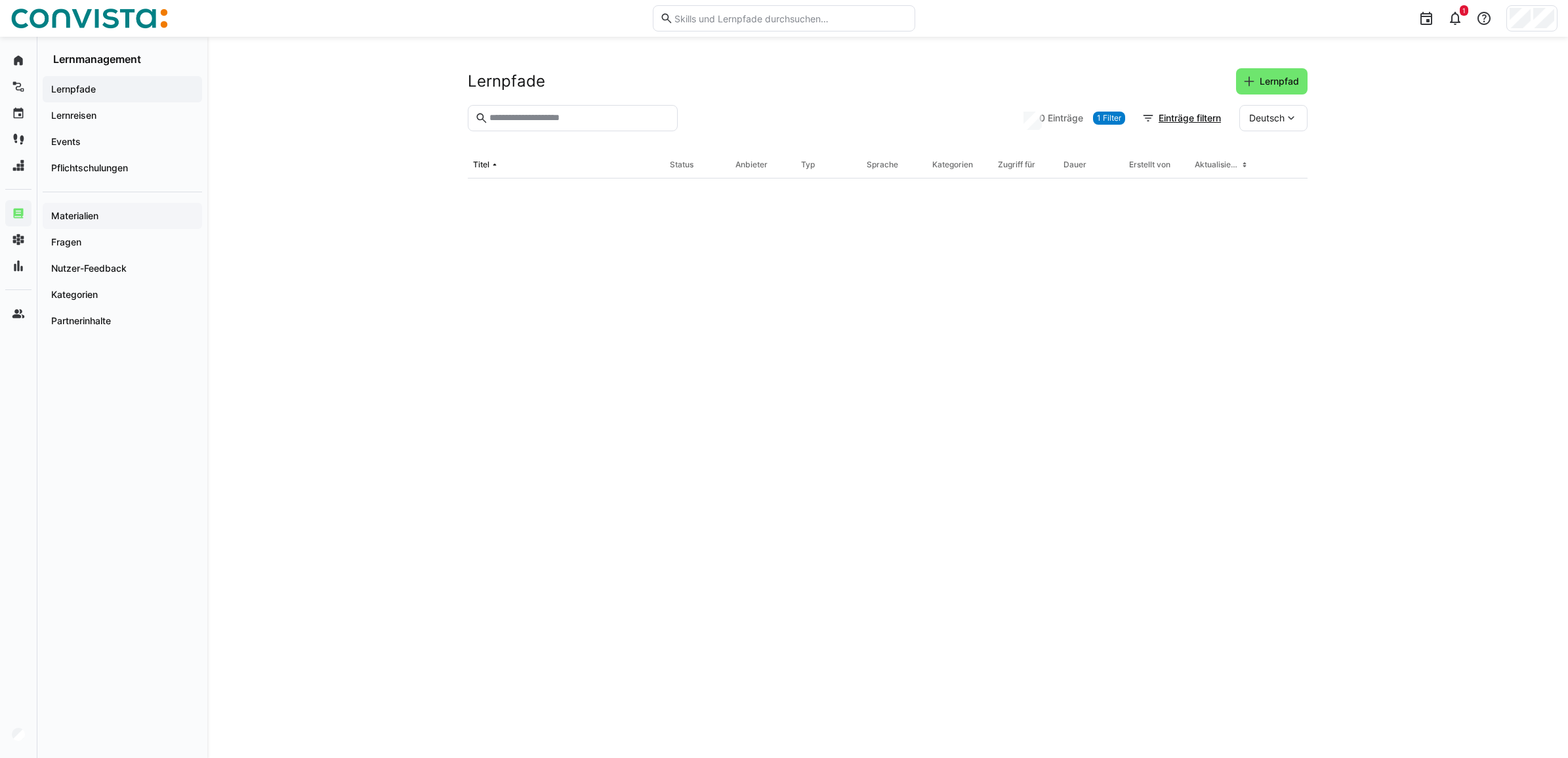
click at [175, 218] on span "Materialien" at bounding box center [122, 216] width 146 height 13
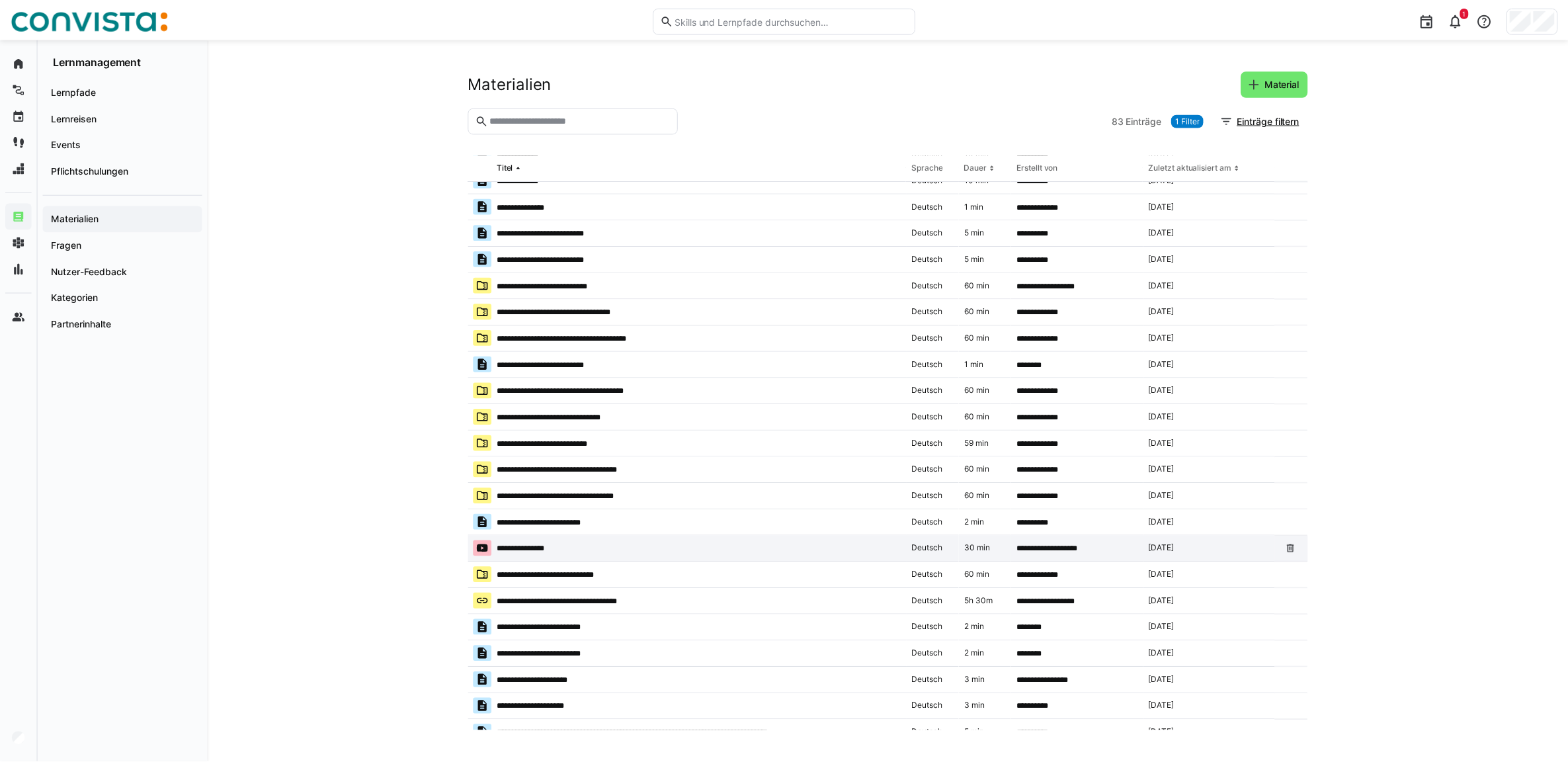
scroll to position [414, 0]
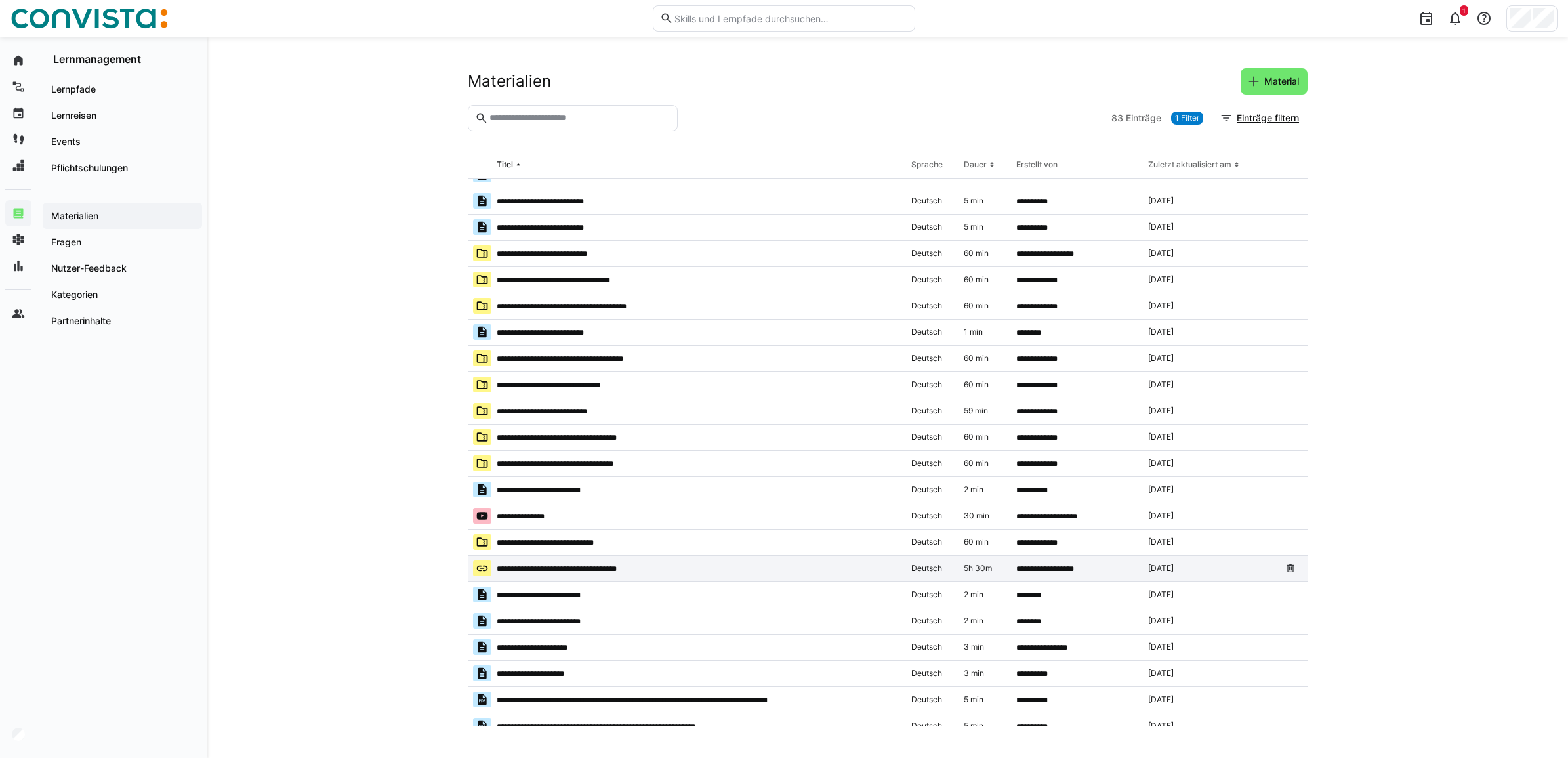
click at [628, 571] on p "**********" at bounding box center [575, 568] width 157 height 11
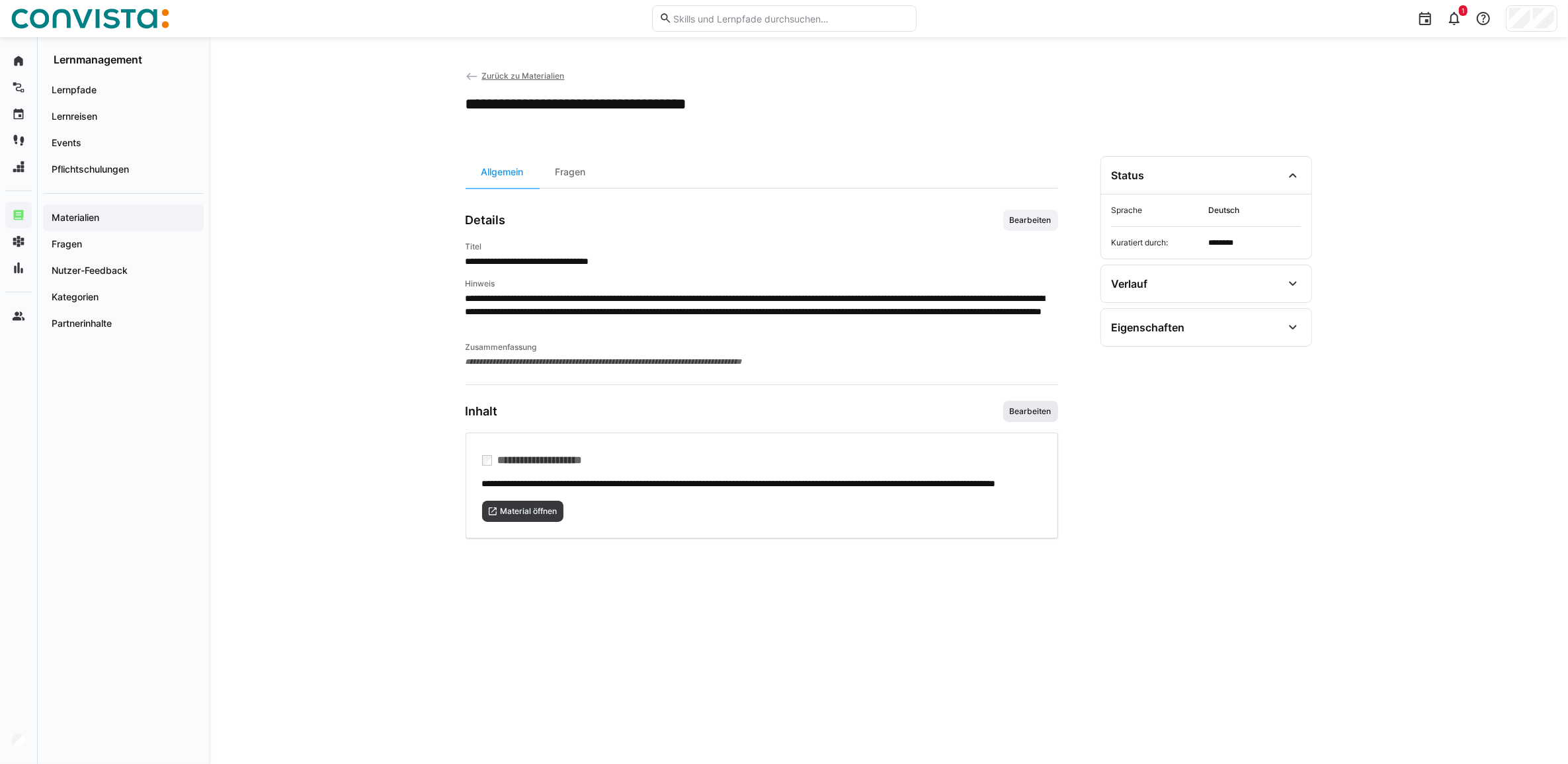
click at [1035, 409] on span "Bearbeiten" at bounding box center [1030, 411] width 44 height 11
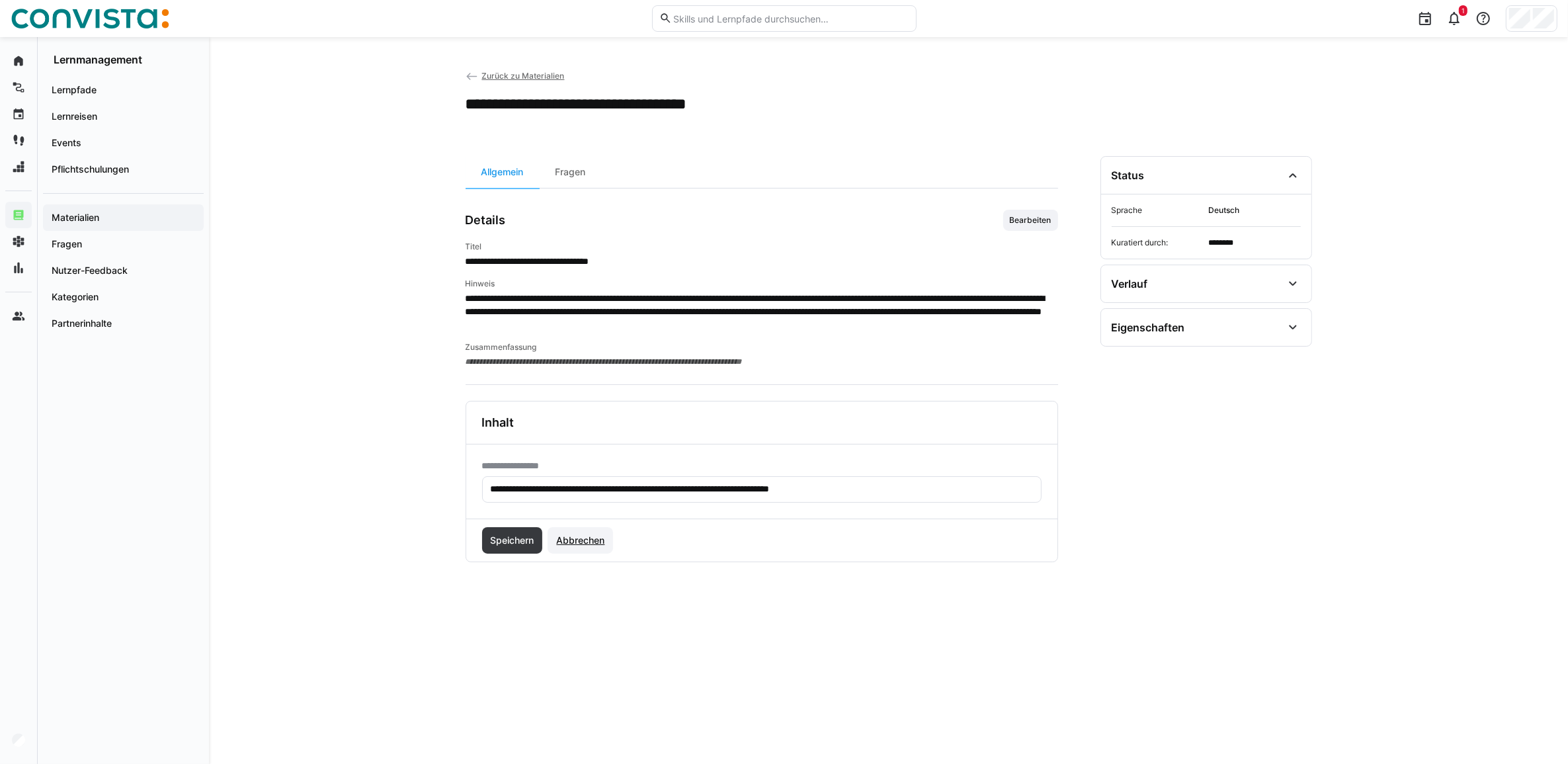
click at [592, 536] on span "Abbrechen" at bounding box center [580, 540] width 52 height 13
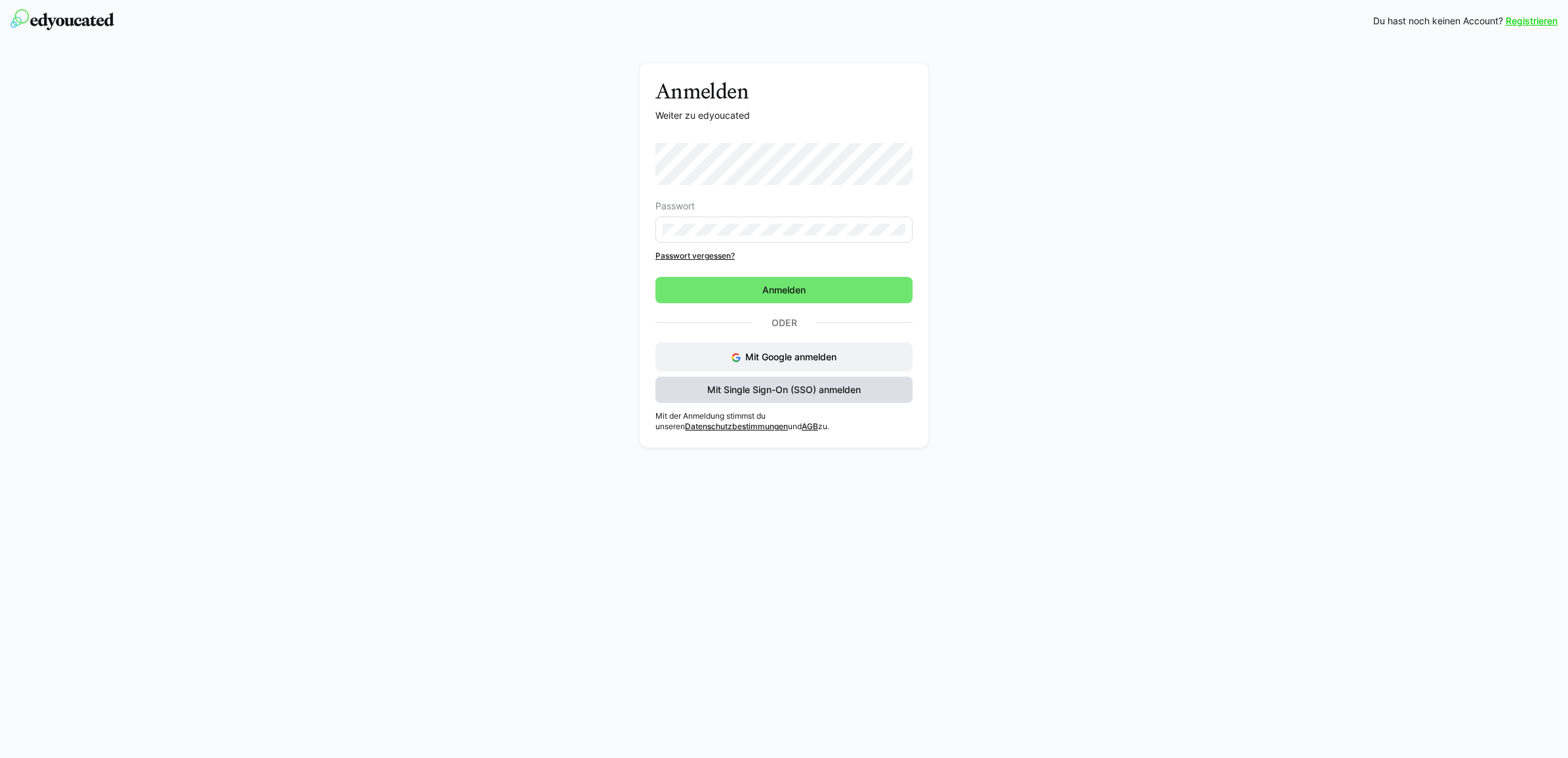
click at [739, 402] on span "Mit Single Sign-On (SSO) anmelden" at bounding box center [784, 389] width 257 height 26
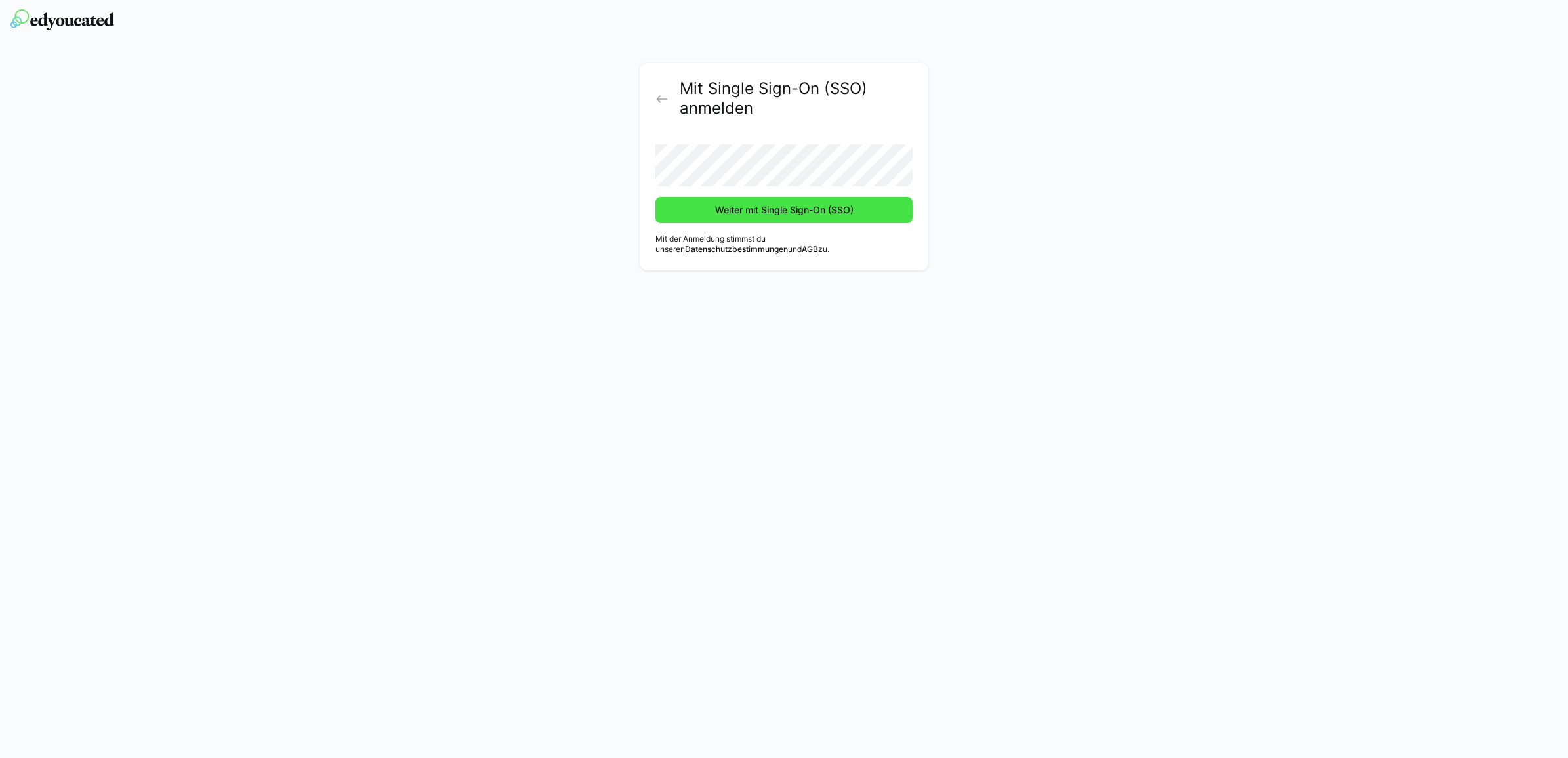
click at [687, 211] on span "Weiter mit Single Sign-On (SSO)" at bounding box center [784, 210] width 257 height 26
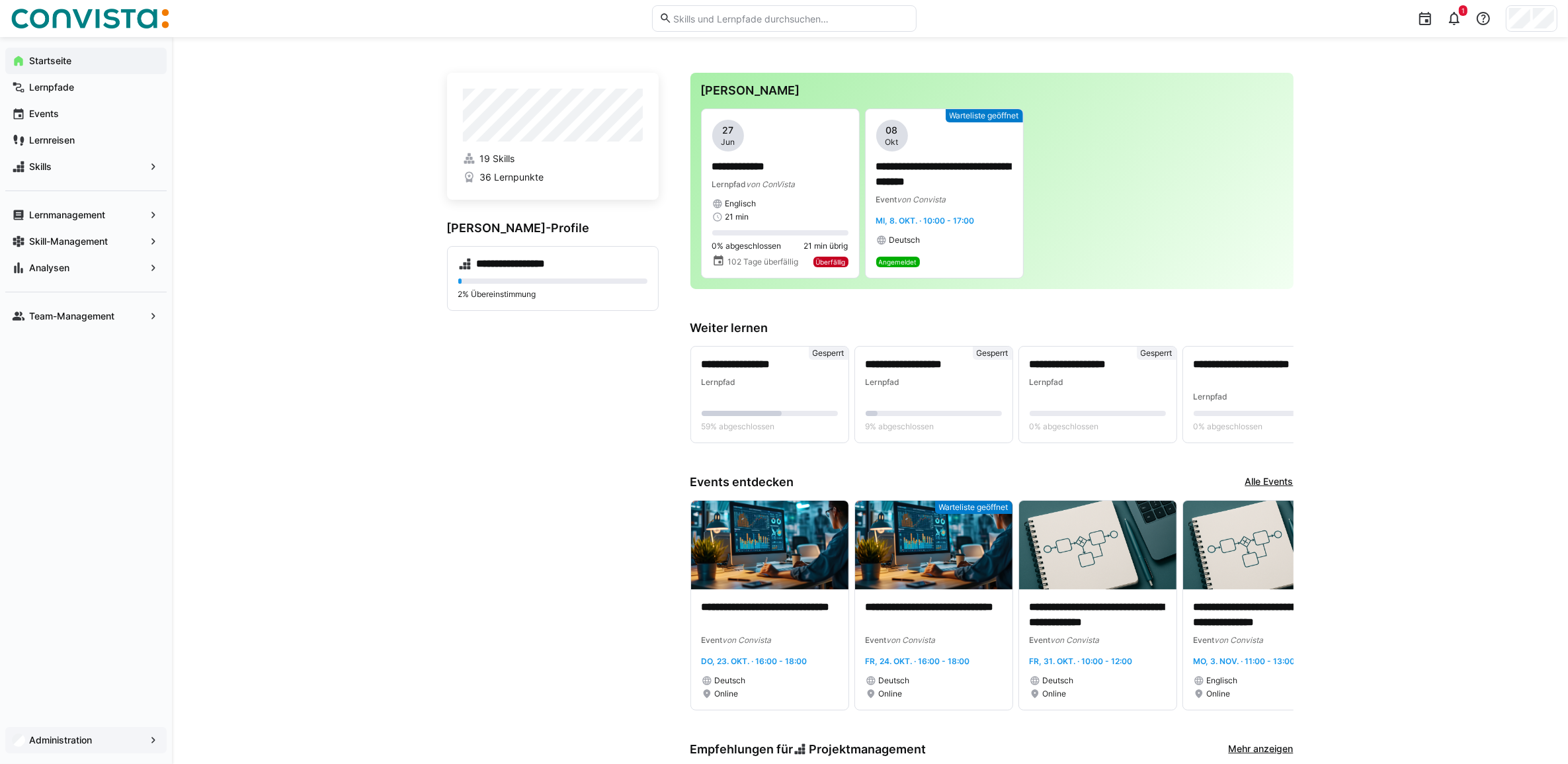
click at [0, 0] on app-navigation-label "Administration" at bounding box center [0, 0] width 0 height 0
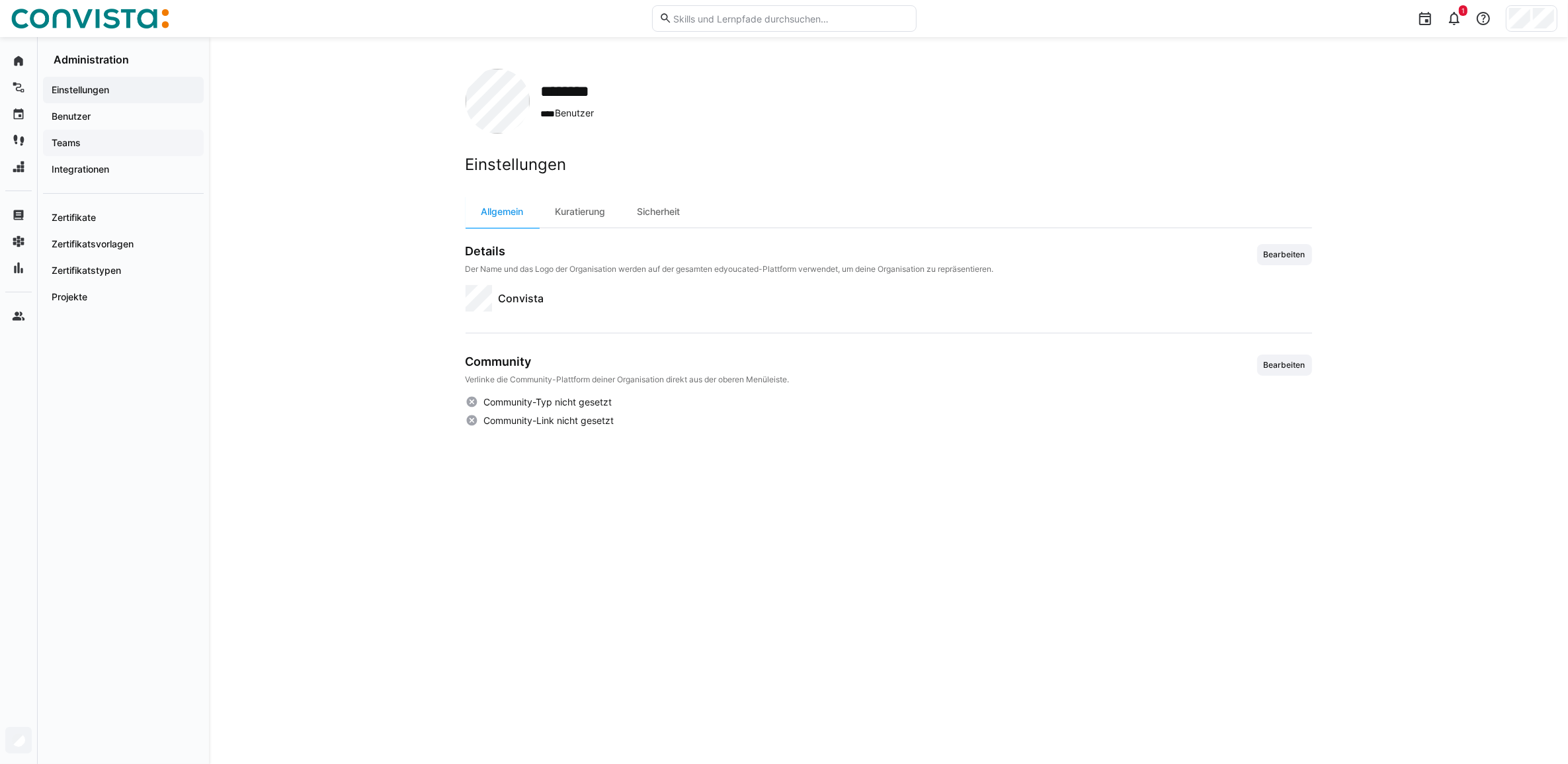
click at [0, 0] on app-navigation-label "Teams" at bounding box center [0, 0] width 0 height 0
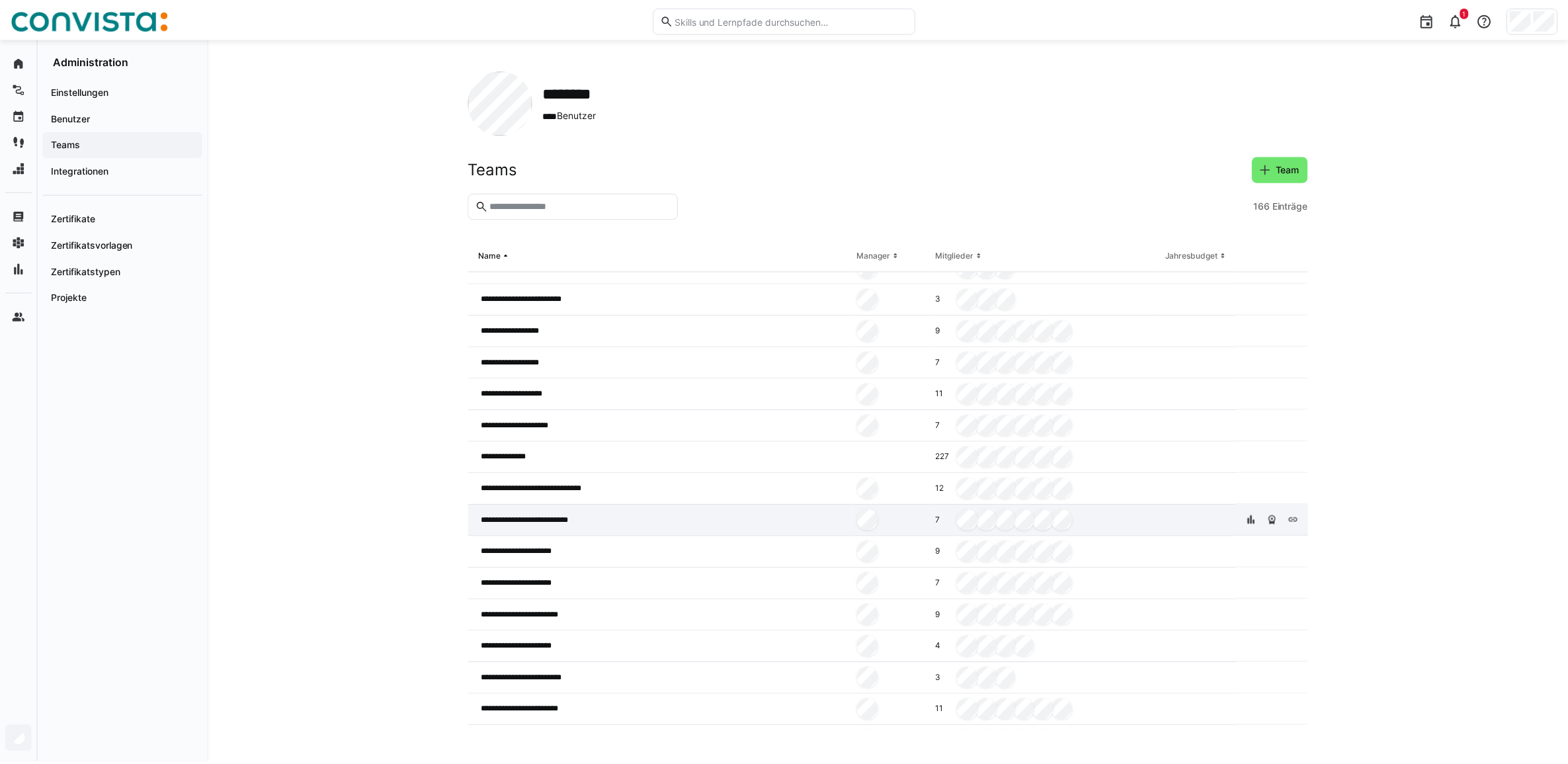
scroll to position [744, 0]
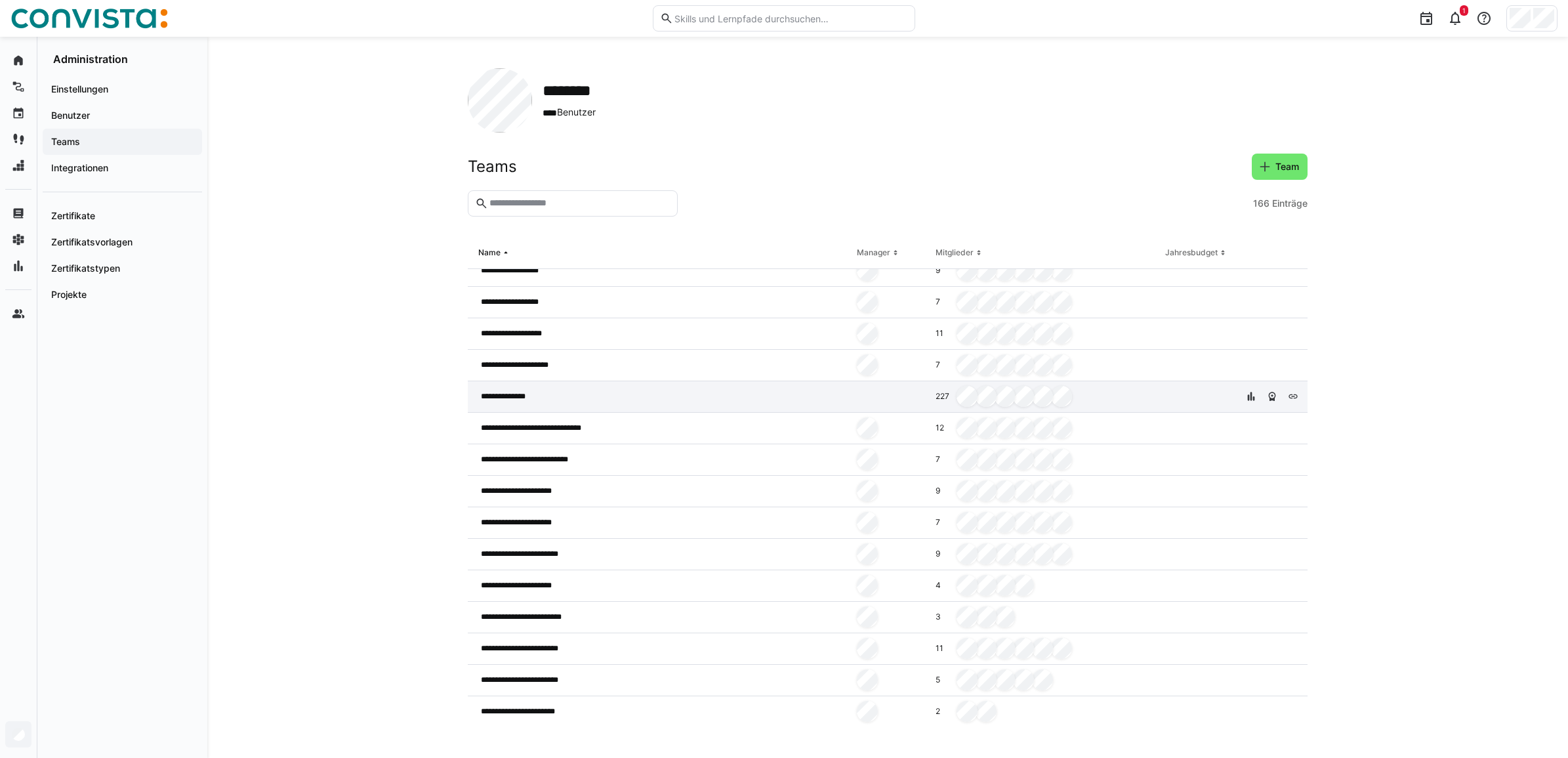
click at [571, 397] on div "**********" at bounding box center [660, 397] width 384 height 32
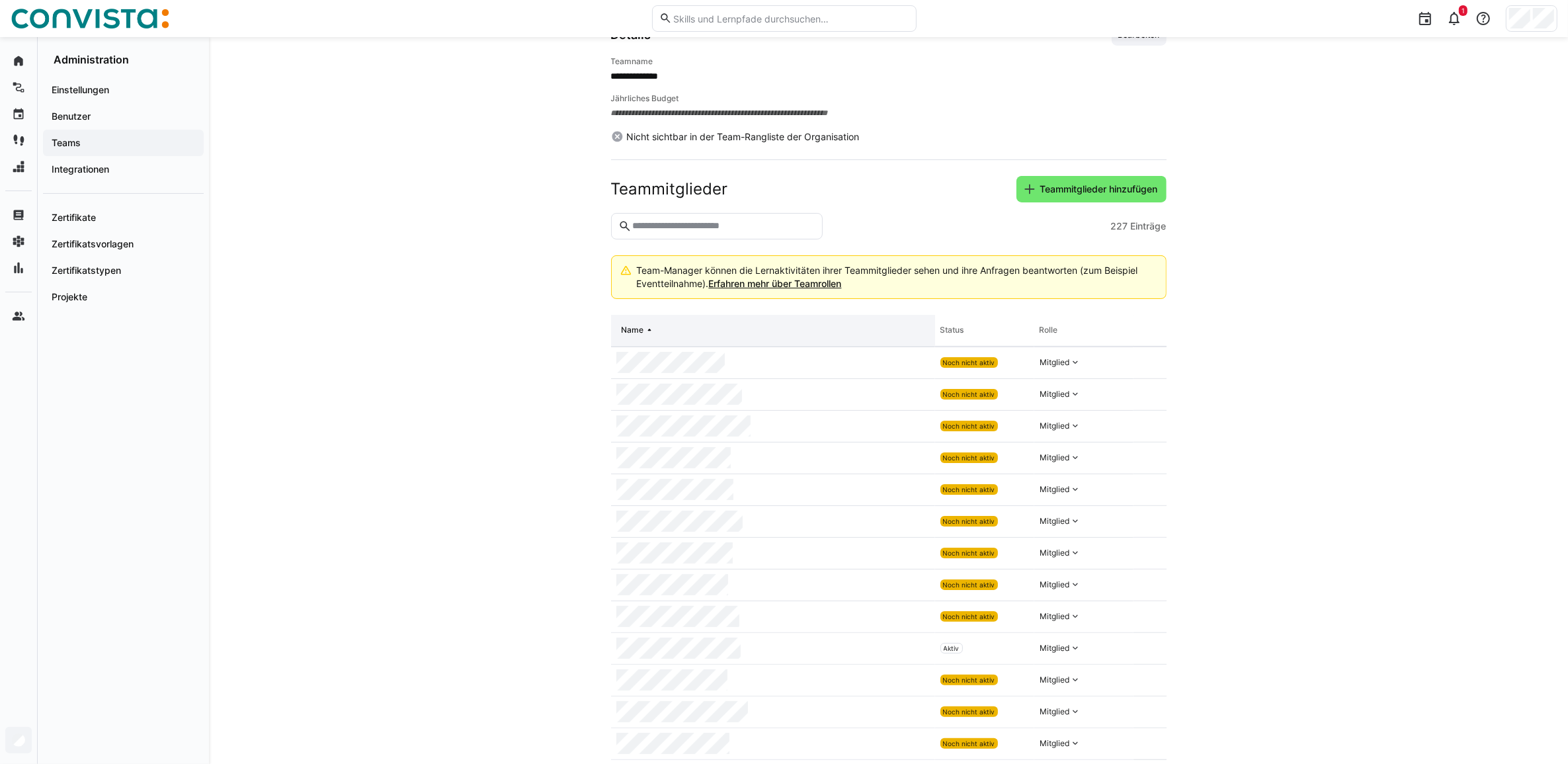
scroll to position [501, 0]
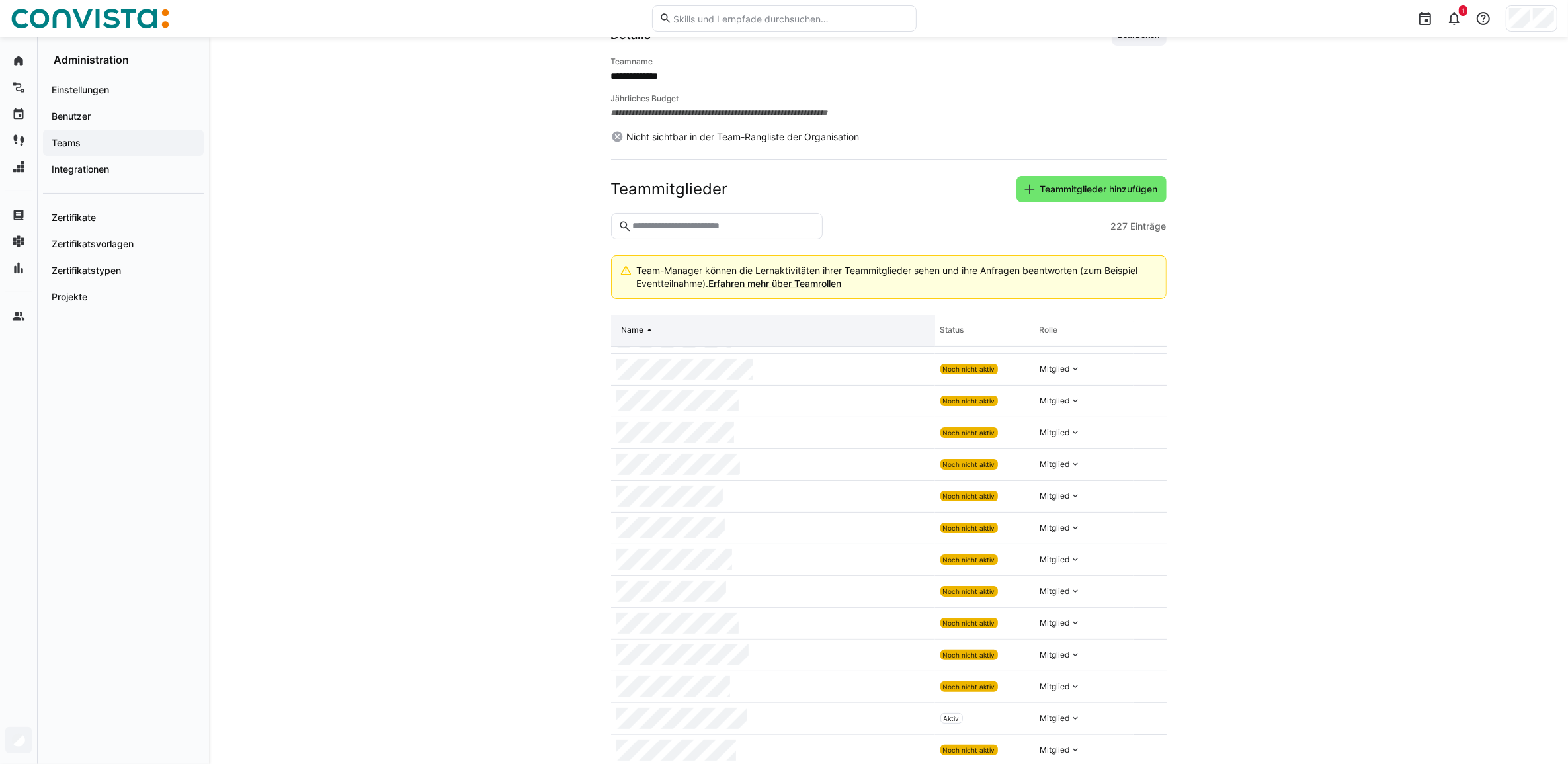
click at [635, 322] on th "Name" at bounding box center [773, 331] width 324 height 32
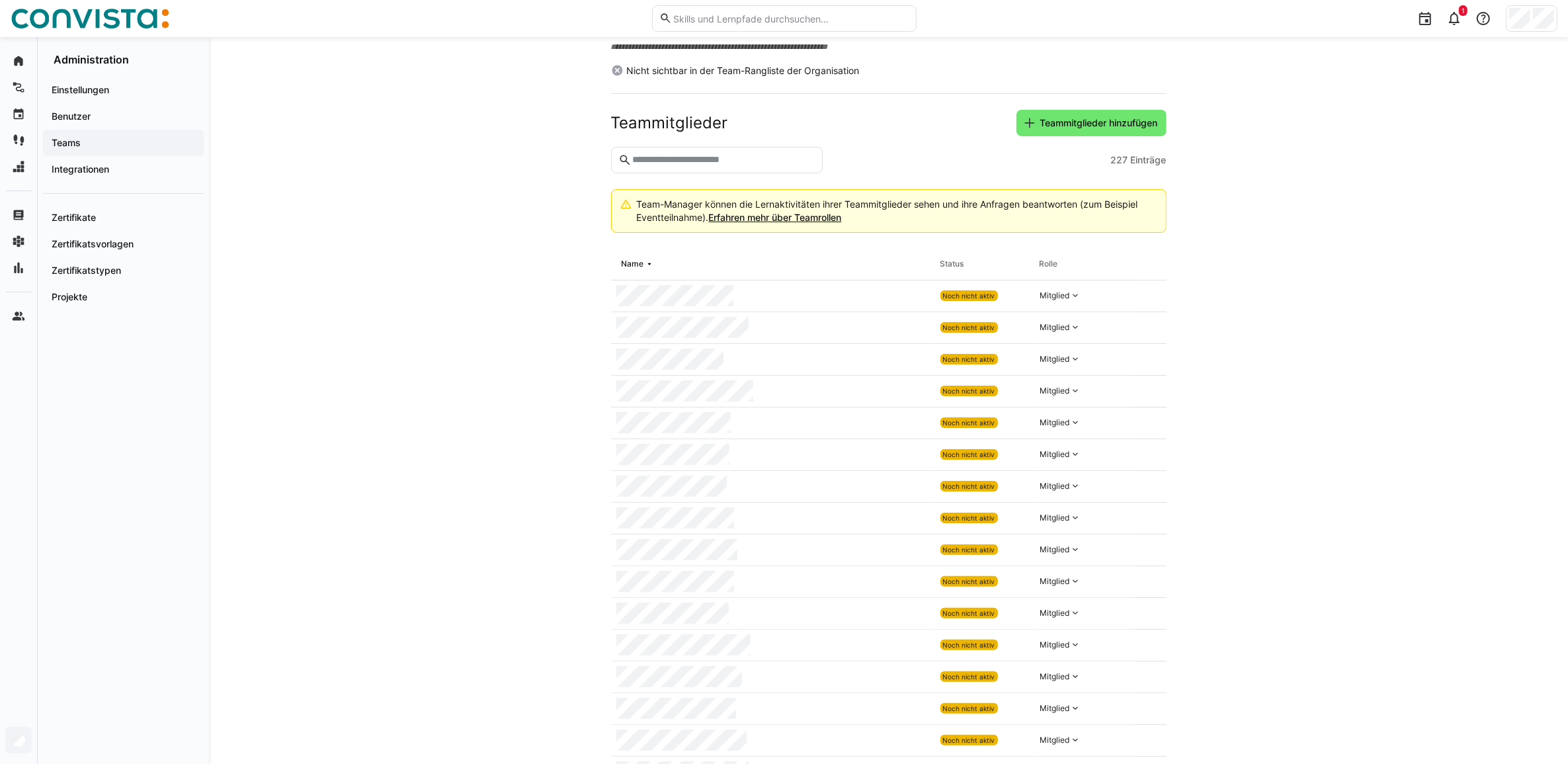
scroll to position [289, 0]
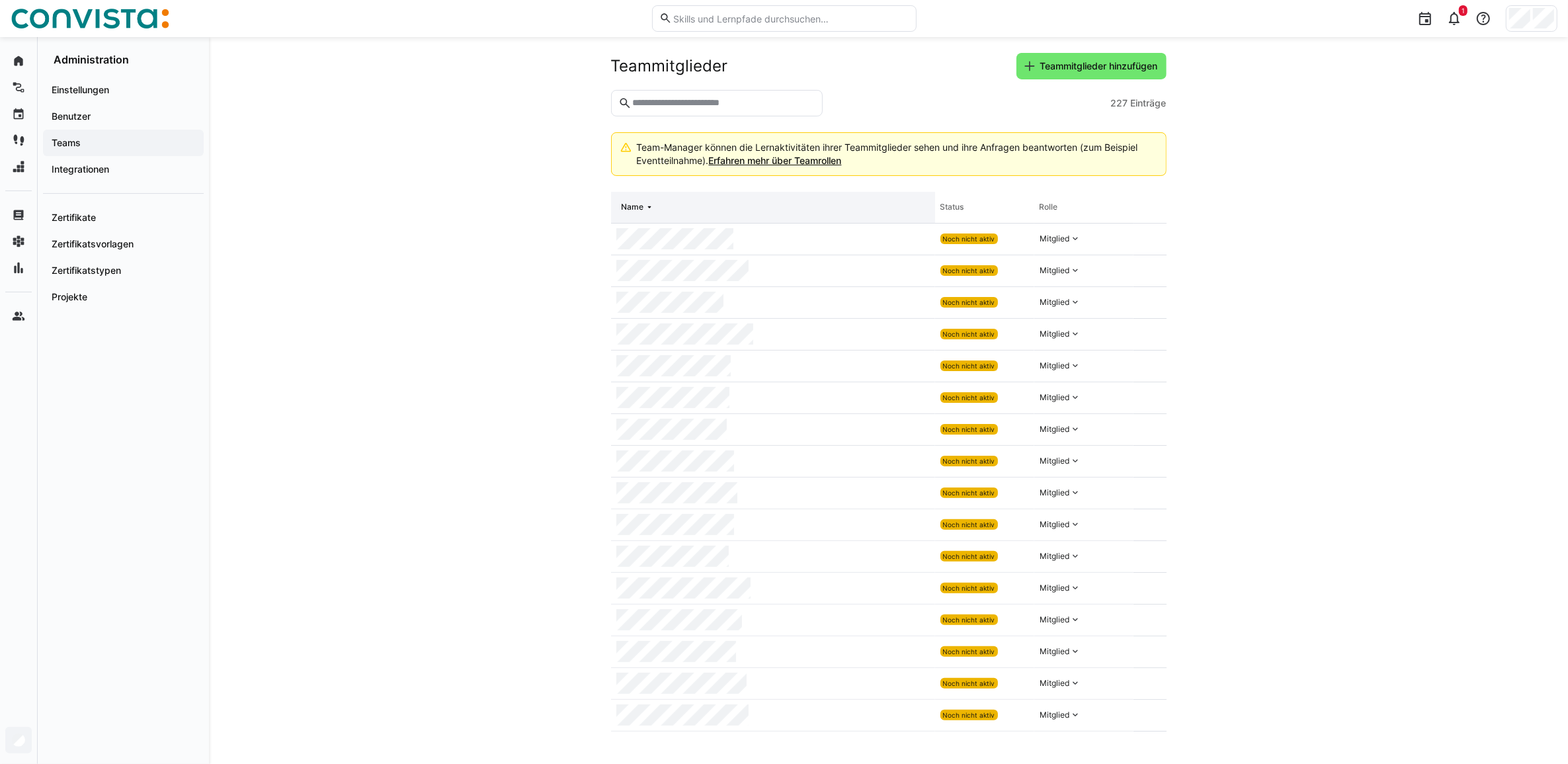
click at [648, 209] on eds-icon at bounding box center [649, 206] width 11 height 11
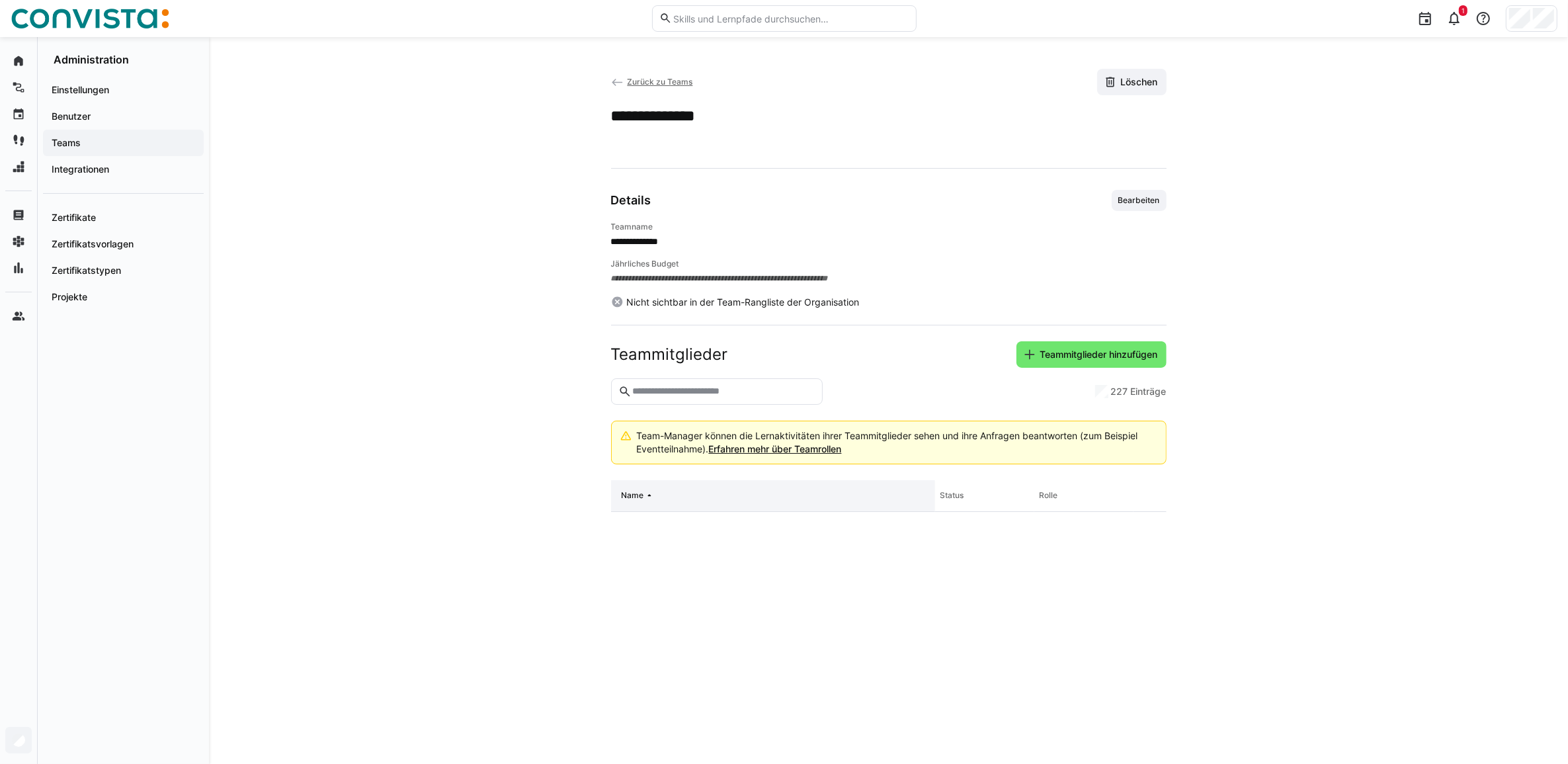
scroll to position [0, 0]
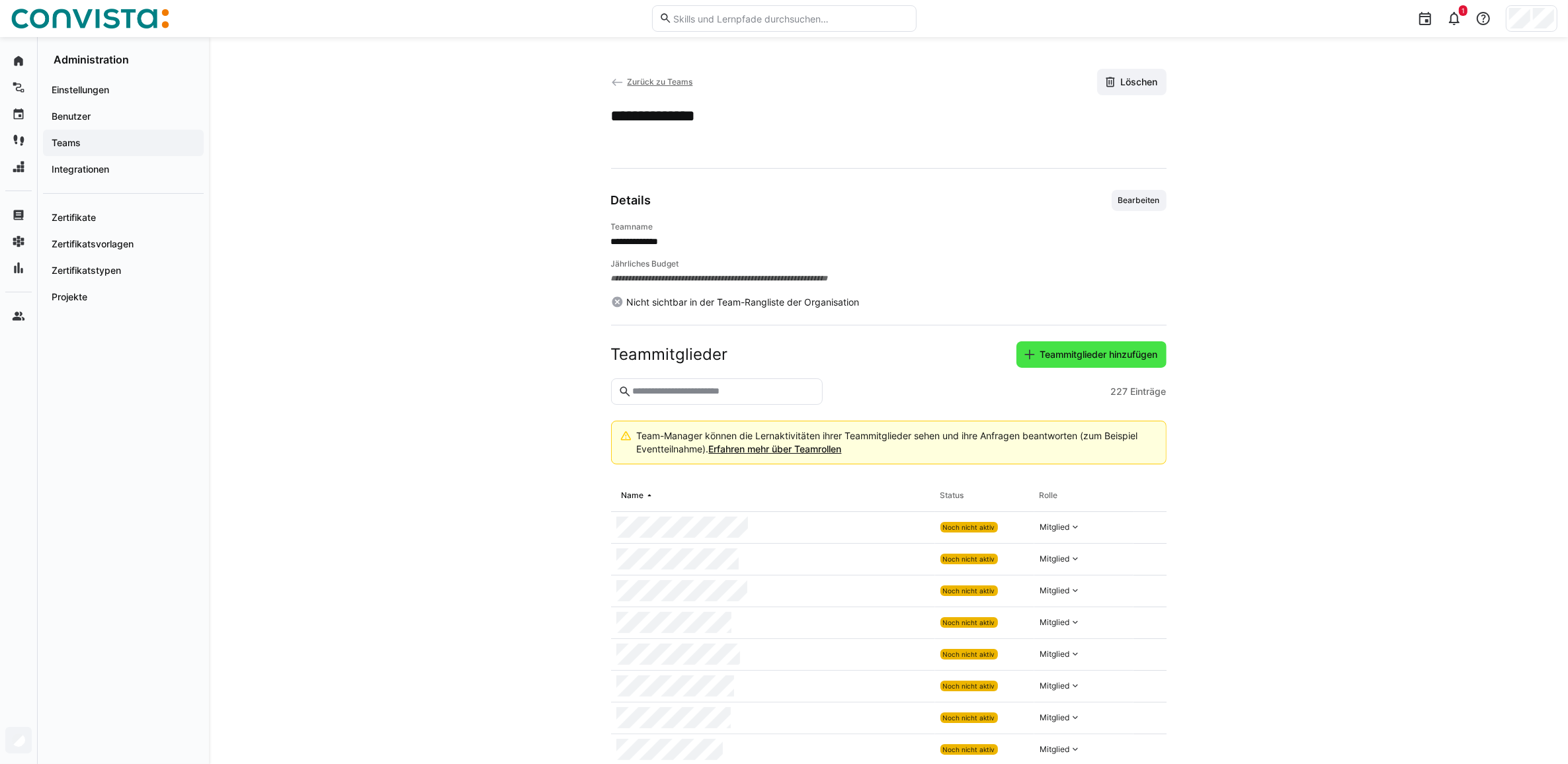
click at [1066, 355] on span "Teammitglieder hinzufügen" at bounding box center [1098, 355] width 121 height 13
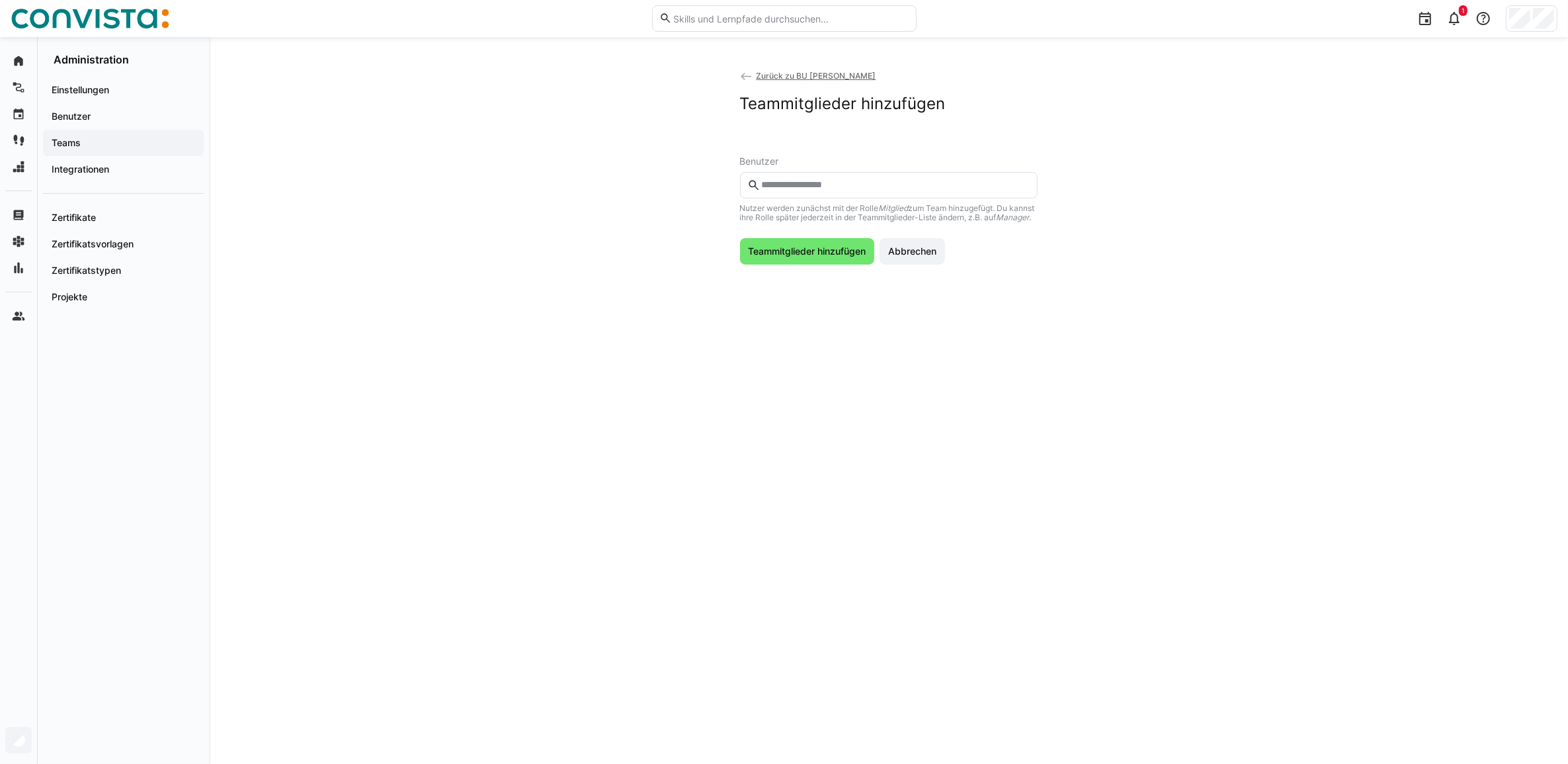
click at [781, 169] on div "Benutzer Nutzer werden zunächst mit der Rolle Mitglied zum Team hinzugefügt. Du…" at bounding box center [888, 189] width 297 height 66
click at [788, 177] on eds-input at bounding box center [888, 185] width 297 height 26
type input "*****"
click at [810, 289] on span "Teammitglieder hinzufügen" at bounding box center [806, 283] width 121 height 13
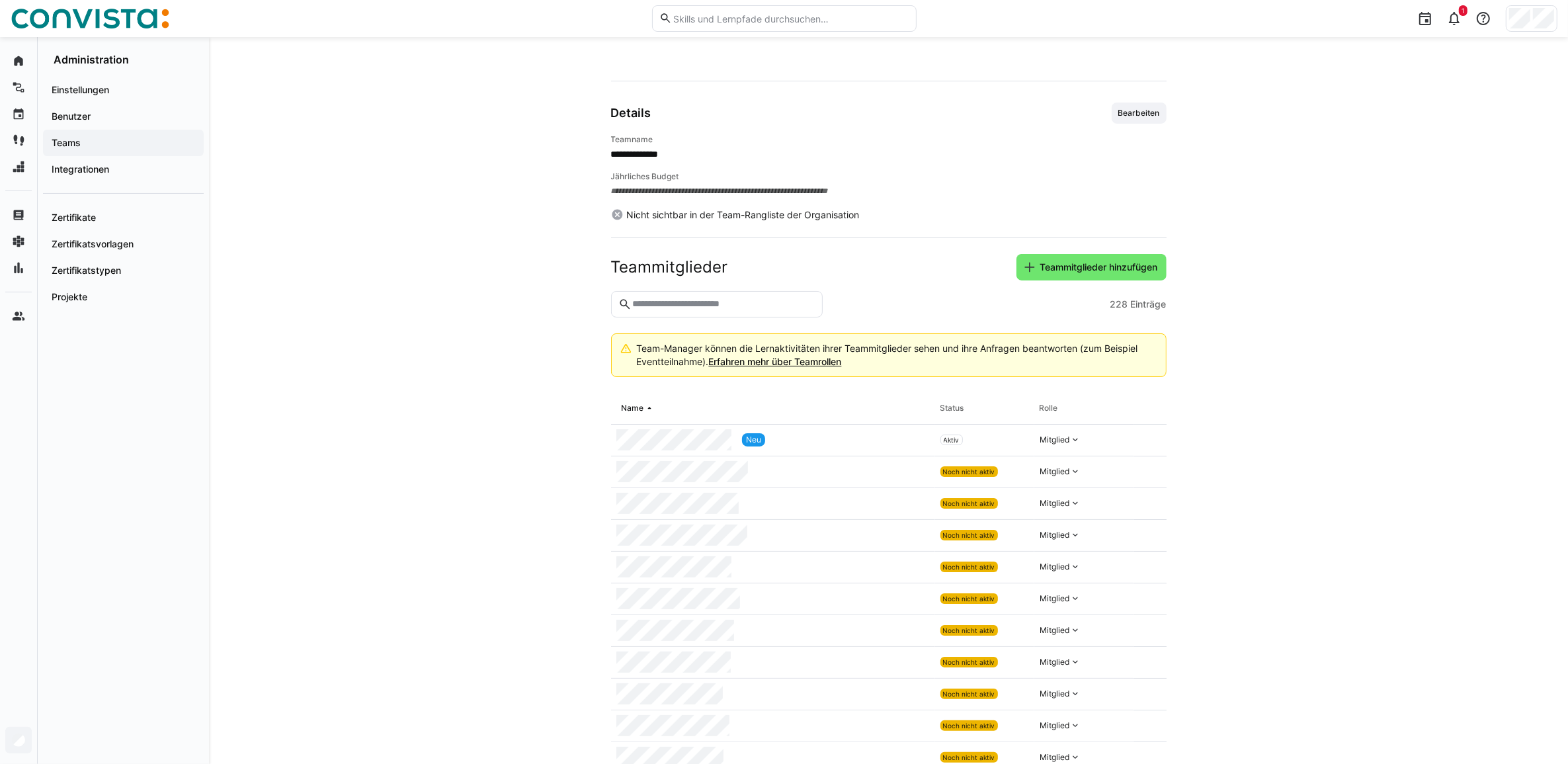
scroll to position [165, 0]
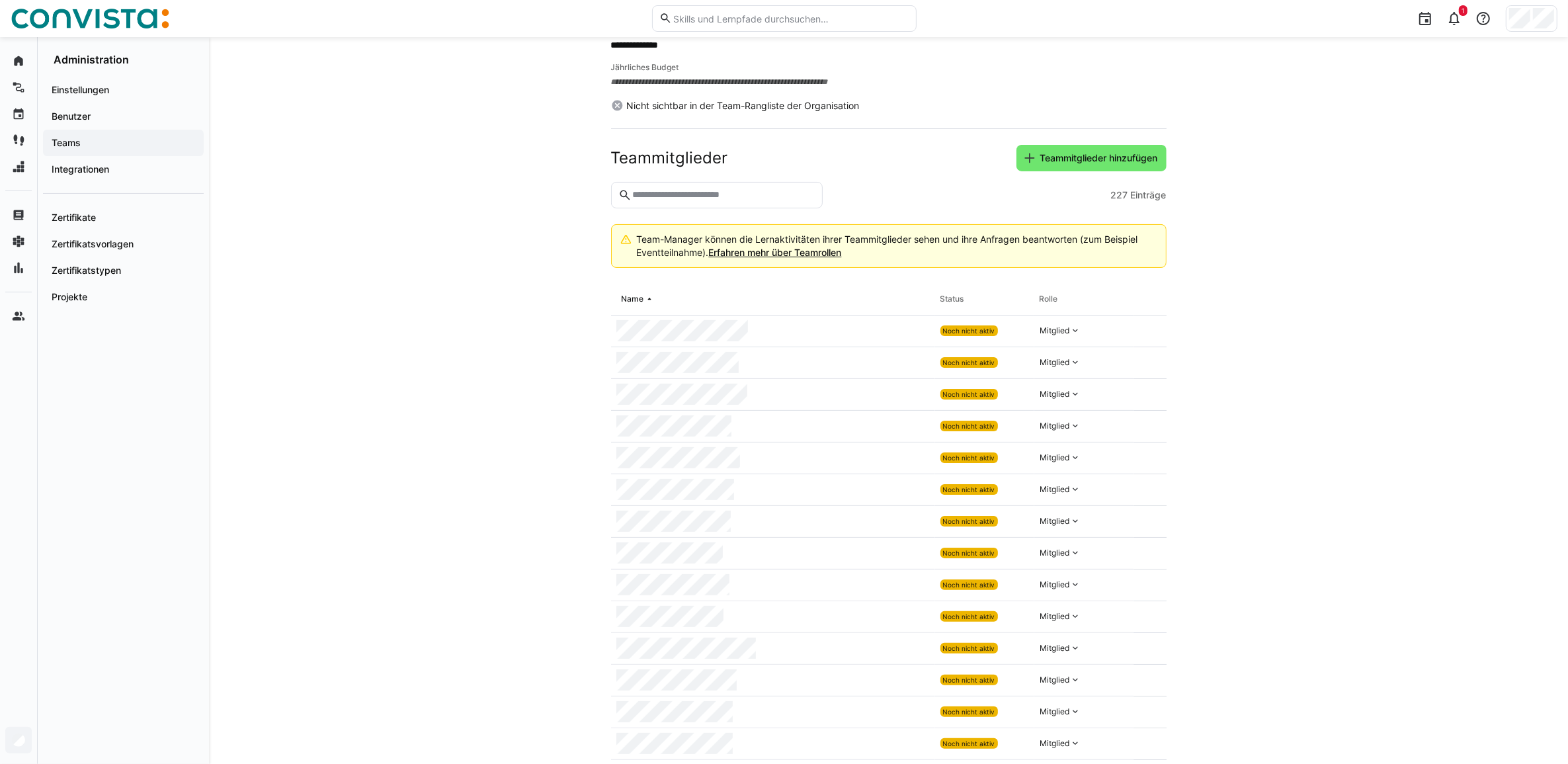
scroll to position [41, 0]
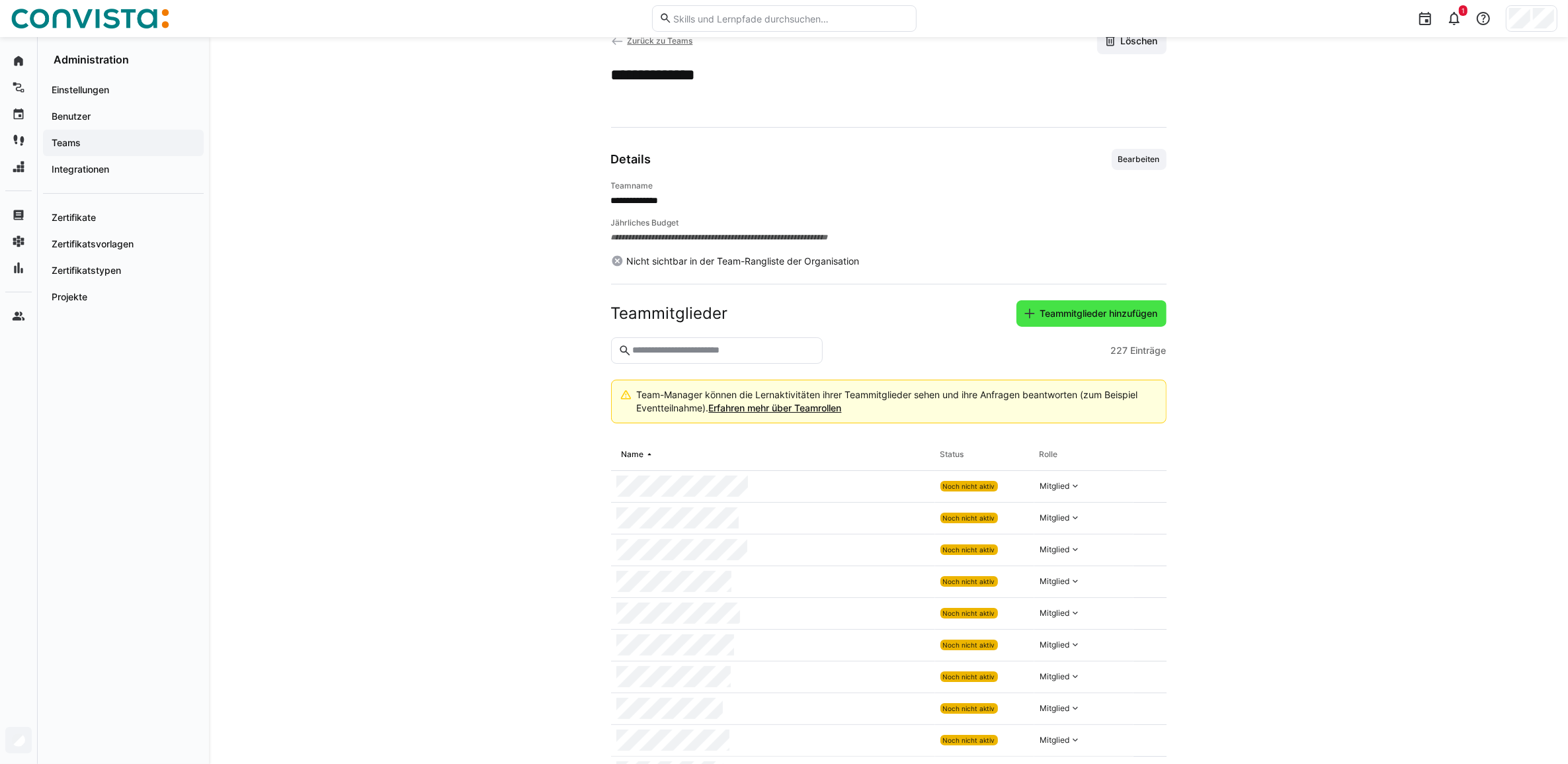
click at [1113, 300] on span "Teammitglieder hinzufügen" at bounding box center [1091, 313] width 150 height 26
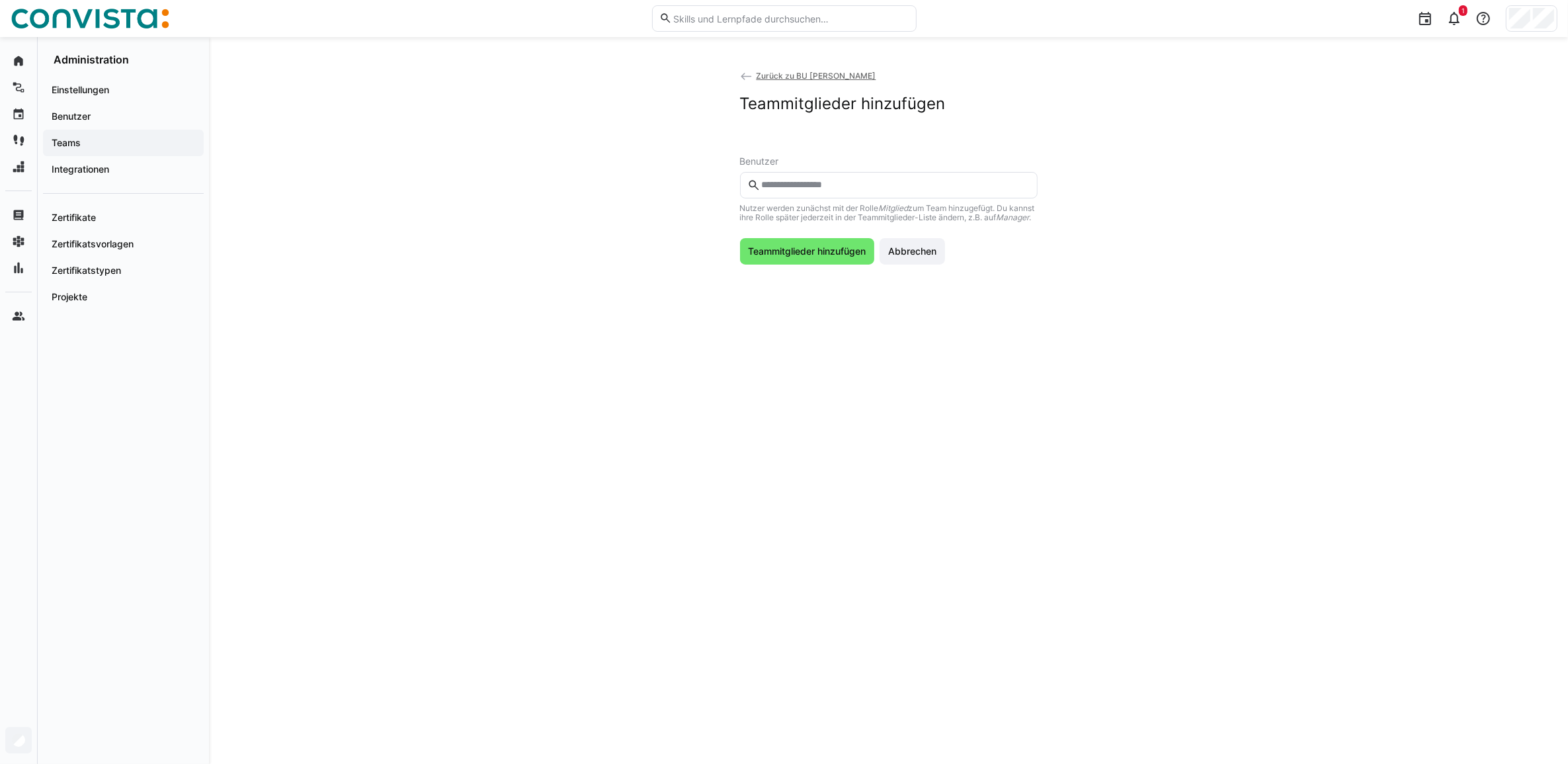
click at [830, 184] on input "text" at bounding box center [894, 185] width 270 height 12
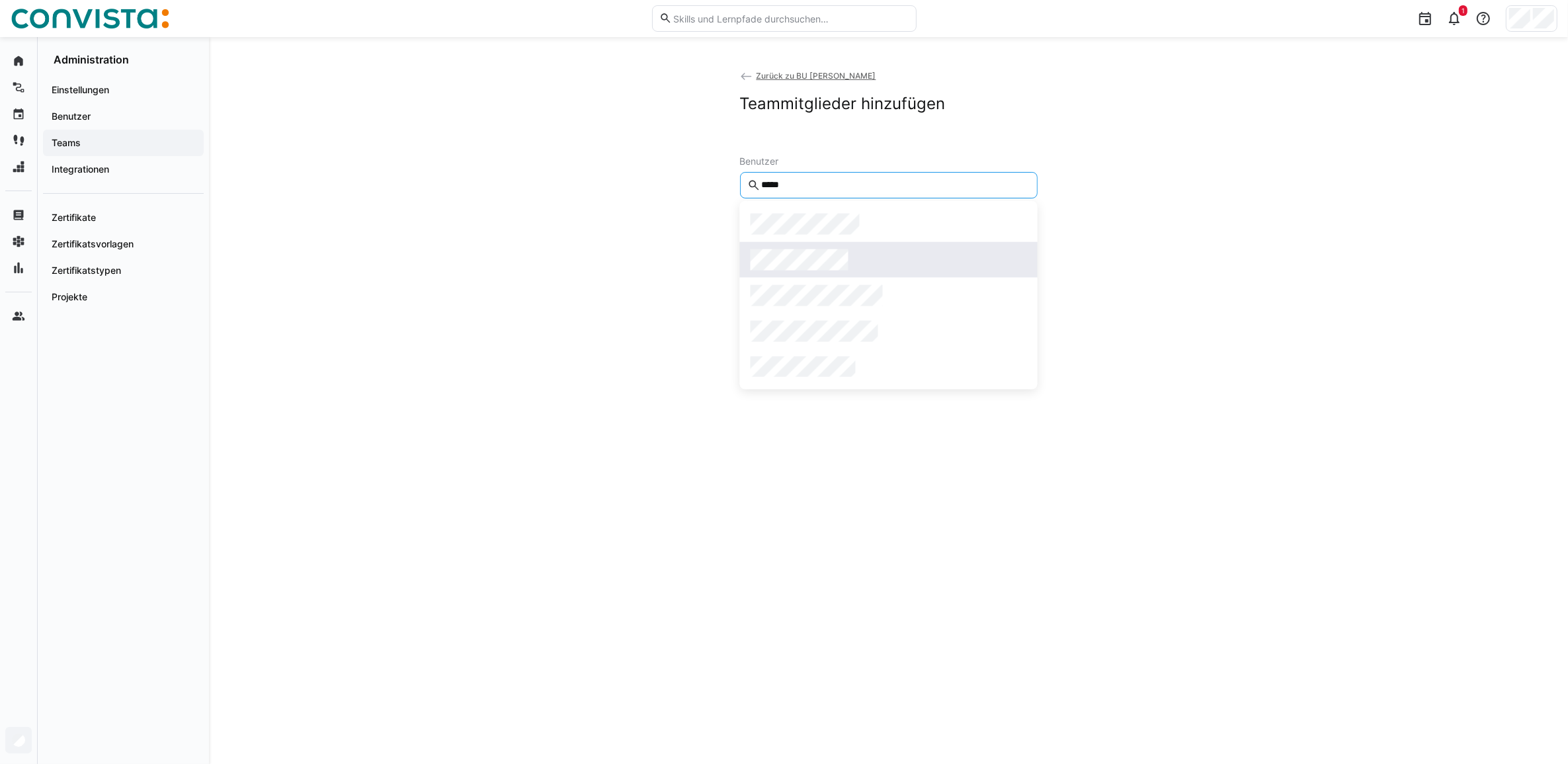
type input "*****"
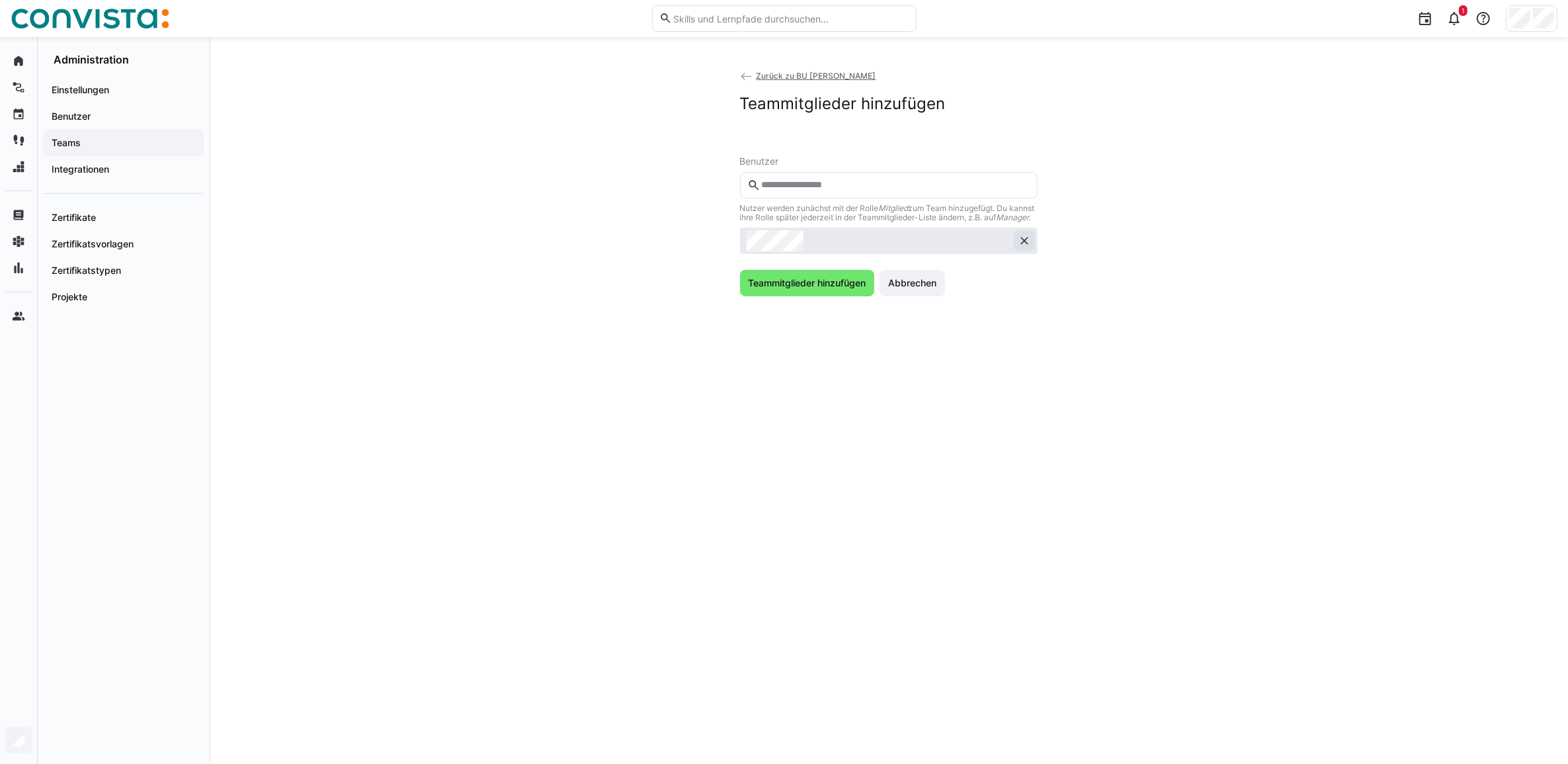
click at [1022, 247] on eds-icon at bounding box center [1024, 241] width 13 height 13
click at [901, 249] on span "Abbrechen" at bounding box center [912, 252] width 65 height 26
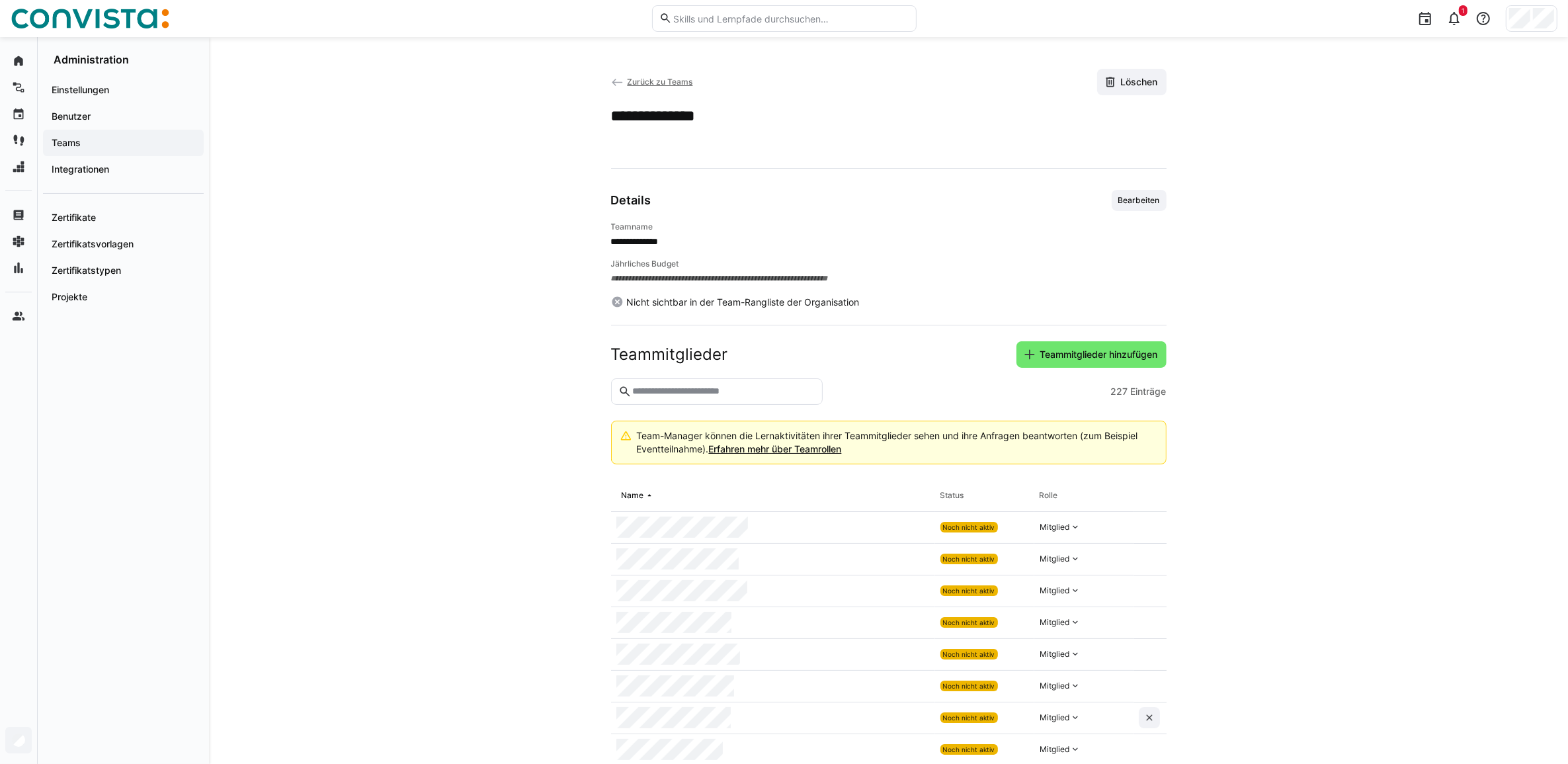
click at [646, 84] on span "Zurück zu Teams" at bounding box center [659, 82] width 65 height 10
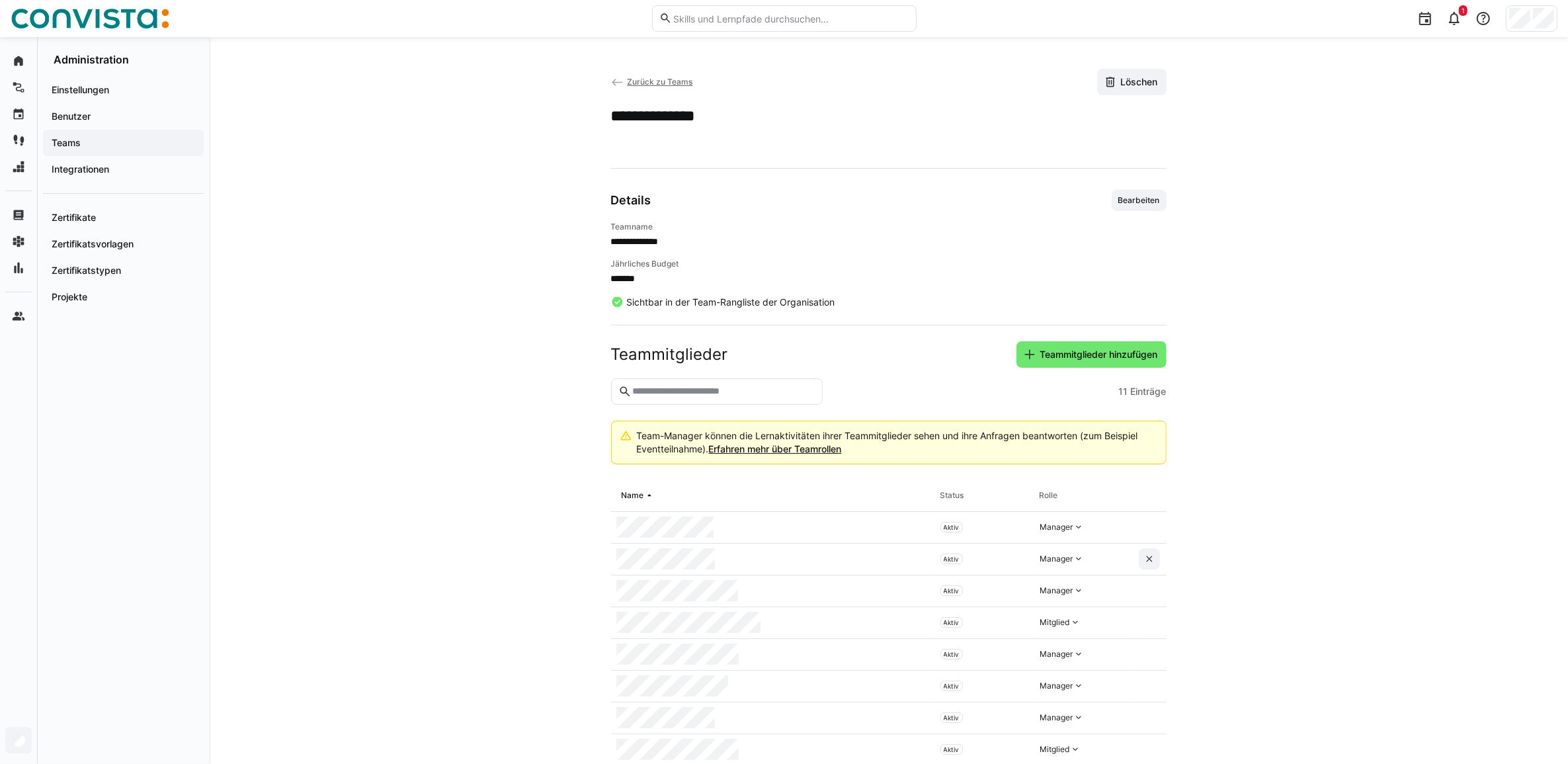
click at [643, 83] on span "Zurück zu Teams" at bounding box center [659, 82] width 65 height 10
